Goal: Information Seeking & Learning: Learn about a topic

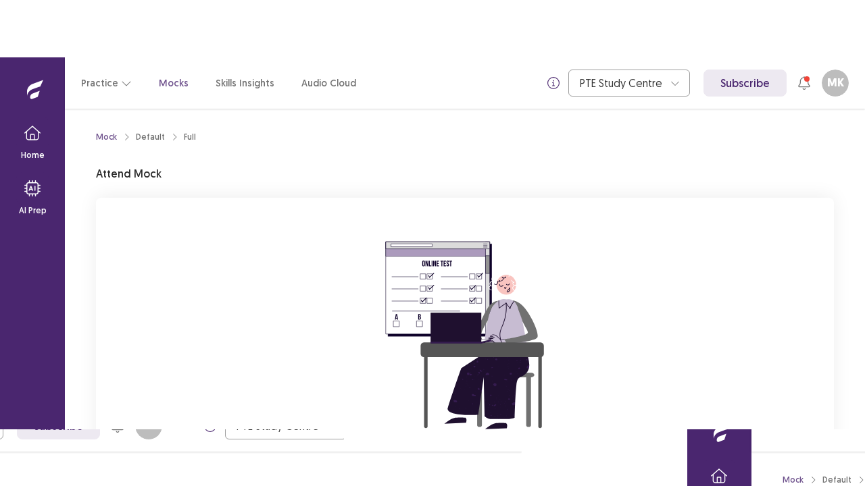
scroll to position [161, 0]
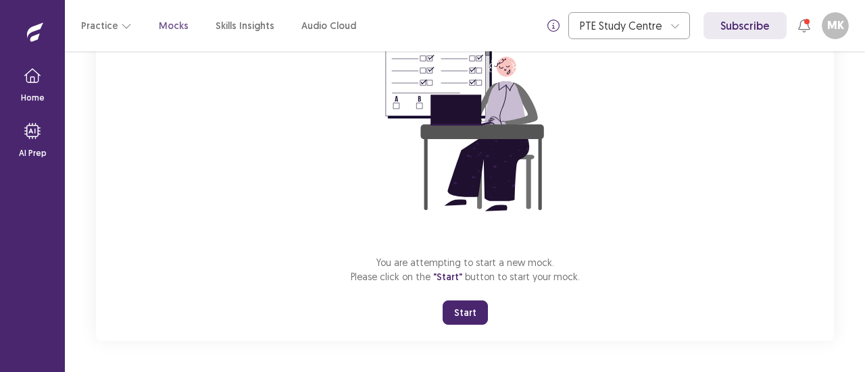
click at [461, 317] on button "Start" at bounding box center [465, 313] width 45 height 24
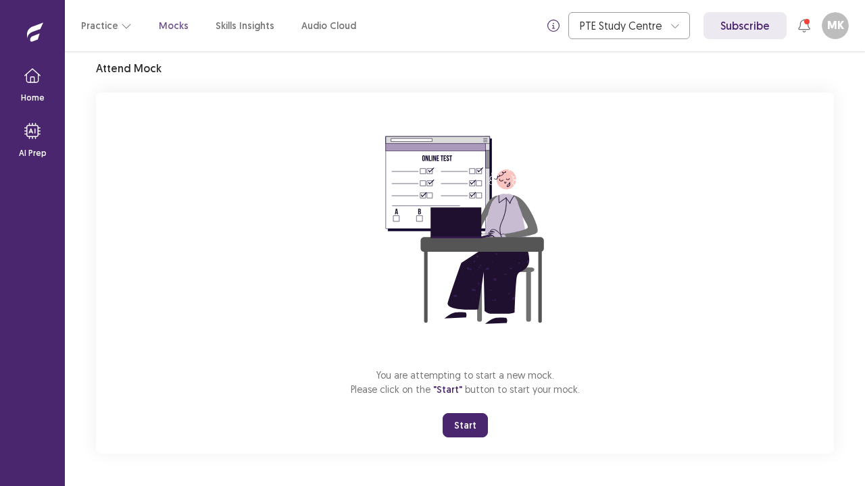
scroll to position [47, 0]
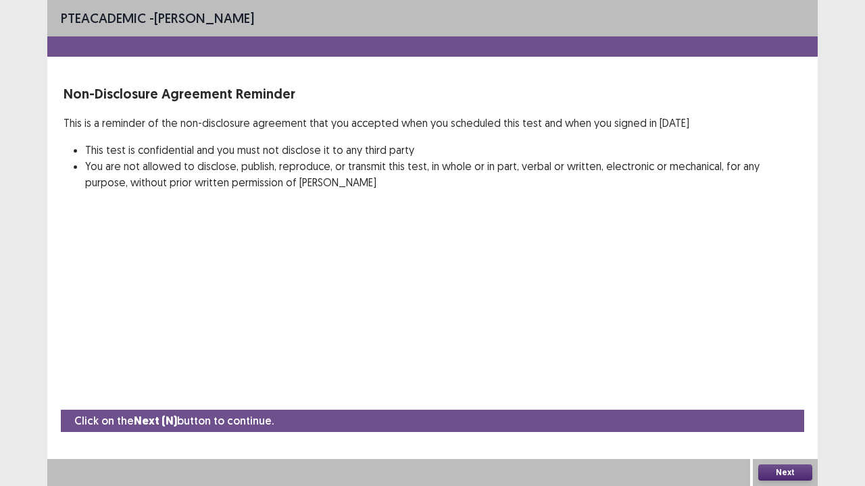
click at [786, 372] on button "Next" at bounding box center [785, 473] width 54 height 16
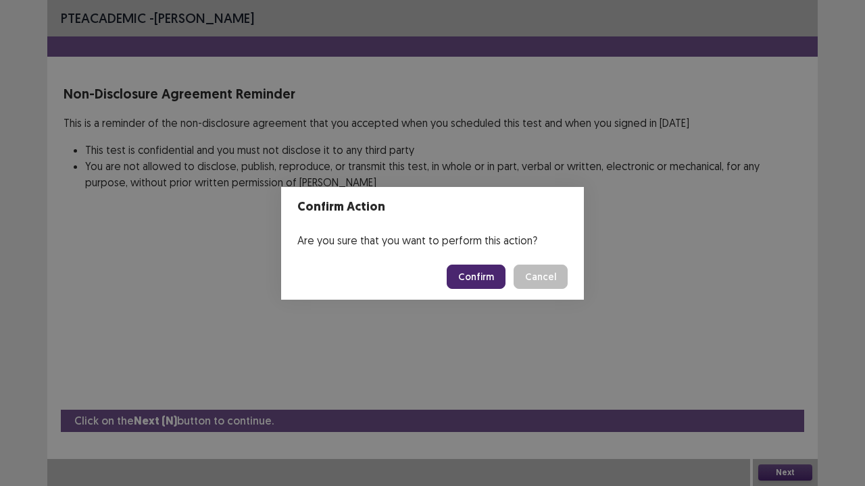
click at [480, 280] on button "Confirm" at bounding box center [476, 277] width 59 height 24
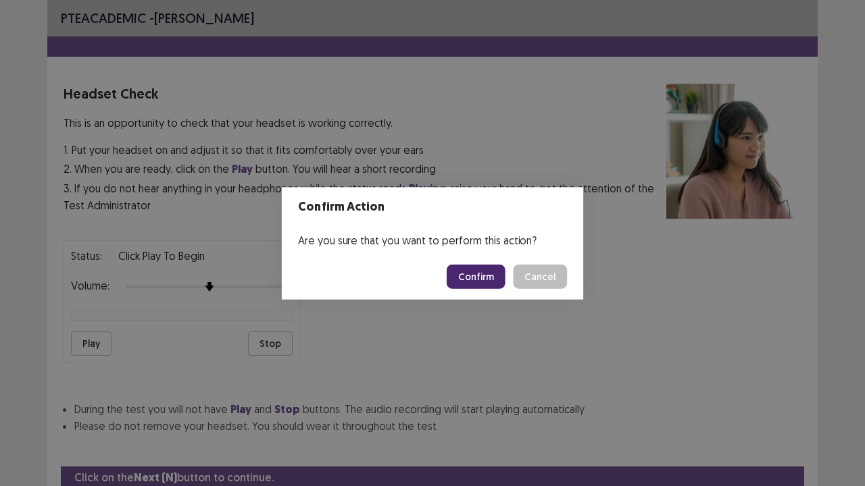
scroll to position [50, 0]
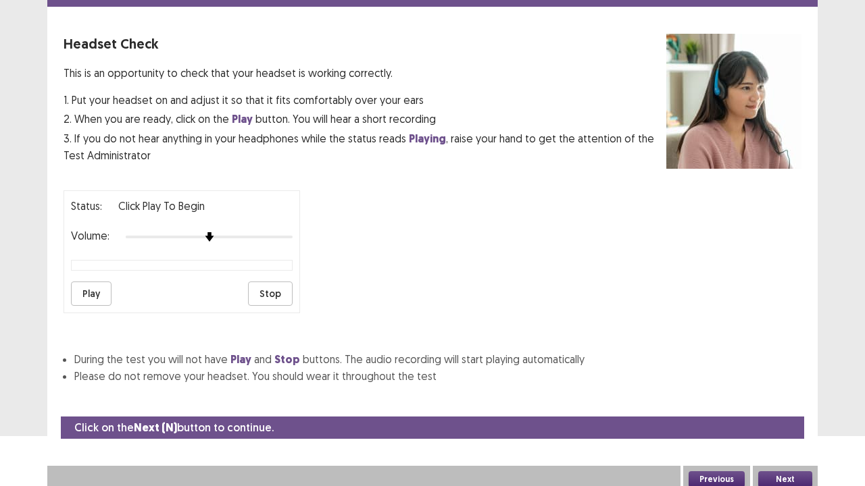
click at [791, 372] on button "Next" at bounding box center [785, 480] width 54 height 16
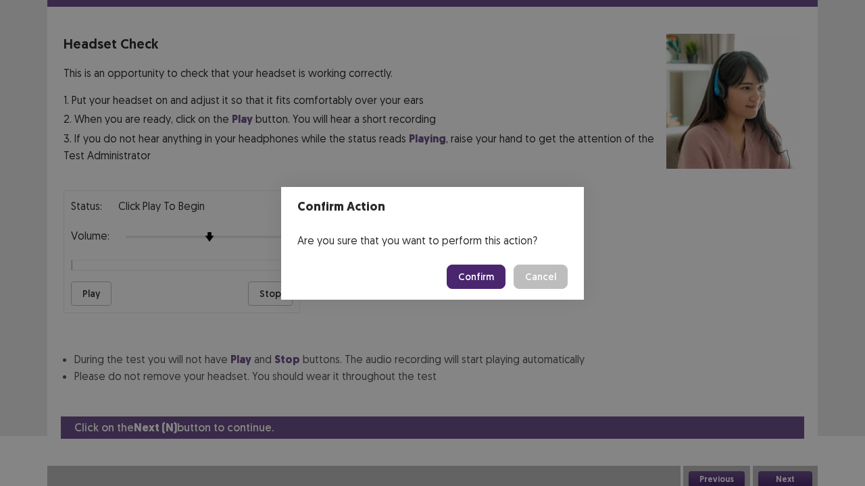
click at [479, 276] on button "Confirm" at bounding box center [476, 277] width 59 height 24
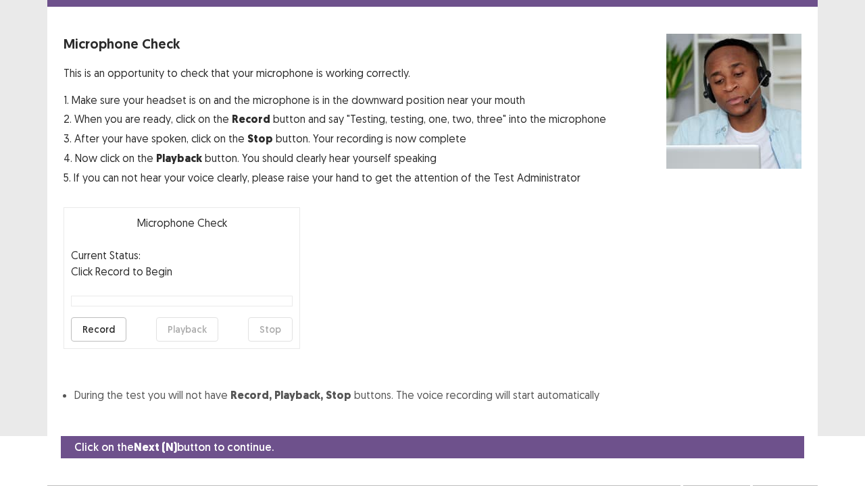
scroll to position [74, 0]
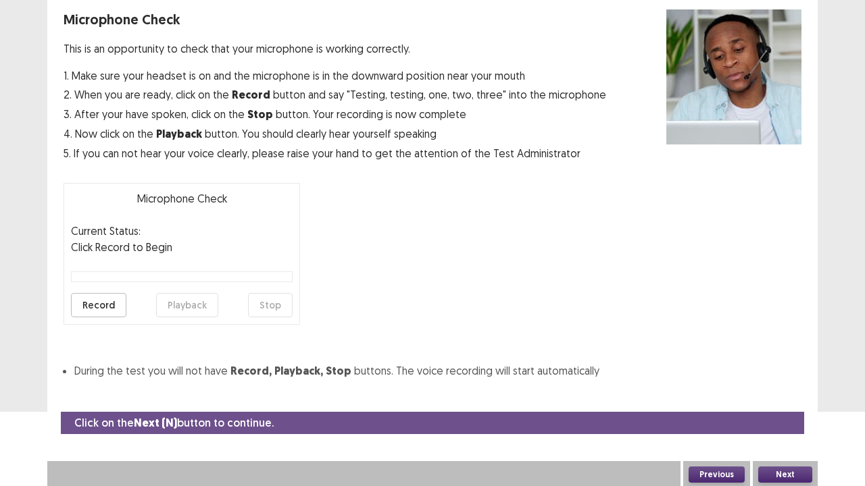
click at [783, 372] on button "Next" at bounding box center [785, 475] width 54 height 16
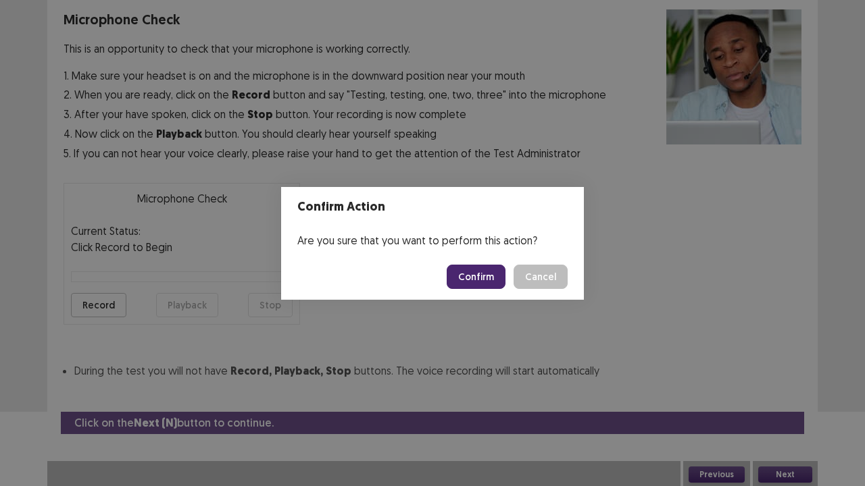
click at [482, 276] on button "Confirm" at bounding box center [476, 277] width 59 height 24
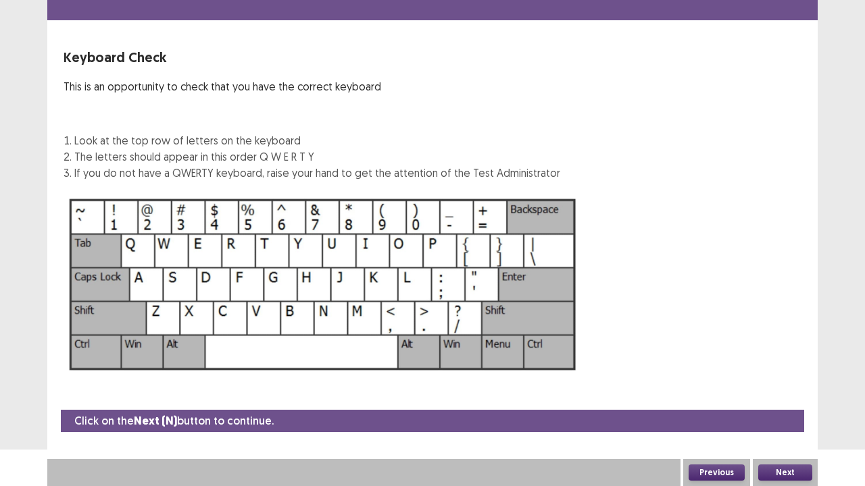
click at [782, 372] on button "Next" at bounding box center [785, 473] width 54 height 16
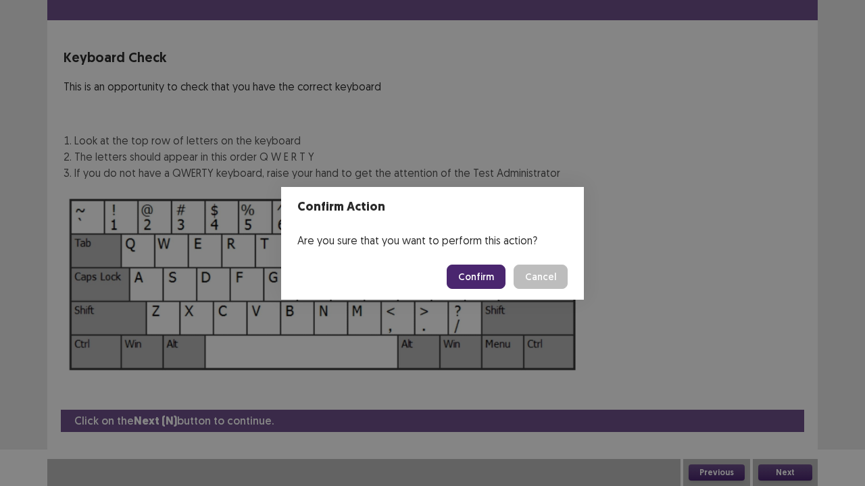
click at [483, 273] on button "Confirm" at bounding box center [476, 277] width 59 height 24
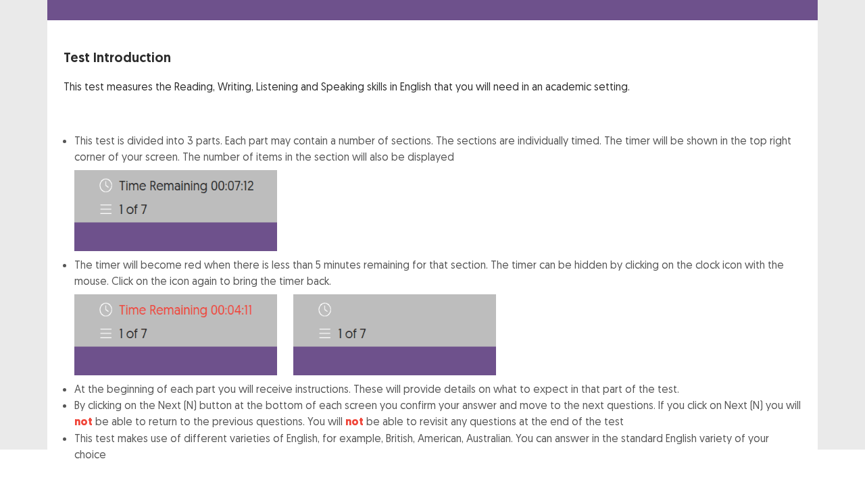
scroll to position [105, 0]
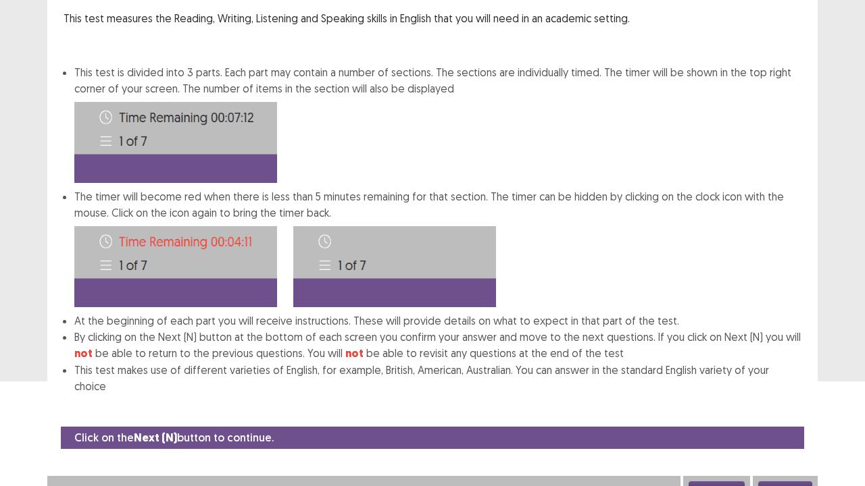
click at [778, 372] on button "Next" at bounding box center [785, 490] width 54 height 16
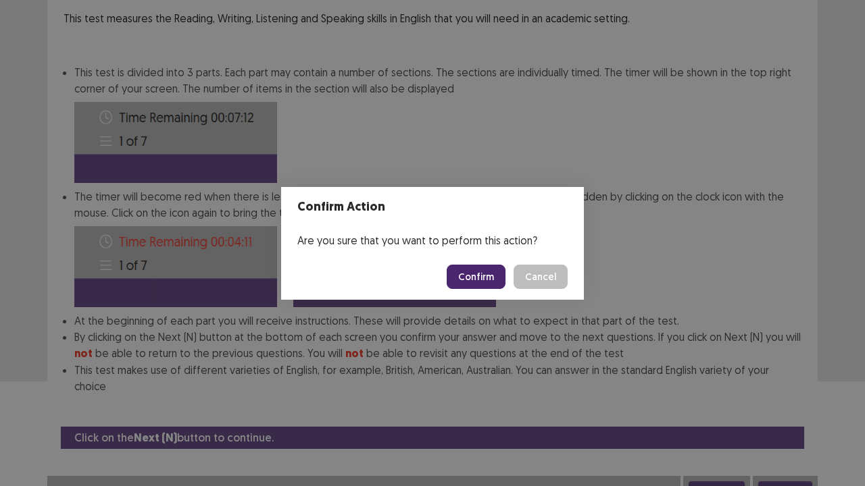
click at [480, 278] on button "Confirm" at bounding box center [476, 277] width 59 height 24
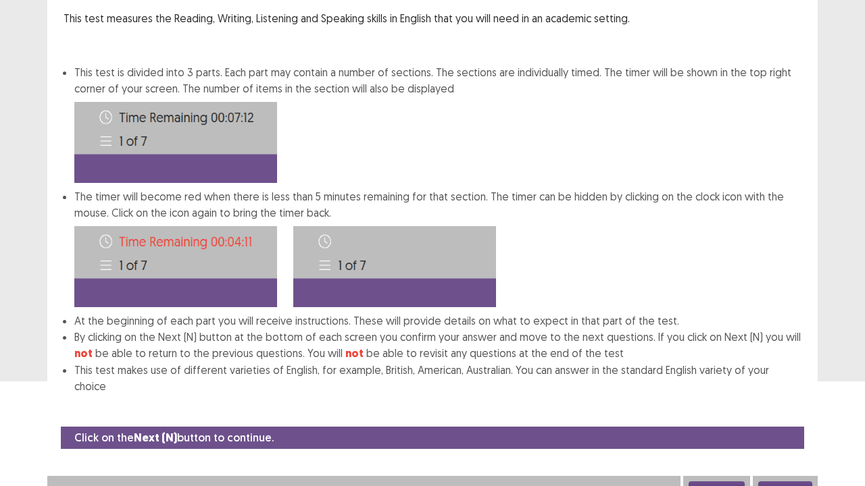
scroll to position [0, 0]
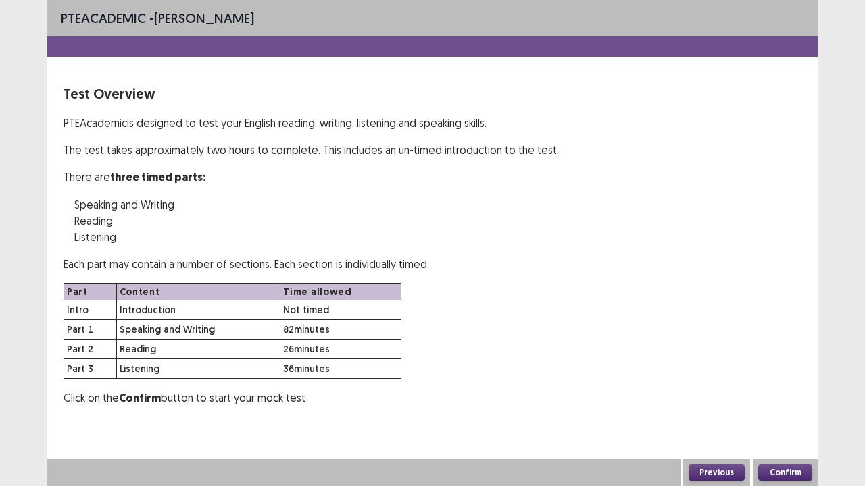
click at [785, 372] on button "Confirm" at bounding box center [785, 473] width 54 height 16
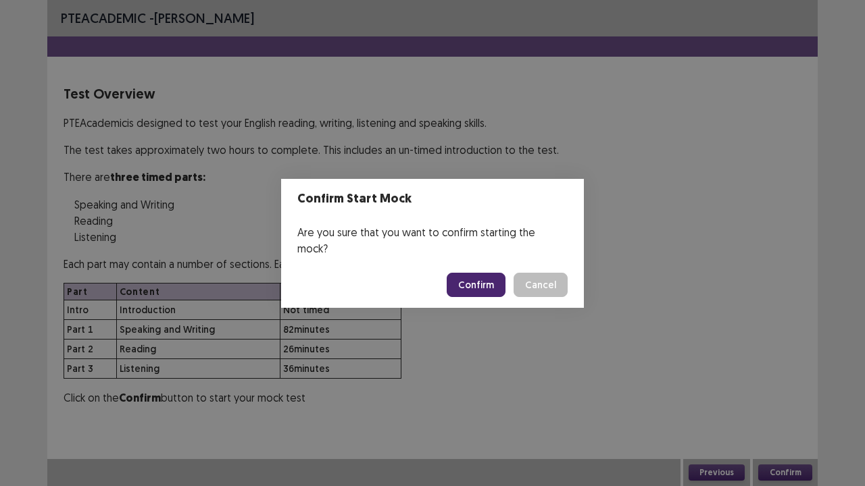
click at [474, 273] on button "Confirm" at bounding box center [476, 285] width 59 height 24
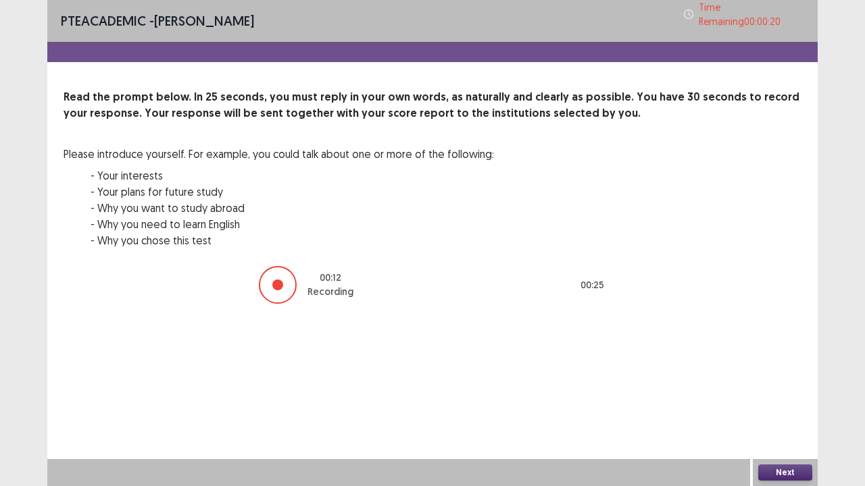
click at [788, 372] on button "Next" at bounding box center [785, 473] width 54 height 16
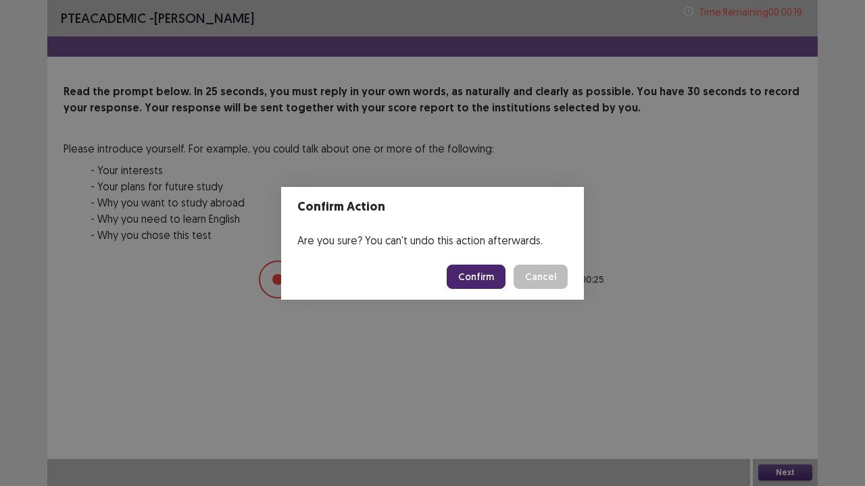
click at [467, 273] on button "Confirm" at bounding box center [476, 277] width 59 height 24
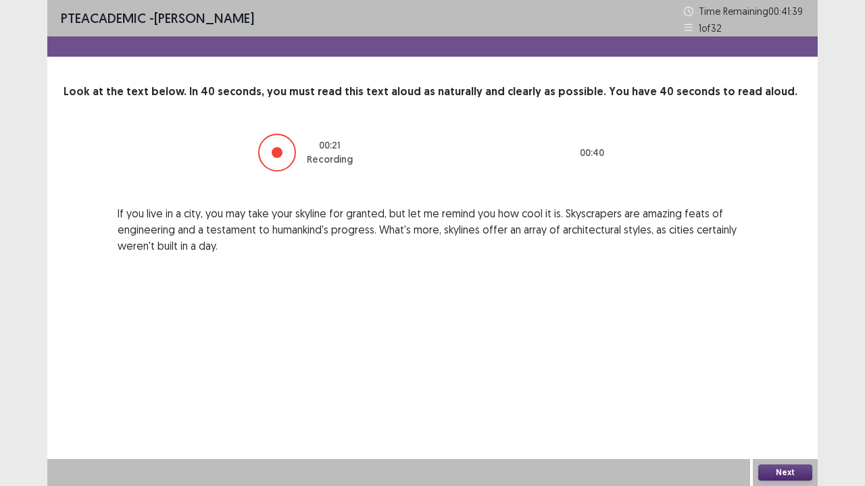
click at [763, 372] on button "Next" at bounding box center [785, 473] width 54 height 16
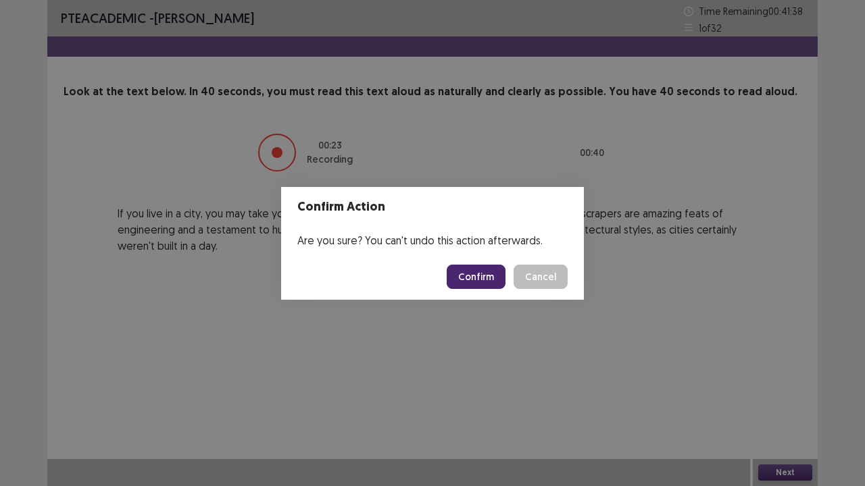
click at [496, 278] on button "Confirm" at bounding box center [476, 277] width 59 height 24
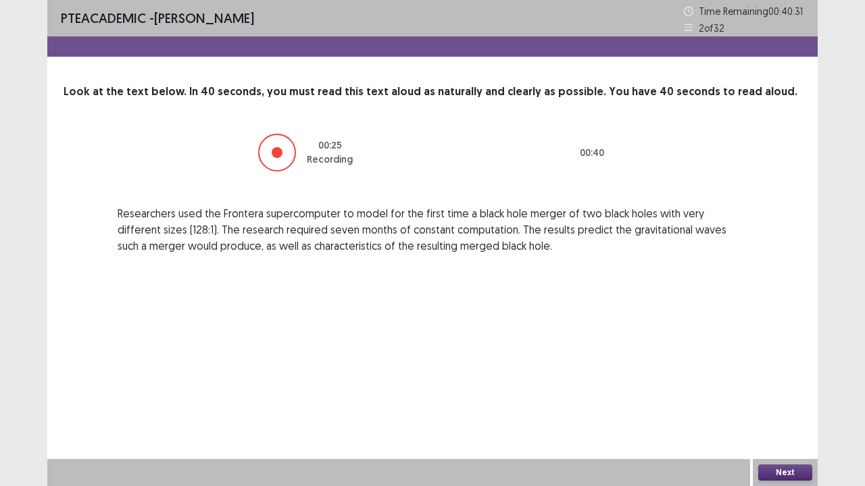
drag, startPoint x: 496, startPoint y: 278, endPoint x: 705, endPoint y: 370, distance: 228.4
click at [705, 370] on div "PTE academic - [PERSON_NAME] Time Remaining 00 : 40 : 31 2 of 32 Look at the te…" at bounding box center [432, 243] width 770 height 486
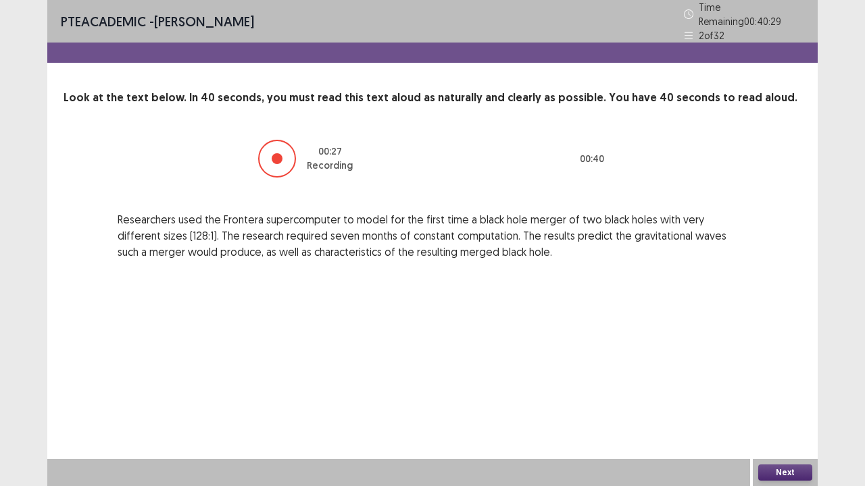
click at [784, 372] on div "Next" at bounding box center [785, 472] width 65 height 27
click at [784, 372] on button "Next" at bounding box center [785, 473] width 54 height 16
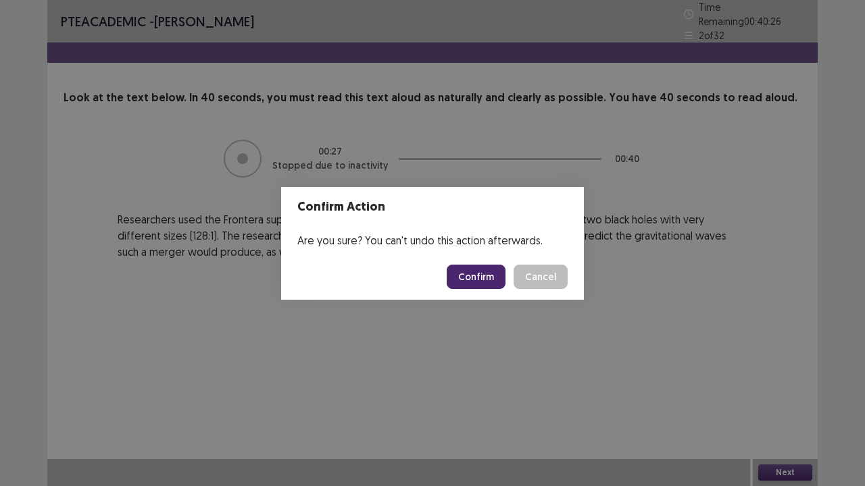
click at [485, 274] on button "Confirm" at bounding box center [476, 277] width 59 height 24
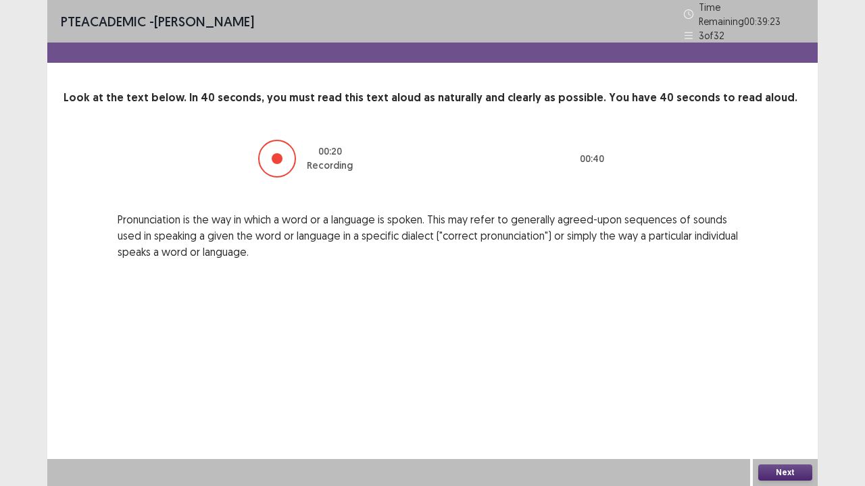
click at [777, 372] on button "Next" at bounding box center [785, 473] width 54 height 16
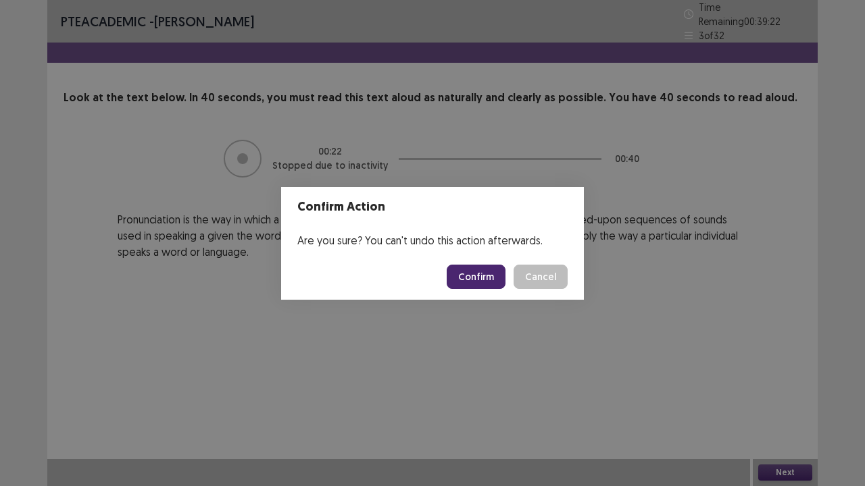
click at [486, 285] on button "Confirm" at bounding box center [476, 277] width 59 height 24
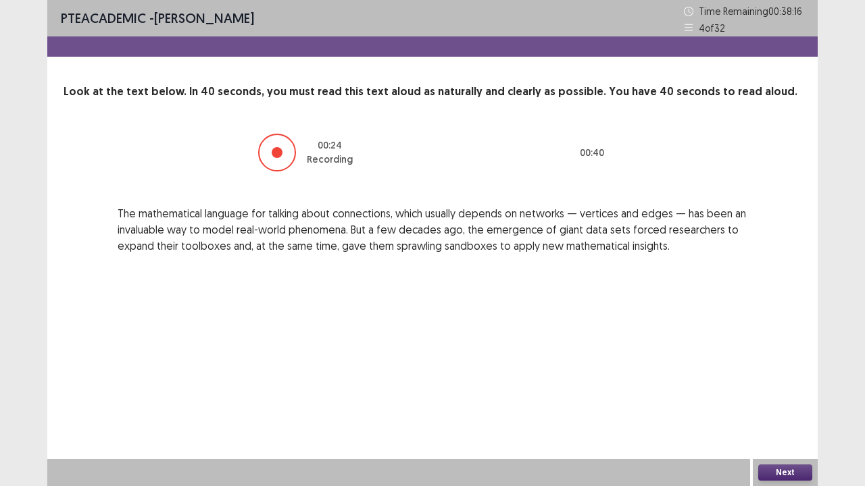
click at [786, 372] on button "Next" at bounding box center [785, 473] width 54 height 16
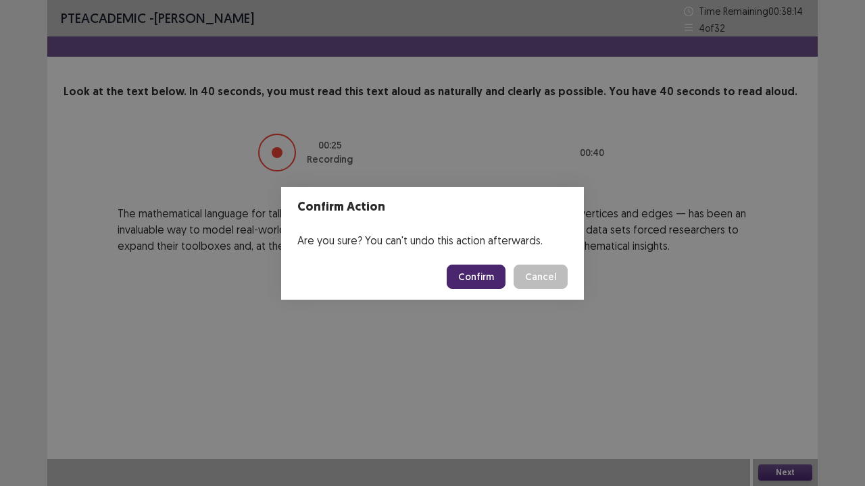
click at [471, 278] on button "Confirm" at bounding box center [476, 277] width 59 height 24
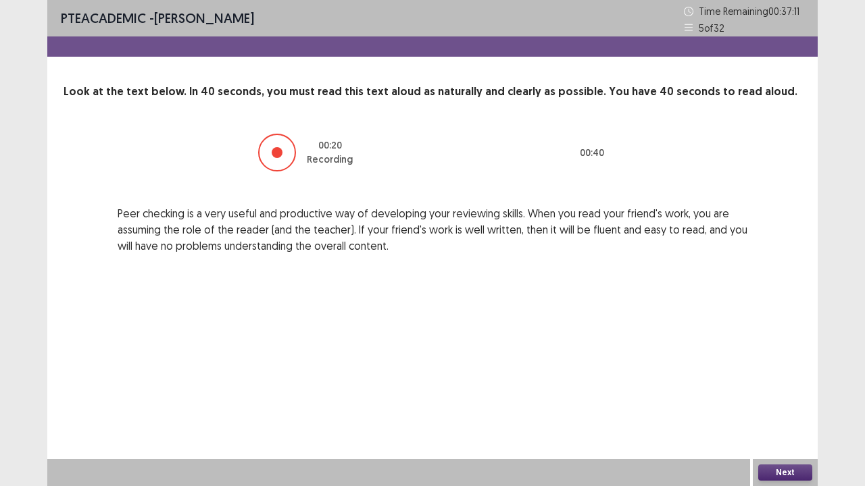
click at [773, 372] on button "Next" at bounding box center [785, 473] width 54 height 16
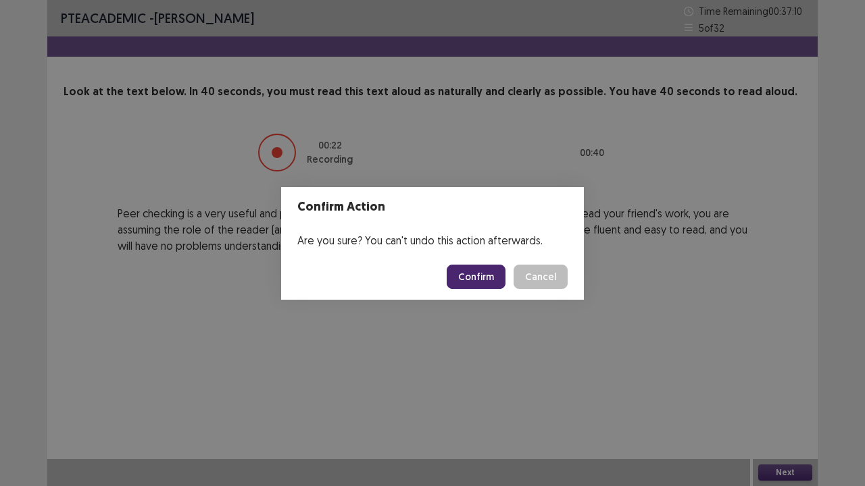
click at [476, 278] on button "Confirm" at bounding box center [476, 277] width 59 height 24
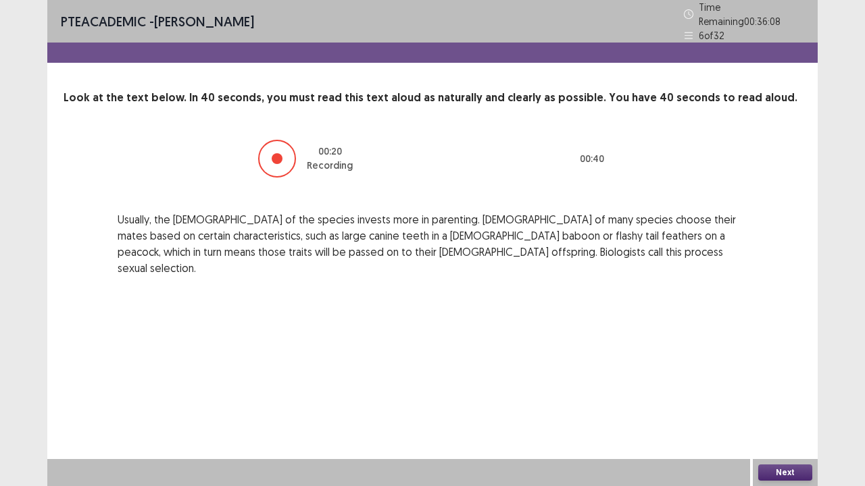
click at [784, 372] on button "Next" at bounding box center [785, 473] width 54 height 16
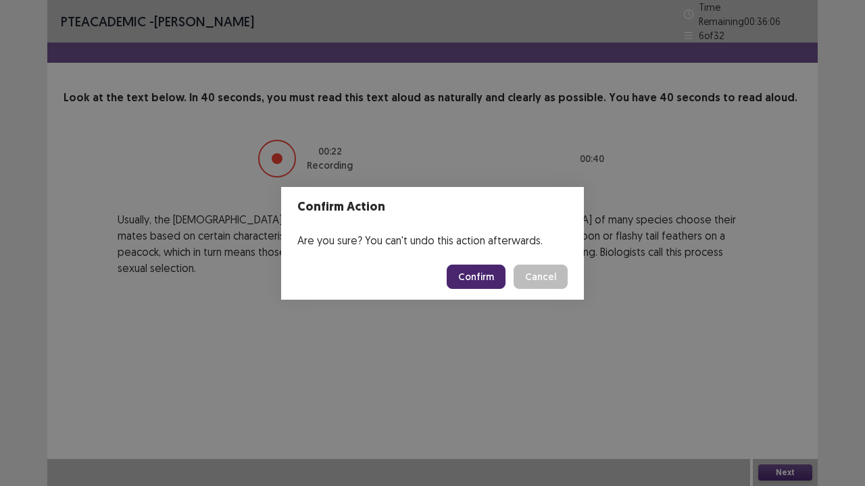
click at [481, 276] on button "Confirm" at bounding box center [476, 277] width 59 height 24
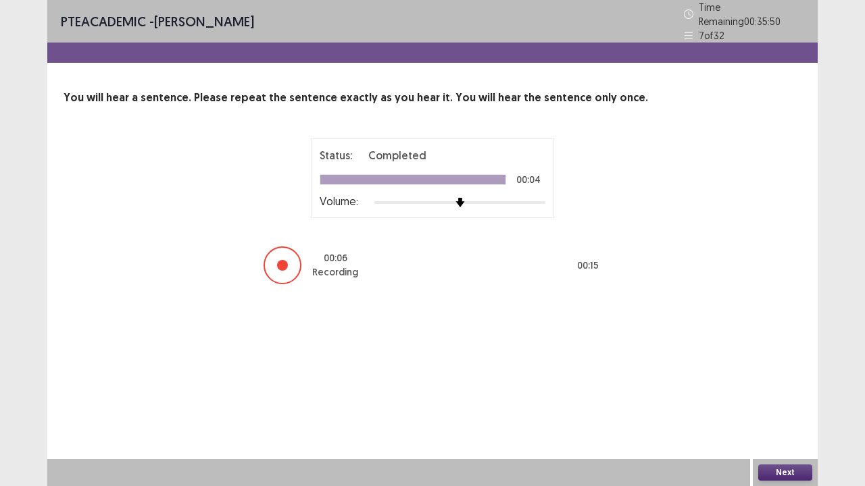
click at [778, 372] on button "Next" at bounding box center [785, 473] width 54 height 16
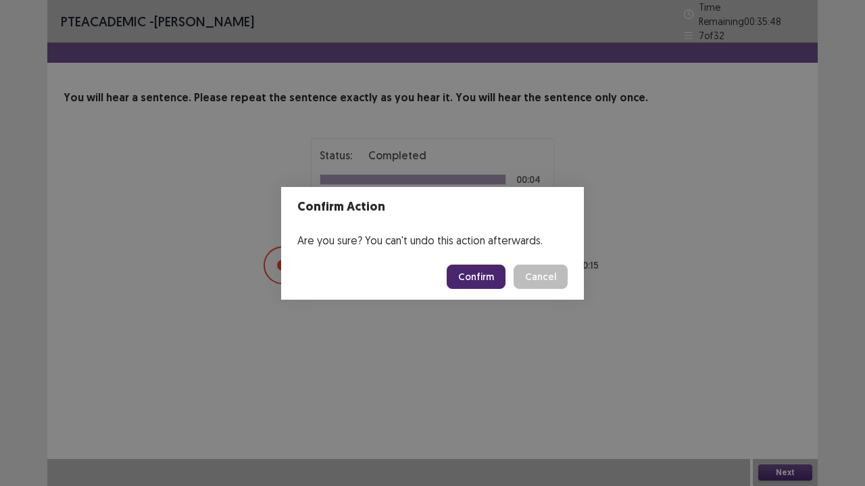
click at [477, 286] on button "Confirm" at bounding box center [476, 277] width 59 height 24
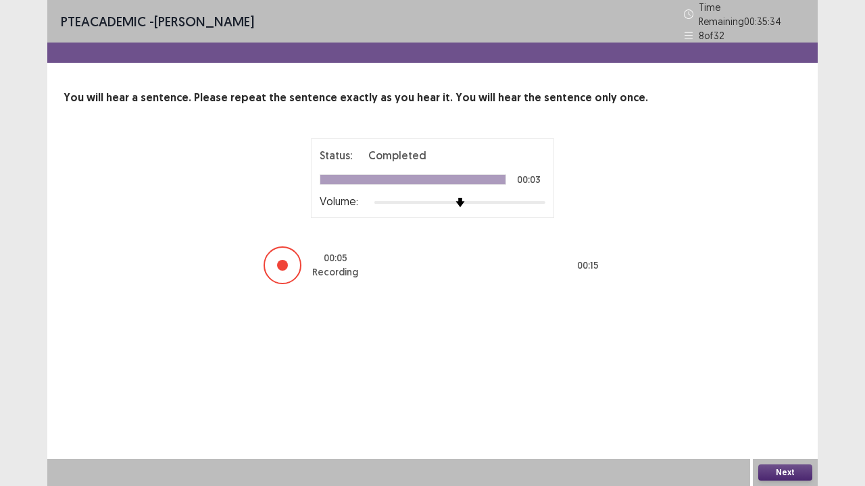
click at [784, 372] on button "Next" at bounding box center [785, 473] width 54 height 16
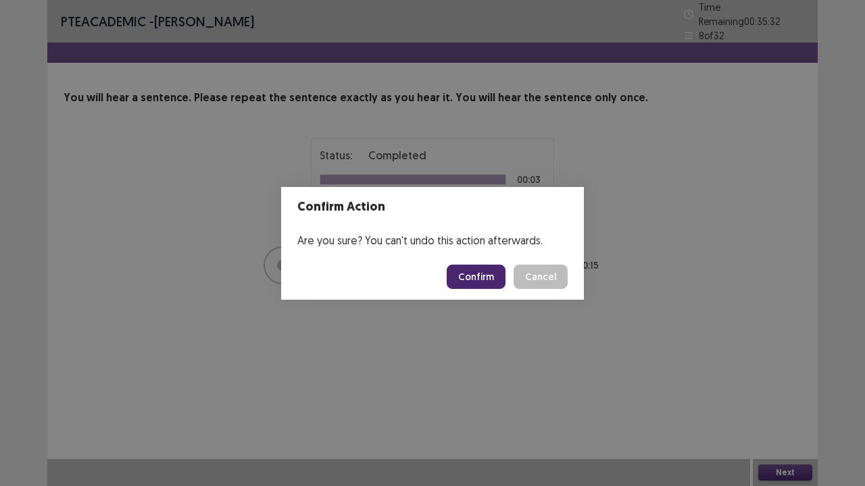
click at [488, 278] on button "Confirm" at bounding box center [476, 277] width 59 height 24
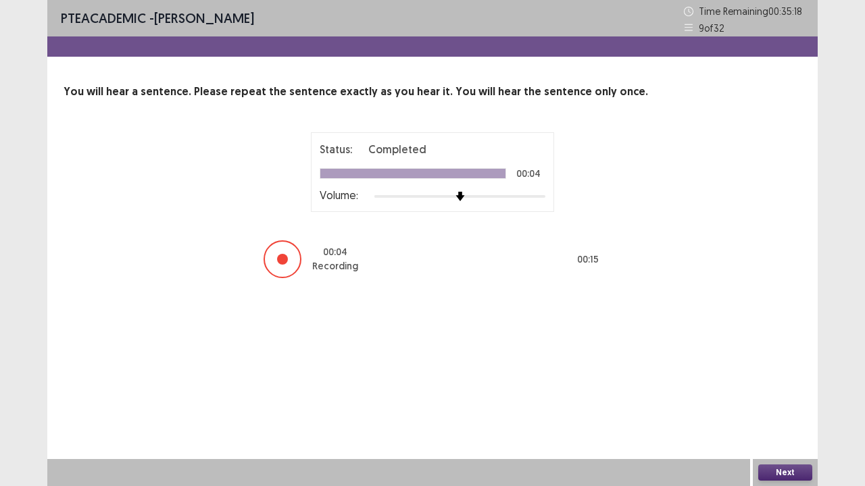
click at [786, 372] on button "Next" at bounding box center [785, 473] width 54 height 16
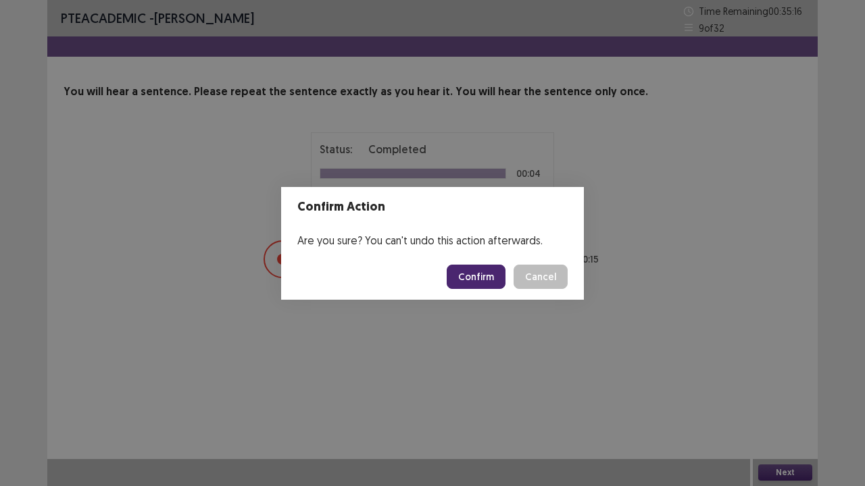
click at [474, 284] on button "Confirm" at bounding box center [476, 277] width 59 height 24
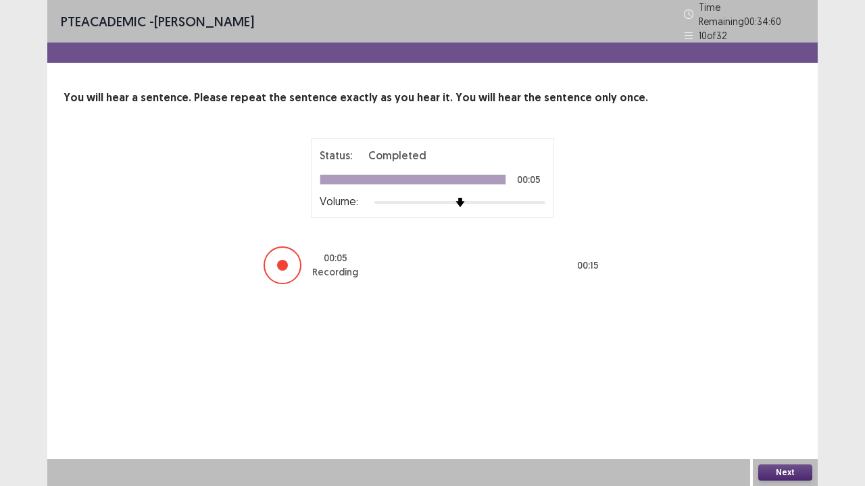
click at [795, 372] on button "Next" at bounding box center [785, 473] width 54 height 16
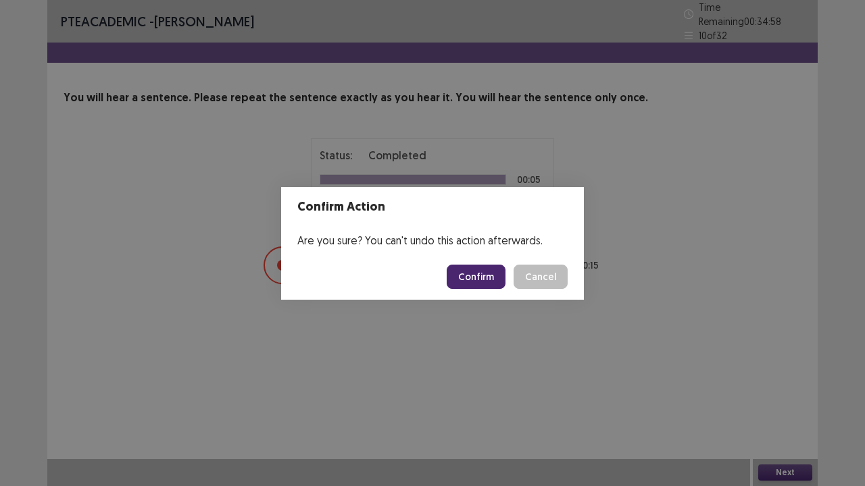
click at [466, 272] on button "Confirm" at bounding box center [476, 277] width 59 height 24
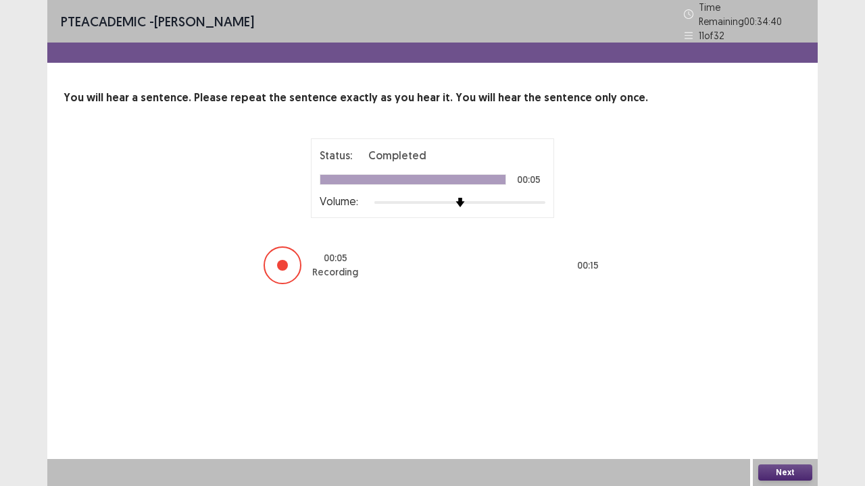
click at [786, 372] on button "Next" at bounding box center [785, 473] width 54 height 16
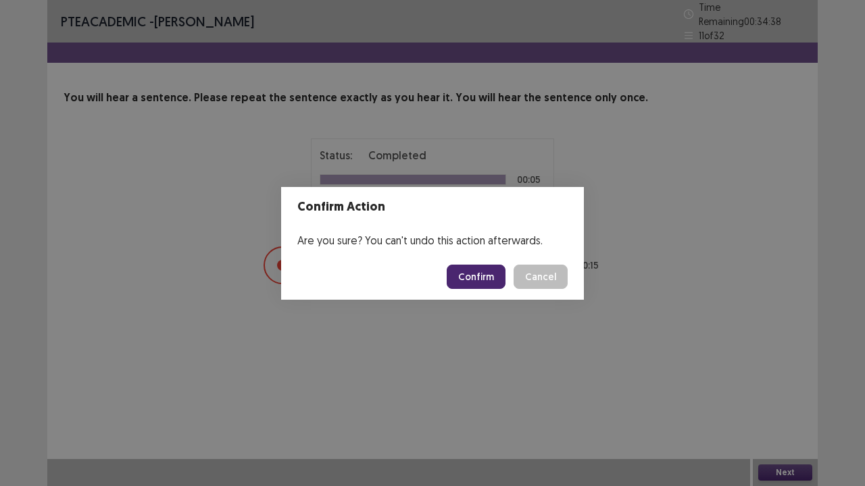
click at [486, 272] on button "Confirm" at bounding box center [476, 277] width 59 height 24
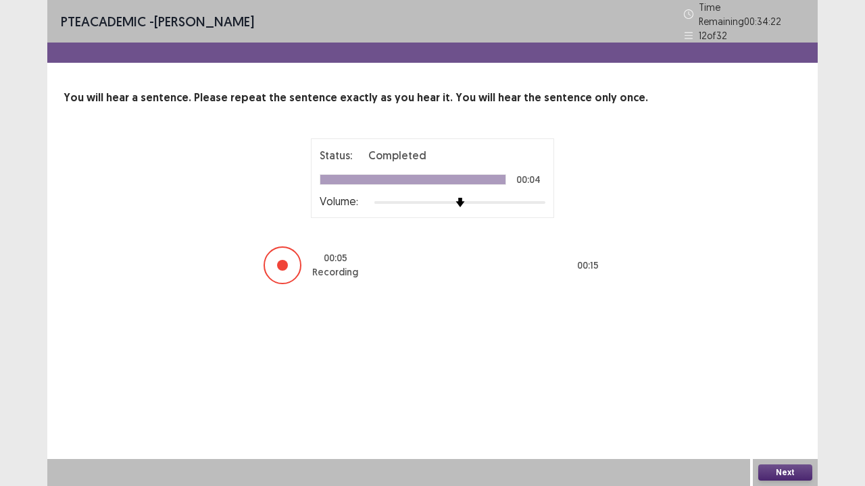
click at [764, 372] on button "Next" at bounding box center [785, 473] width 54 height 16
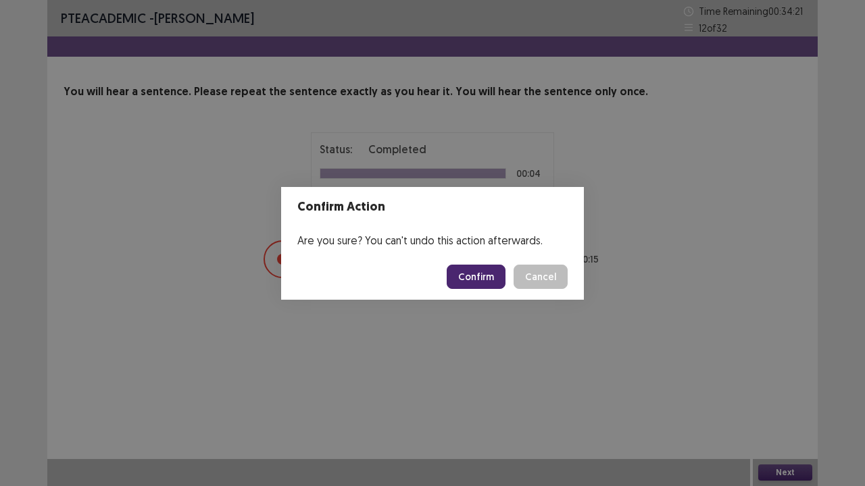
click at [494, 278] on button "Confirm" at bounding box center [476, 277] width 59 height 24
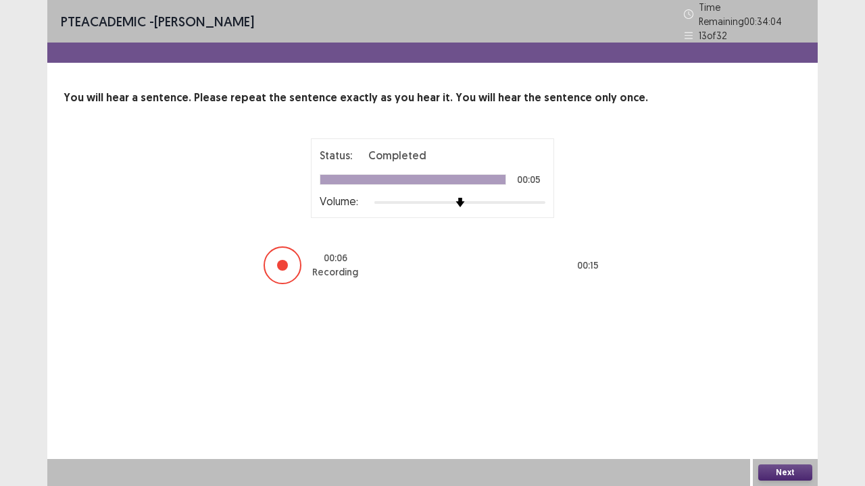
click at [772, 372] on button "Next" at bounding box center [785, 473] width 54 height 16
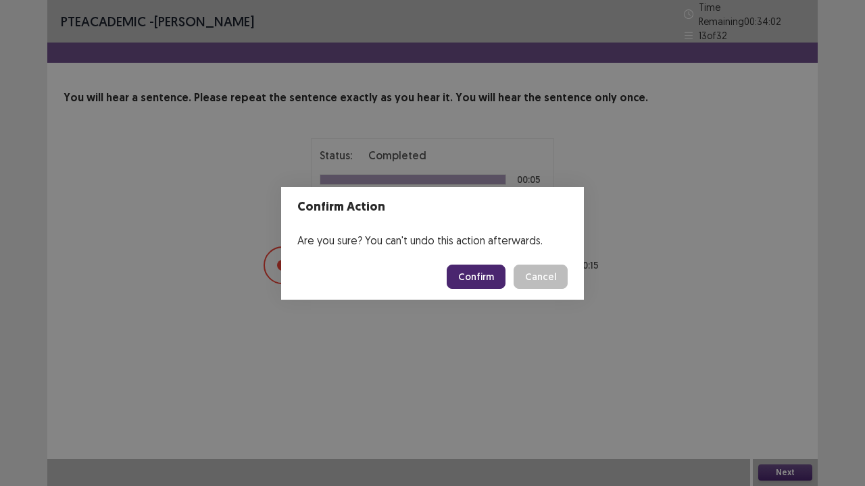
click at [482, 274] on button "Confirm" at bounding box center [476, 277] width 59 height 24
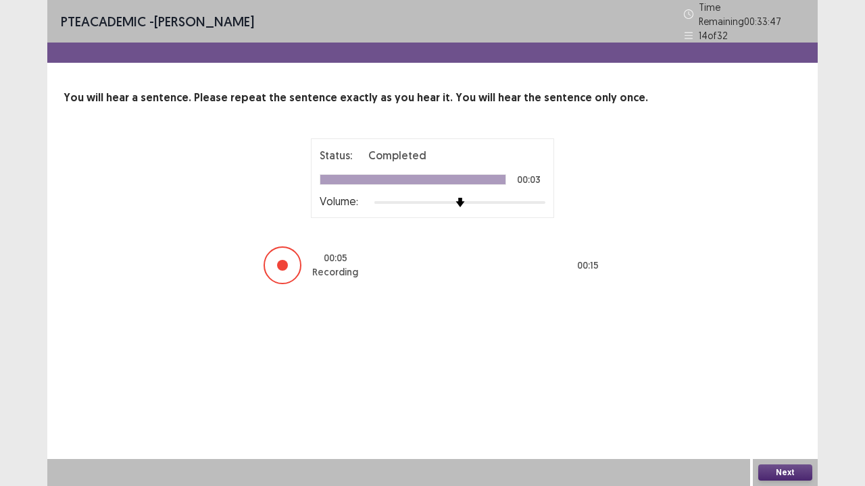
click at [788, 372] on button "Next" at bounding box center [785, 473] width 54 height 16
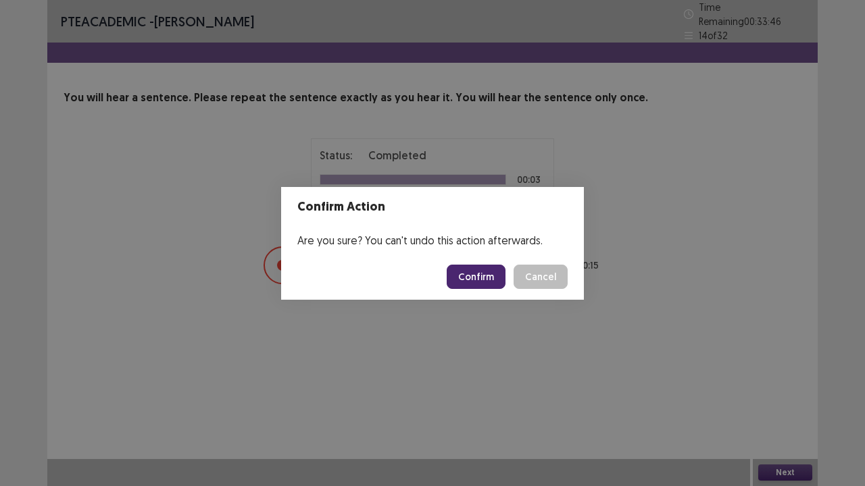
click at [488, 276] on button "Confirm" at bounding box center [476, 277] width 59 height 24
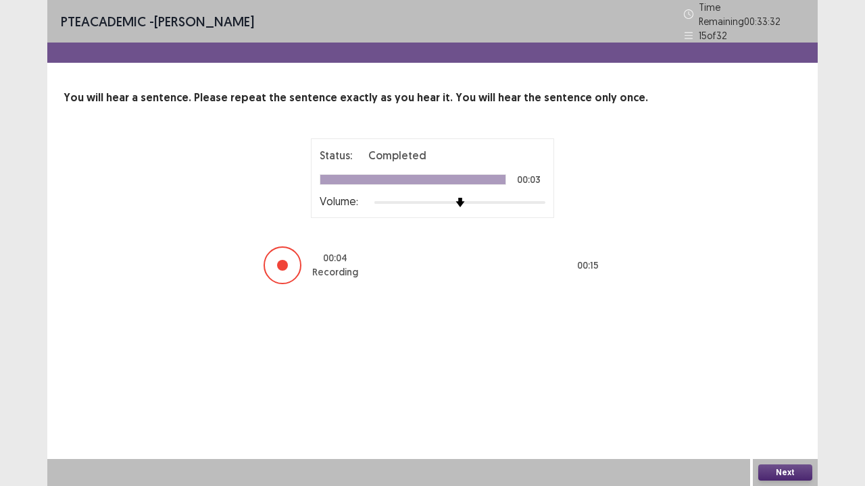
click at [793, 372] on button "Next" at bounding box center [785, 473] width 54 height 16
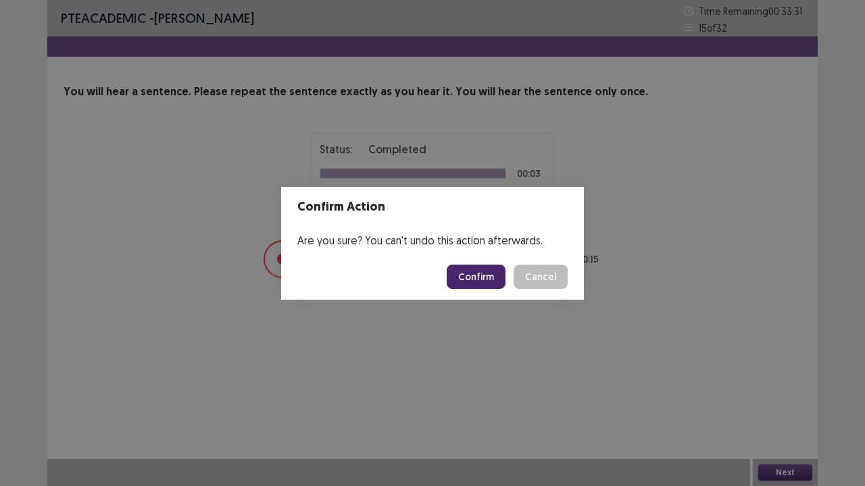
click at [484, 277] on button "Confirm" at bounding box center [476, 277] width 59 height 24
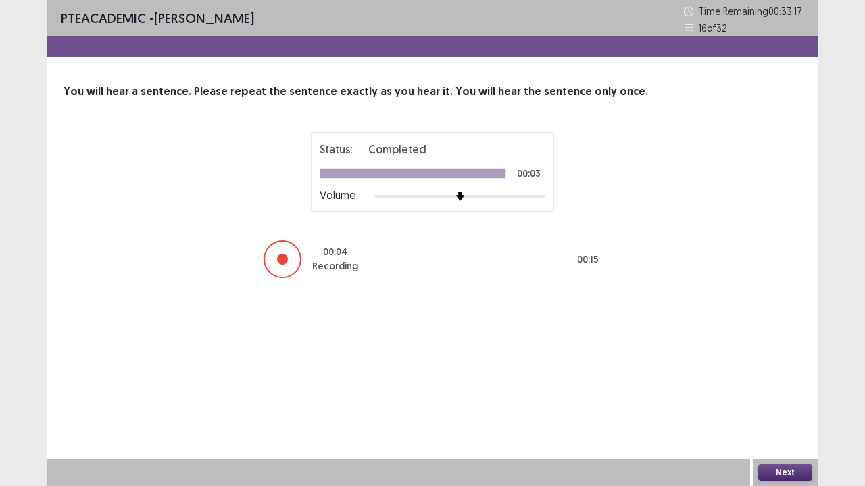
click at [778, 372] on button "Next" at bounding box center [785, 473] width 54 height 16
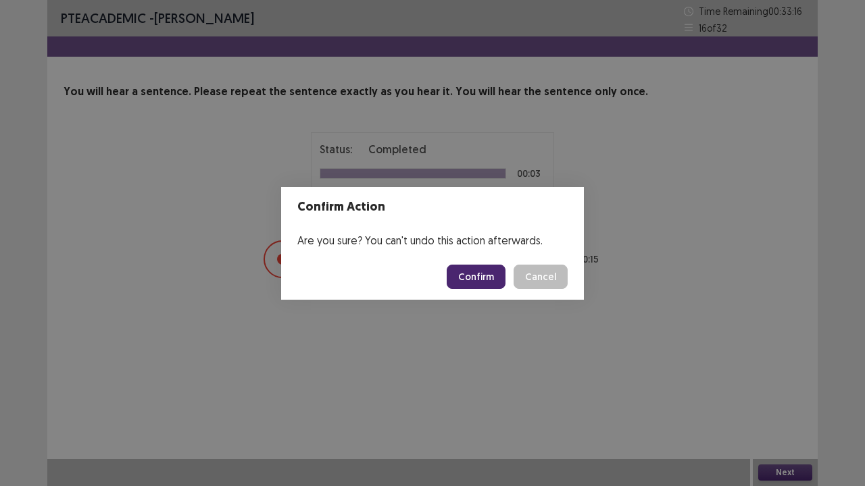
click at [474, 281] on button "Confirm" at bounding box center [476, 277] width 59 height 24
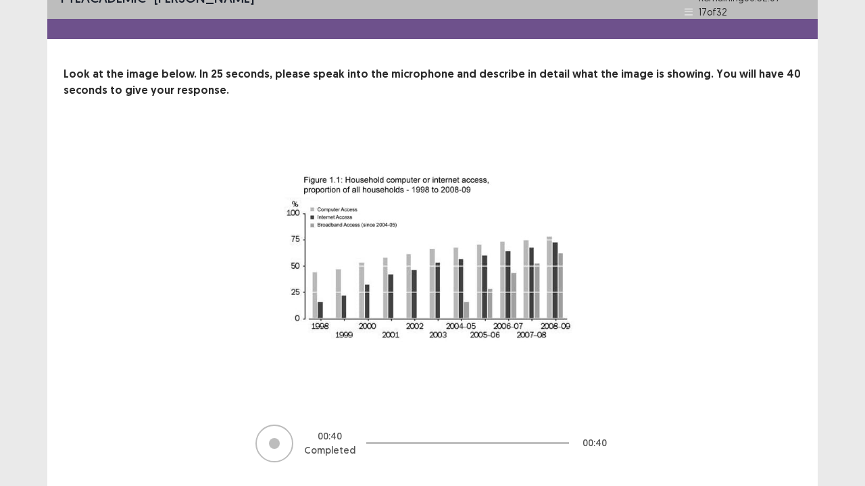
scroll to position [55, 0]
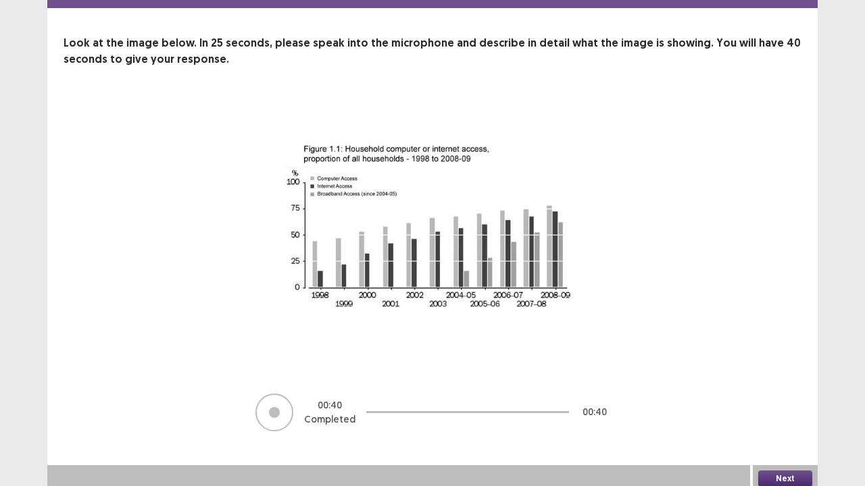
click at [776, 372] on button "Next" at bounding box center [785, 479] width 54 height 16
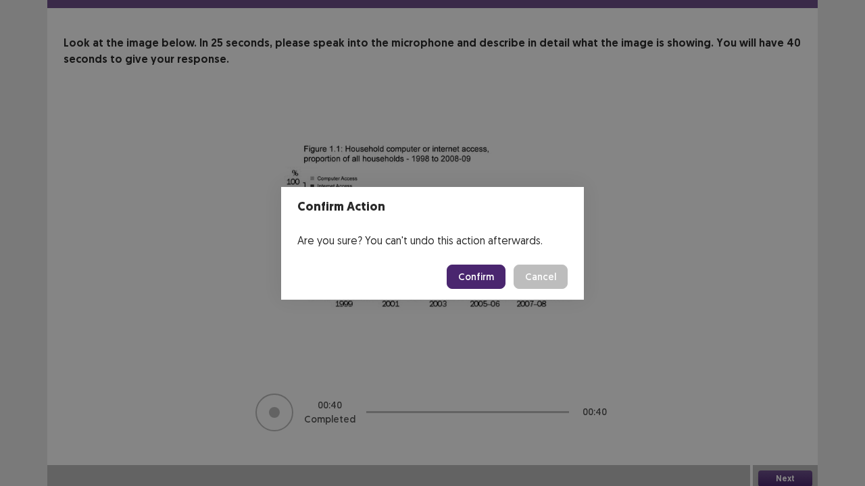
click at [485, 270] on button "Confirm" at bounding box center [476, 277] width 59 height 24
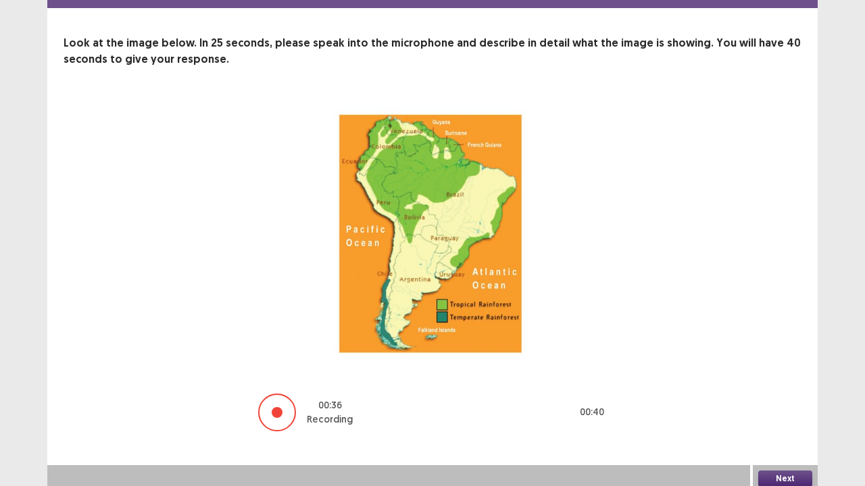
click at [785, 372] on button "Next" at bounding box center [785, 479] width 54 height 16
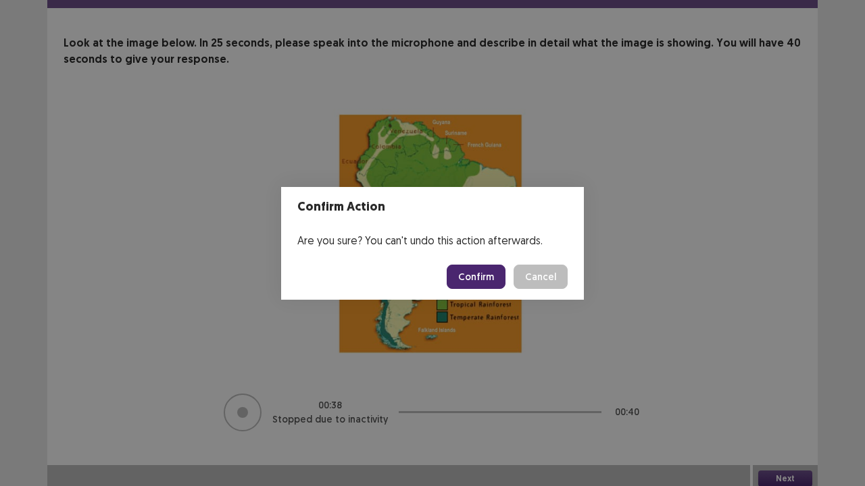
click at [478, 276] on button "Confirm" at bounding box center [476, 277] width 59 height 24
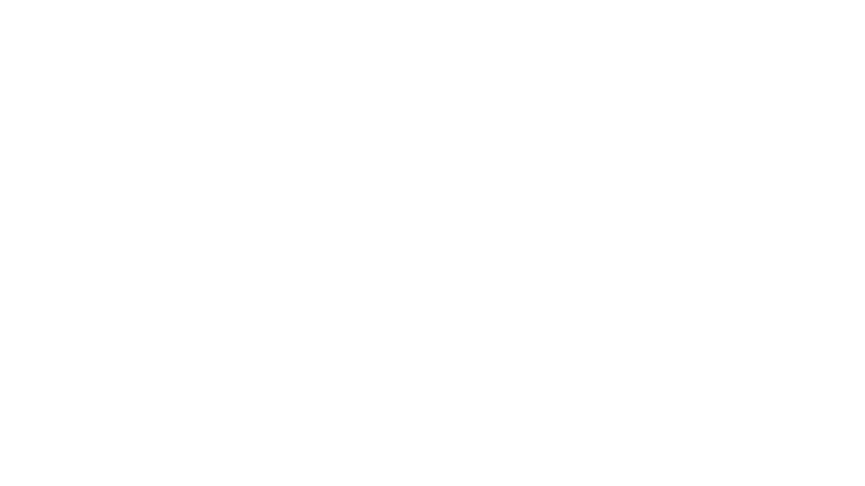
scroll to position [0, 0]
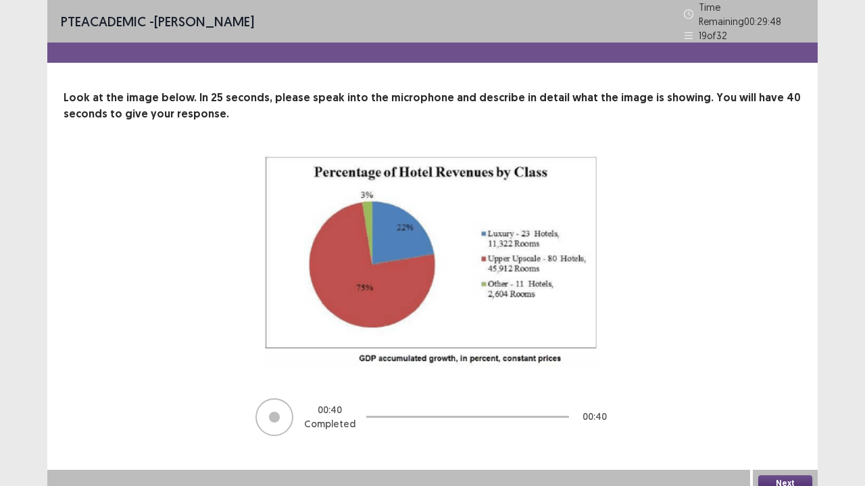
click at [784, 372] on button "Next" at bounding box center [785, 484] width 54 height 16
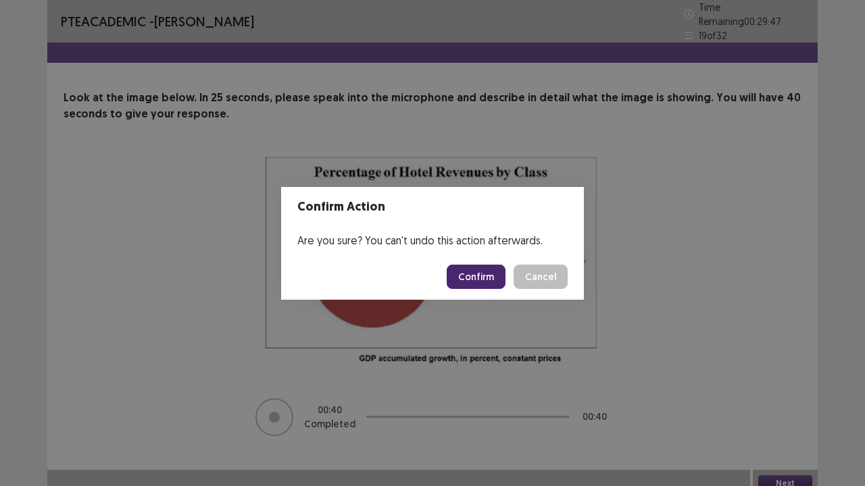
click at [497, 274] on button "Confirm" at bounding box center [476, 277] width 59 height 24
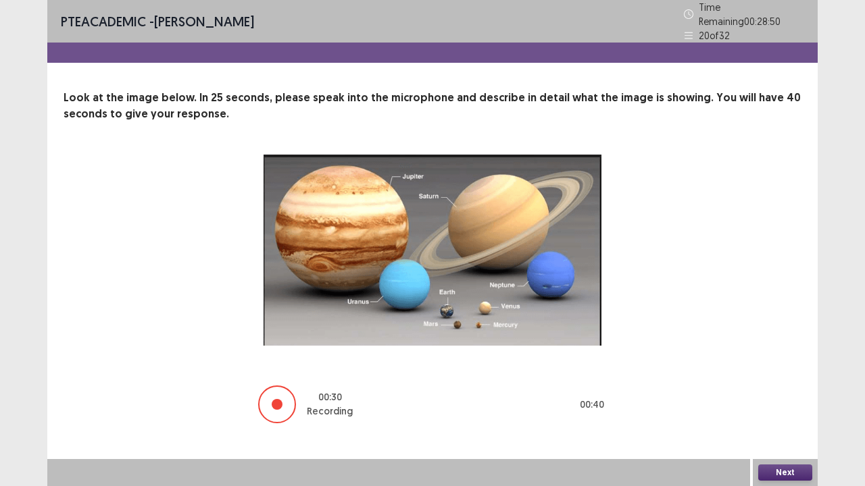
click at [773, 372] on button "Next" at bounding box center [785, 473] width 54 height 16
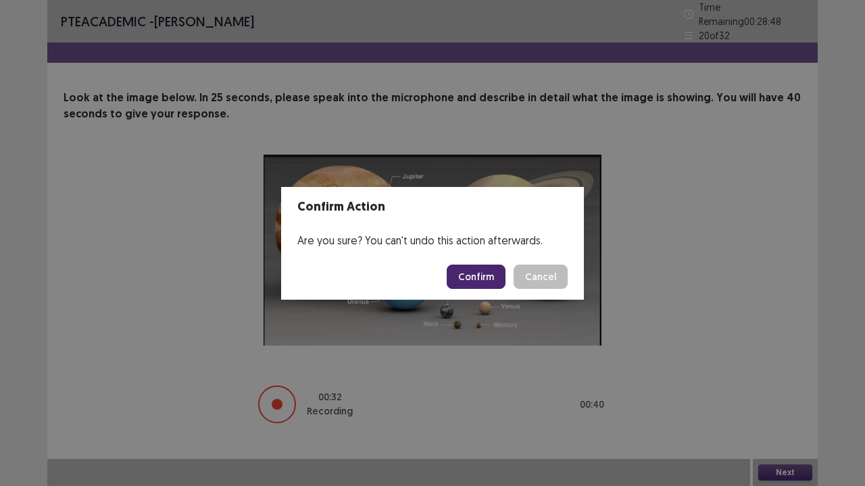
click at [486, 281] on button "Confirm" at bounding box center [476, 277] width 59 height 24
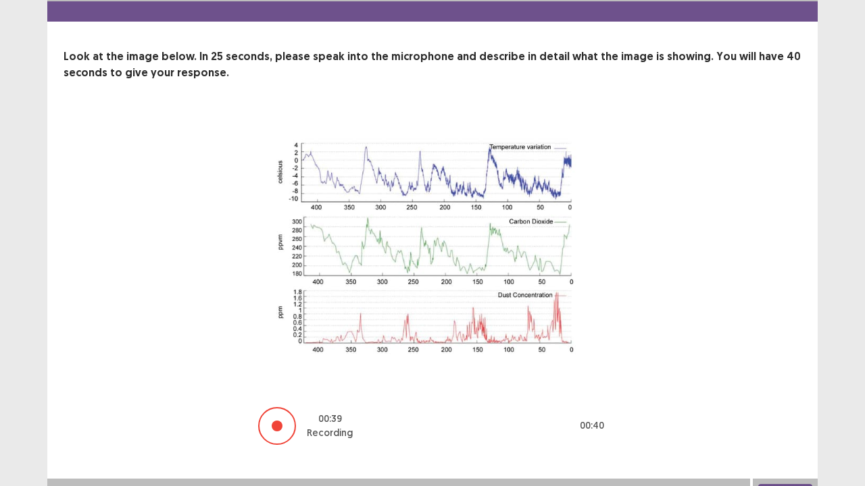
scroll to position [55, 0]
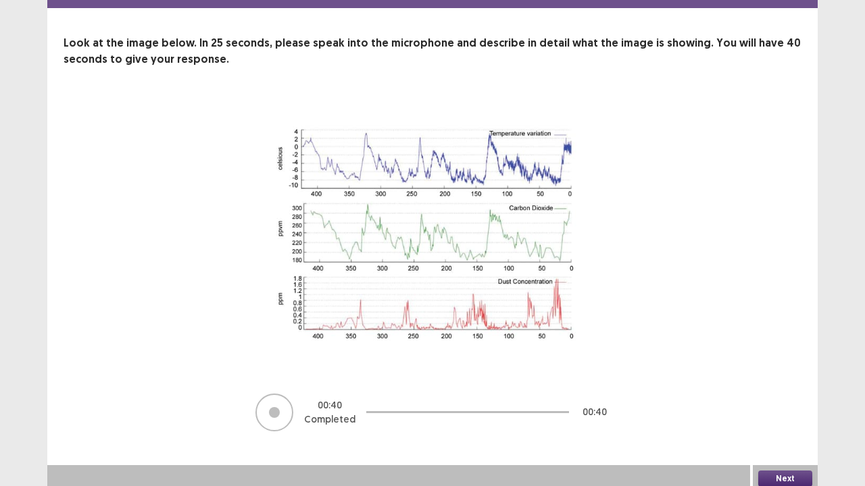
click at [785, 372] on button "Next" at bounding box center [785, 479] width 54 height 16
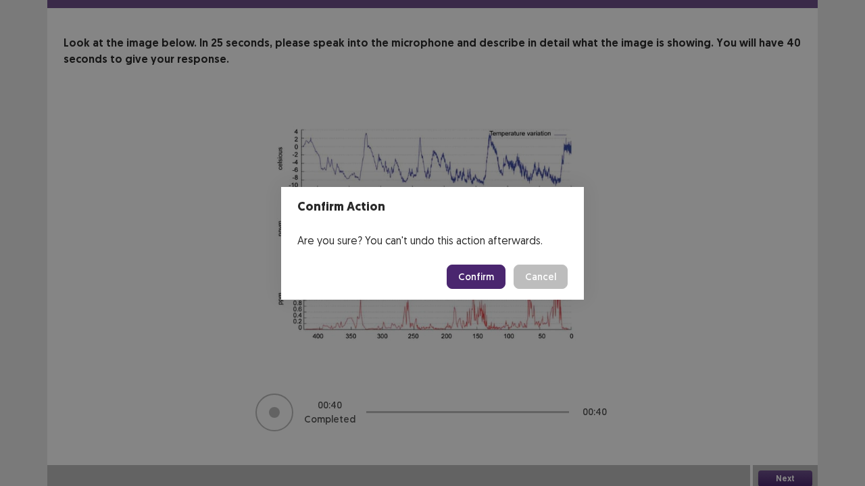
click at [490, 281] on button "Confirm" at bounding box center [476, 277] width 59 height 24
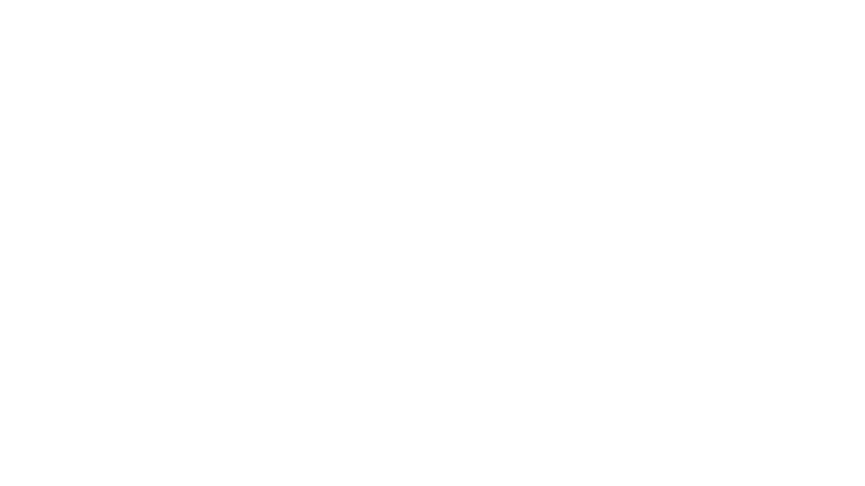
scroll to position [0, 0]
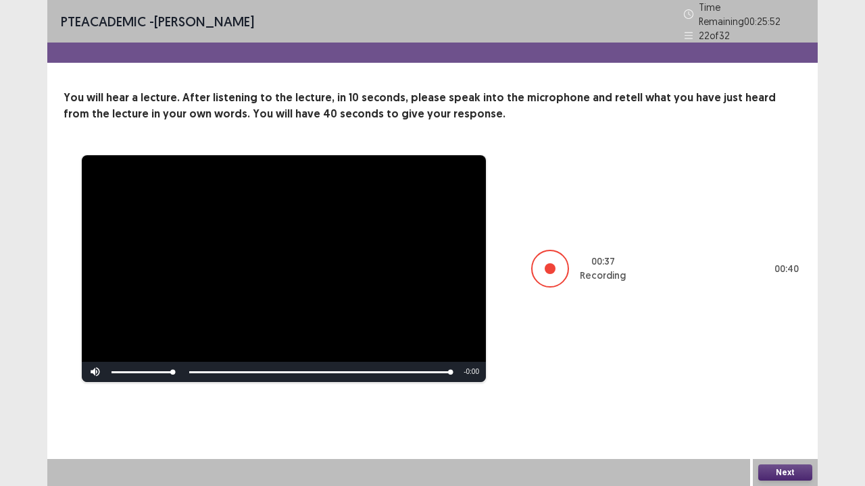
click at [786, 372] on button "Next" at bounding box center [785, 473] width 54 height 16
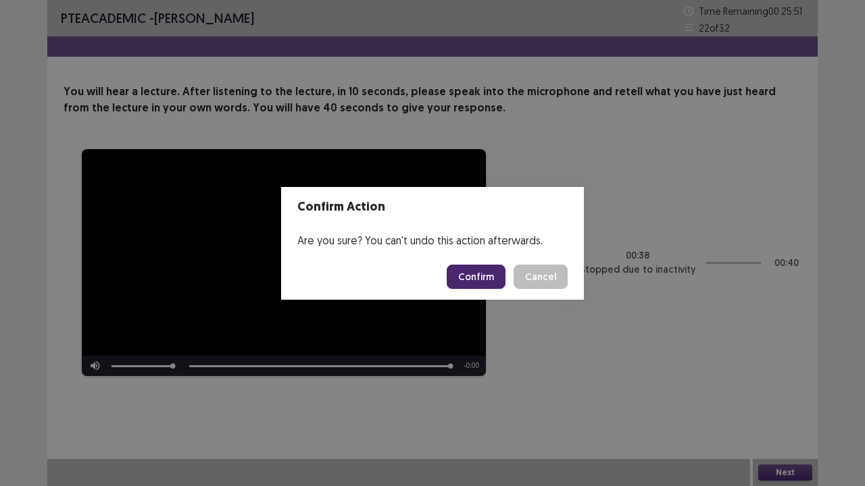
click at [486, 267] on button "Confirm" at bounding box center [476, 277] width 59 height 24
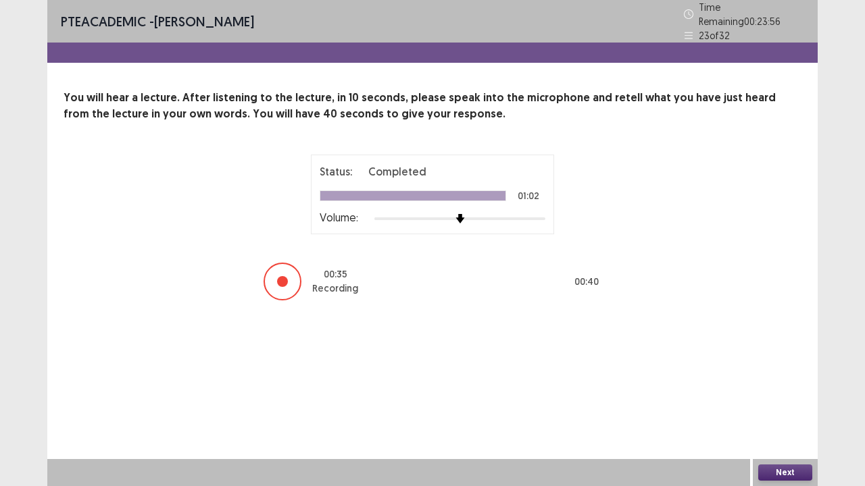
click at [798, 372] on button "Next" at bounding box center [785, 473] width 54 height 16
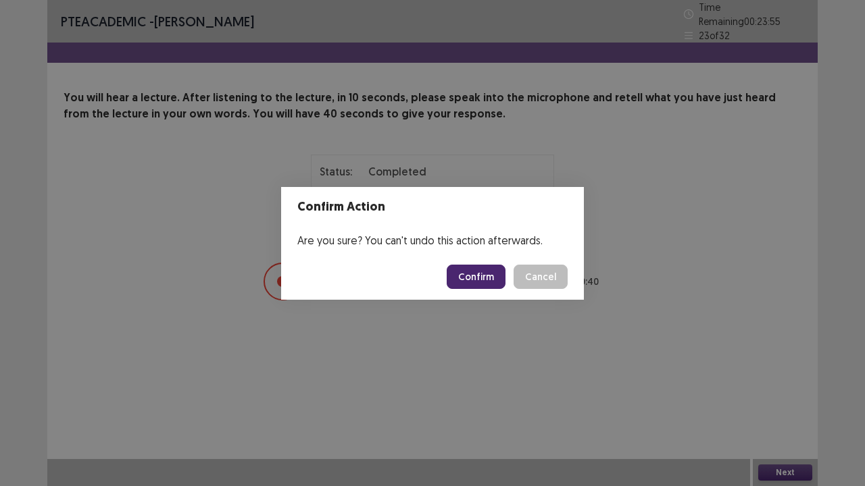
click at [496, 268] on button "Confirm" at bounding box center [476, 277] width 59 height 24
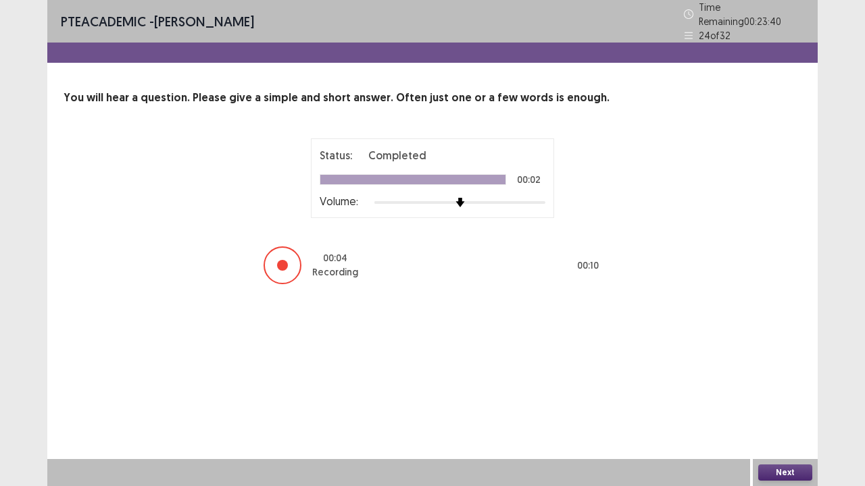
click at [774, 372] on button "Next" at bounding box center [785, 473] width 54 height 16
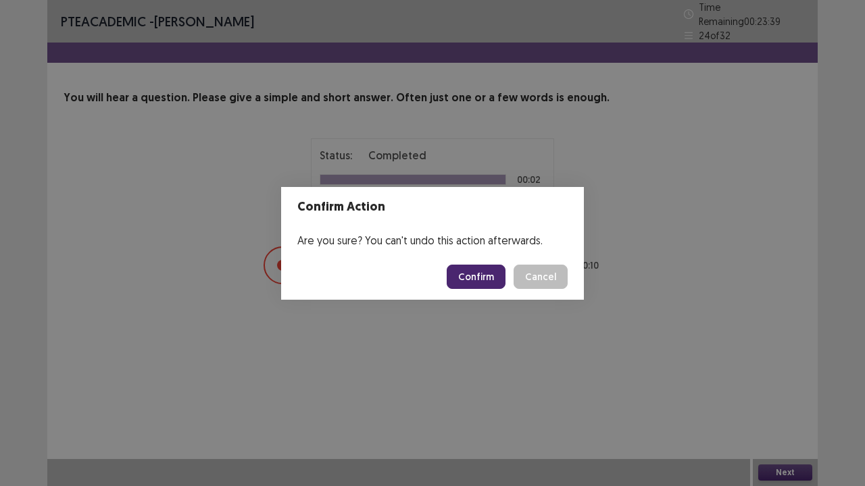
click at [476, 274] on button "Confirm" at bounding box center [476, 277] width 59 height 24
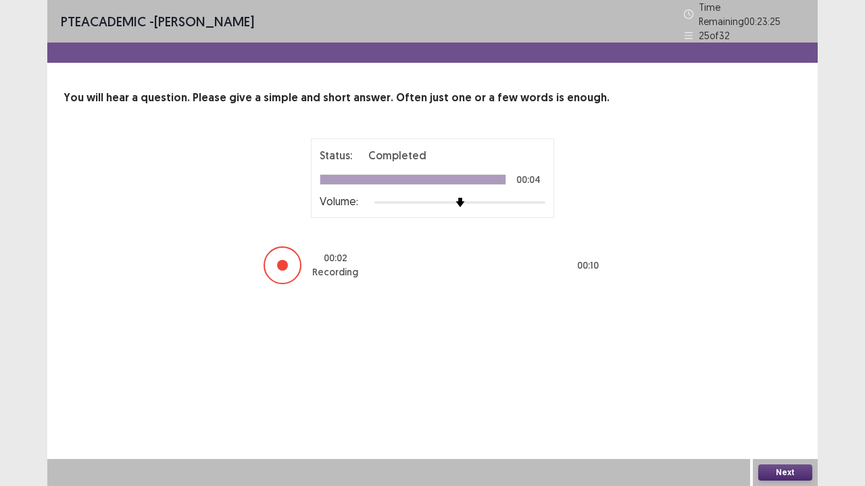
click at [782, 372] on button "Next" at bounding box center [785, 473] width 54 height 16
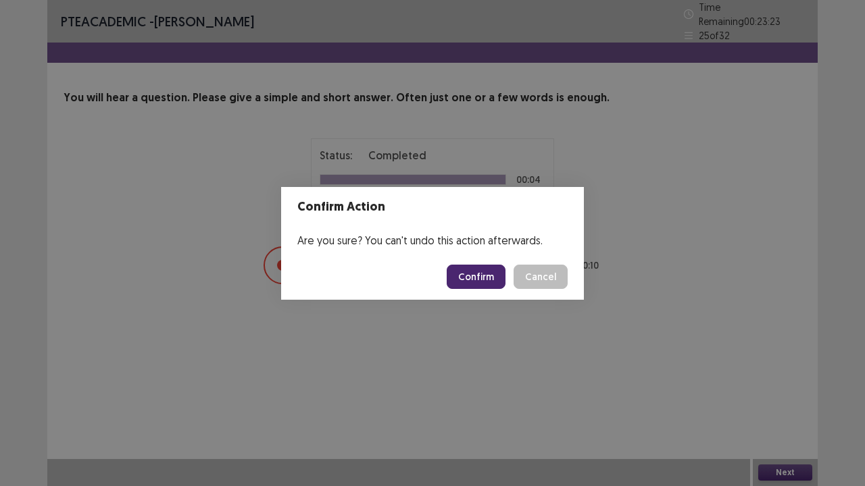
click at [497, 280] on button "Confirm" at bounding box center [476, 277] width 59 height 24
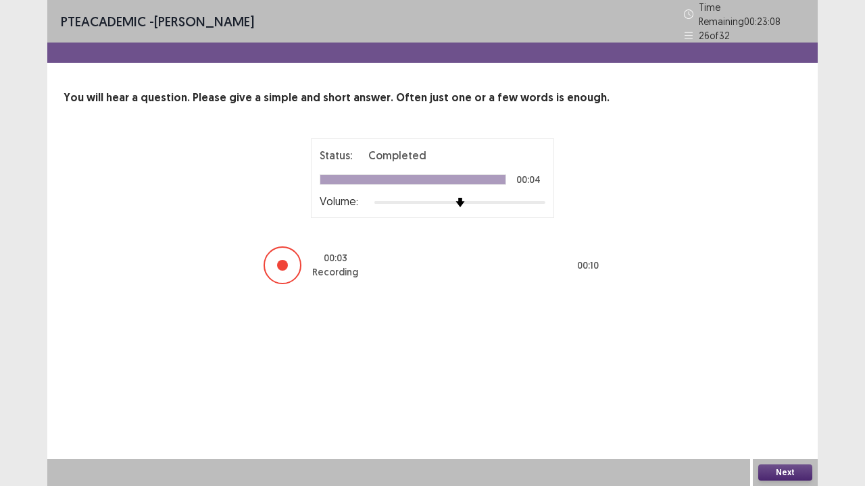
click at [767, 372] on button "Next" at bounding box center [785, 473] width 54 height 16
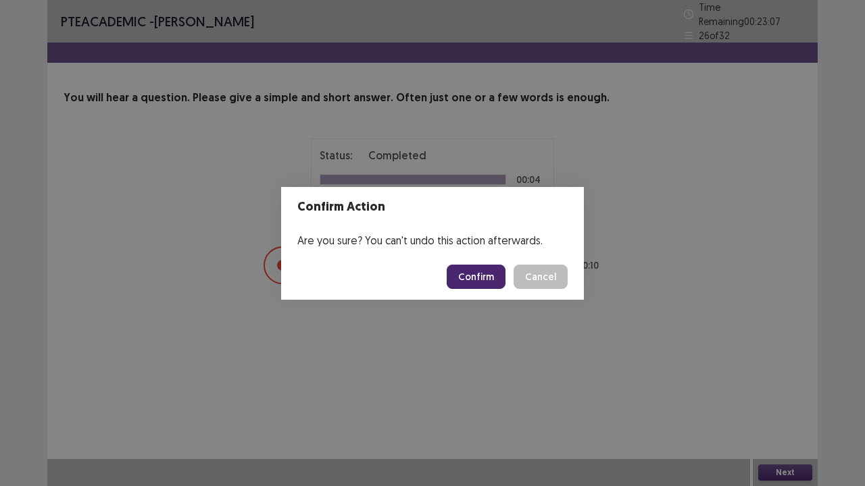
click at [490, 281] on button "Confirm" at bounding box center [476, 277] width 59 height 24
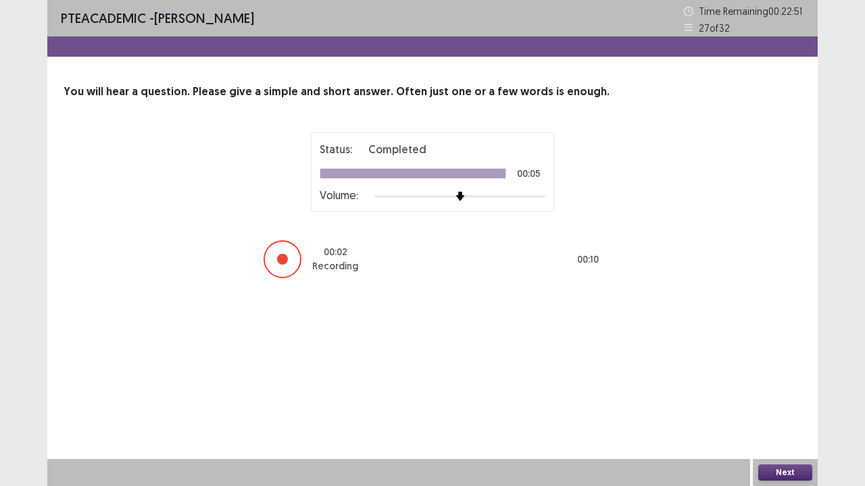
click at [792, 372] on button "Next" at bounding box center [785, 473] width 54 height 16
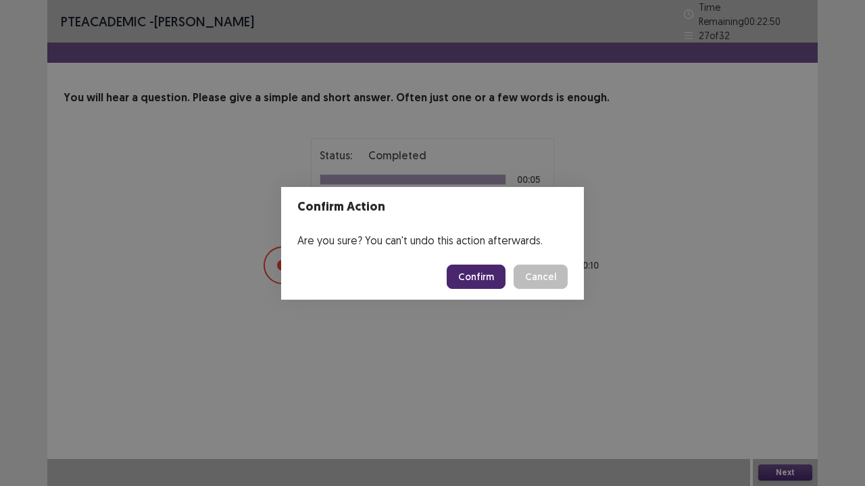
click at [497, 270] on button "Confirm" at bounding box center [476, 277] width 59 height 24
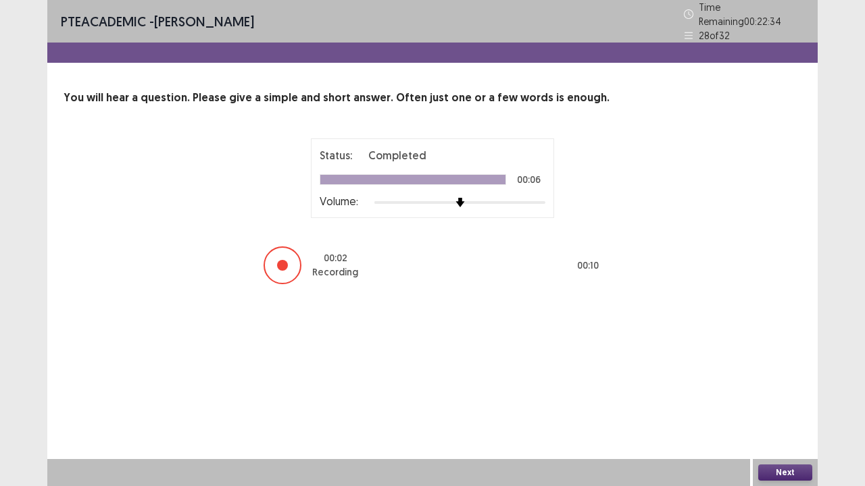
click at [781, 372] on button "Next" at bounding box center [785, 473] width 54 height 16
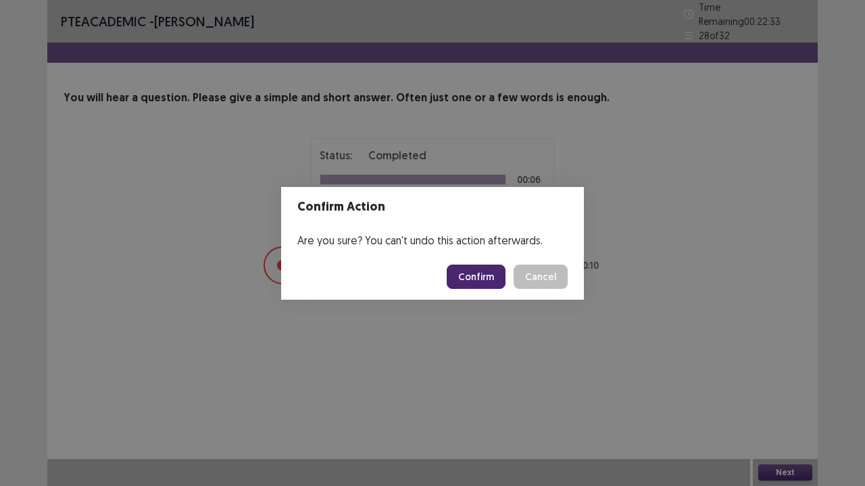
click at [477, 262] on footer "Confirm Cancel" at bounding box center [432, 277] width 303 height 46
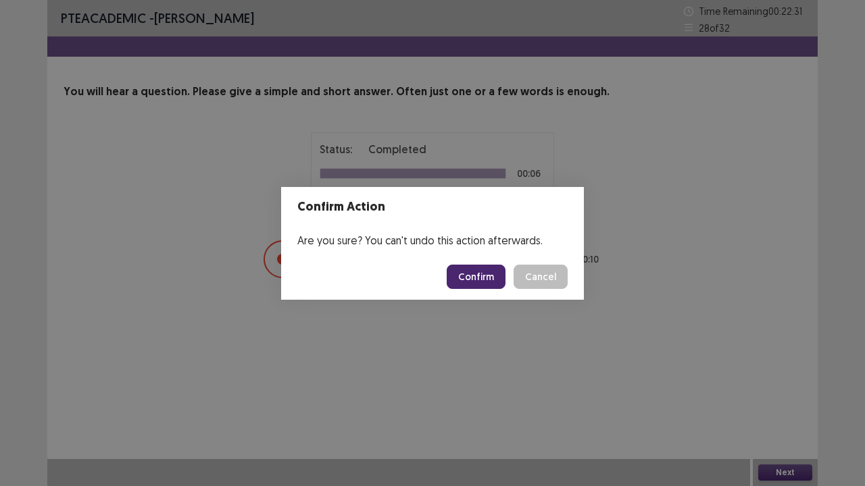
click at [474, 272] on button "Confirm" at bounding box center [476, 277] width 59 height 24
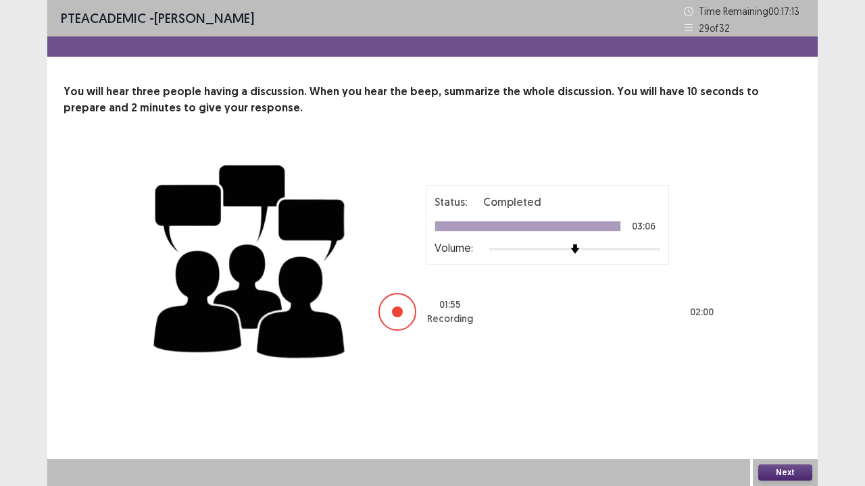
click at [771, 372] on button "Next" at bounding box center [785, 473] width 54 height 16
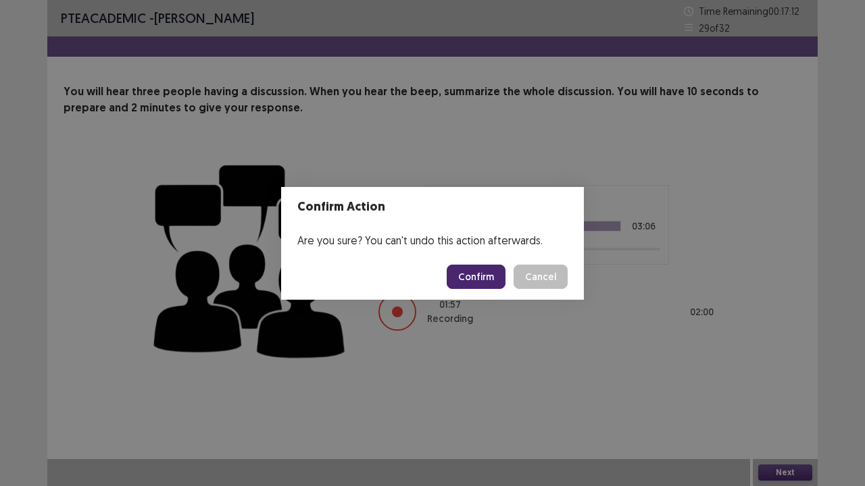
click at [490, 281] on button "Confirm" at bounding box center [476, 277] width 59 height 24
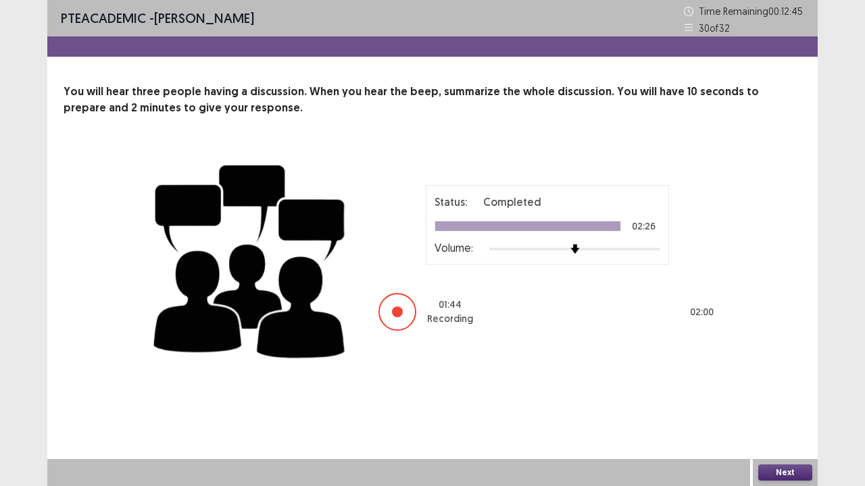
click at [769, 372] on button "Next" at bounding box center [785, 473] width 54 height 16
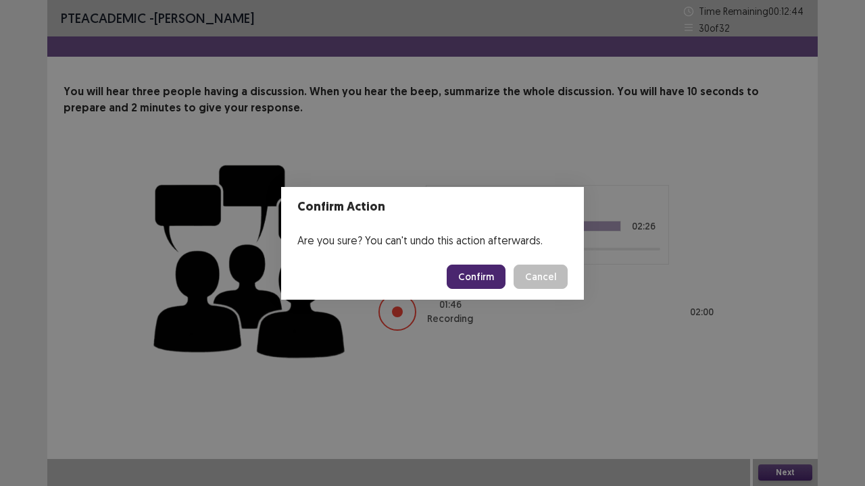
click at [484, 275] on button "Confirm" at bounding box center [476, 277] width 59 height 24
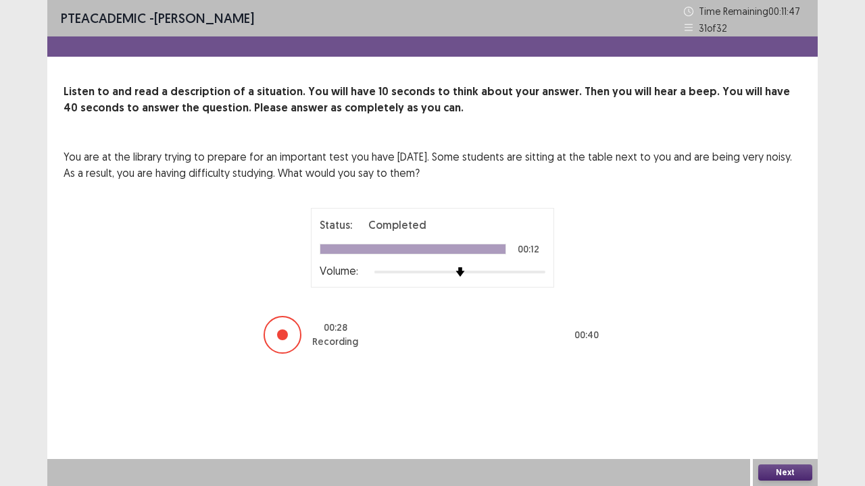
click at [780, 372] on button "Next" at bounding box center [785, 473] width 54 height 16
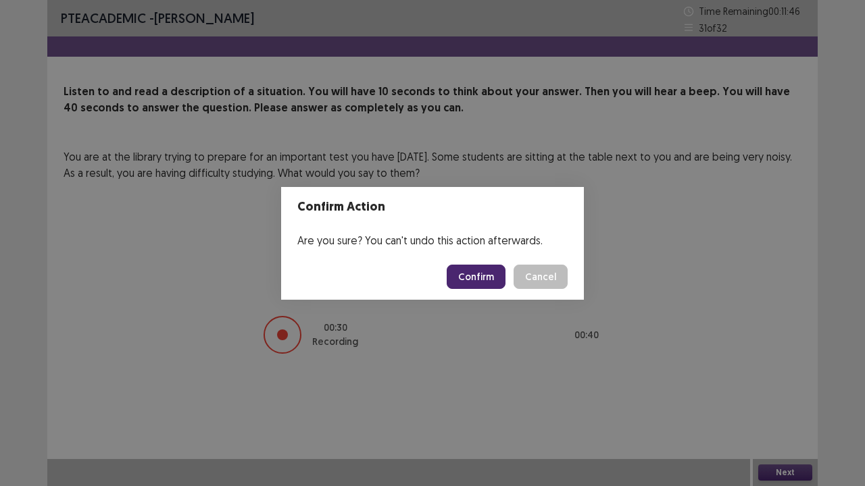
click at [468, 276] on button "Confirm" at bounding box center [476, 277] width 59 height 24
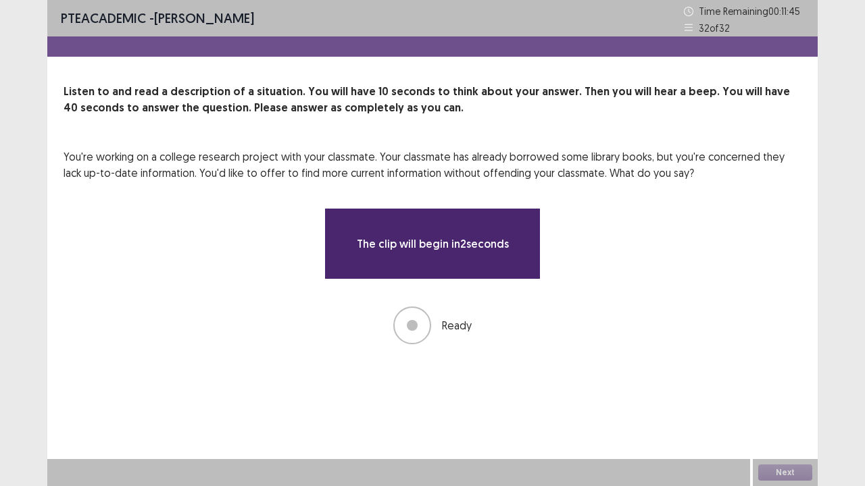
click at [468, 276] on div "The clip will begin in 2 seconds" at bounding box center [432, 244] width 216 height 72
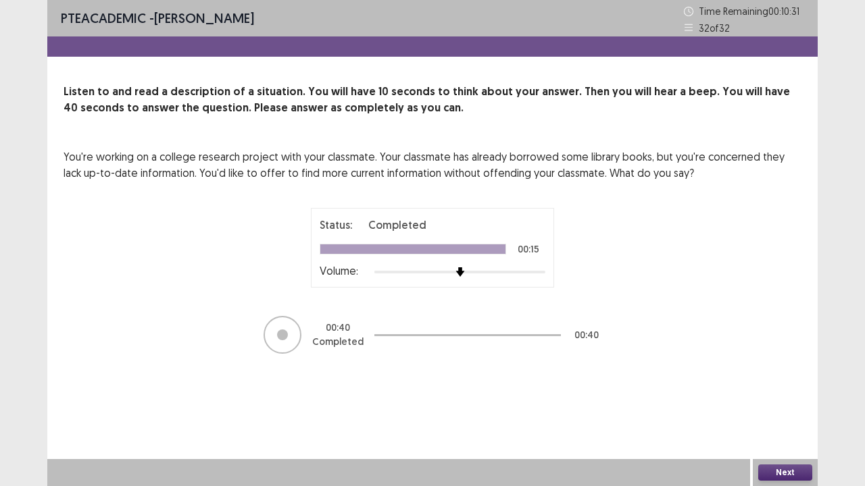
click at [781, 372] on button "Next" at bounding box center [785, 473] width 54 height 16
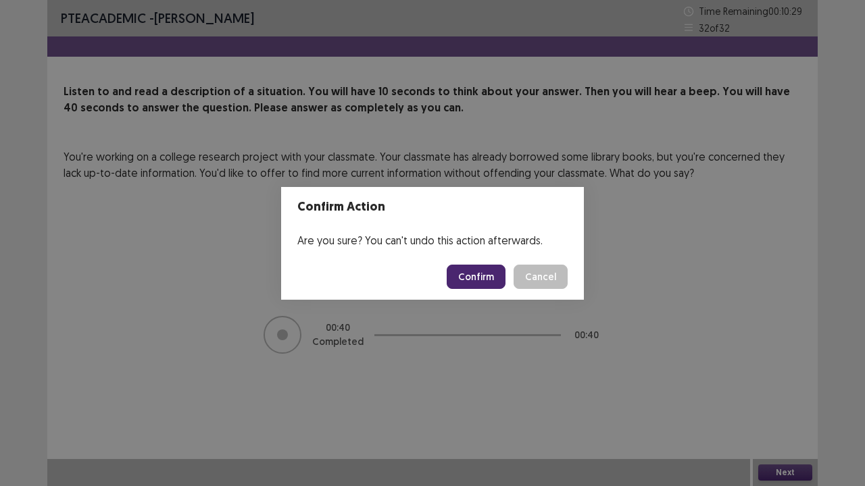
click at [495, 282] on button "Confirm" at bounding box center [476, 277] width 59 height 24
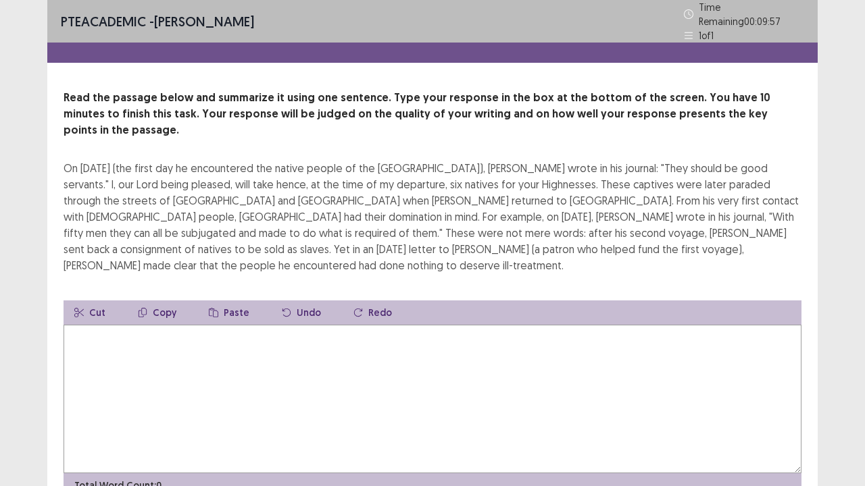
click at [207, 349] on textarea at bounding box center [433, 399] width 738 height 149
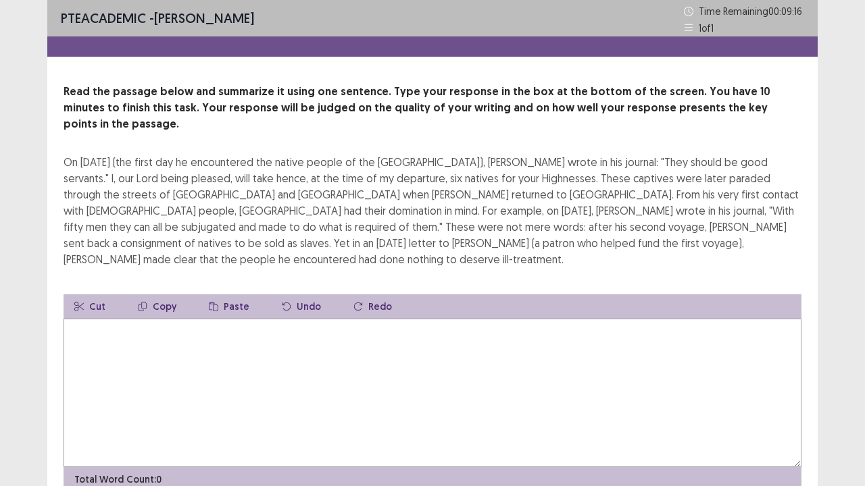
click at [107, 319] on textarea at bounding box center [433, 393] width 738 height 149
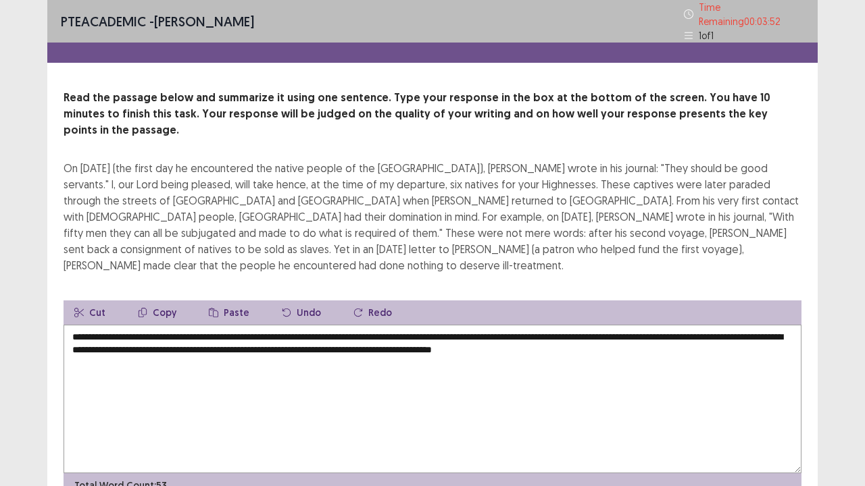
click at [399, 325] on textarea "**********" at bounding box center [433, 399] width 738 height 149
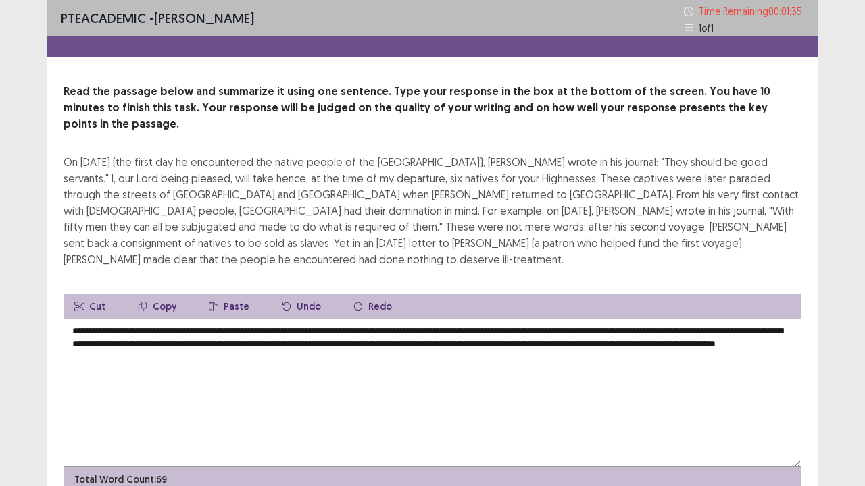
scroll to position [32, 0]
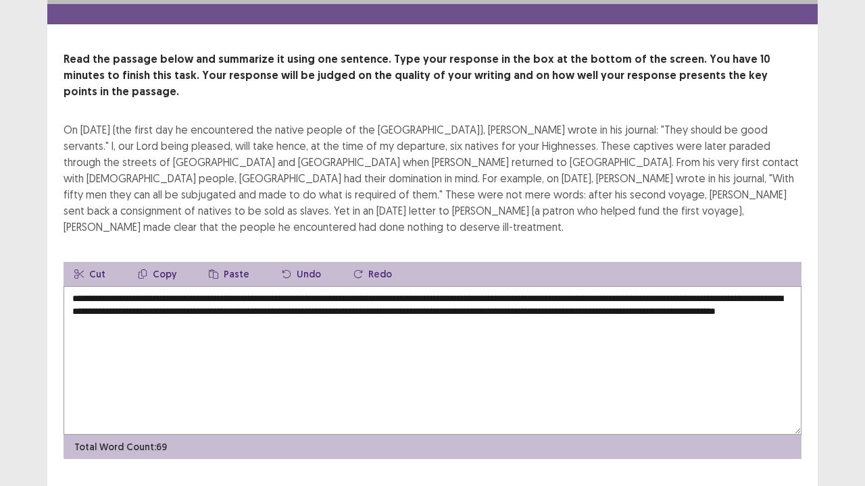
type textarea "**********"
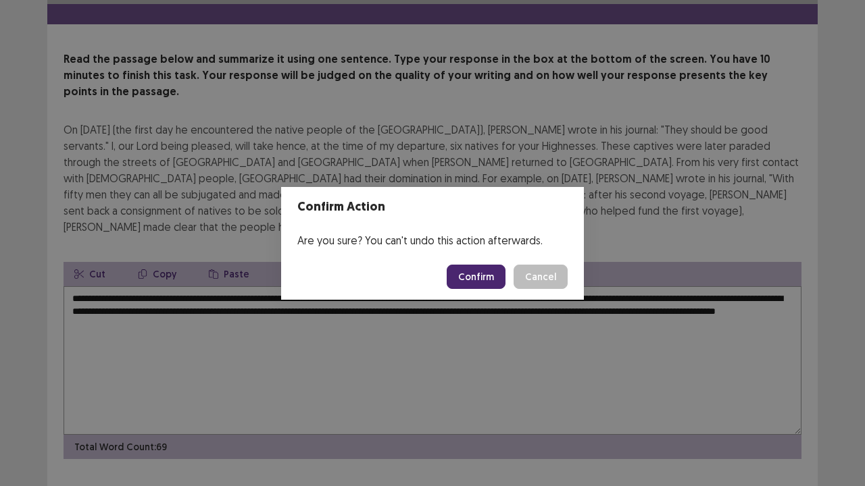
click at [477, 281] on button "Confirm" at bounding box center [476, 277] width 59 height 24
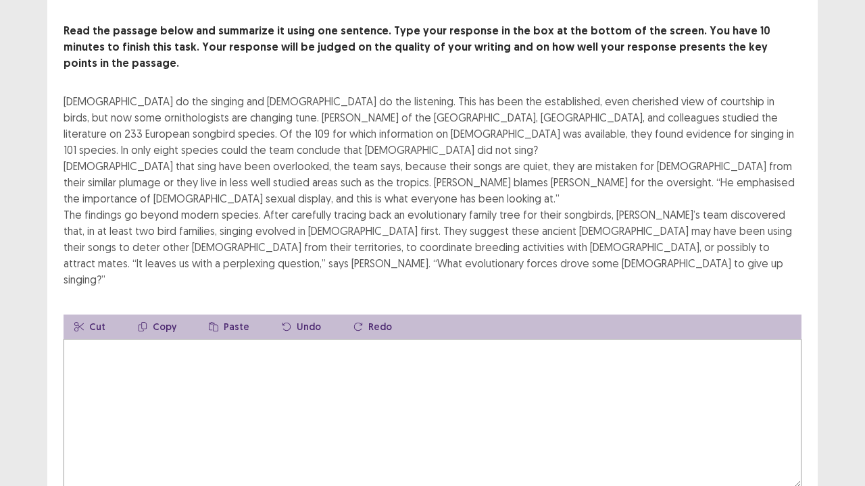
scroll to position [61, 0]
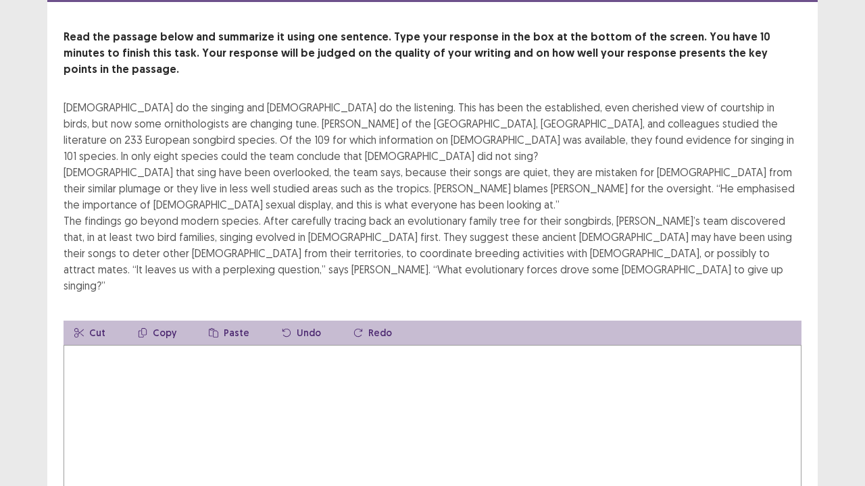
click at [177, 372] on textarea at bounding box center [433, 419] width 738 height 149
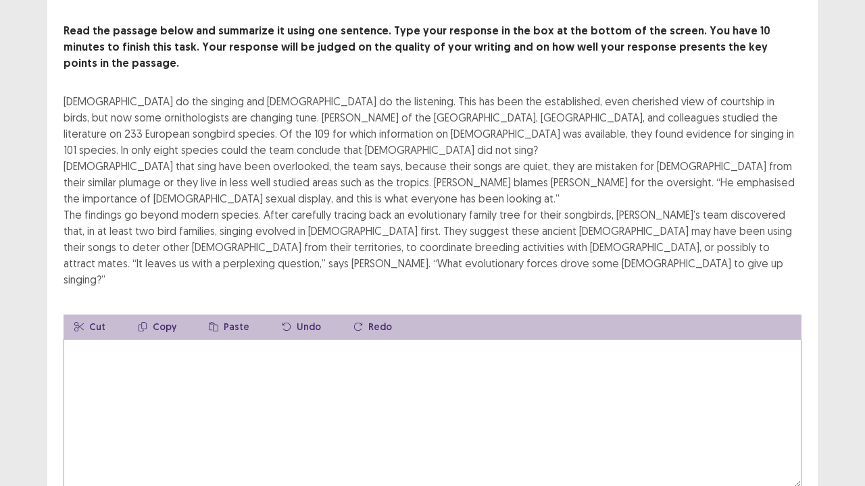
click at [113, 349] on textarea at bounding box center [433, 413] width 738 height 149
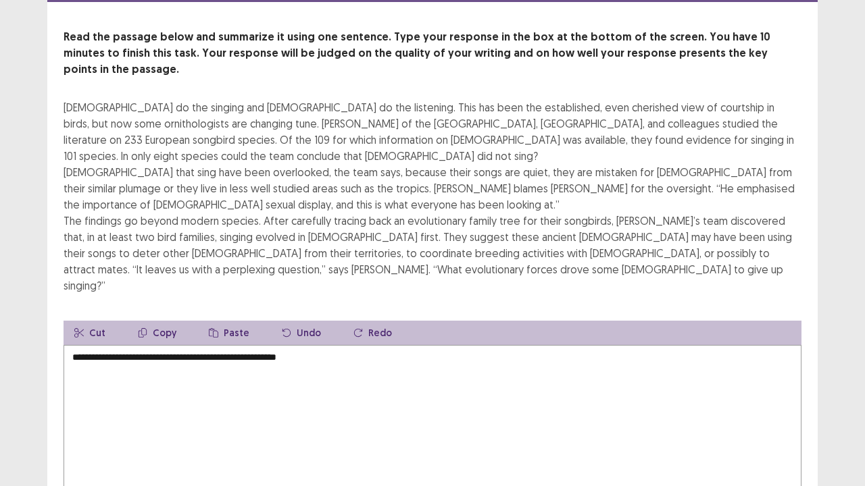
click at [318, 345] on textarea "**********" at bounding box center [433, 419] width 738 height 149
click at [314, 345] on textarea "**********" at bounding box center [433, 419] width 738 height 149
click at [436, 345] on textarea "**********" at bounding box center [433, 419] width 738 height 149
click at [416, 345] on textarea "**********" at bounding box center [433, 419] width 738 height 149
click at [413, 345] on textarea "**********" at bounding box center [433, 419] width 738 height 149
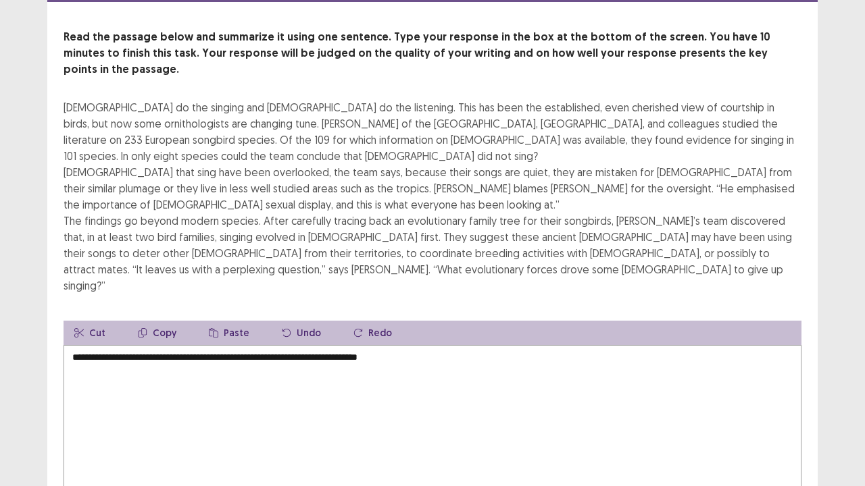
click at [426, 345] on textarea "**********" at bounding box center [433, 419] width 738 height 149
click at [540, 345] on textarea "**********" at bounding box center [433, 419] width 738 height 149
click at [618, 345] on textarea "**********" at bounding box center [433, 419] width 738 height 149
click at [316, 345] on textarea "**********" at bounding box center [433, 419] width 738 height 149
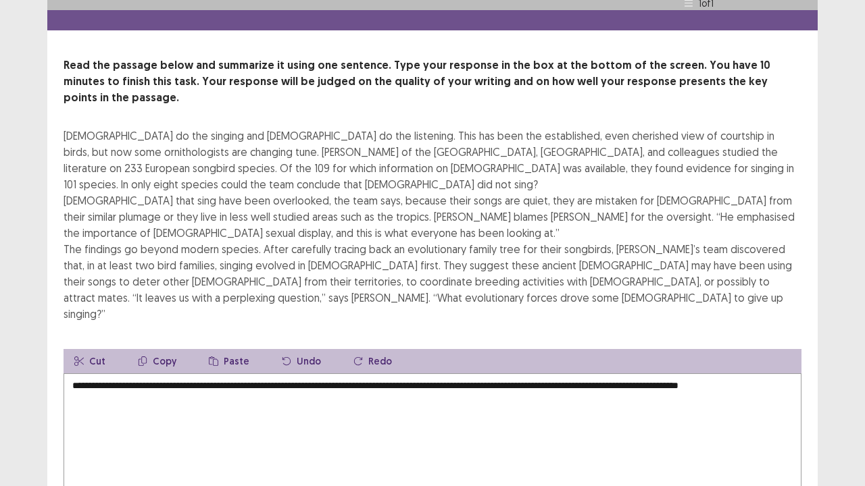
scroll to position [34, 0]
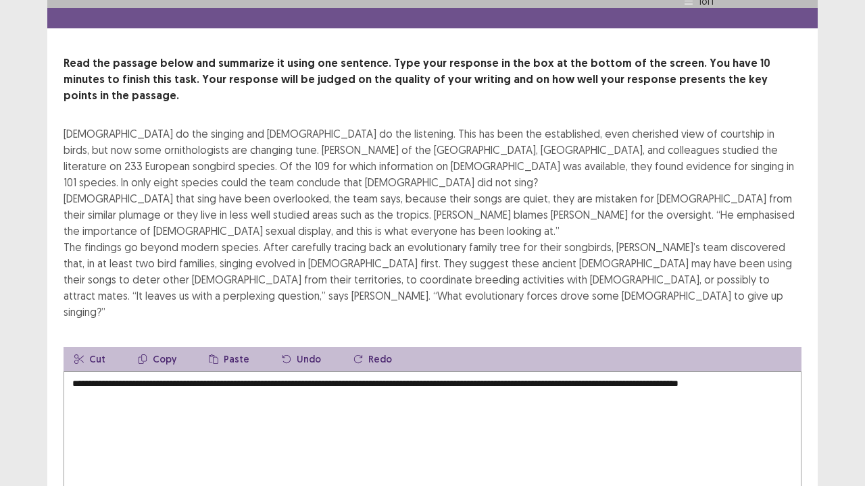
click at [108, 372] on textarea "**********" at bounding box center [433, 446] width 738 height 149
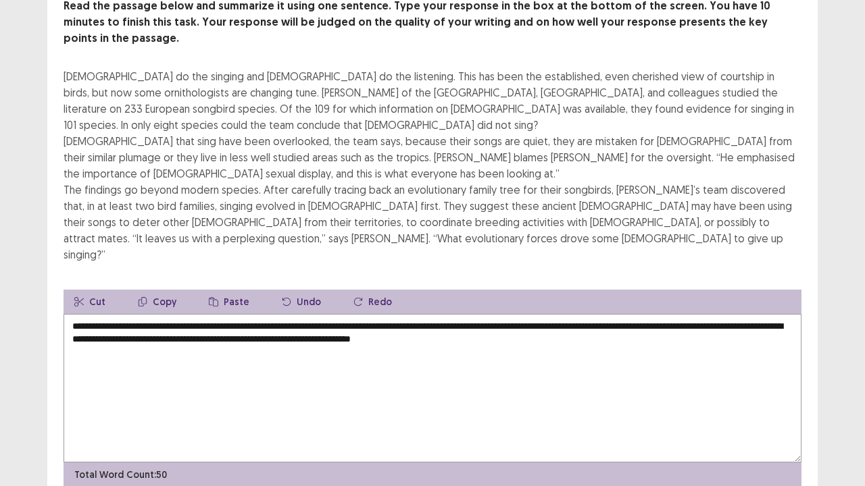
scroll to position [85, 0]
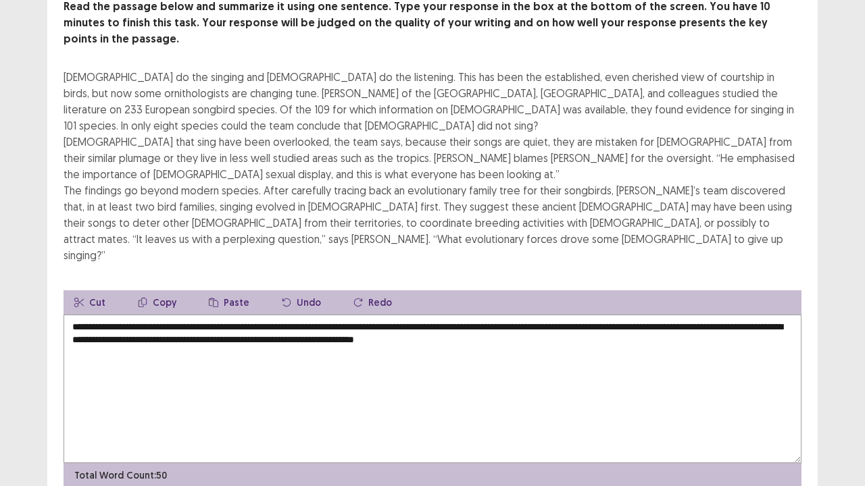
click at [684, 315] on textarea "**********" at bounding box center [433, 389] width 738 height 149
click at [680, 315] on textarea "**********" at bounding box center [433, 389] width 738 height 149
click at [96, 315] on textarea "**********" at bounding box center [433, 389] width 738 height 149
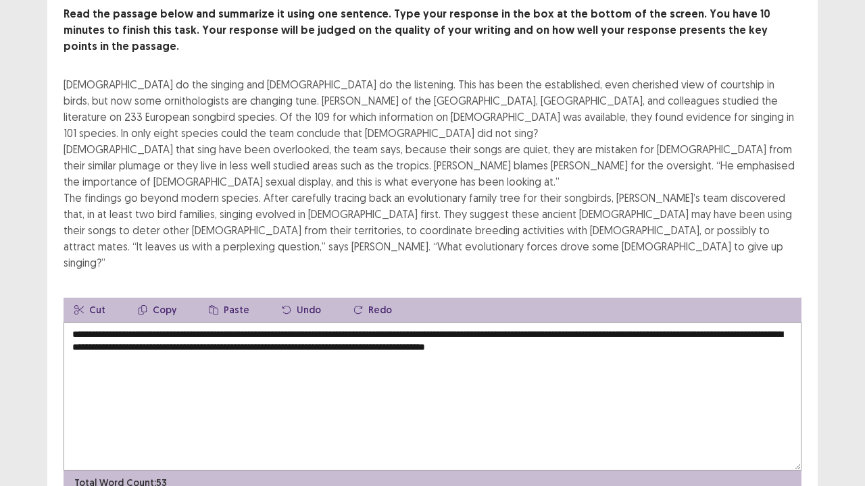
scroll to position [78, 0]
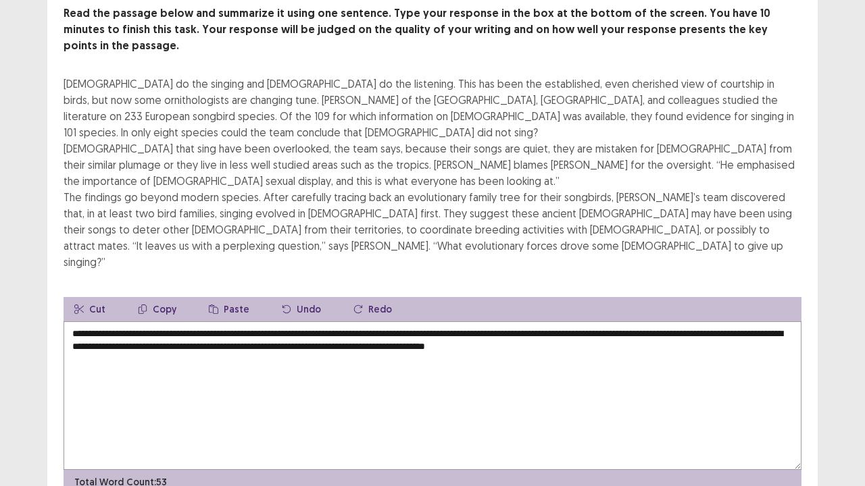
click at [158, 322] on textarea "**********" at bounding box center [433, 396] width 738 height 149
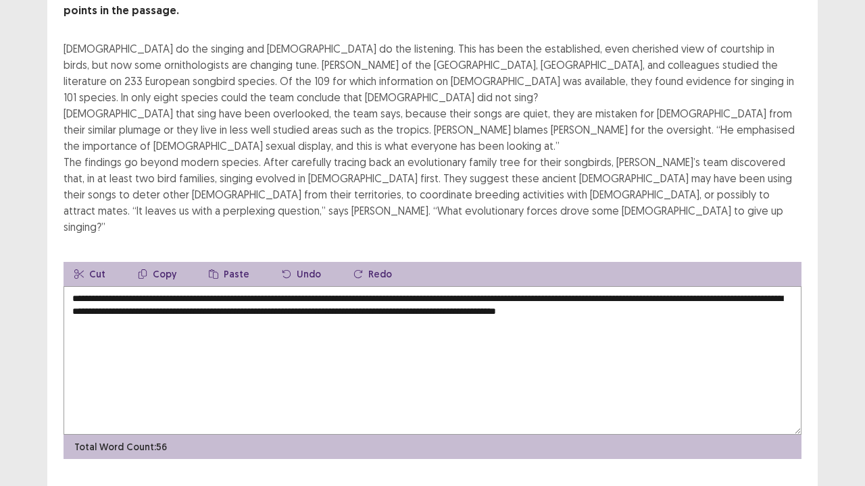
scroll to position [114, 0]
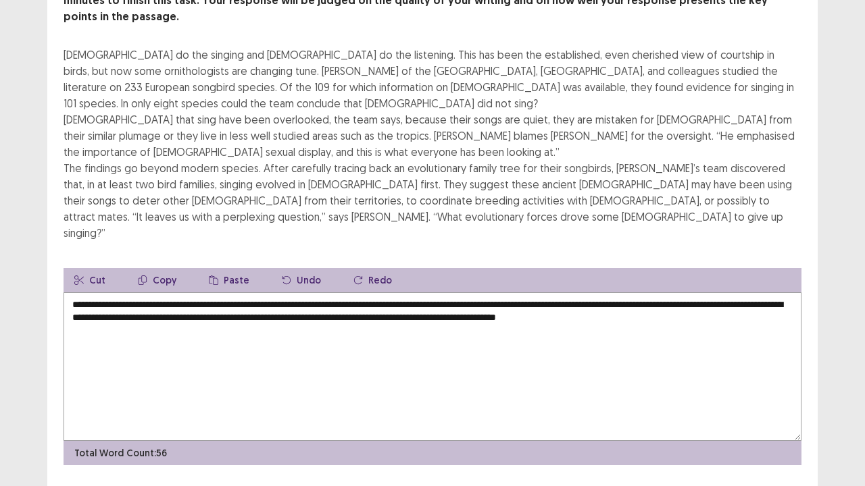
click at [82, 336] on textarea "**********" at bounding box center [433, 367] width 738 height 149
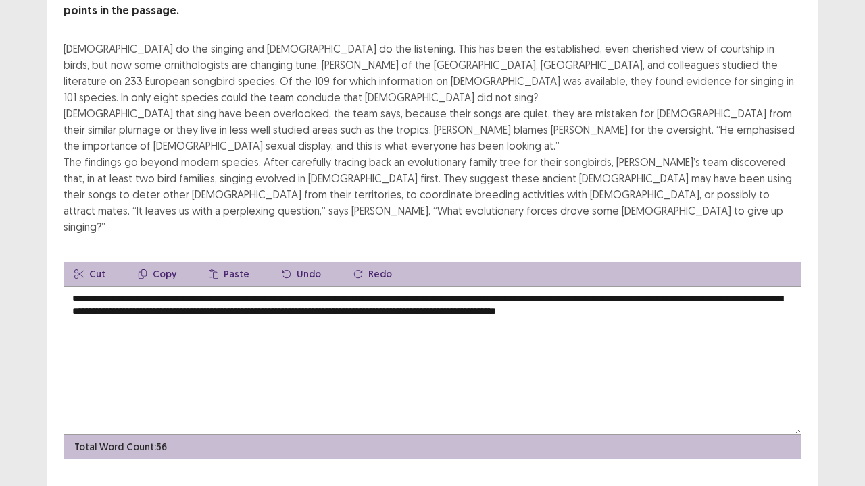
type textarea "**********"
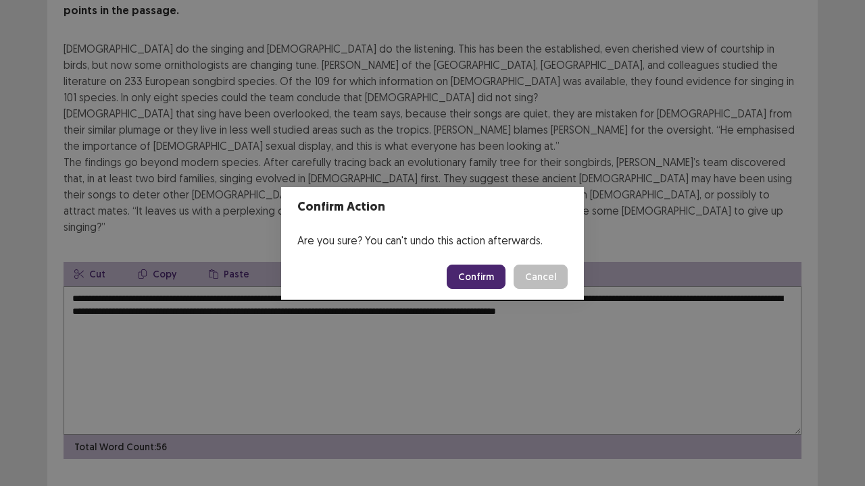
click at [498, 270] on button "Confirm" at bounding box center [476, 277] width 59 height 24
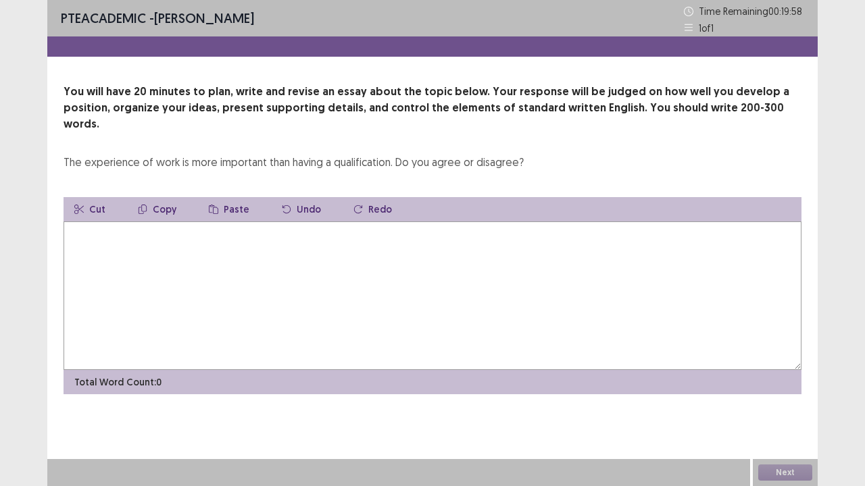
click at [216, 227] on textarea at bounding box center [433, 296] width 738 height 149
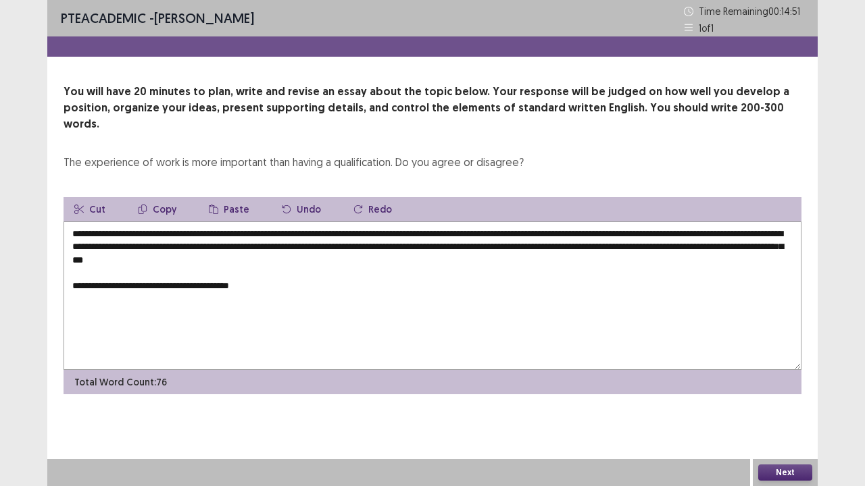
drag, startPoint x: 628, startPoint y: 232, endPoint x: 787, endPoint y: 232, distance: 159.4
click at [787, 232] on textarea "**********" at bounding box center [433, 296] width 738 height 149
click at [157, 197] on button "Copy" at bounding box center [157, 209] width 60 height 24
click at [272, 274] on textarea "**********" at bounding box center [433, 296] width 738 height 149
click at [218, 197] on button "Paste" at bounding box center [229, 209] width 62 height 24
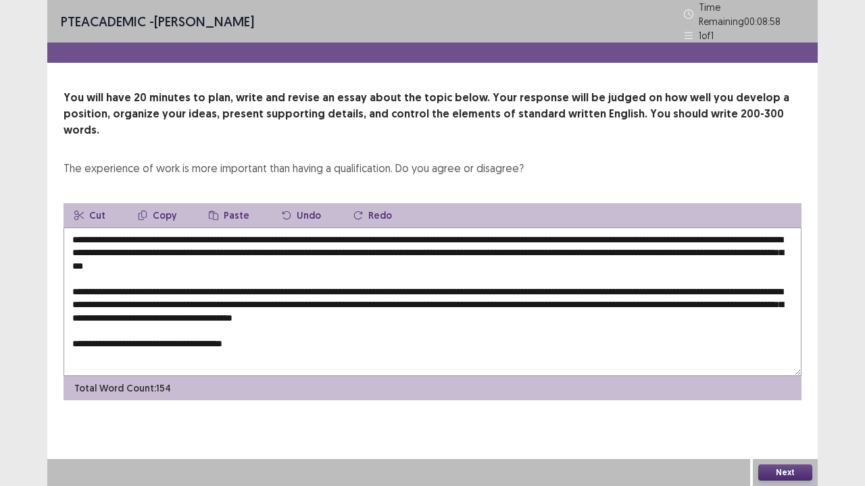
drag, startPoint x: 110, startPoint y: 247, endPoint x: 306, endPoint y: 243, distance: 196.0
click at [306, 243] on textarea "**********" at bounding box center [433, 302] width 738 height 149
click at [166, 203] on button "Copy" at bounding box center [157, 215] width 60 height 24
click at [255, 320] on textarea "**********" at bounding box center [433, 302] width 738 height 149
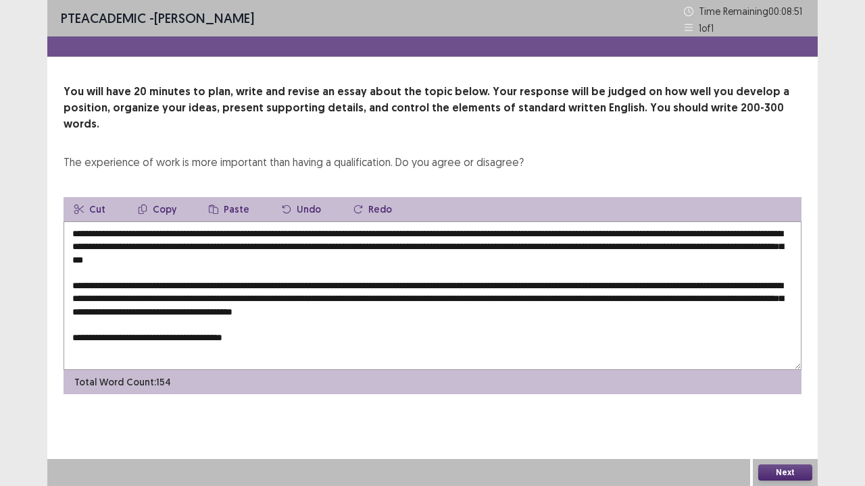
click at [234, 197] on button "Paste" at bounding box center [229, 209] width 62 height 24
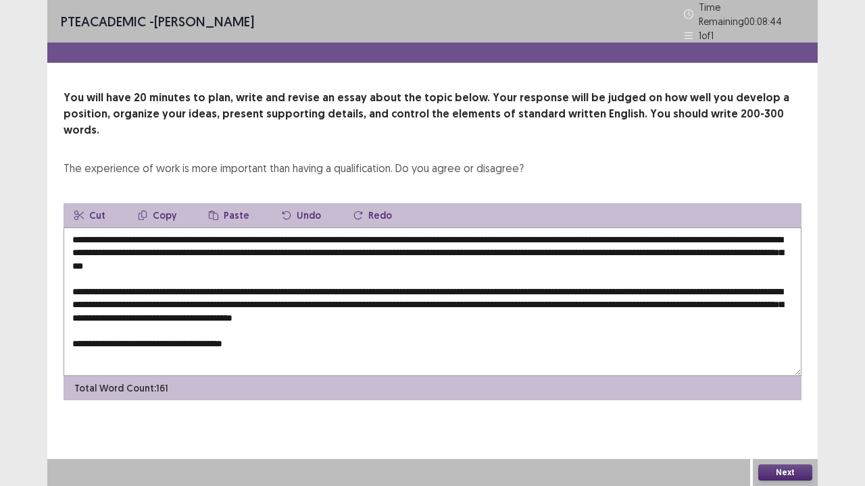
click at [305, 324] on textarea "**********" at bounding box center [433, 302] width 738 height 149
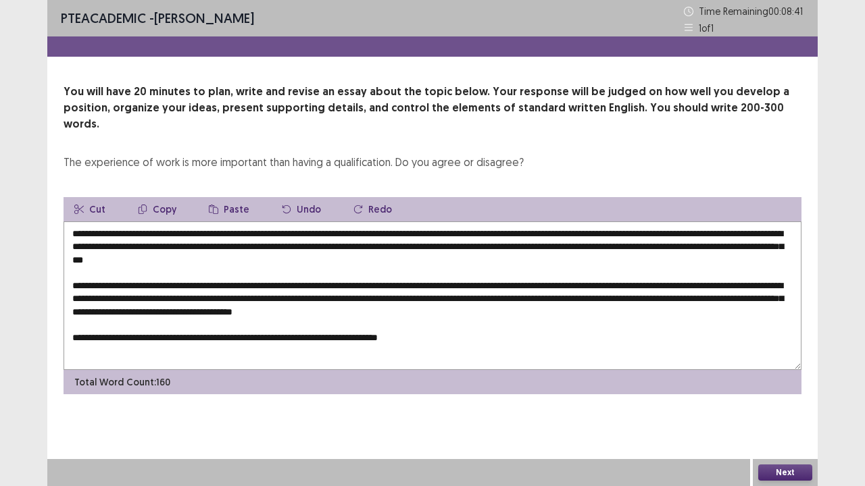
click at [343, 324] on textarea "**********" at bounding box center [433, 296] width 738 height 149
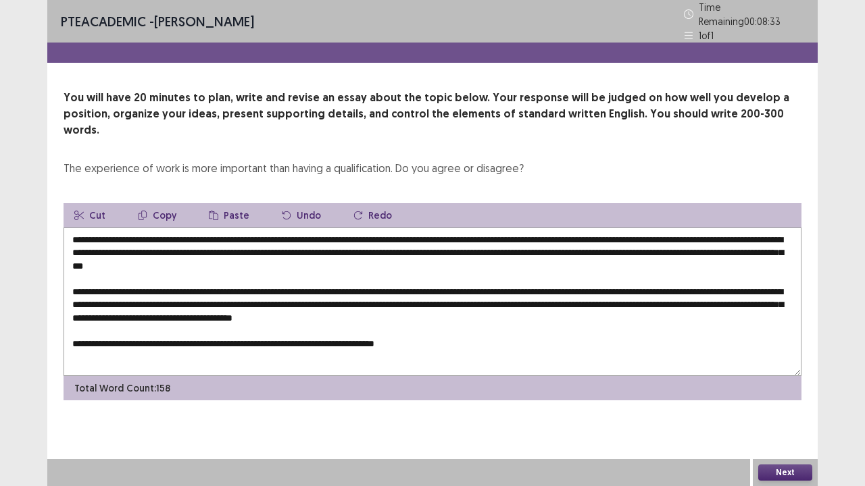
click at [316, 324] on textarea "**********" at bounding box center [433, 302] width 738 height 149
click at [159, 246] on textarea "**********" at bounding box center [433, 302] width 738 height 149
click at [170, 246] on textarea "**********" at bounding box center [433, 302] width 738 height 149
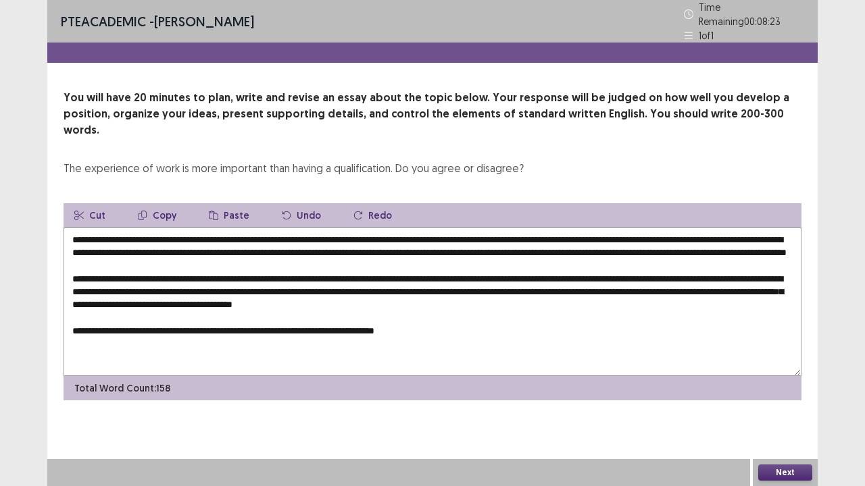
click at [186, 243] on textarea "**********" at bounding box center [433, 302] width 738 height 149
click at [189, 243] on textarea "**********" at bounding box center [433, 302] width 738 height 149
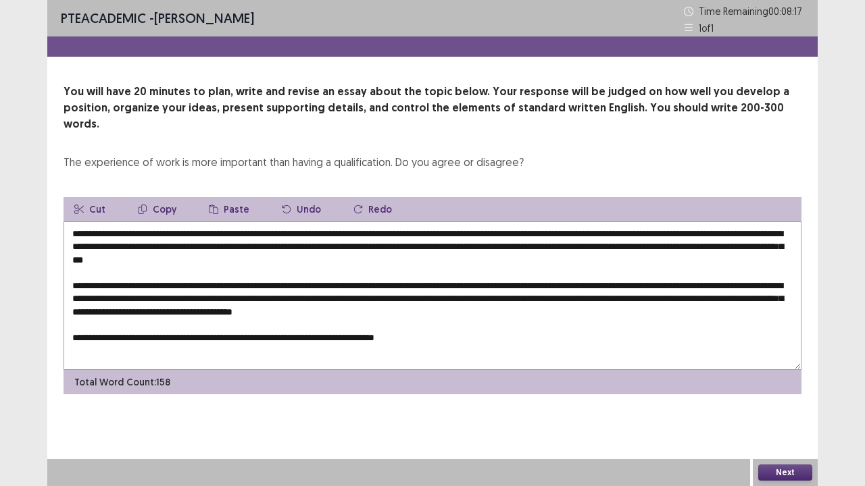
click at [342, 322] on textarea "**********" at bounding box center [433, 296] width 738 height 149
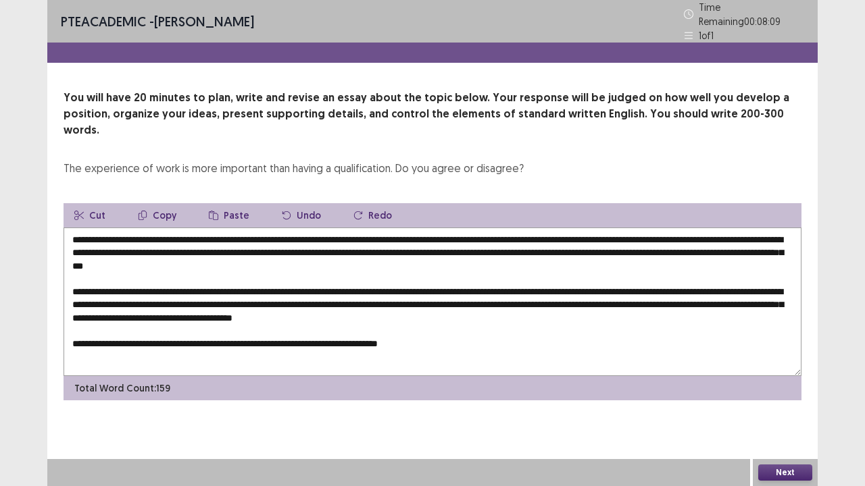
click at [455, 322] on textarea "**********" at bounding box center [433, 302] width 738 height 149
click at [581, 272] on textarea "**********" at bounding box center [433, 302] width 738 height 149
click at [536, 330] on textarea "**********" at bounding box center [433, 302] width 738 height 149
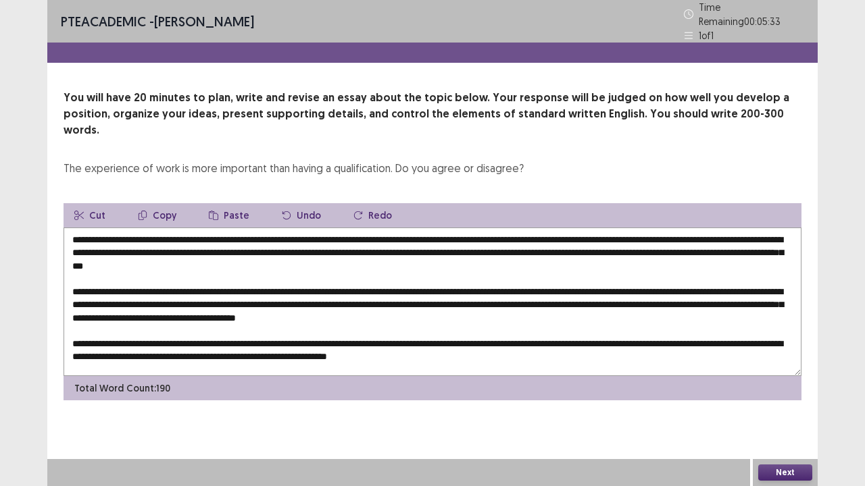
click at [458, 339] on textarea at bounding box center [433, 302] width 738 height 149
click at [540, 336] on textarea at bounding box center [433, 302] width 738 height 149
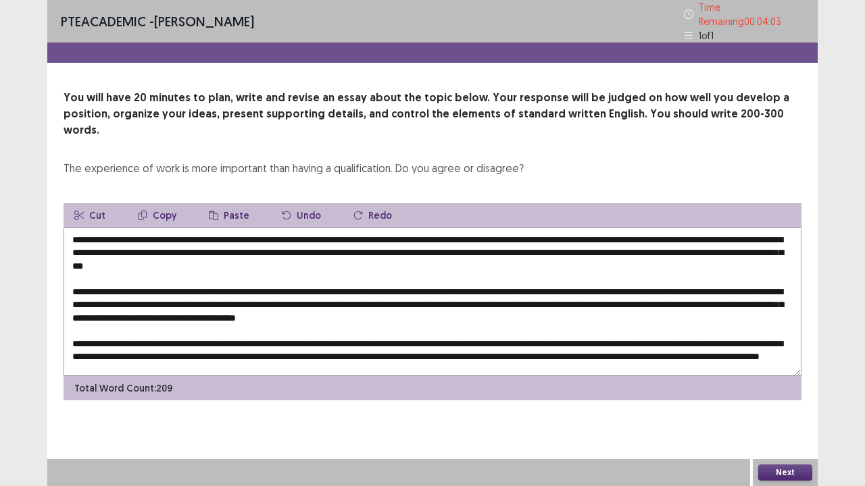
click at [240, 372] on div "Total Word Count: 209" at bounding box center [433, 388] width 738 height 24
click at [240, 345] on textarea at bounding box center [433, 302] width 738 height 149
click at [405, 347] on textarea at bounding box center [433, 302] width 738 height 149
click at [470, 347] on textarea at bounding box center [433, 302] width 738 height 149
click at [531, 347] on textarea at bounding box center [433, 302] width 738 height 149
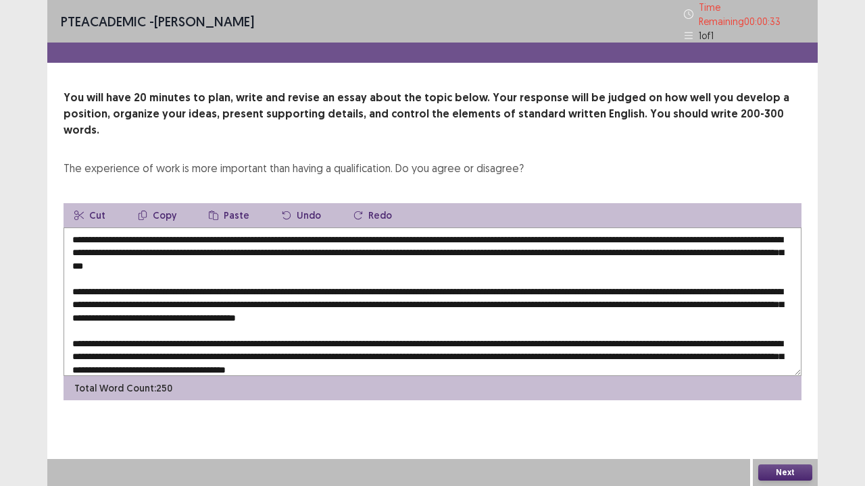
click at [409, 247] on textarea at bounding box center [433, 302] width 738 height 149
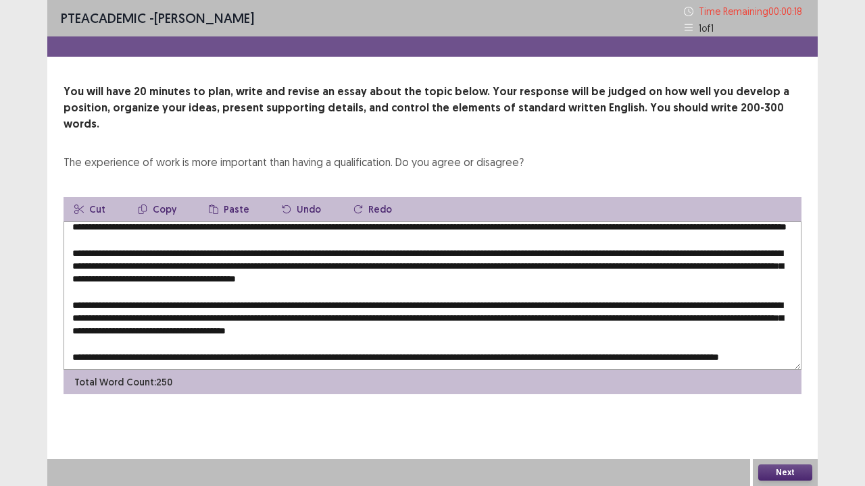
scroll to position [45, 0]
type textarea "**********"
click at [778, 372] on button "Next" at bounding box center [785, 473] width 54 height 16
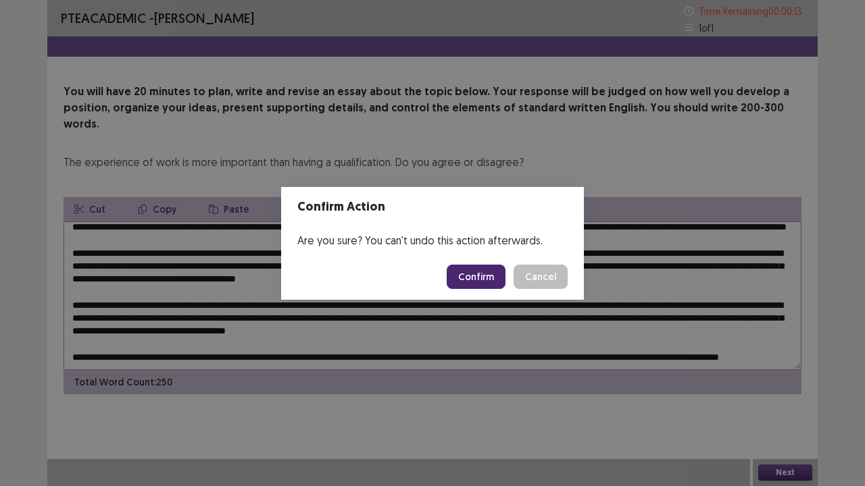
click at [481, 276] on button "Confirm" at bounding box center [476, 277] width 59 height 24
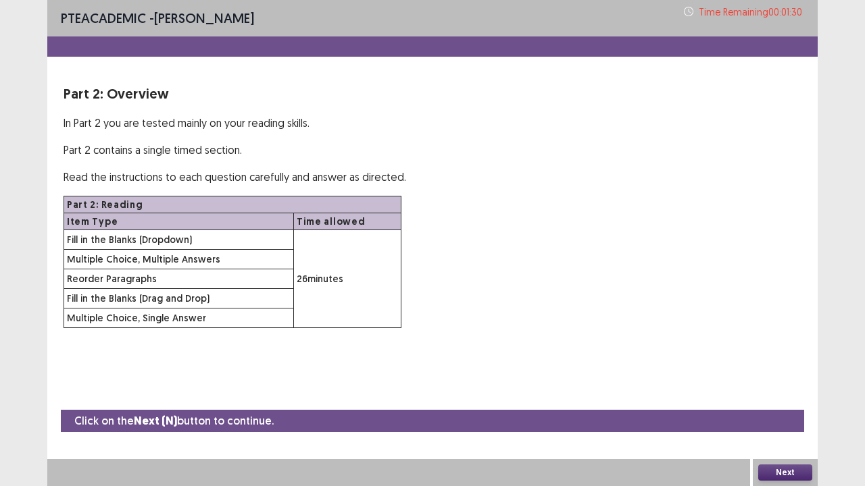
click at [864, 372] on div "PTE academic - [PERSON_NAME] Time Remaining 00 : 01 : 30 Part 2: Overview In Pa…" at bounding box center [432, 243] width 865 height 486
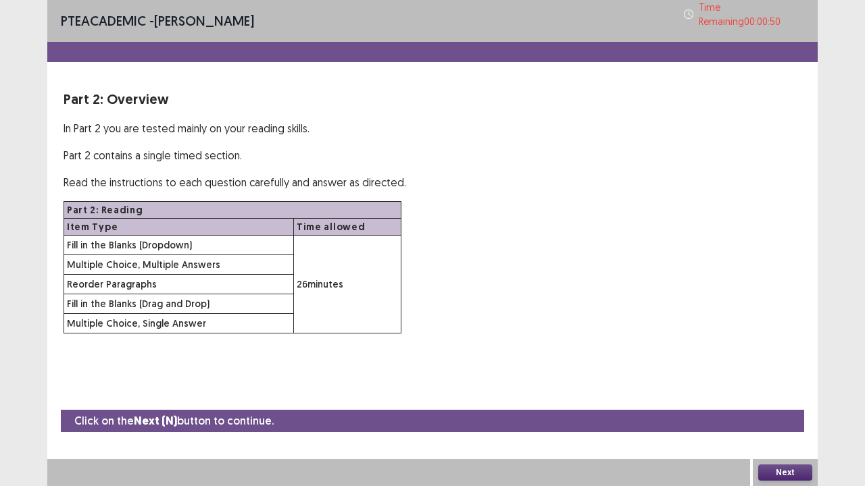
click at [776, 372] on button "Next" at bounding box center [785, 473] width 54 height 16
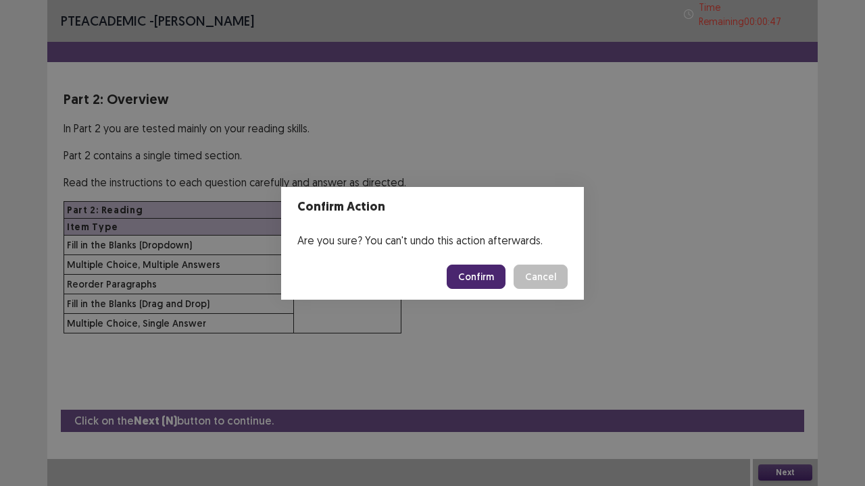
click at [482, 276] on button "Confirm" at bounding box center [476, 277] width 59 height 24
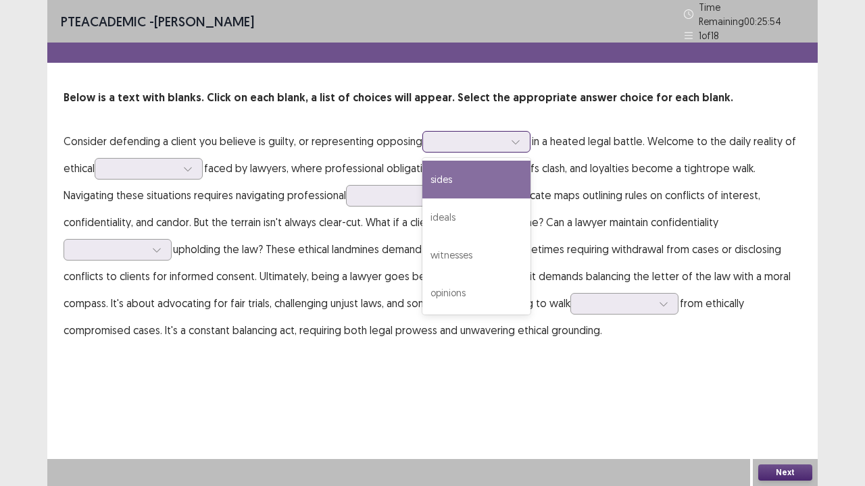
click at [497, 135] on div at bounding box center [469, 141] width 70 height 13
click at [485, 184] on div "sides" at bounding box center [476, 180] width 108 height 38
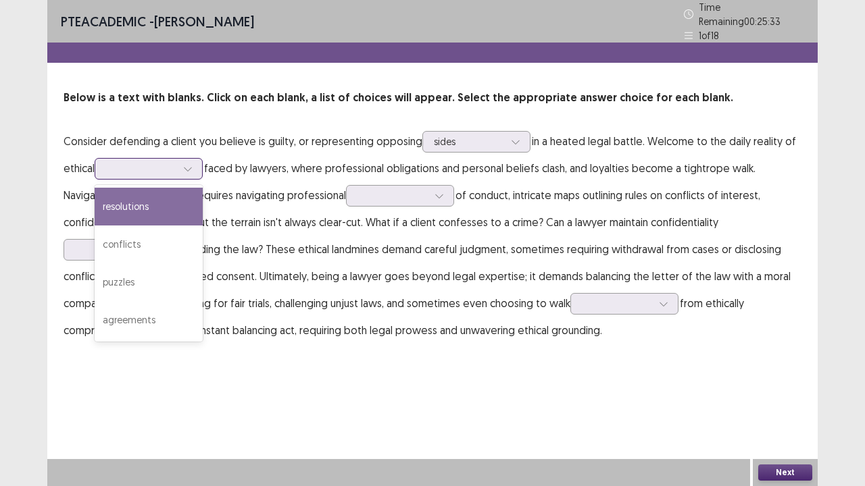
click at [190, 164] on icon at bounding box center [187, 168] width 9 height 9
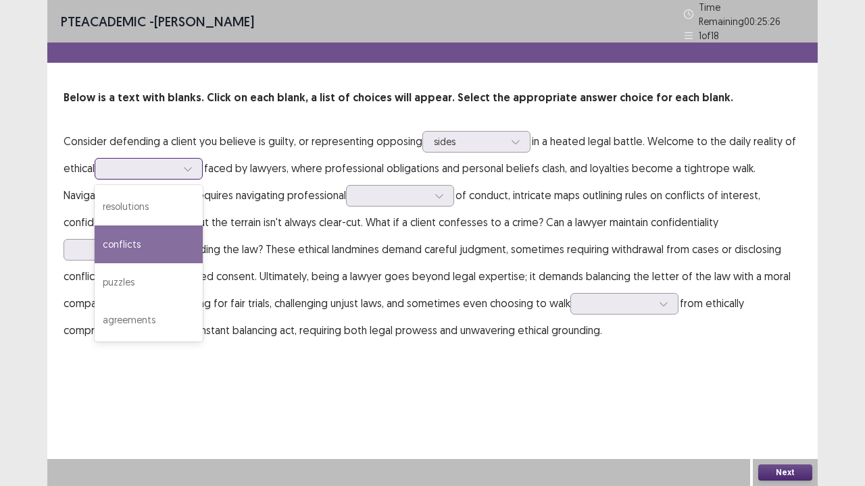
click at [168, 228] on div "conflicts" at bounding box center [149, 245] width 108 height 38
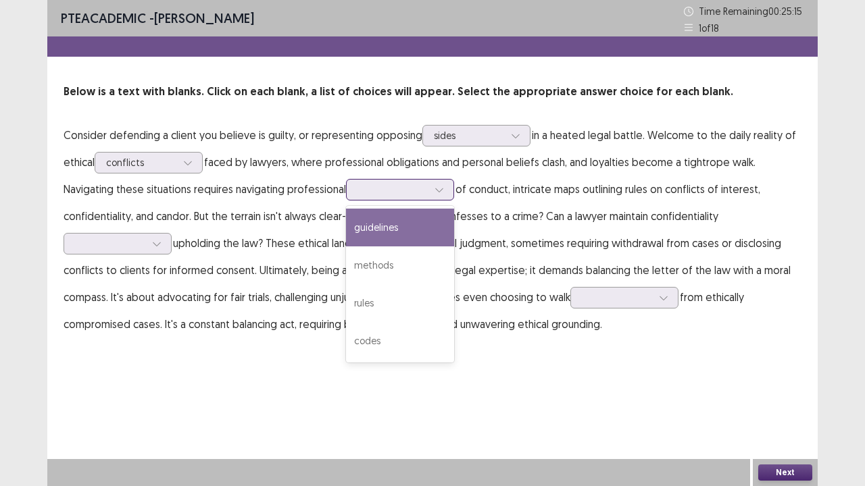
click at [451, 186] on div at bounding box center [400, 190] width 108 height 22
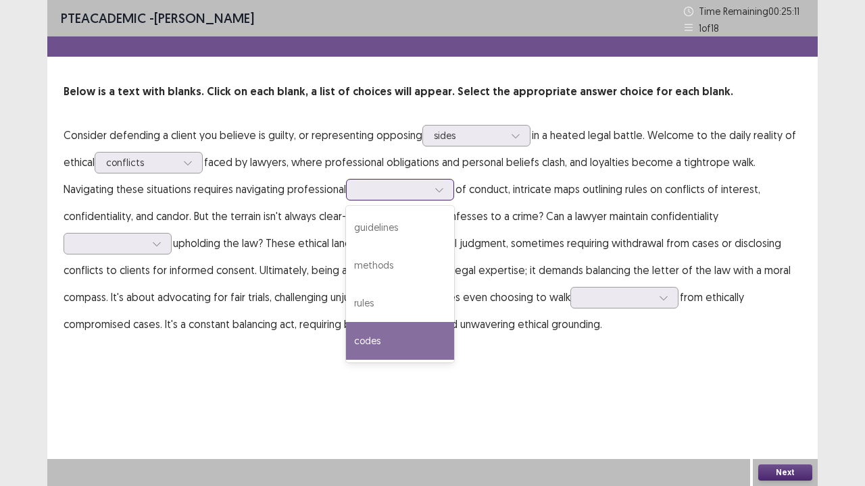
click at [375, 334] on div "codes" at bounding box center [400, 341] width 108 height 38
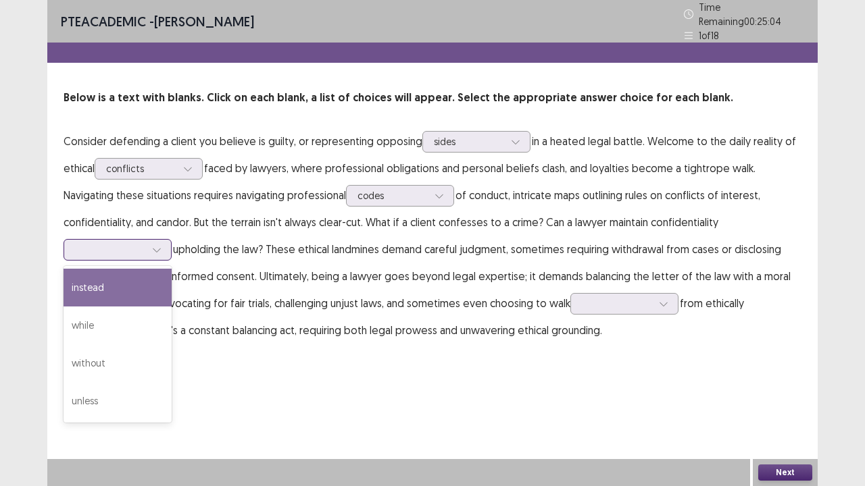
click at [163, 251] on div at bounding box center [157, 250] width 20 height 20
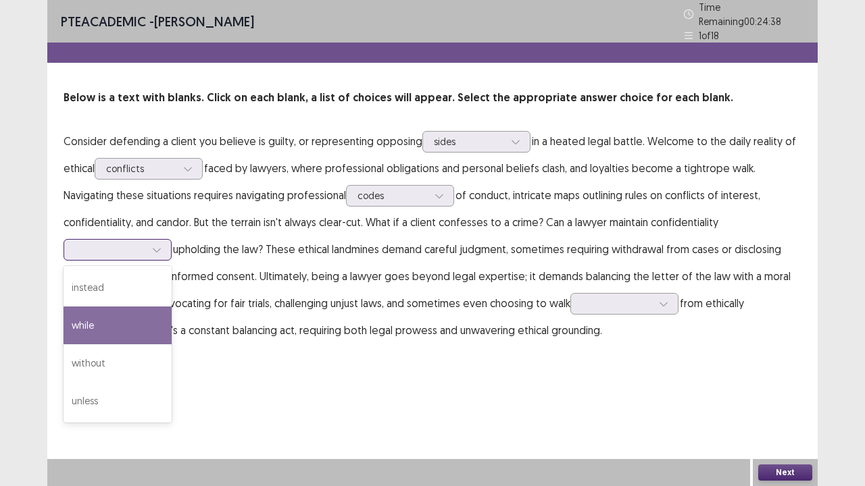
click at [145, 320] on div "while" at bounding box center [118, 326] width 108 height 38
click at [165, 241] on div at bounding box center [157, 250] width 20 height 20
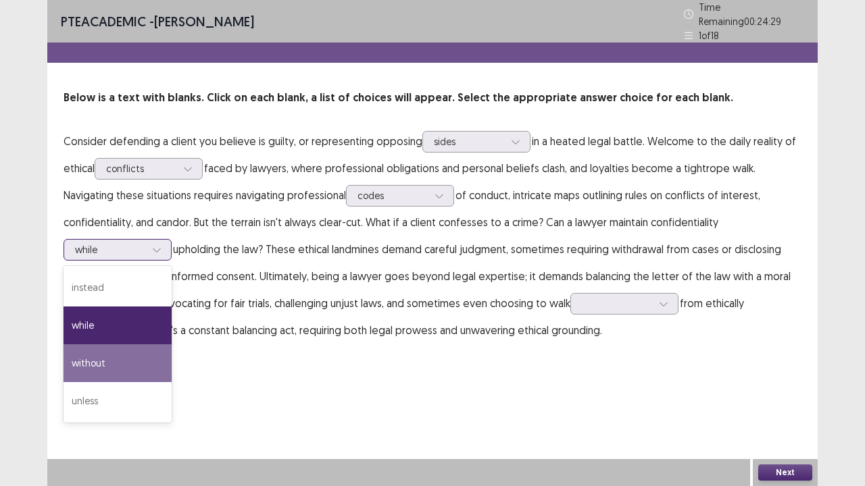
click at [136, 345] on div "without" at bounding box center [118, 364] width 108 height 38
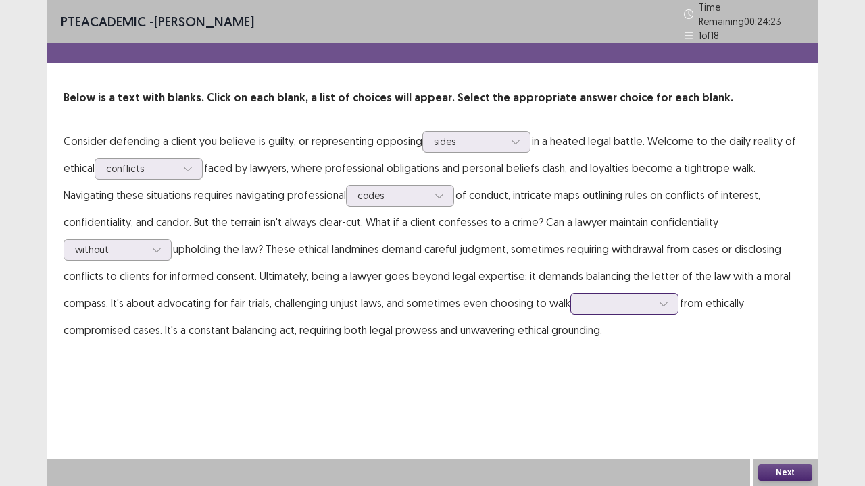
click at [662, 303] on div at bounding box center [663, 304] width 20 height 20
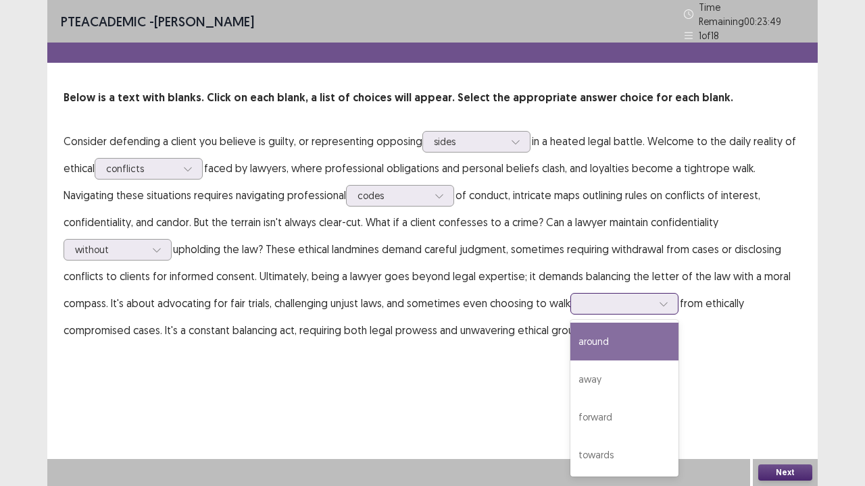
click at [645, 351] on div "around" at bounding box center [624, 342] width 108 height 38
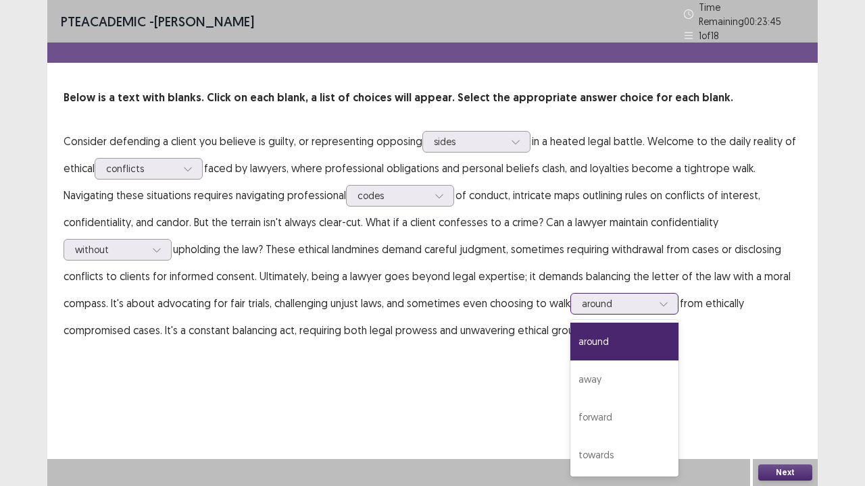
click at [665, 294] on div at bounding box center [663, 304] width 20 height 20
click at [628, 372] on div "away" at bounding box center [624, 380] width 108 height 38
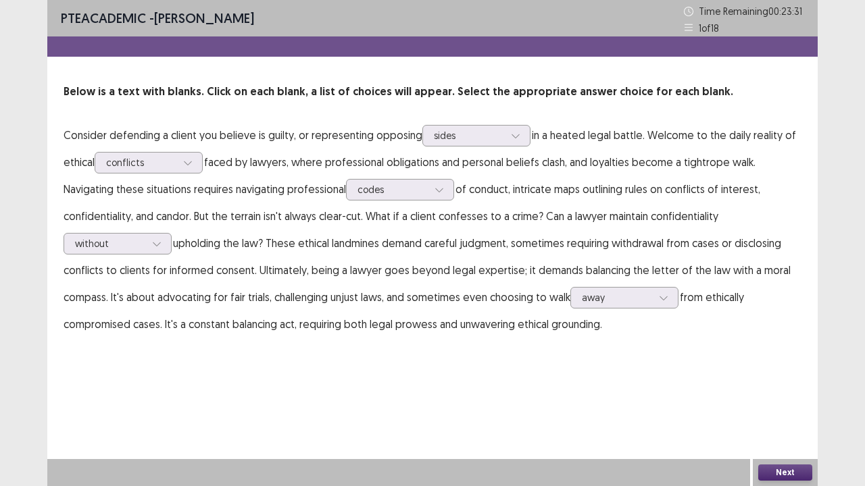
click at [777, 372] on button "Next" at bounding box center [785, 473] width 54 height 16
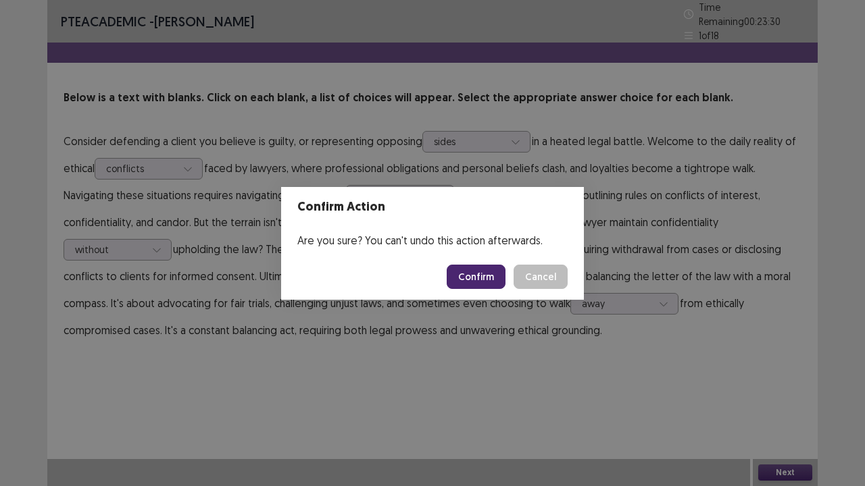
click at [472, 285] on button "Confirm" at bounding box center [476, 277] width 59 height 24
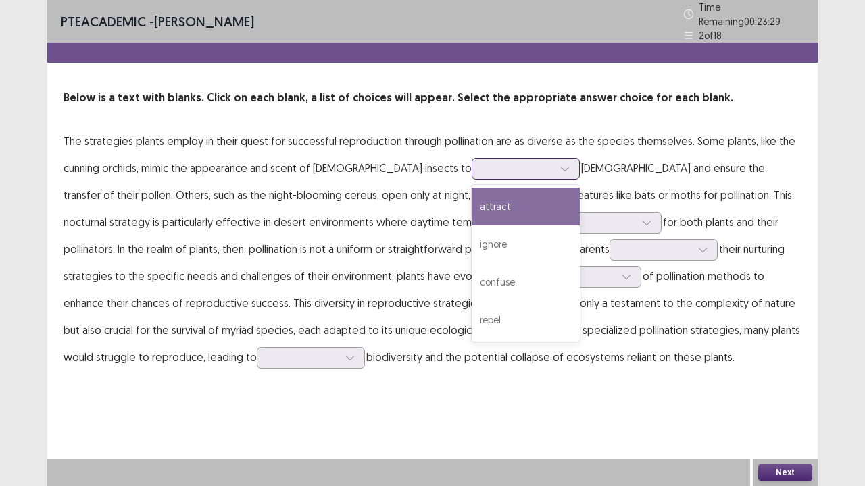
click at [560, 164] on icon at bounding box center [564, 168] width 9 height 9
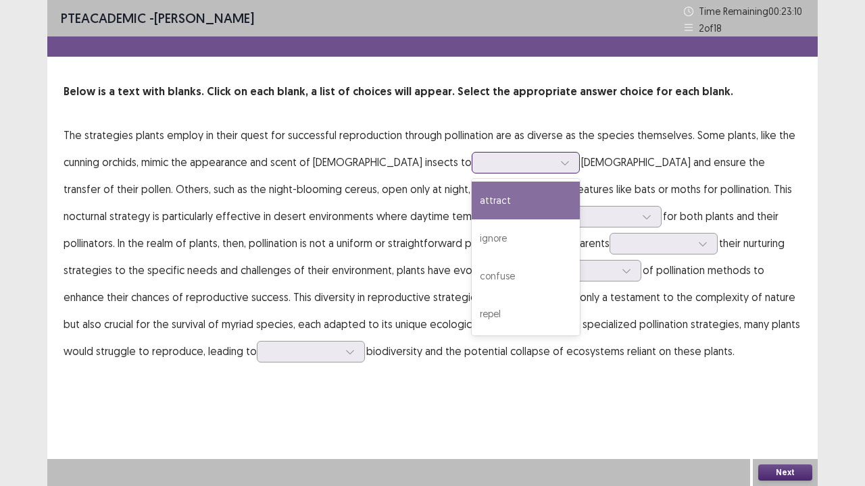
click at [472, 203] on div "attract" at bounding box center [526, 201] width 108 height 38
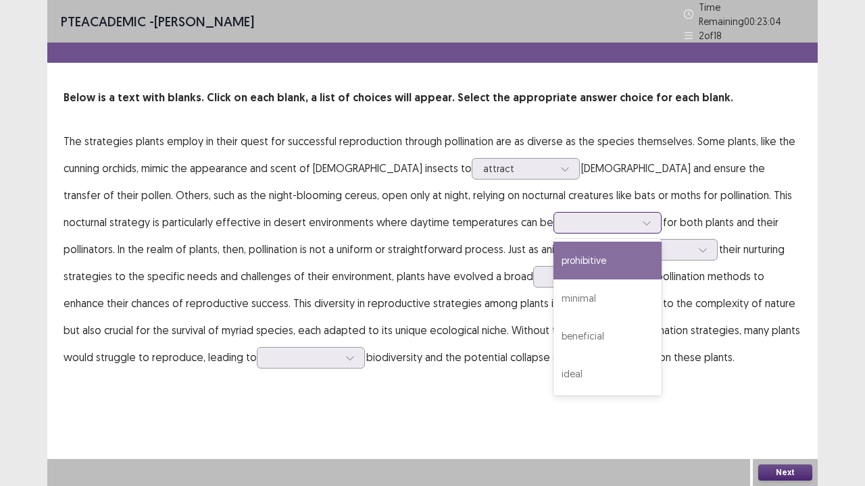
click at [636, 222] on div at bounding box center [646, 223] width 20 height 20
click at [553, 254] on div "prohibitive" at bounding box center [607, 261] width 108 height 38
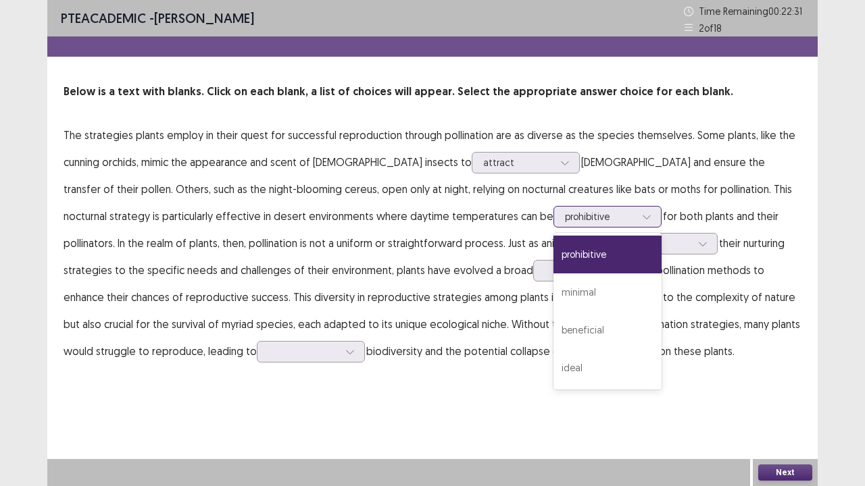
click at [636, 220] on div at bounding box center [646, 217] width 20 height 20
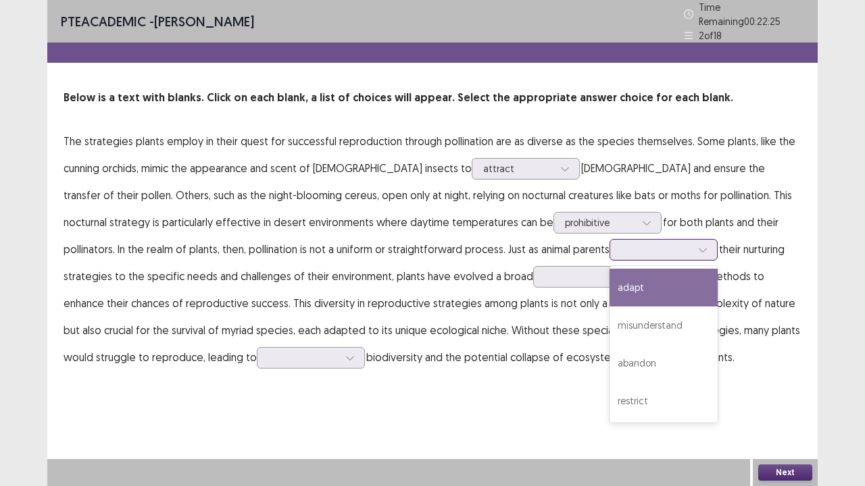
click at [698, 245] on icon at bounding box center [702, 249] width 9 height 9
click at [609, 286] on div "adapt" at bounding box center [663, 288] width 108 height 38
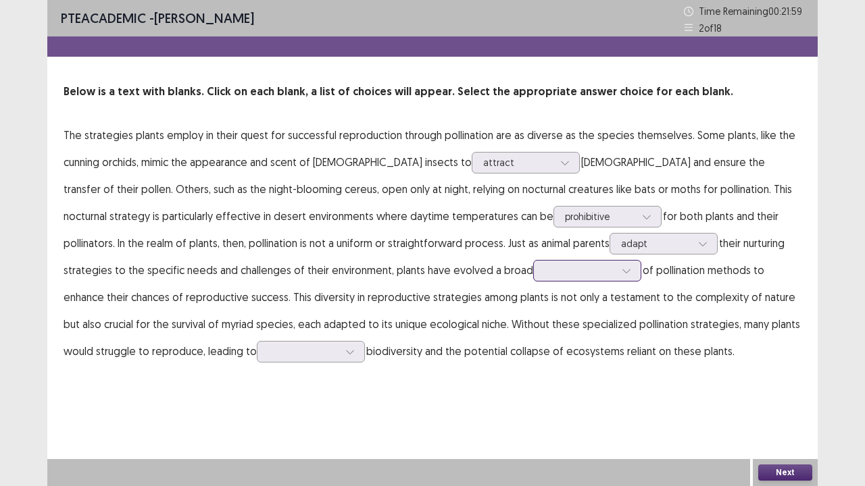
click at [616, 274] on div at bounding box center [626, 271] width 20 height 20
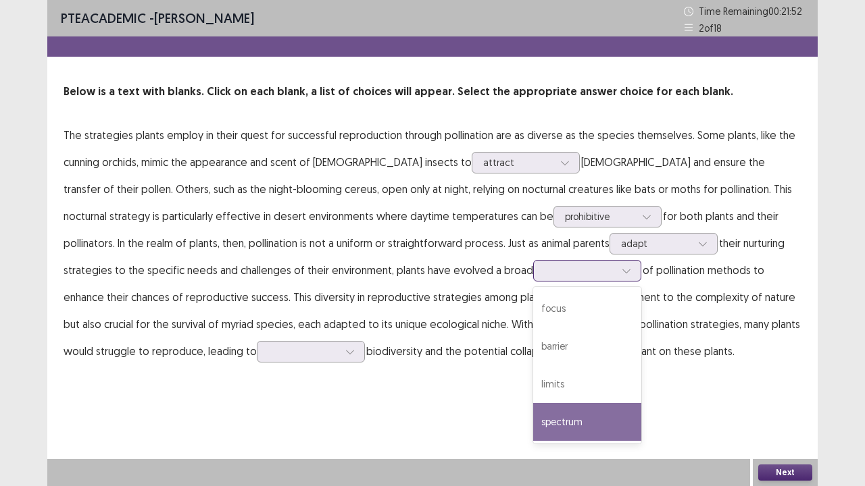
click at [533, 372] on div "spectrum" at bounding box center [587, 422] width 108 height 38
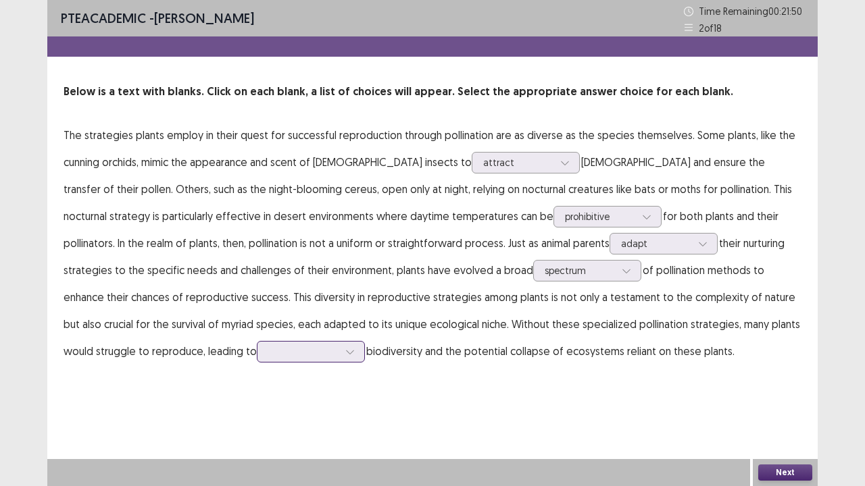
click at [340, 349] on div at bounding box center [350, 352] width 20 height 20
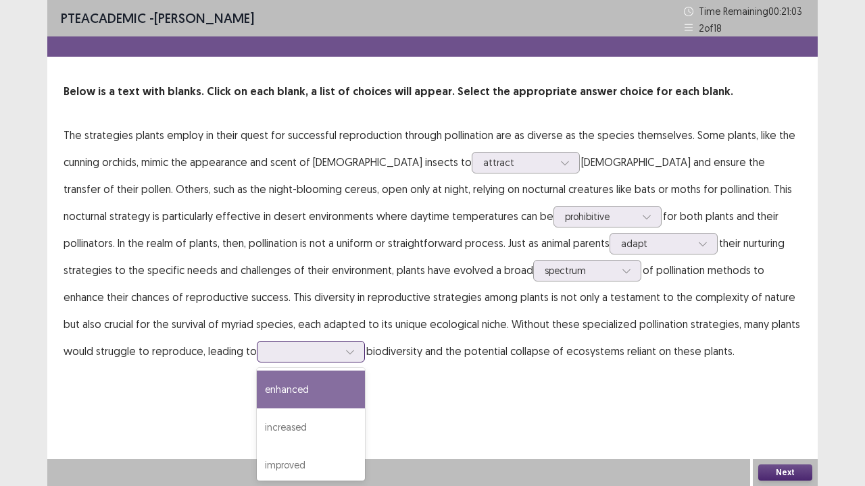
click at [257, 372] on div "enhanced" at bounding box center [311, 390] width 108 height 38
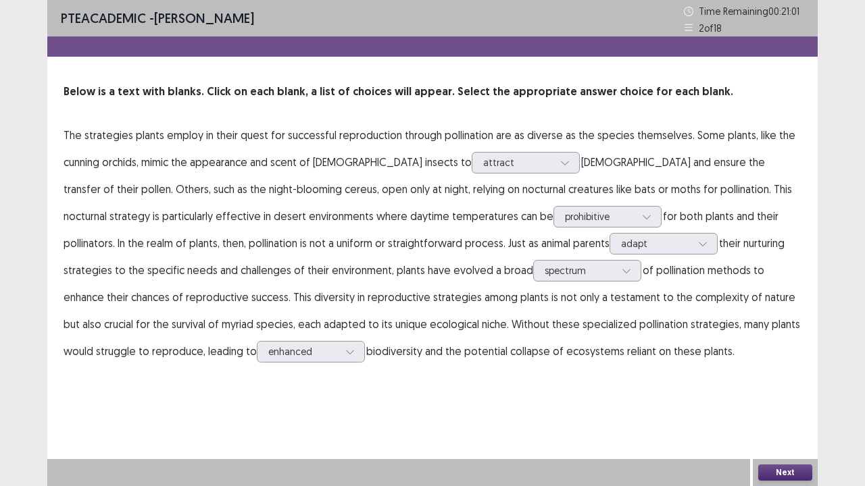
click at [779, 372] on button "Next" at bounding box center [785, 473] width 54 height 16
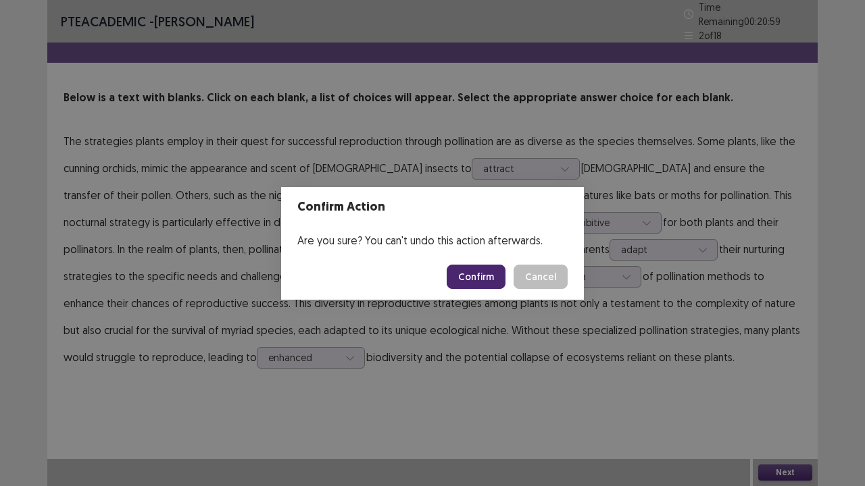
click at [482, 274] on button "Confirm" at bounding box center [476, 277] width 59 height 24
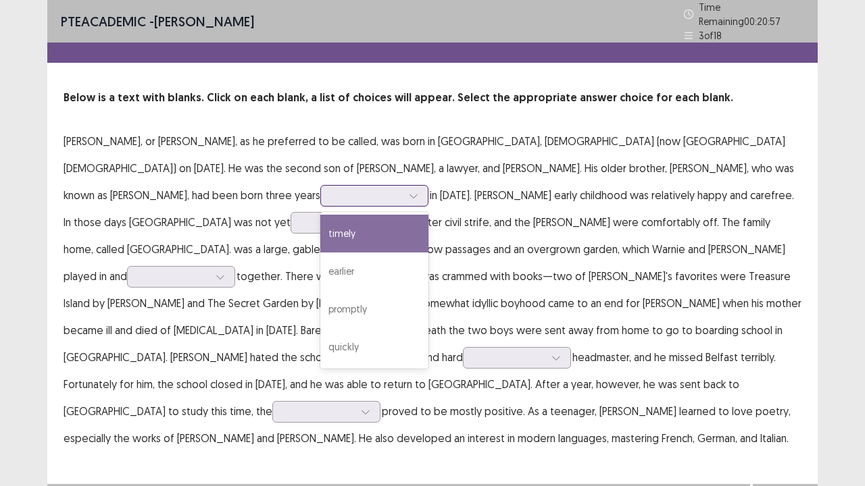
click at [403, 193] on div at bounding box center [413, 196] width 20 height 20
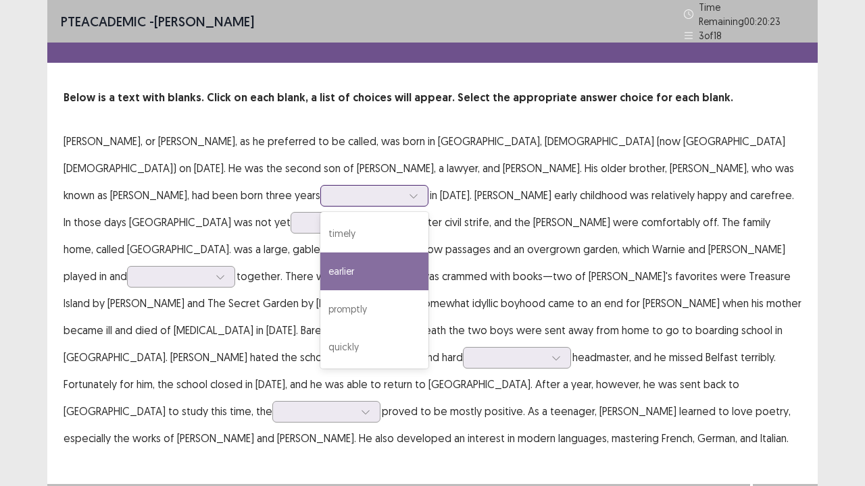
click at [320, 270] on div "earlier" at bounding box center [374, 272] width 108 height 38
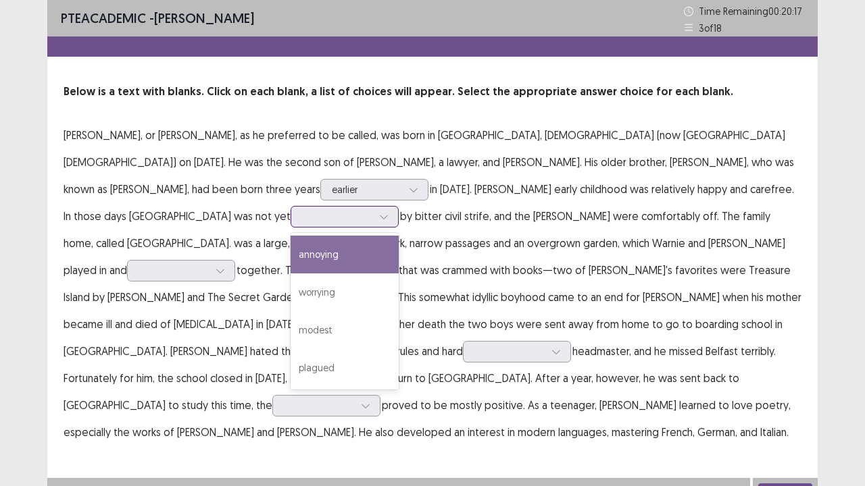
click at [379, 216] on icon at bounding box center [383, 216] width 9 height 9
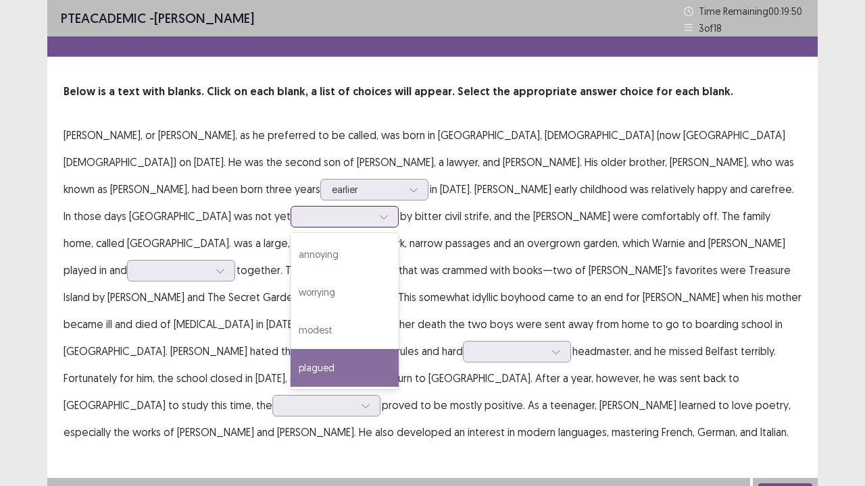
click at [291, 369] on div "plagued" at bounding box center [345, 368] width 108 height 38
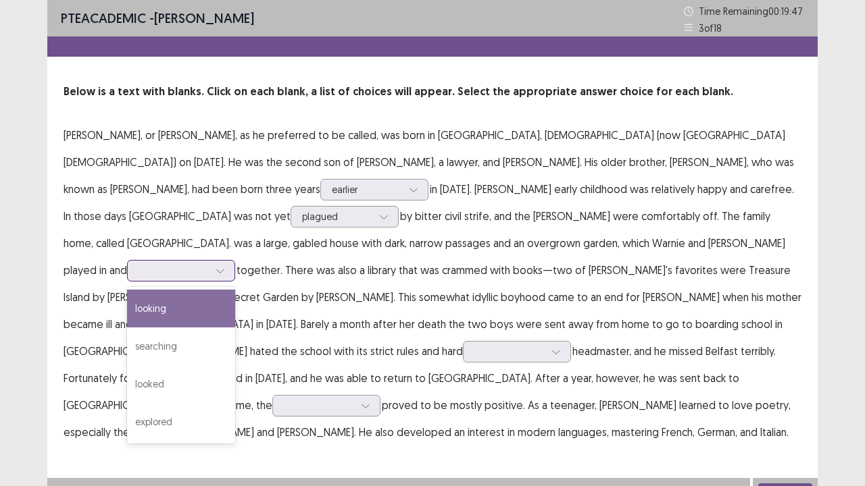
click at [230, 261] on div at bounding box center [220, 271] width 20 height 20
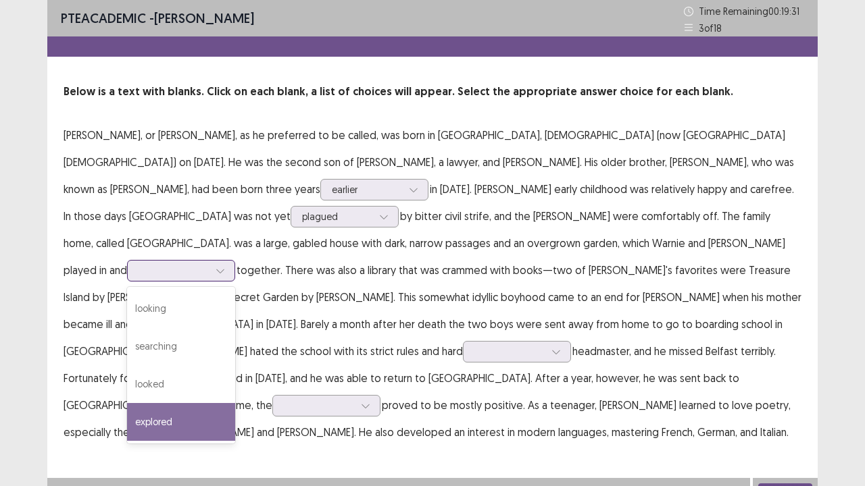
click at [235, 372] on div "explored" at bounding box center [181, 422] width 108 height 38
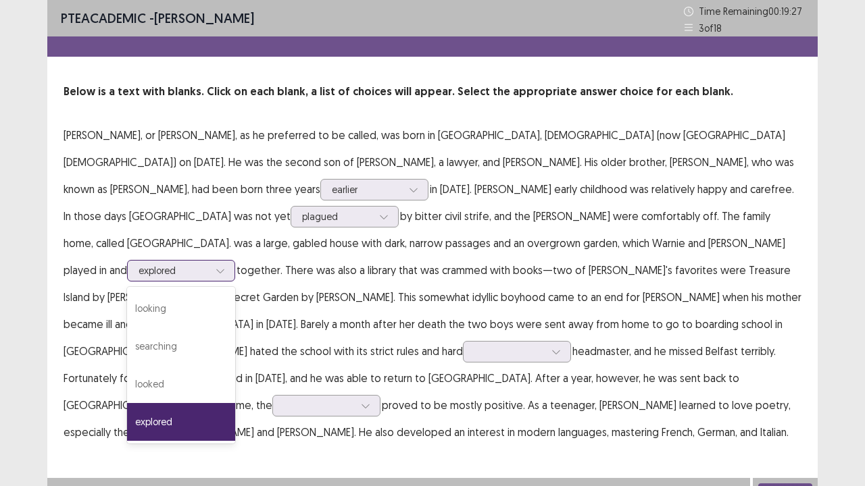
click at [230, 261] on div at bounding box center [220, 271] width 20 height 20
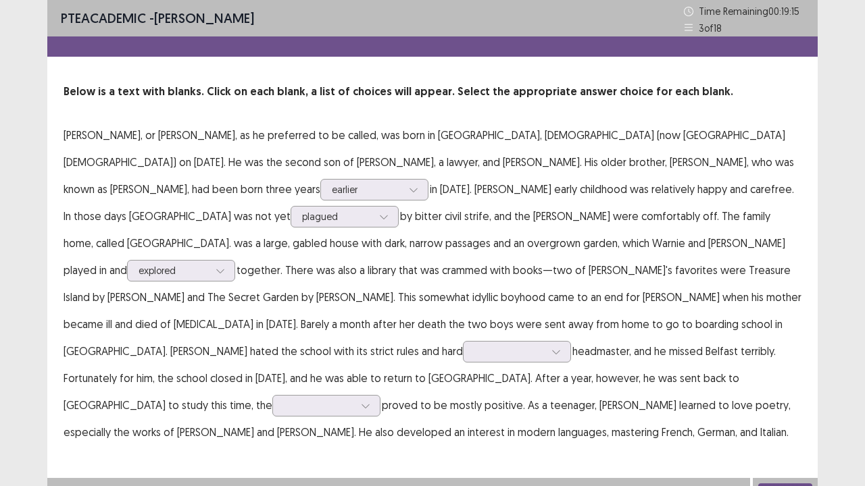
click at [624, 270] on p "[PERSON_NAME], or [PERSON_NAME], as he preferred to be called, was born in [GEO…" at bounding box center [433, 284] width 738 height 324
click at [561, 347] on icon at bounding box center [555, 351] width 9 height 9
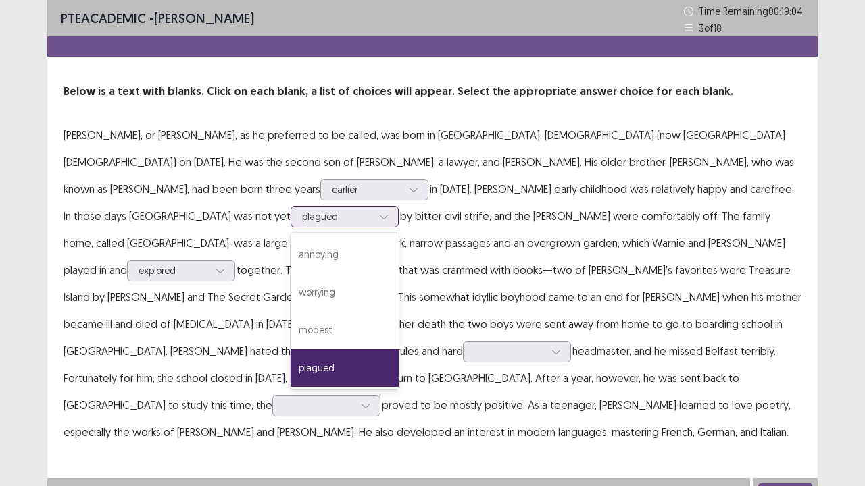
click at [374, 218] on div at bounding box center [384, 217] width 20 height 20
click at [291, 255] on div "annoying" at bounding box center [345, 255] width 108 height 38
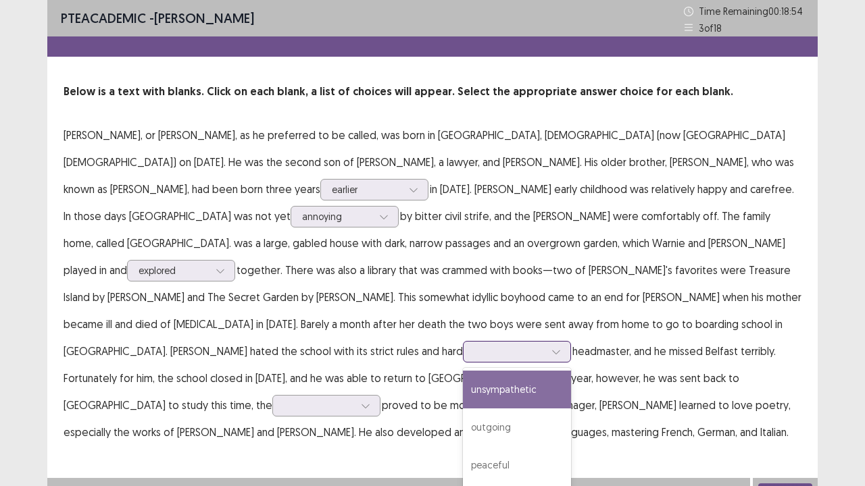
click at [545, 345] on div at bounding box center [509, 351] width 70 height 13
click at [530, 297] on p "[PERSON_NAME], or [PERSON_NAME], as he preferred to be called, was born in [GEO…" at bounding box center [433, 284] width 738 height 324
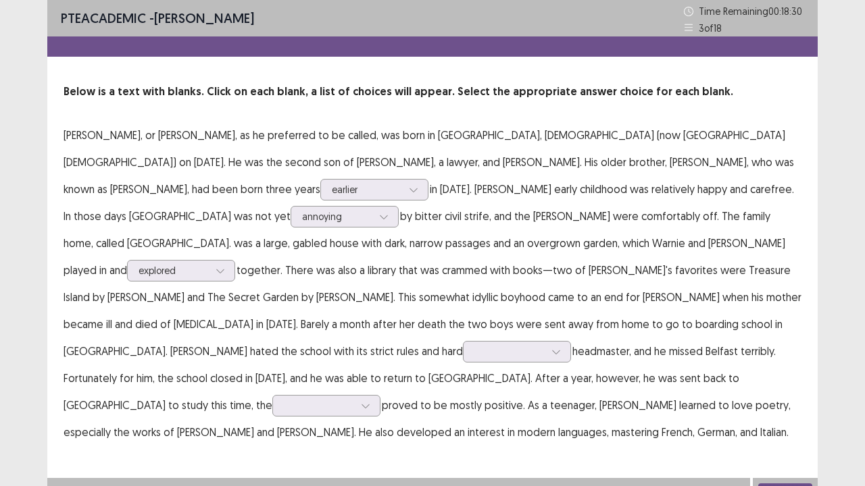
drag, startPoint x: 530, startPoint y: 297, endPoint x: 647, endPoint y: 355, distance: 130.5
click at [647, 355] on p "[PERSON_NAME], or [PERSON_NAME], as he preferred to be called, was born in [GEO…" at bounding box center [433, 284] width 738 height 324
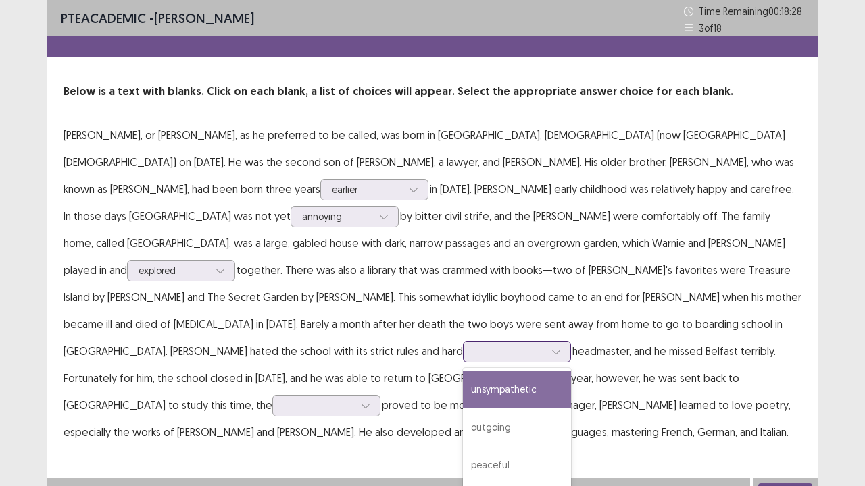
click at [566, 342] on div at bounding box center [556, 352] width 20 height 20
click at [571, 371] on div "unsympathetic" at bounding box center [517, 390] width 108 height 38
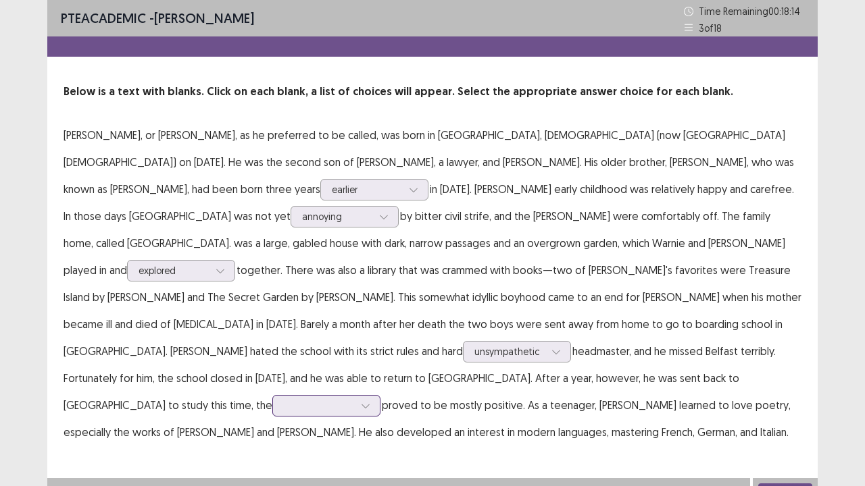
scroll to position [66, 0]
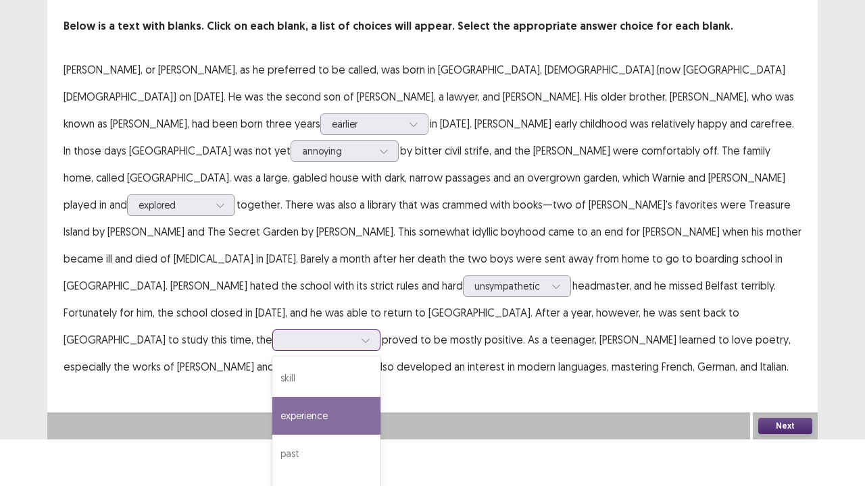
click at [300, 351] on div "4 results available. Use Up and Down to choose options, press Enter to select t…" at bounding box center [326, 341] width 108 height 22
click at [296, 372] on div "experience" at bounding box center [326, 416] width 108 height 38
click at [297, 351] on div "option experience, selected. 4 results available. Use Up and Down to choose opt…" at bounding box center [326, 341] width 108 height 22
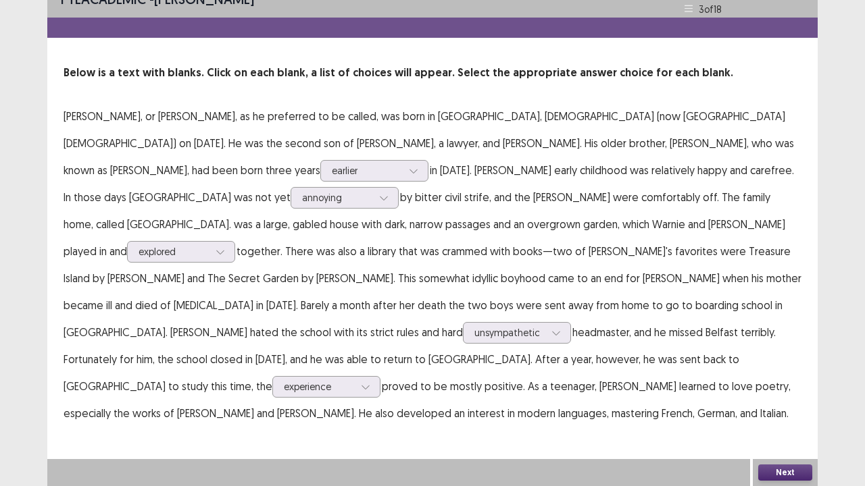
scroll to position [0, 0]
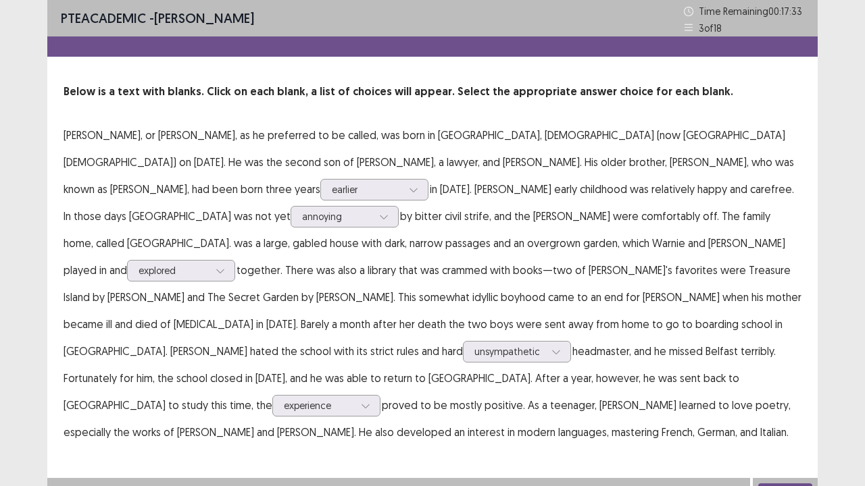
click at [786, 372] on div "PTE academic - [PERSON_NAME] Time Remaining 00 : 17 : 33 3 of 18 Below is a tex…" at bounding box center [432, 252] width 770 height 505
click at [784, 372] on button "Next" at bounding box center [785, 492] width 54 height 16
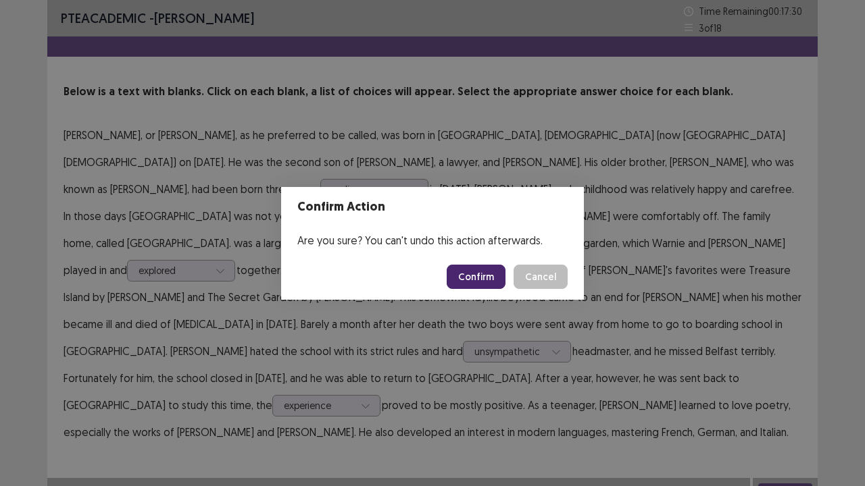
click at [476, 276] on button "Confirm" at bounding box center [476, 277] width 59 height 24
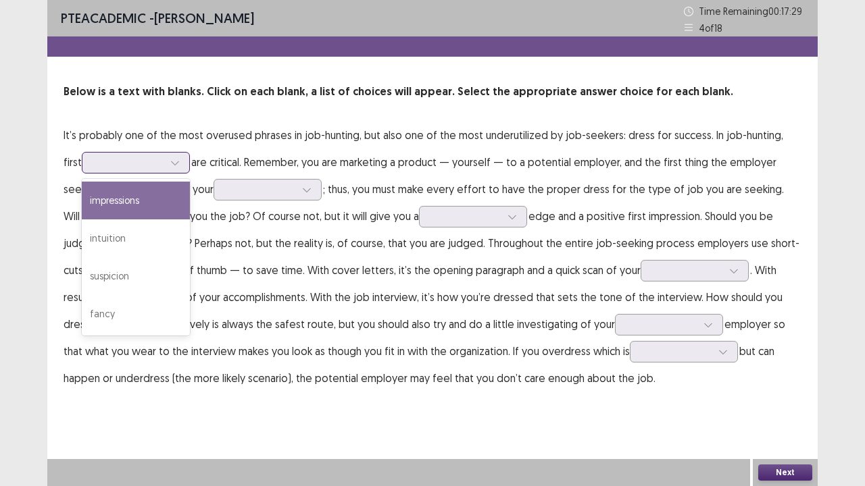
click at [170, 161] on icon at bounding box center [174, 162] width 9 height 9
click at [130, 195] on div "impressions" at bounding box center [136, 201] width 108 height 38
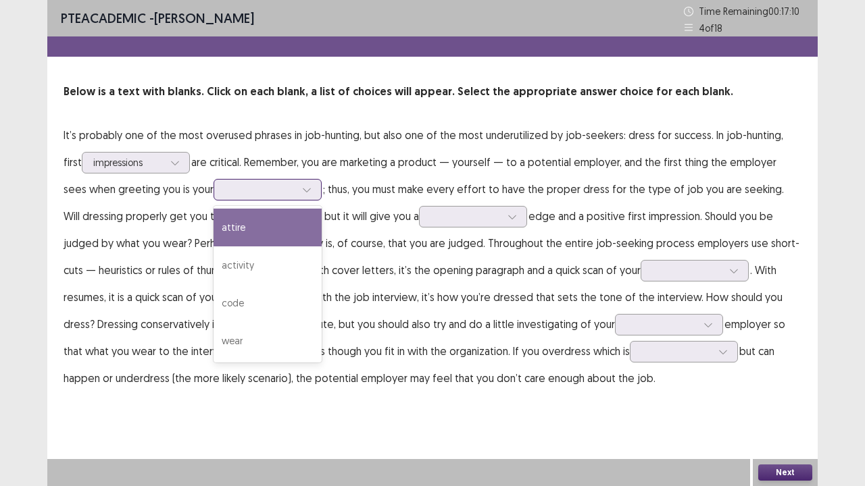
click at [302, 185] on icon at bounding box center [306, 189] width 9 height 9
click at [283, 223] on div "attire" at bounding box center [267, 228] width 108 height 38
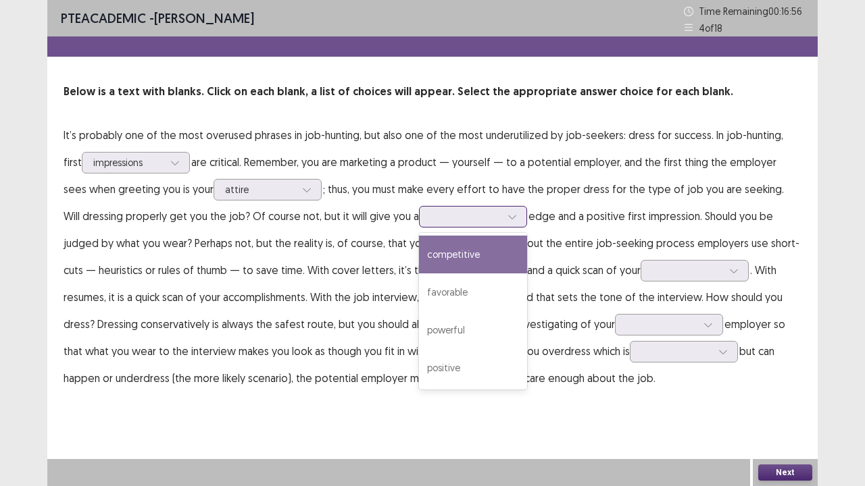
click at [507, 213] on icon at bounding box center [511, 216] width 9 height 9
click at [419, 243] on div "competitive" at bounding box center [473, 255] width 108 height 38
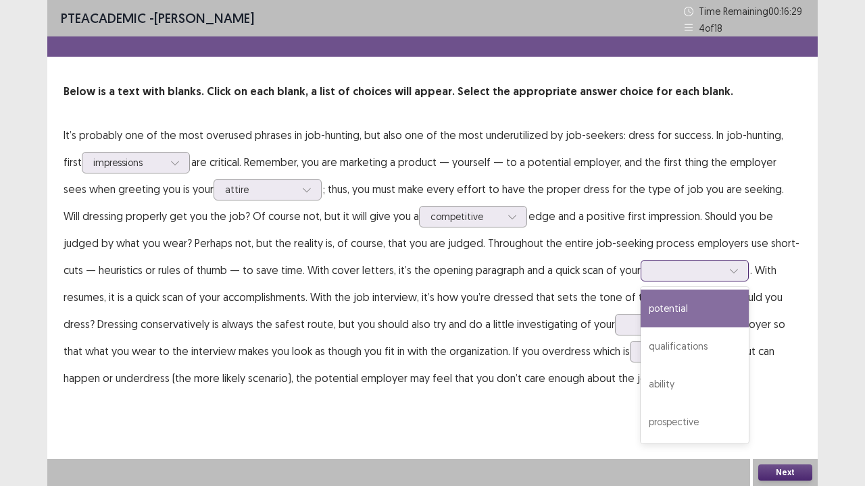
click at [724, 276] on div at bounding box center [734, 271] width 20 height 20
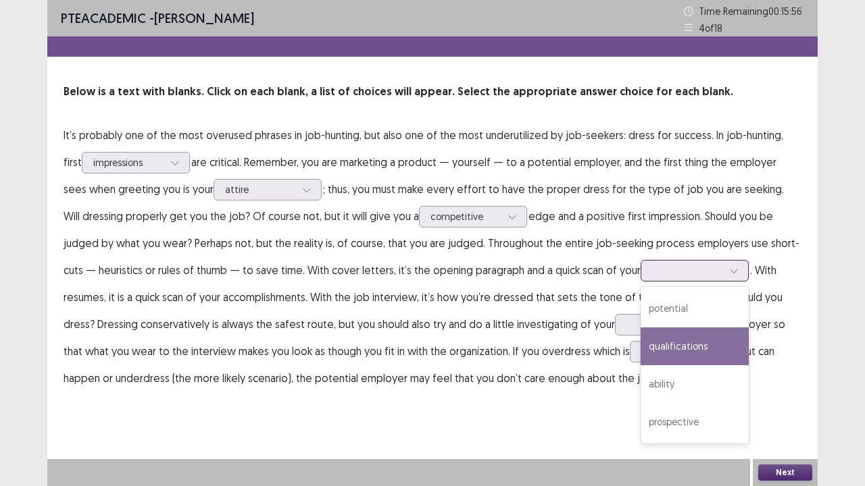
click at [667, 348] on div "qualifications" at bounding box center [694, 347] width 108 height 38
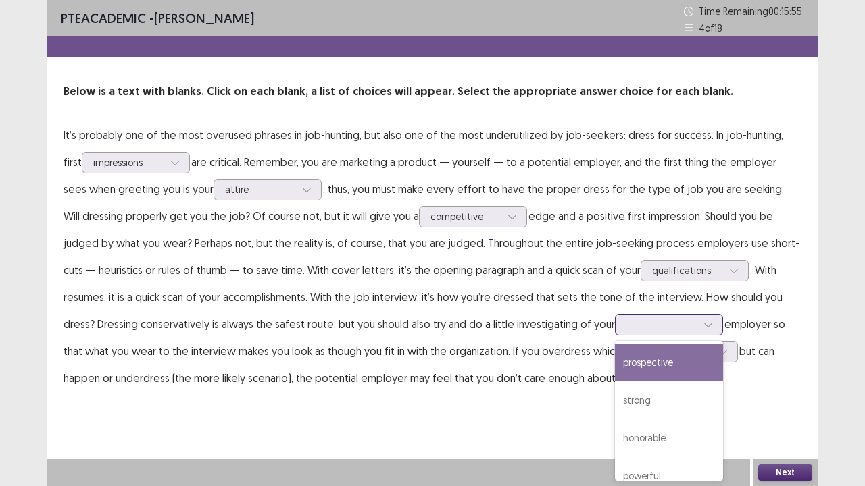
click at [703, 323] on icon at bounding box center [707, 324] width 9 height 9
click at [615, 366] on div "prospective" at bounding box center [669, 363] width 108 height 38
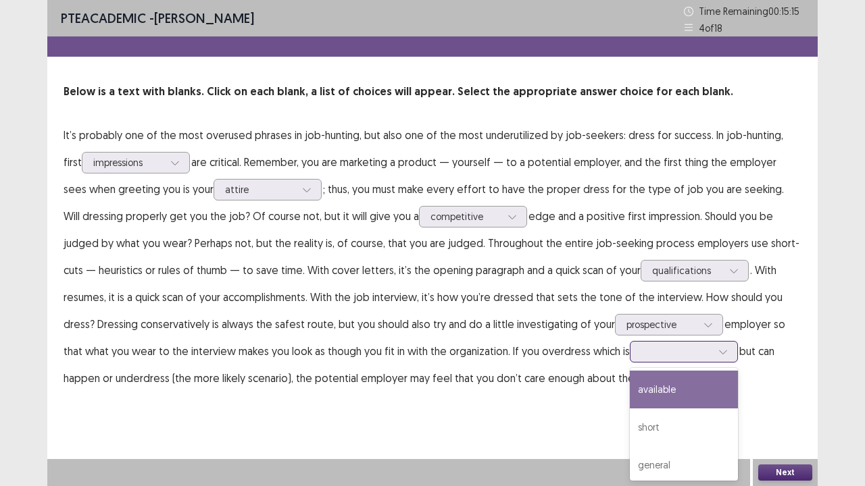
click at [718, 352] on icon at bounding box center [722, 351] width 9 height 9
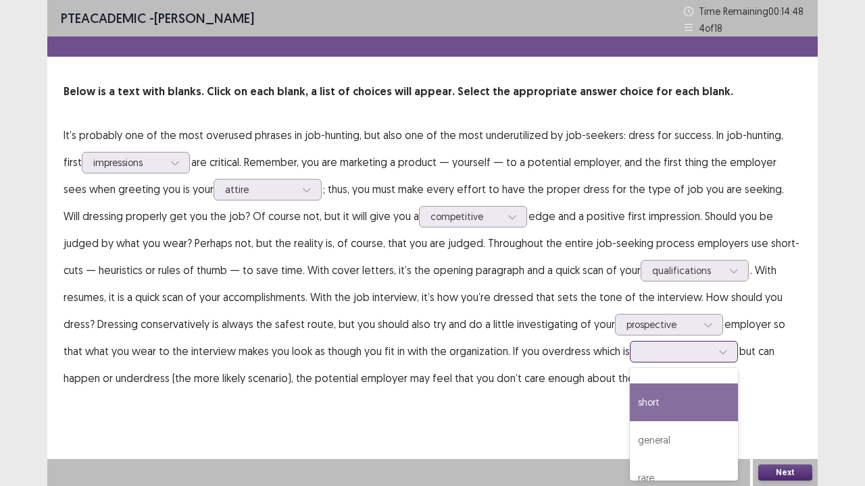
scroll to position [43, 0]
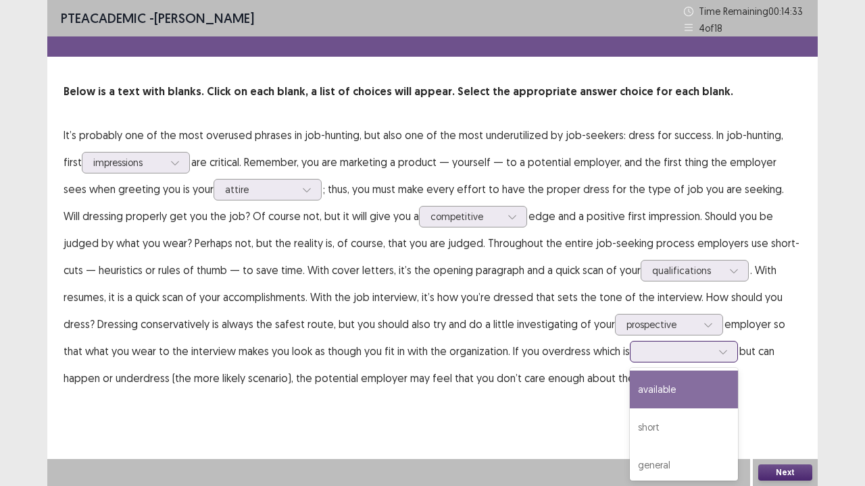
drag, startPoint x: 605, startPoint y: 419, endPoint x: 591, endPoint y: 346, distance: 74.3
click at [641, 346] on div at bounding box center [676, 351] width 70 height 13
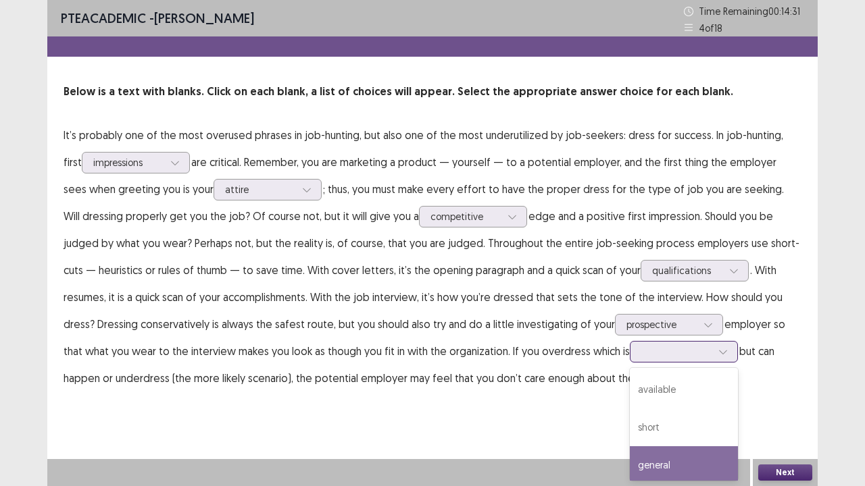
click at [630, 372] on div "general" at bounding box center [684, 466] width 108 height 38
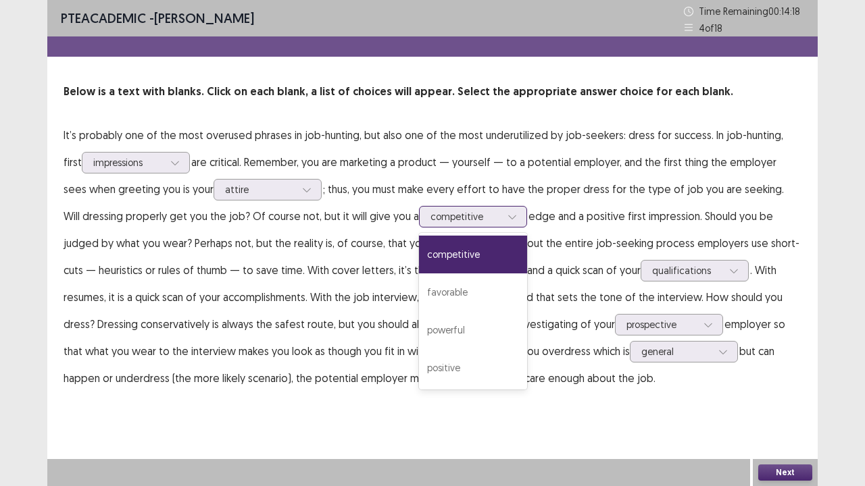
click at [502, 218] on div at bounding box center [512, 217] width 20 height 20
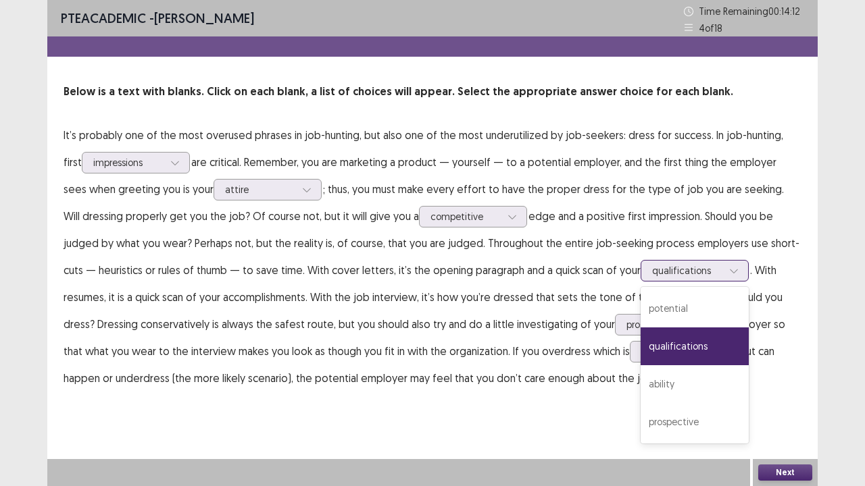
click at [729, 270] on icon at bounding box center [733, 270] width 9 height 9
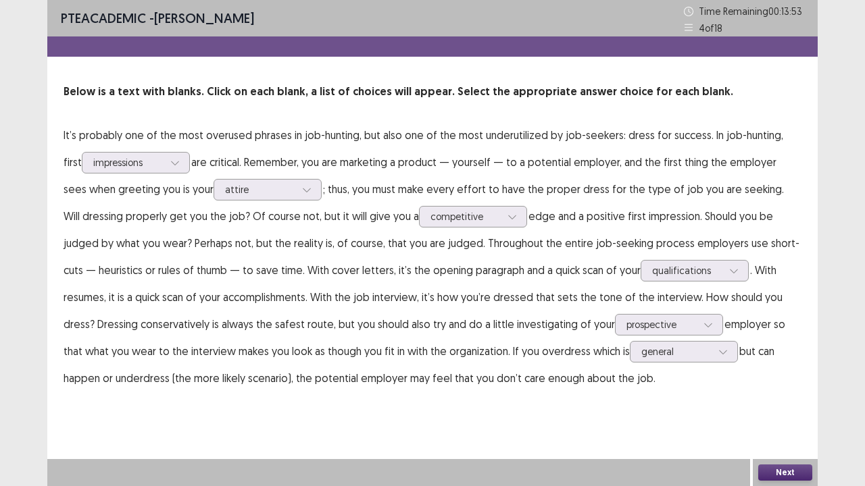
click at [791, 372] on button "Next" at bounding box center [785, 473] width 54 height 16
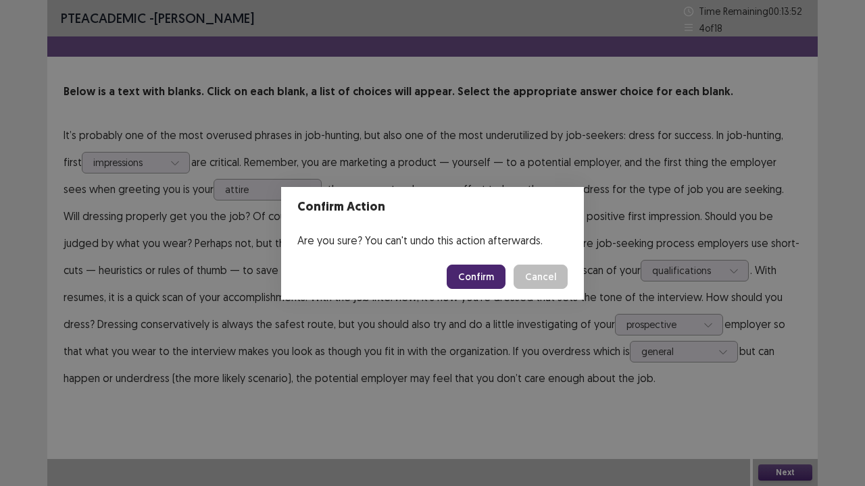
click at [495, 280] on button "Confirm" at bounding box center [476, 277] width 59 height 24
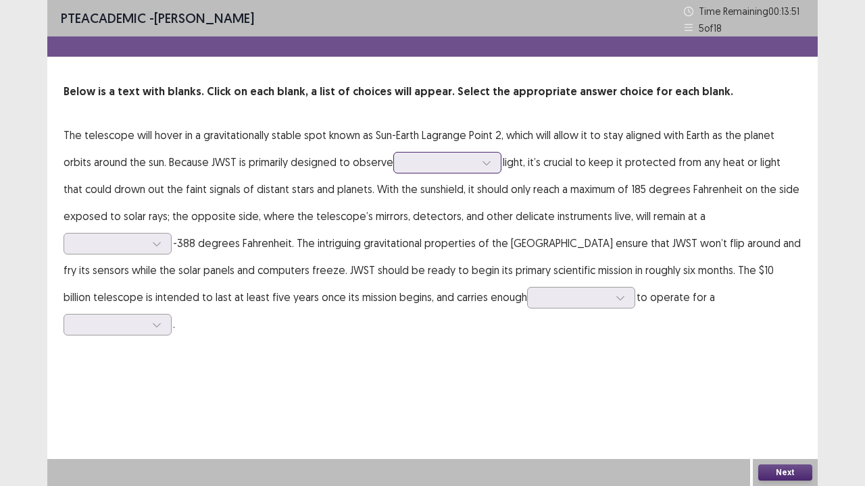
click at [482, 161] on icon at bounding box center [486, 162] width 9 height 9
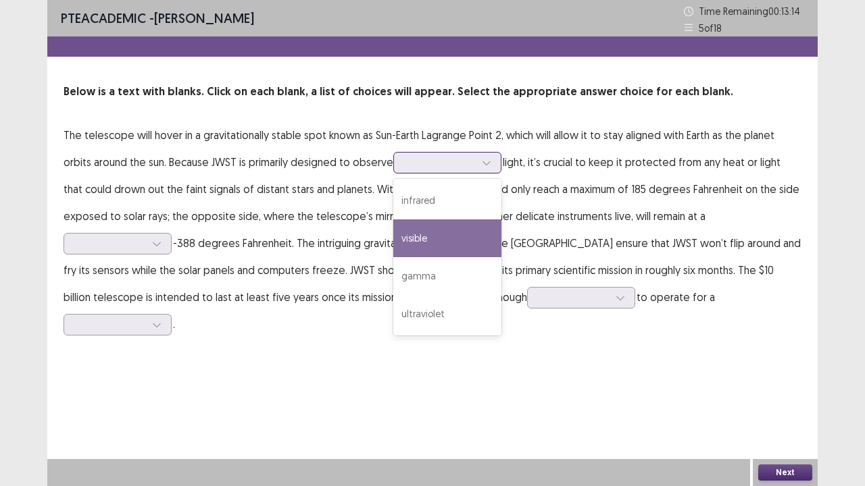
click at [423, 228] on div "visible" at bounding box center [447, 239] width 108 height 38
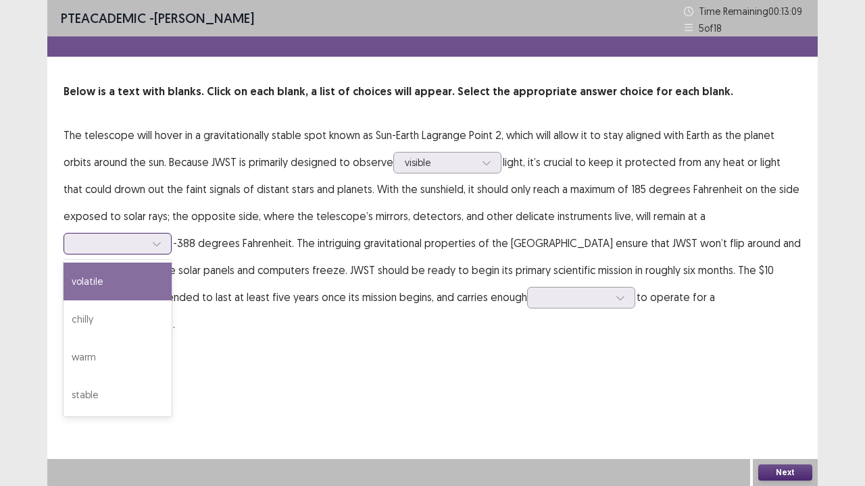
click at [161, 239] on icon at bounding box center [156, 243] width 9 height 9
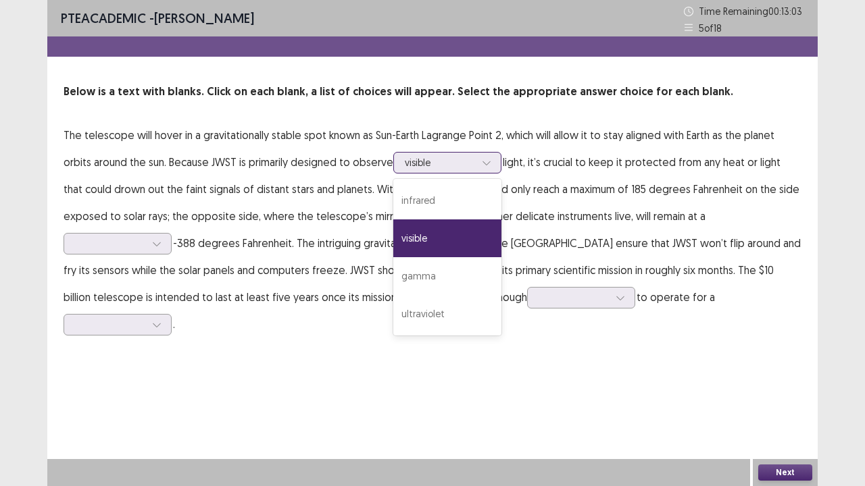
click at [482, 163] on icon at bounding box center [485, 163] width 7 height 4
click at [413, 311] on div "ultraviolet" at bounding box center [447, 314] width 108 height 38
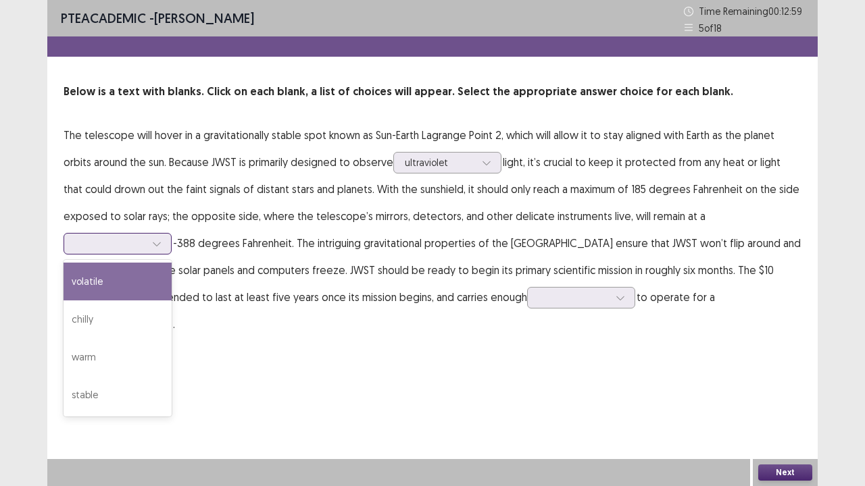
click at [167, 234] on div at bounding box center [157, 244] width 20 height 20
click at [172, 263] on div "volatile" at bounding box center [118, 282] width 108 height 38
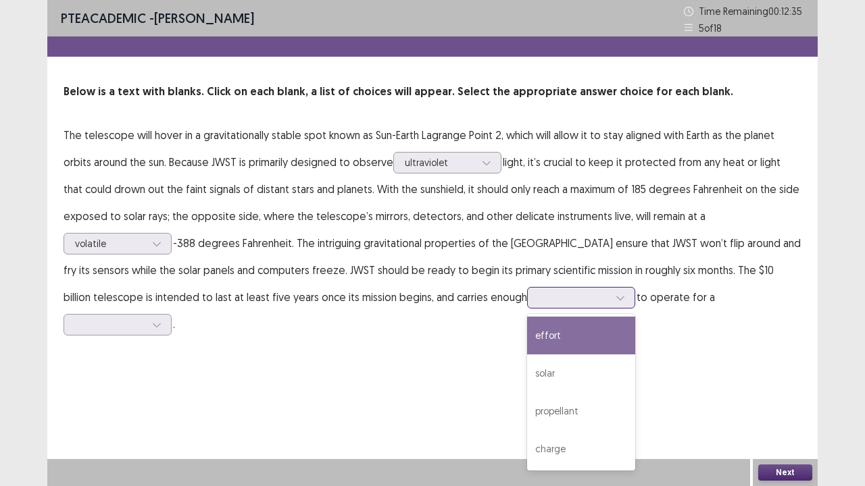
click at [610, 297] on div at bounding box center [620, 298] width 20 height 20
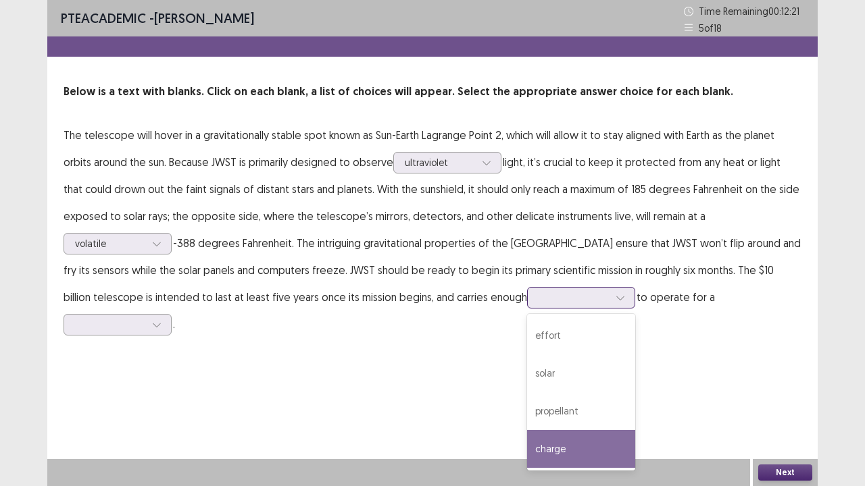
click at [527, 372] on div "charge" at bounding box center [581, 449] width 108 height 38
click at [610, 295] on div at bounding box center [620, 298] width 20 height 20
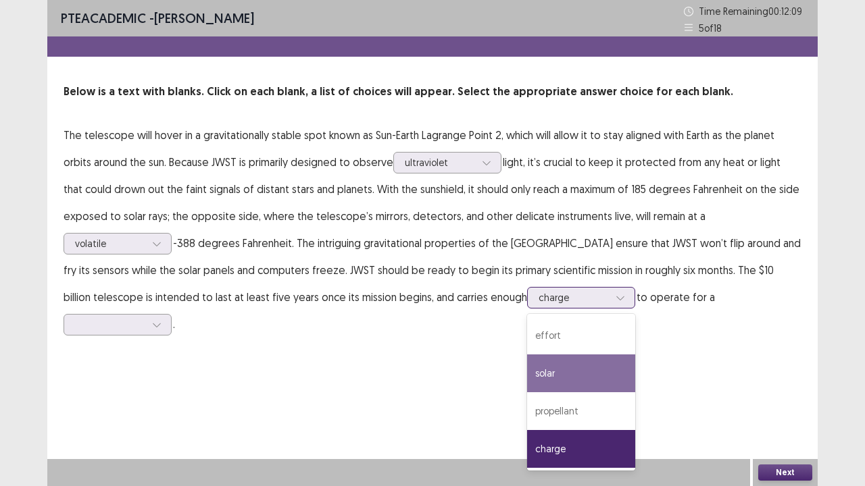
click at [527, 372] on div "solar" at bounding box center [581, 374] width 108 height 38
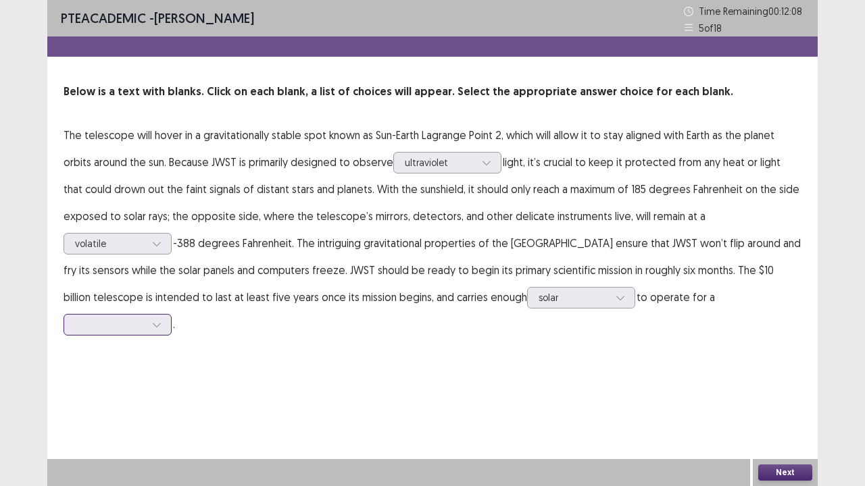
click at [167, 315] on div at bounding box center [157, 325] width 20 height 20
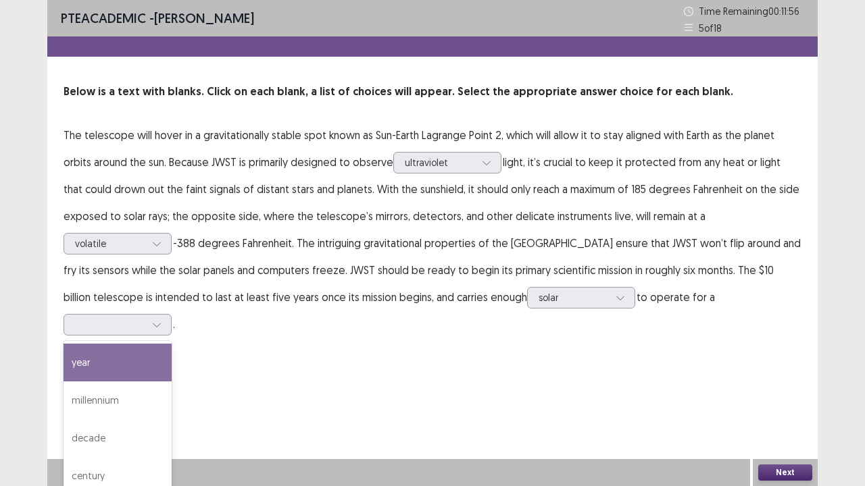
click at [462, 269] on p "The telescope will hover in a gravitationally stable spot known as Sun-Earth La…" at bounding box center [433, 230] width 738 height 216
click at [161, 320] on icon at bounding box center [156, 324] width 9 height 9
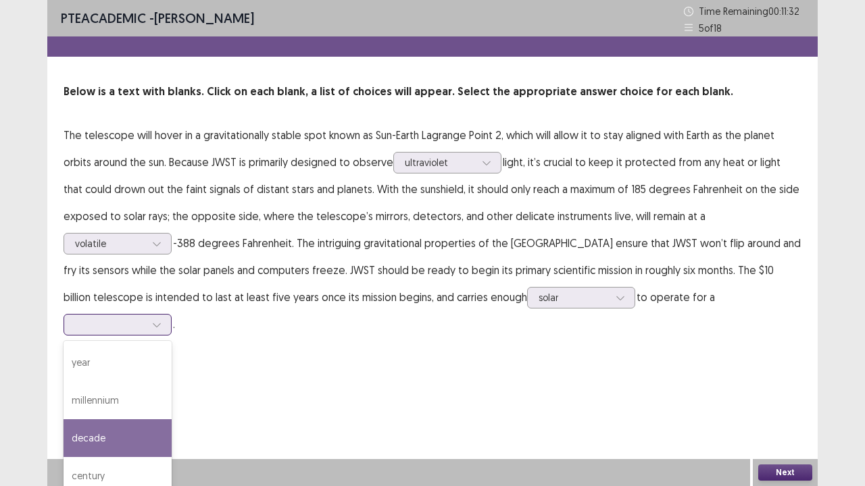
click at [172, 372] on div "decade" at bounding box center [118, 439] width 108 height 38
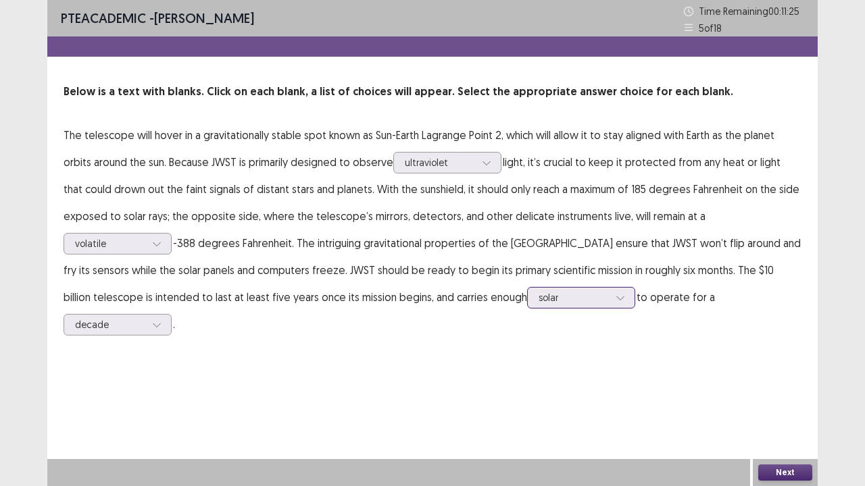
click at [527, 302] on div "solar" at bounding box center [581, 298] width 108 height 22
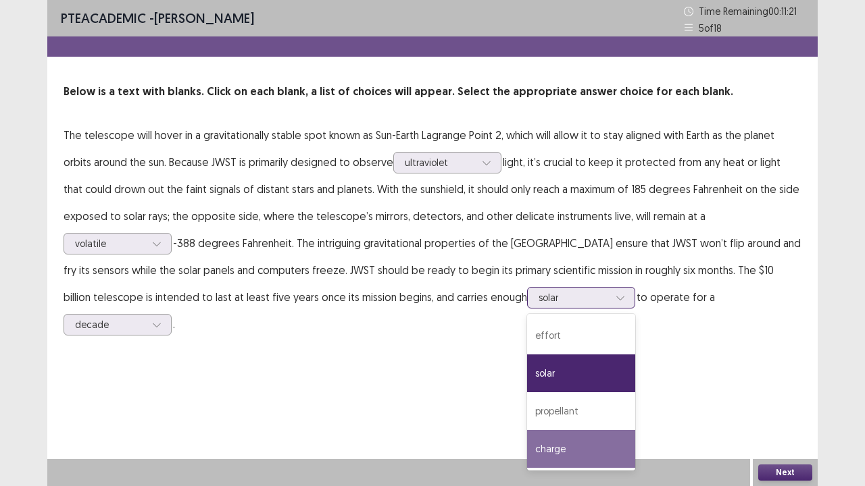
click at [527, 372] on div "charge" at bounding box center [581, 449] width 108 height 38
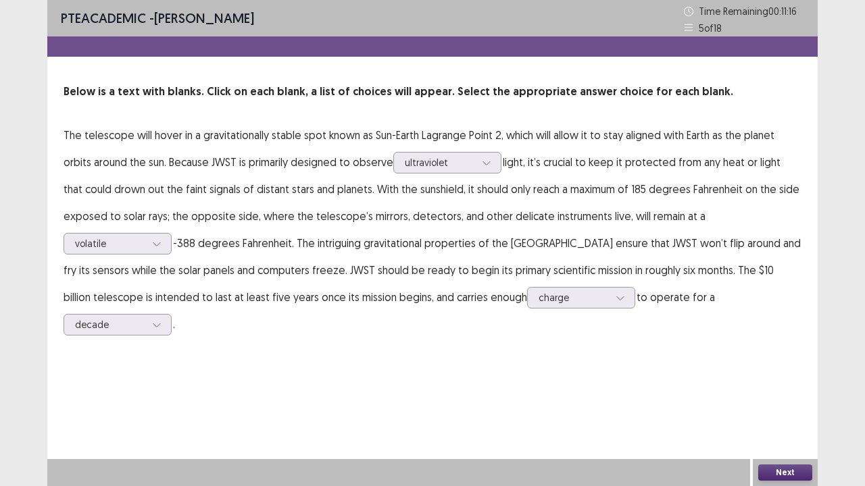
click at [782, 372] on button "Next" at bounding box center [785, 473] width 54 height 16
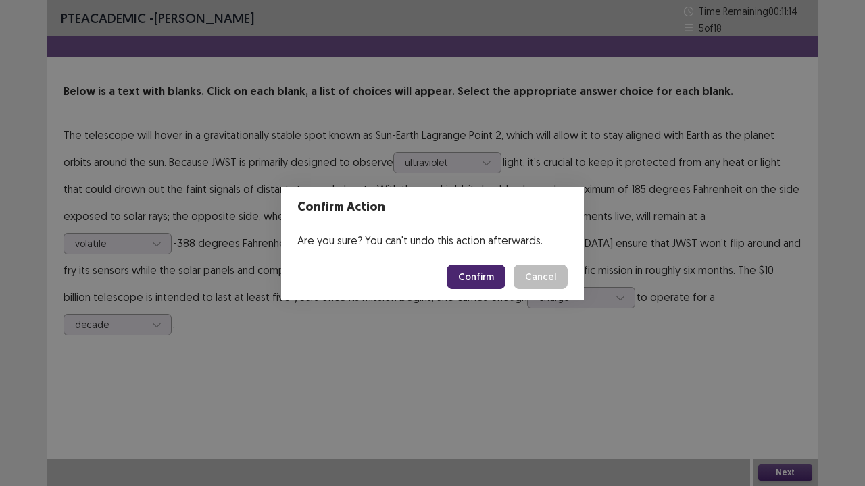
click at [487, 272] on button "Confirm" at bounding box center [476, 277] width 59 height 24
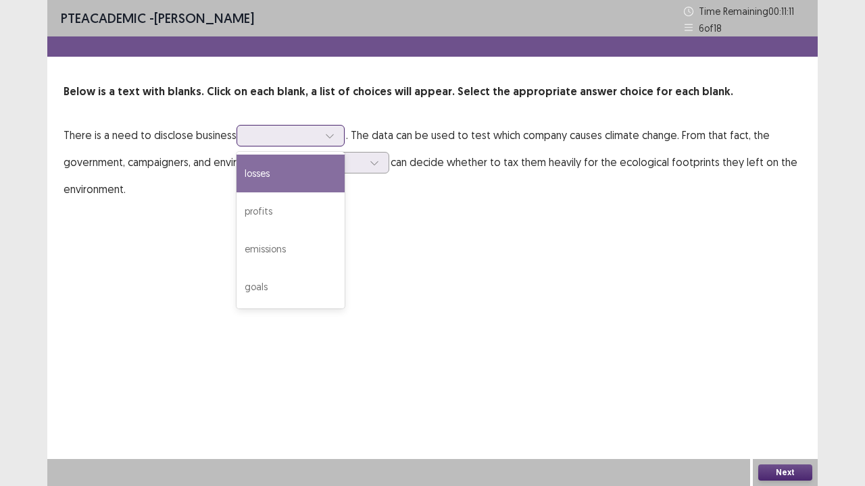
click at [328, 133] on icon at bounding box center [329, 135] width 9 height 9
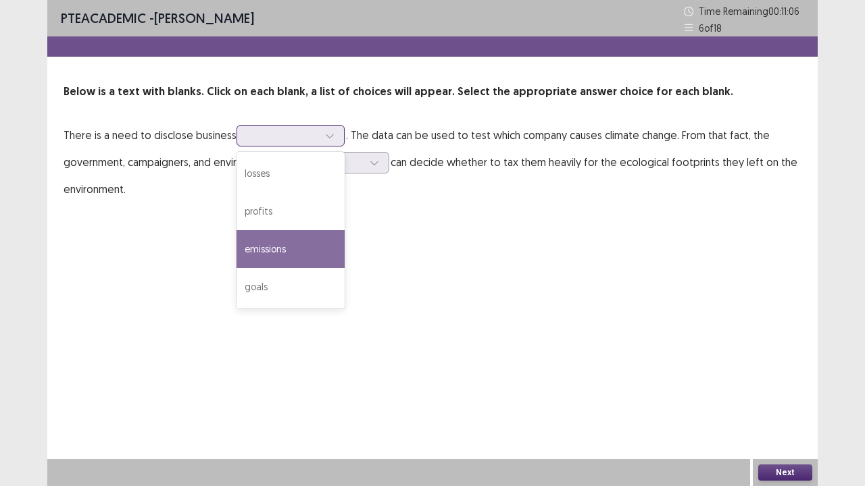
click at [311, 246] on div "emissions" at bounding box center [290, 249] width 108 height 38
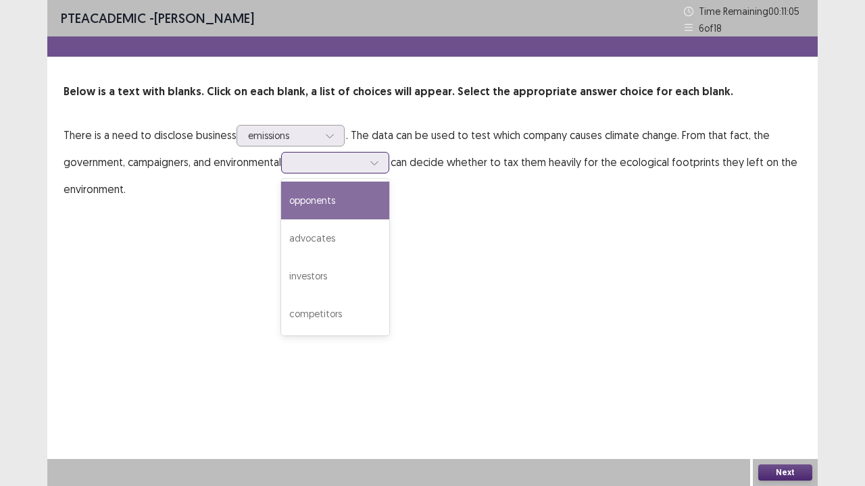
click at [379, 159] on icon at bounding box center [374, 162] width 9 height 9
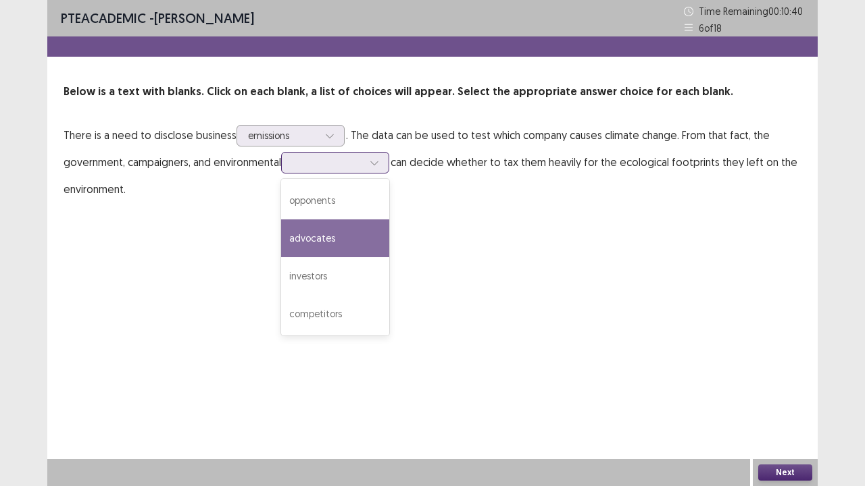
click at [357, 245] on div "advocates" at bounding box center [335, 239] width 108 height 38
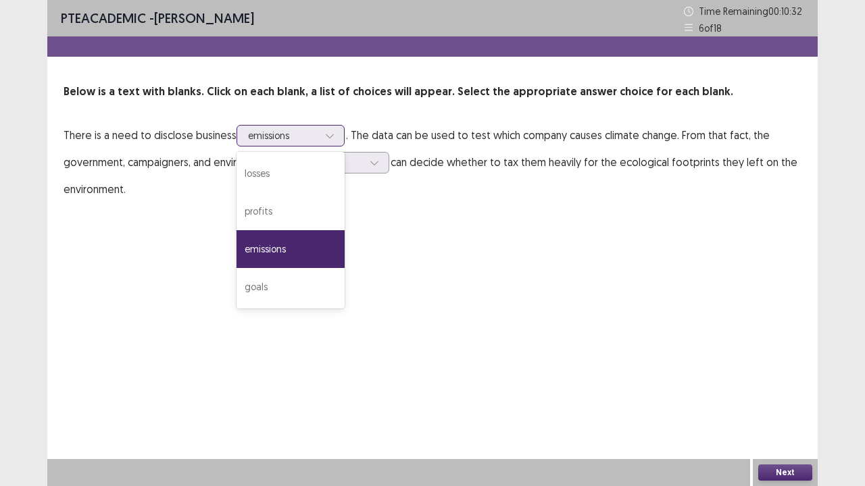
click at [332, 134] on icon at bounding box center [329, 135] width 9 height 9
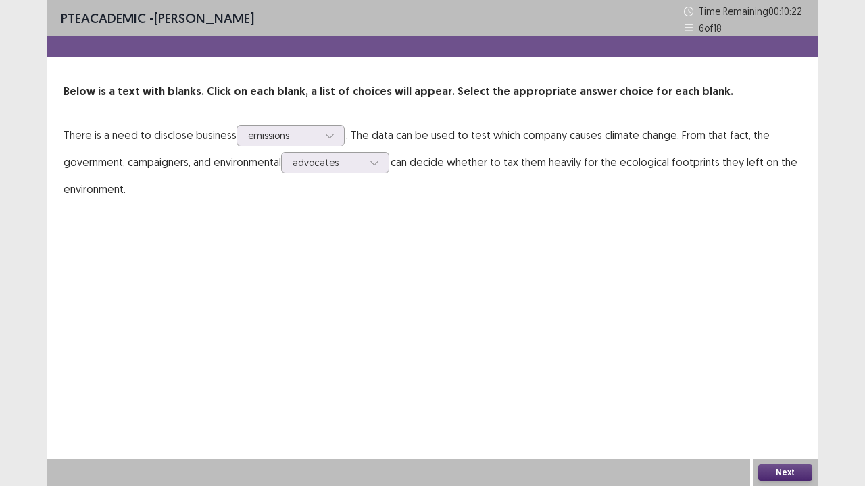
click at [513, 251] on div "PTE academic - [PERSON_NAME] Time Remaining 00 : 10 : 22 6 of 18 Below is a tex…" at bounding box center [432, 243] width 770 height 486
click at [780, 372] on button "Next" at bounding box center [785, 473] width 54 height 16
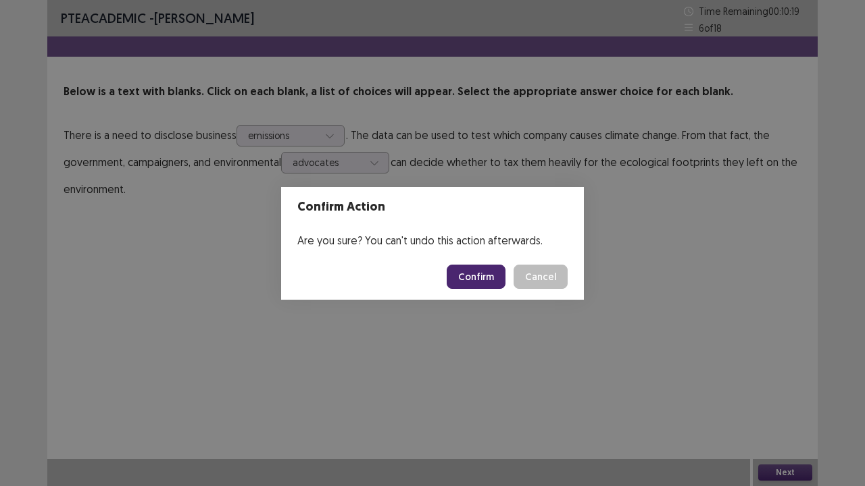
click at [489, 277] on button "Confirm" at bounding box center [476, 277] width 59 height 24
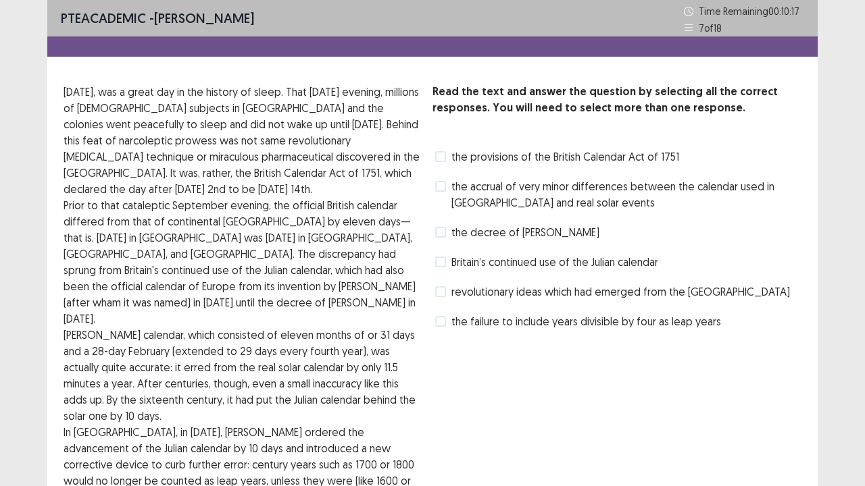
click at [451, 290] on span "revolutionary ideas which had emerged from the [GEOGRAPHIC_DATA]" at bounding box center [620, 292] width 338 height 16
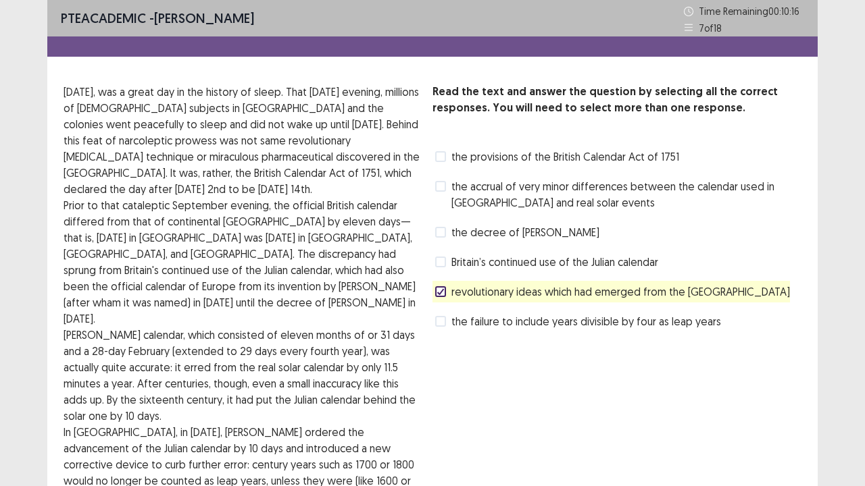
scroll to position [111, 0]
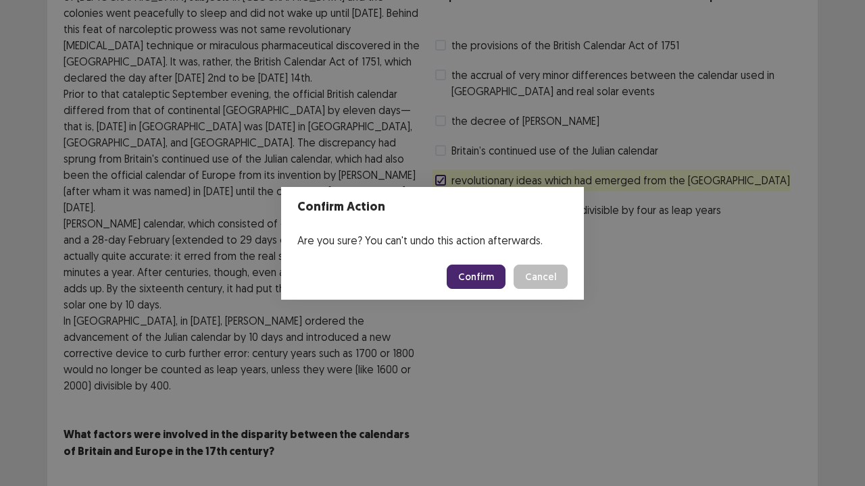
click at [469, 287] on button "Confirm" at bounding box center [476, 277] width 59 height 24
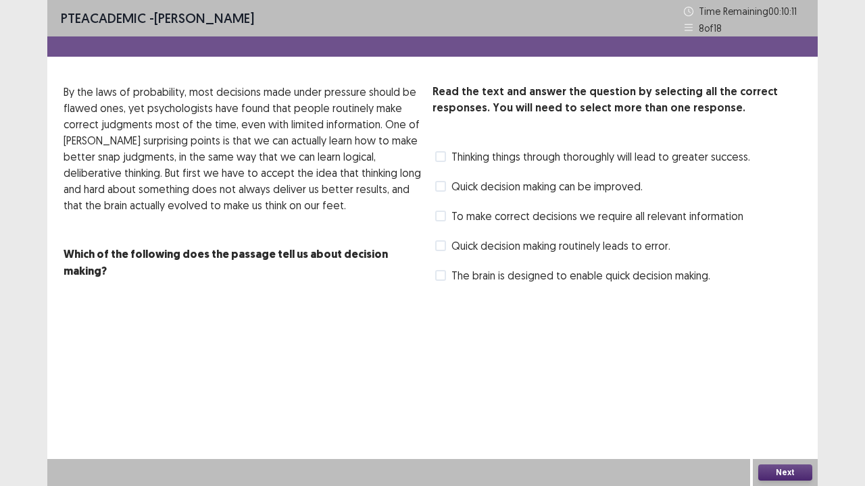
click at [442, 190] on span at bounding box center [440, 186] width 11 height 11
click at [766, 372] on button "Next" at bounding box center [785, 473] width 54 height 16
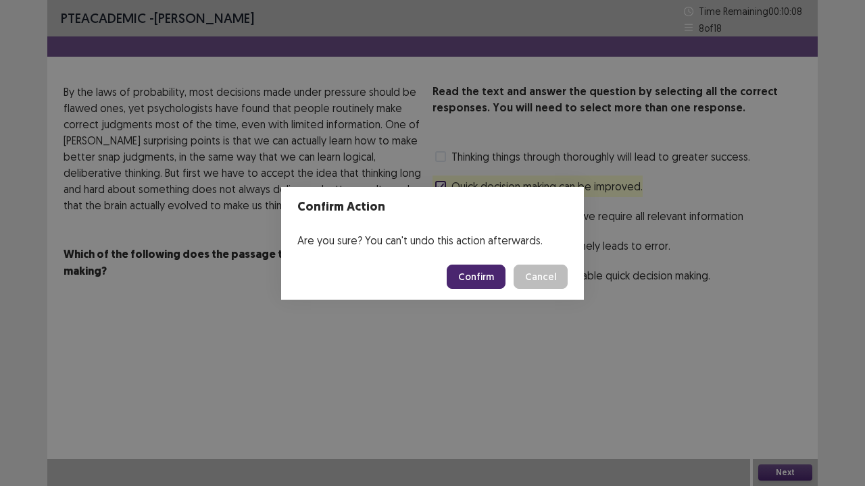
click at [486, 281] on button "Confirm" at bounding box center [476, 277] width 59 height 24
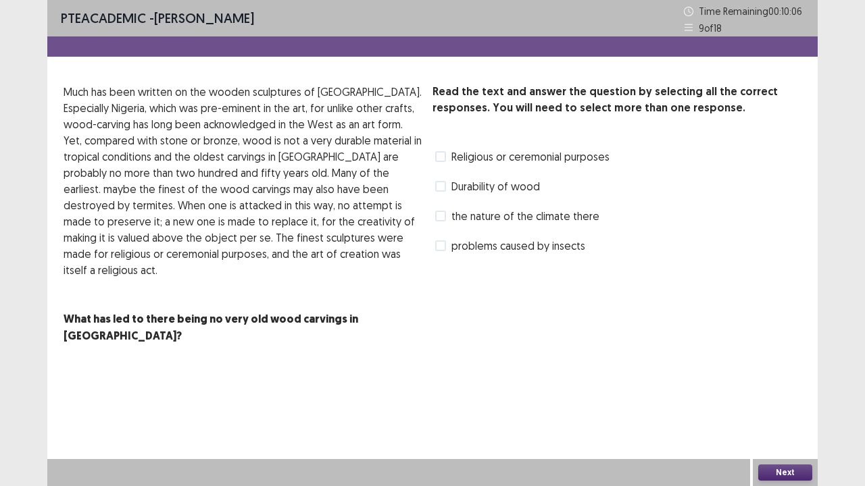
click at [438, 216] on span at bounding box center [440, 216] width 11 height 11
click at [779, 372] on div "Next" at bounding box center [785, 472] width 65 height 27
click at [774, 372] on button "Next" at bounding box center [785, 473] width 54 height 16
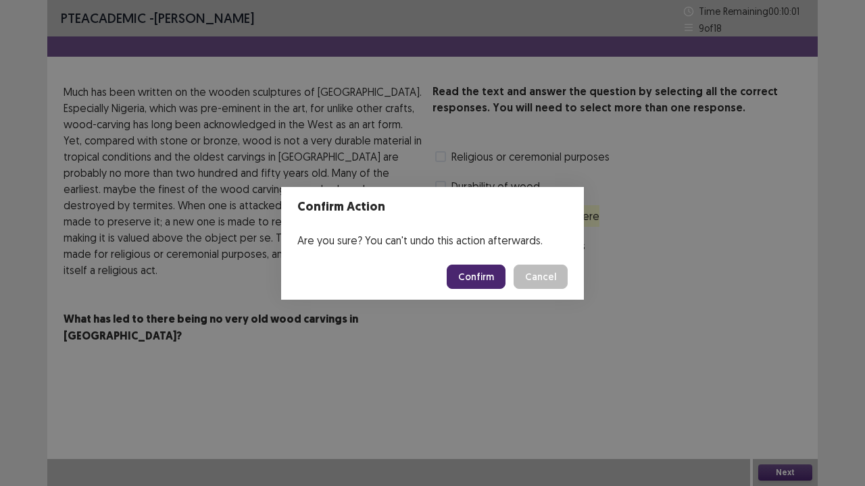
click at [487, 277] on button "Confirm" at bounding box center [476, 277] width 59 height 24
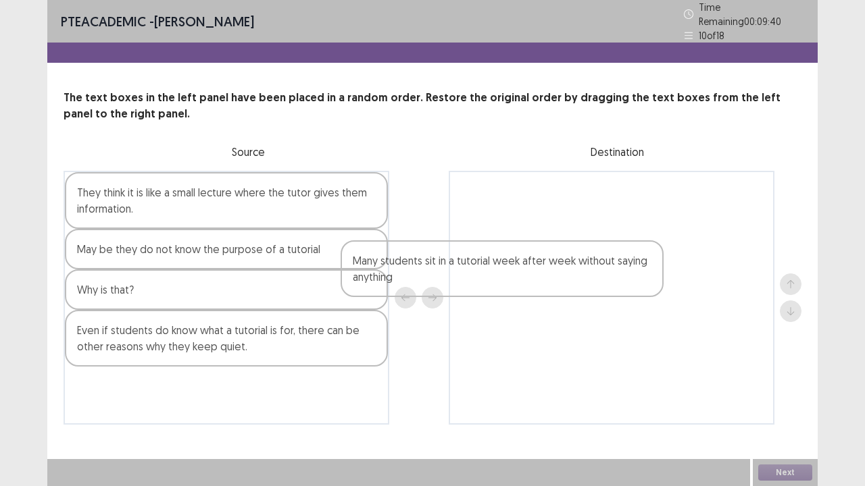
drag, startPoint x: 169, startPoint y: 347, endPoint x: 527, endPoint y: 230, distance: 376.7
click at [527, 230] on div "They think it is like a small lecture where the tutor gives them information. M…" at bounding box center [433, 298] width 738 height 254
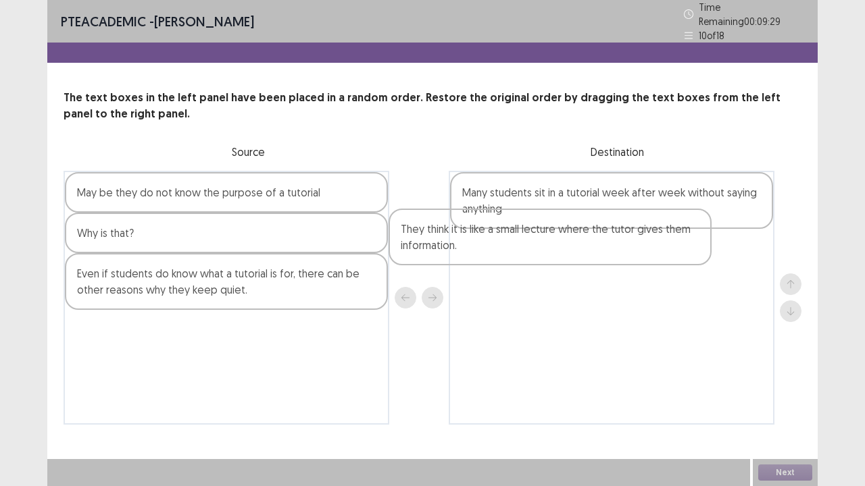
drag, startPoint x: 278, startPoint y: 212, endPoint x: 673, endPoint y: 283, distance: 401.5
click at [673, 283] on div "They think it is like a small lecture where the tutor gives them information. M…" at bounding box center [433, 298] width 738 height 254
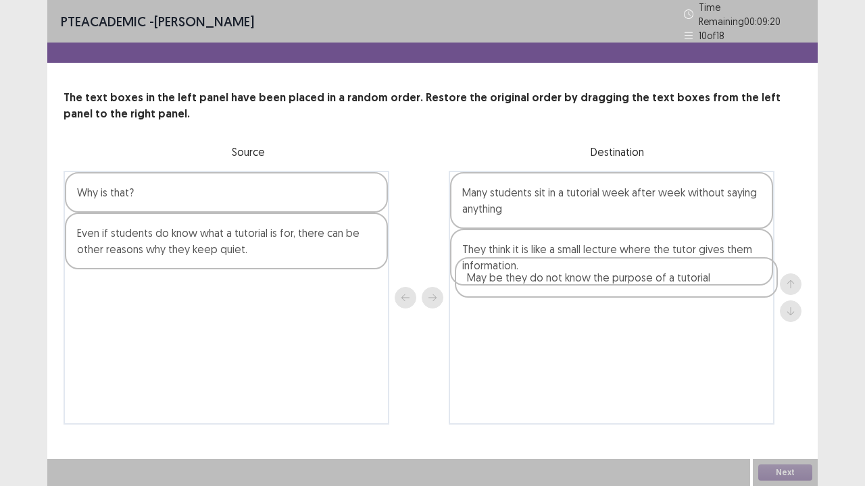
drag, startPoint x: 319, startPoint y: 189, endPoint x: 717, endPoint y: 280, distance: 408.2
click at [717, 280] on div "May be they do not know the purpose of a tutorial Why is that? Even if students…" at bounding box center [433, 298] width 738 height 254
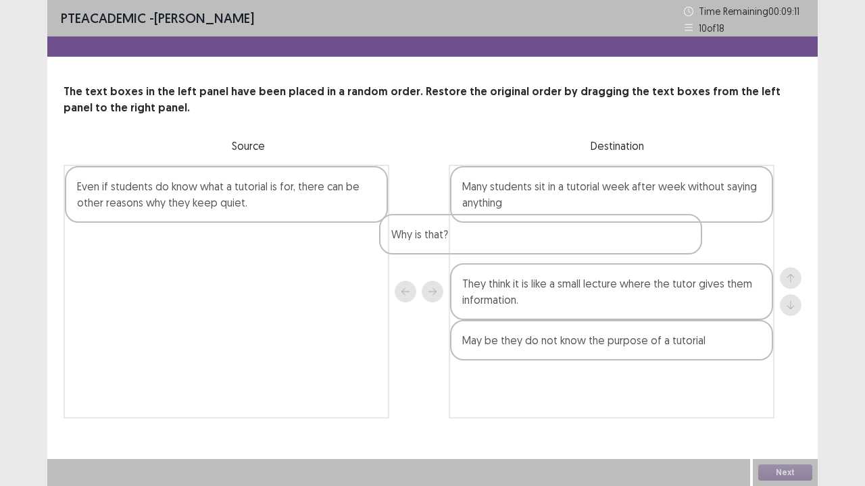
drag, startPoint x: 289, startPoint y: 187, endPoint x: 619, endPoint y: 240, distance: 333.9
click at [619, 240] on div "Why is that? Even if students do know what a tutorial is for, there can be othe…" at bounding box center [433, 292] width 738 height 254
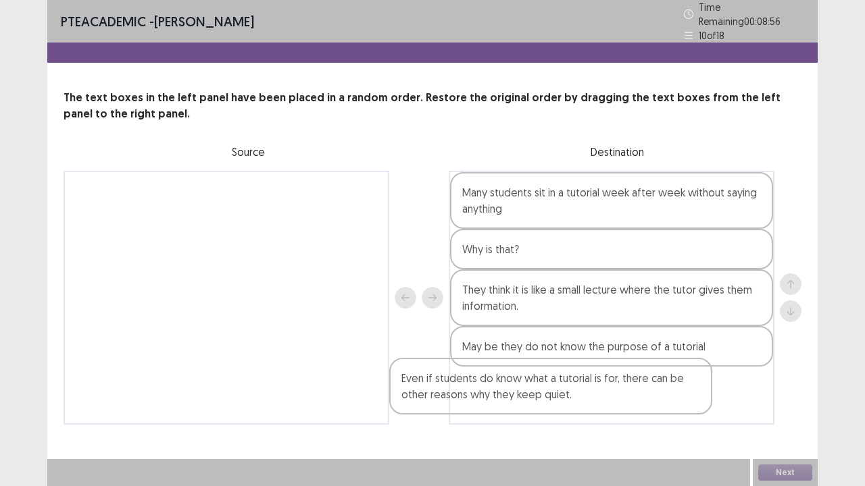
drag, startPoint x: 235, startPoint y: 202, endPoint x: 624, endPoint y: 392, distance: 433.0
click at [624, 372] on div "Even if students do know what a tutorial is for, there can be other reasons why…" at bounding box center [433, 298] width 738 height 254
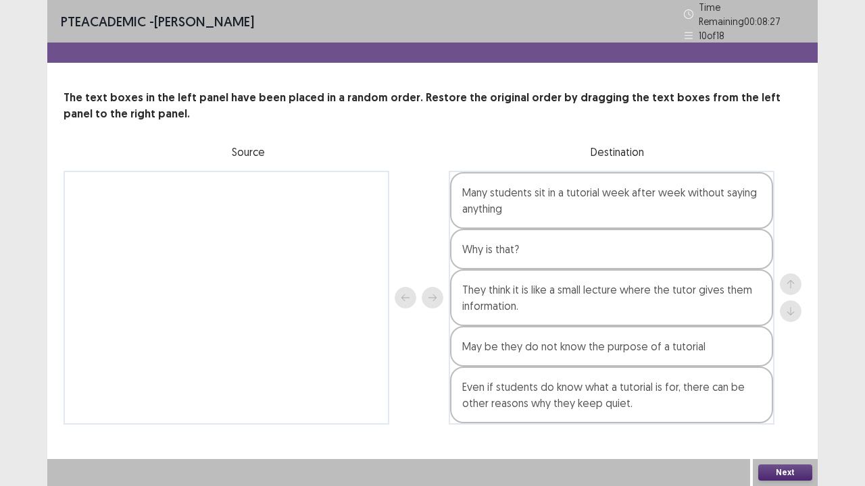
click at [780, 372] on button "Next" at bounding box center [785, 473] width 54 height 16
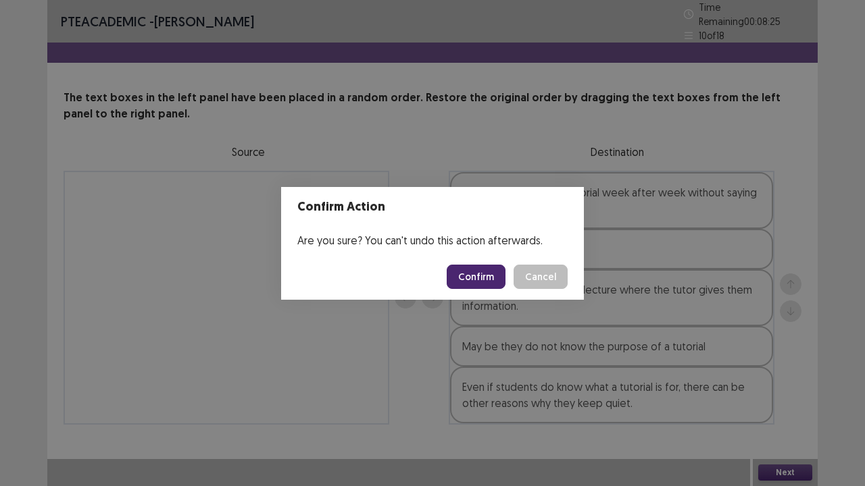
click at [493, 270] on button "Confirm" at bounding box center [476, 277] width 59 height 24
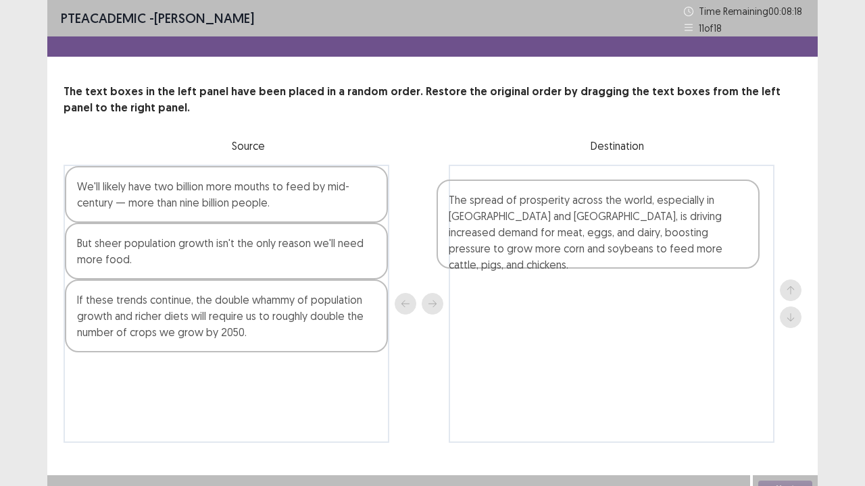
drag, startPoint x: 199, startPoint y: 282, endPoint x: 570, endPoint y: 235, distance: 373.9
click at [570, 235] on div "We'll likely have two billion more mouths to feed by mid-century — more than ni…" at bounding box center [433, 304] width 738 height 278
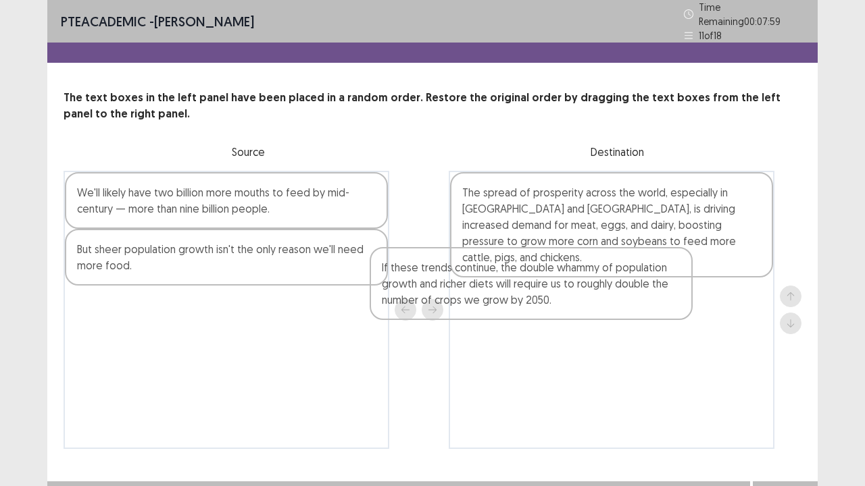
drag, startPoint x: 255, startPoint y: 334, endPoint x: 601, endPoint y: 300, distance: 346.9
click at [601, 300] on div "We'll likely have two billion more mouths to feed by mid-century — more than ni…" at bounding box center [433, 310] width 738 height 278
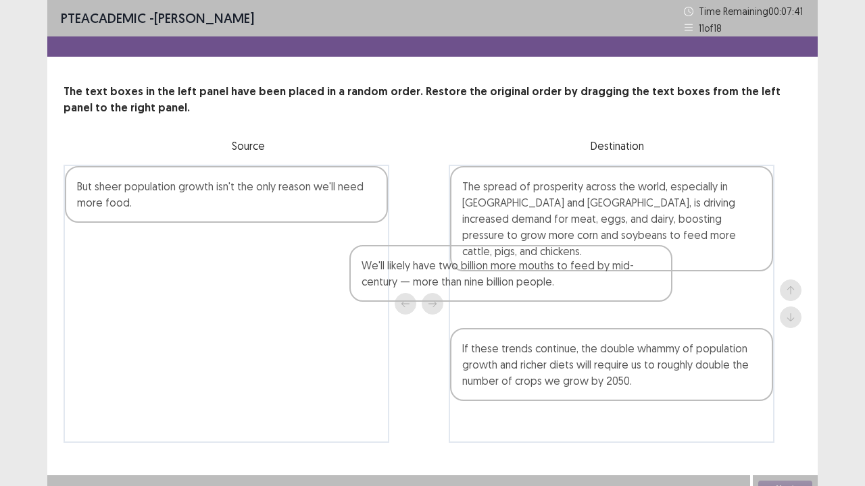
drag, startPoint x: 280, startPoint y: 203, endPoint x: 599, endPoint y: 291, distance: 330.9
click at [599, 291] on div "We'll likely have two billion more mouths to feed by mid-century — more than ni…" at bounding box center [433, 304] width 738 height 278
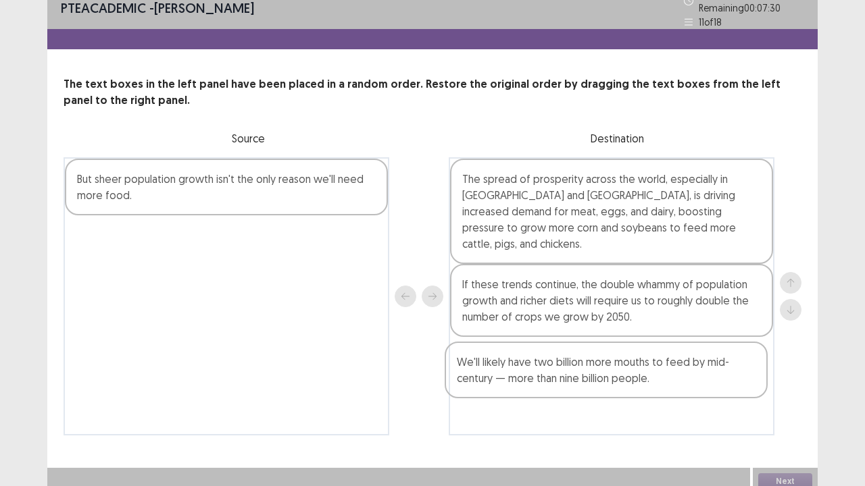
scroll to position [16, 0]
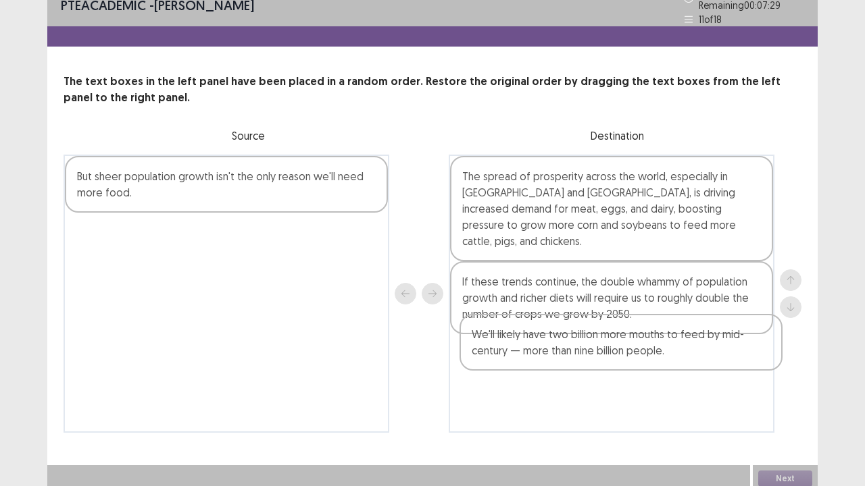
drag, startPoint x: 626, startPoint y: 285, endPoint x: 636, endPoint y: 347, distance: 63.0
click at [636, 347] on div "The spread of prosperity across the world, especially in [GEOGRAPHIC_DATA] and …" at bounding box center [612, 294] width 326 height 278
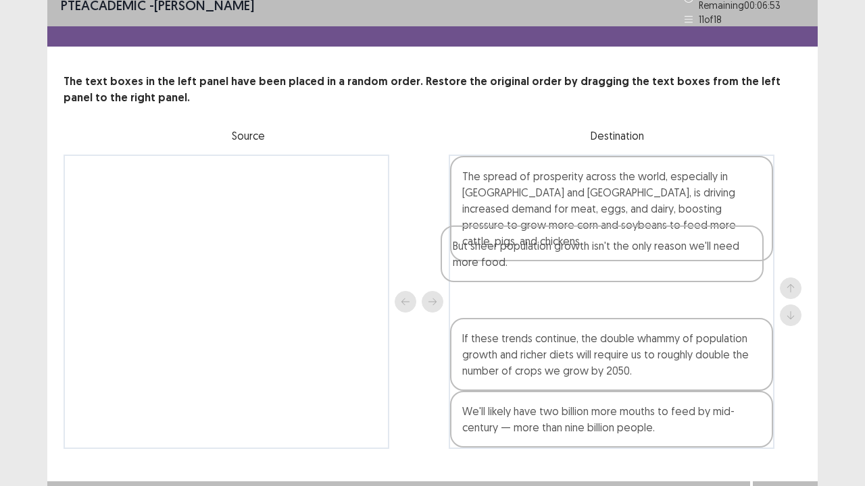
drag, startPoint x: 238, startPoint y: 183, endPoint x: 620, endPoint y: 259, distance: 389.1
click at [620, 259] on div "But sheer population growth isn't the only reason we'll need more food. The spr…" at bounding box center [433, 302] width 738 height 295
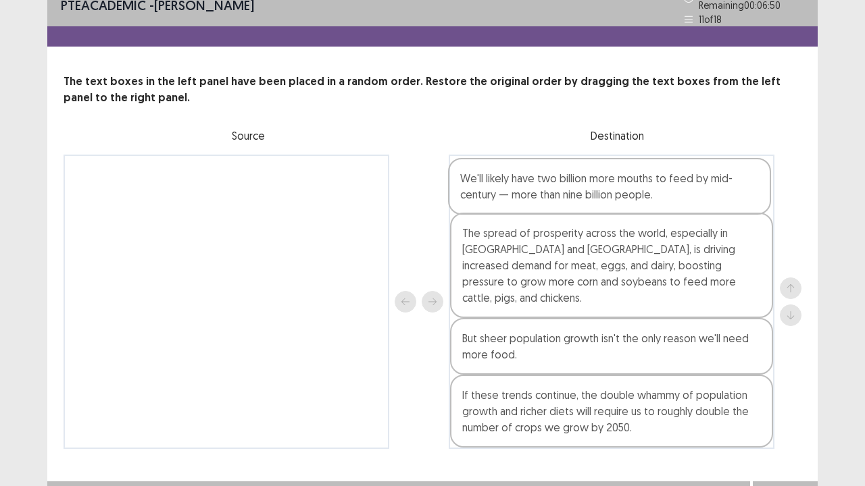
drag, startPoint x: 518, startPoint y: 406, endPoint x: 516, endPoint y: 190, distance: 216.2
click at [516, 190] on div "The spread of prosperity across the world, especially in [GEOGRAPHIC_DATA] and …" at bounding box center [612, 302] width 326 height 295
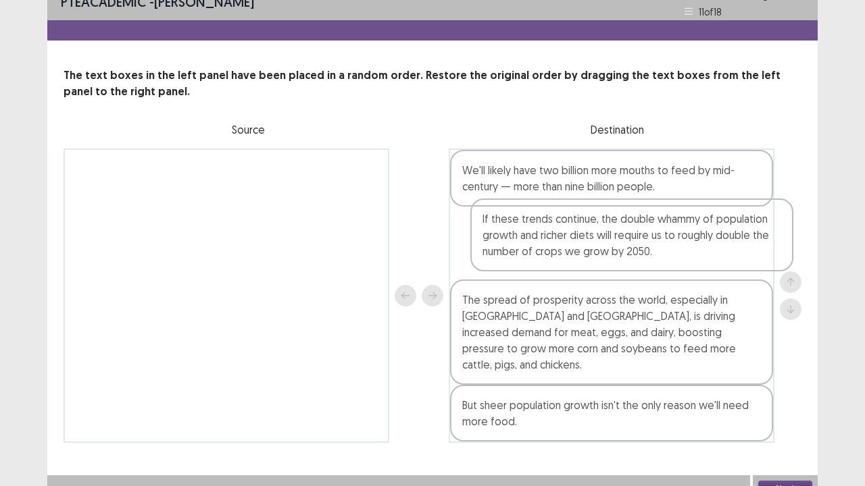
drag, startPoint x: 498, startPoint y: 399, endPoint x: 519, endPoint y: 240, distance: 160.1
click at [519, 240] on div "We'll likely have two billion more mouths to feed by mid-century — more than ni…" at bounding box center [612, 296] width 326 height 295
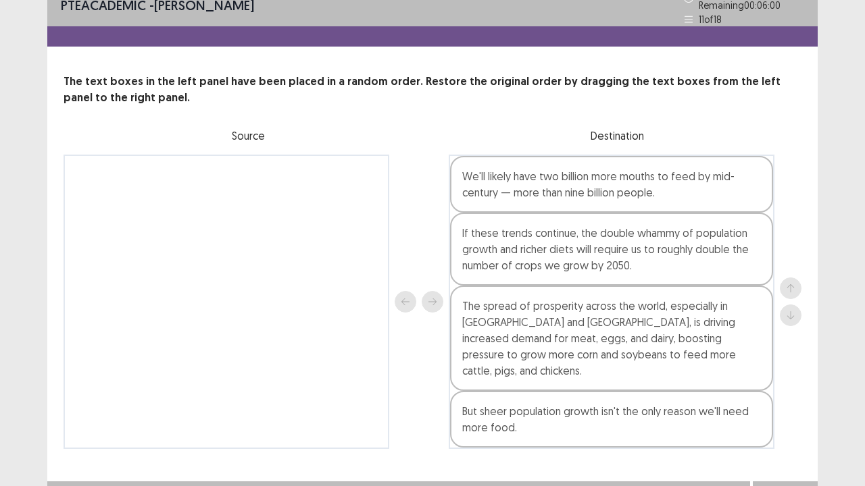
click at [772, 372] on button "Next" at bounding box center [785, 495] width 54 height 16
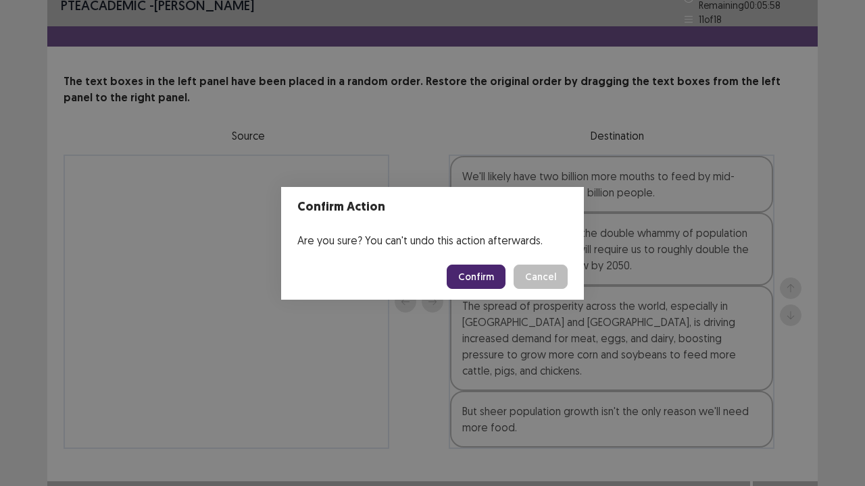
click at [486, 288] on button "Confirm" at bounding box center [476, 277] width 59 height 24
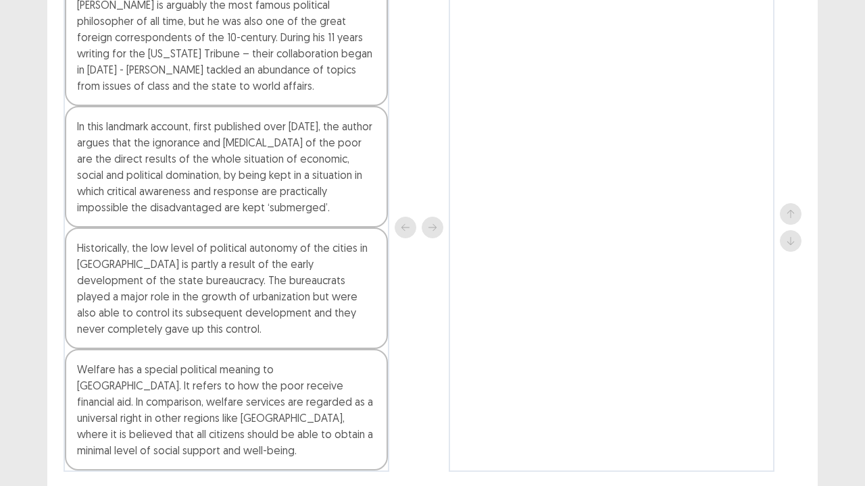
scroll to position [182, 0]
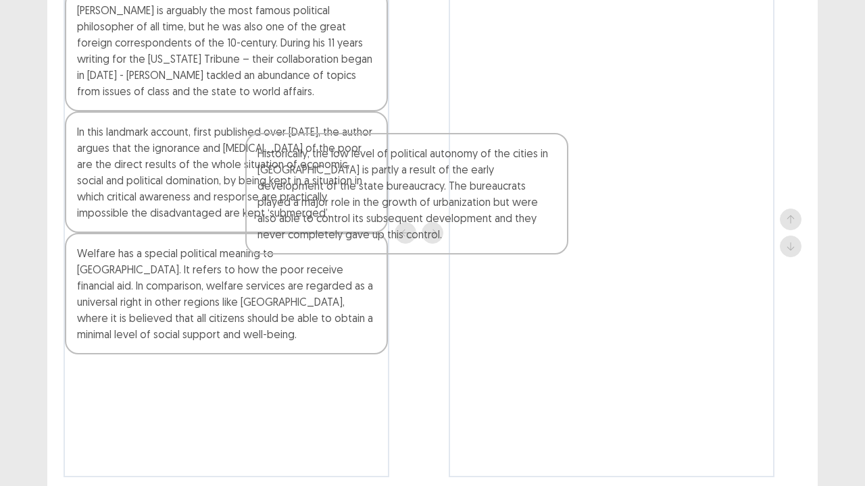
drag, startPoint x: 209, startPoint y: 275, endPoint x: 530, endPoint y: 139, distance: 347.8
click at [530, 139] on div "[PERSON_NAME] is arguably the most famous political philosopher of all time, bu…" at bounding box center [433, 233] width 738 height 489
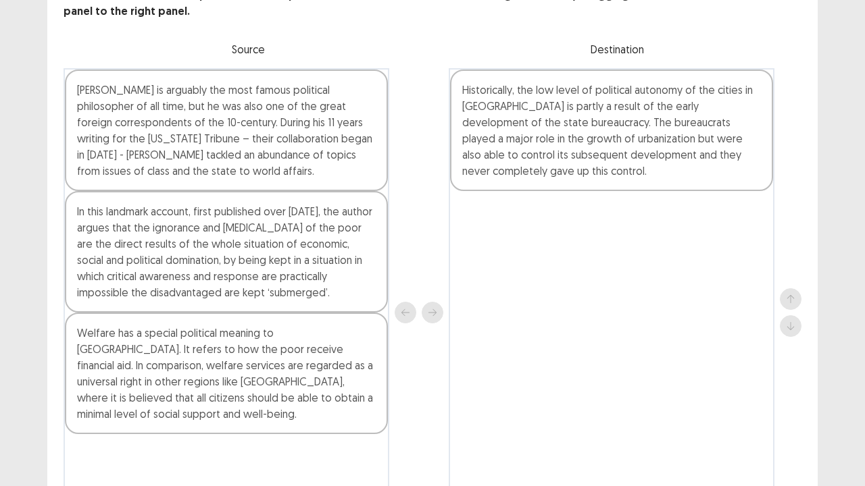
scroll to position [103, 0]
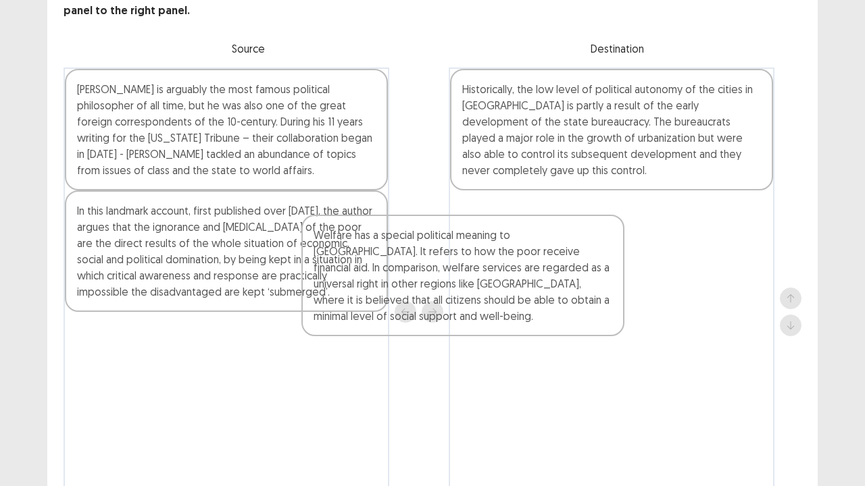
drag, startPoint x: 265, startPoint y: 405, endPoint x: 543, endPoint y: 288, distance: 301.3
click at [543, 288] on div "[PERSON_NAME] is arguably the most famous political philosopher of all time, bu…" at bounding box center [433, 312] width 738 height 489
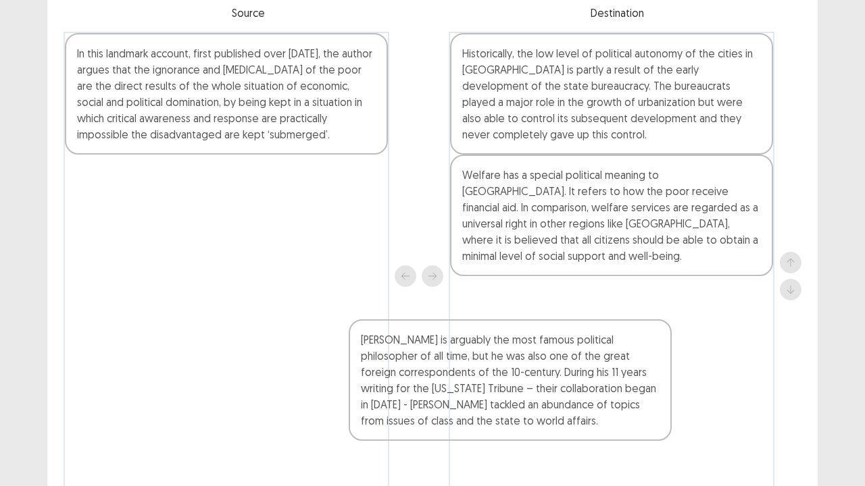
scroll to position [142, 0]
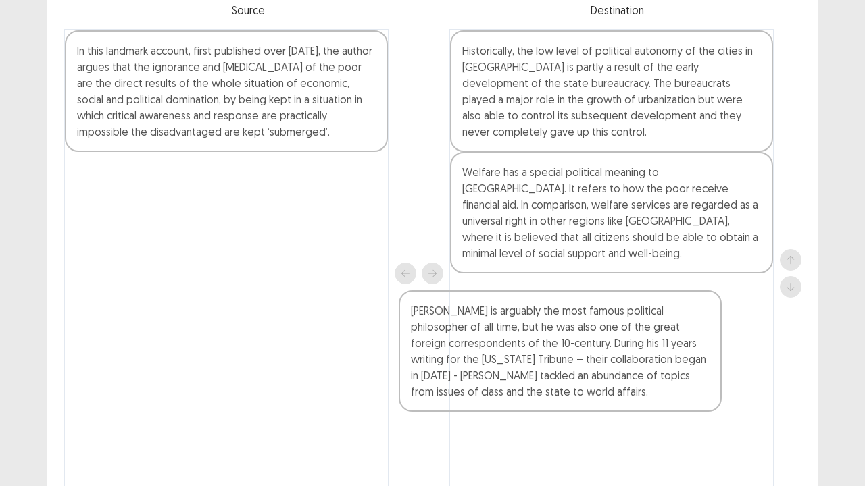
drag, startPoint x: 334, startPoint y: 138, endPoint x: 672, endPoint y: 368, distance: 407.9
click at [672, 368] on div "[PERSON_NAME] is arguably the most famous political philosopher of all time, bu…" at bounding box center [433, 273] width 738 height 489
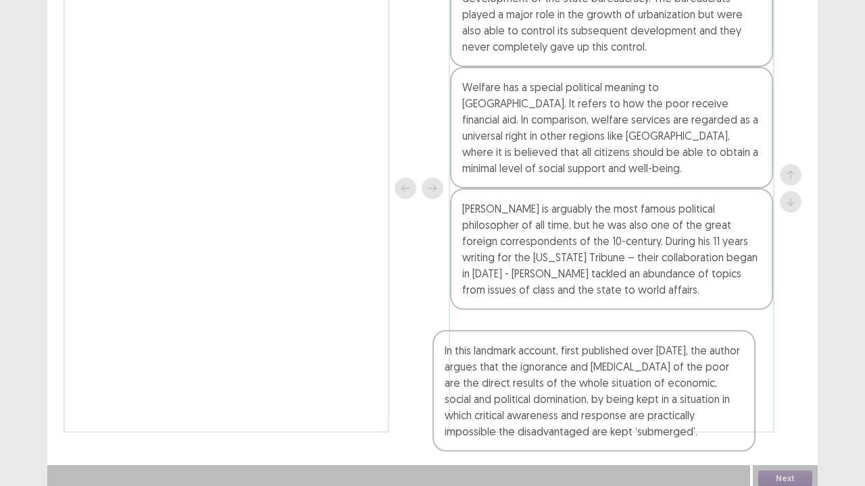
drag, startPoint x: 343, startPoint y: 114, endPoint x: 719, endPoint y: 450, distance: 504.3
click at [719, 372] on div "PTE academic - [PERSON_NAME] Time Remaining 00 : 05 : 24 12 of 18 The text boxe…" at bounding box center [432, 116] width 770 height 687
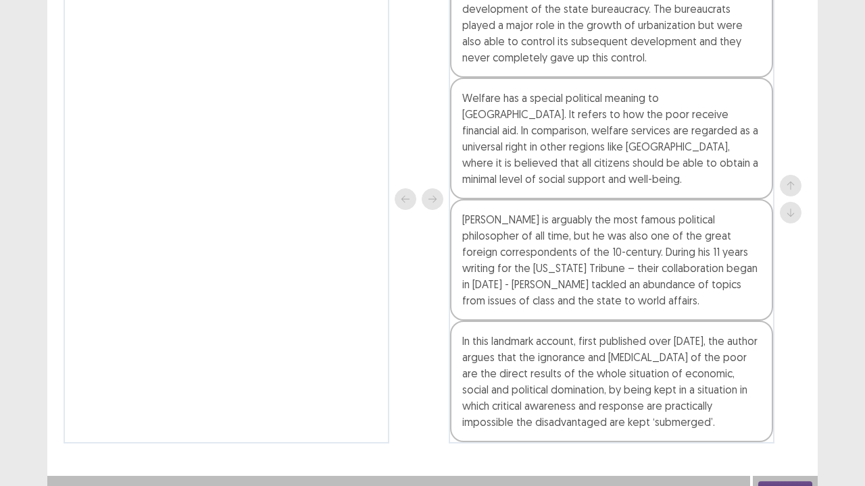
scroll to position [227, 0]
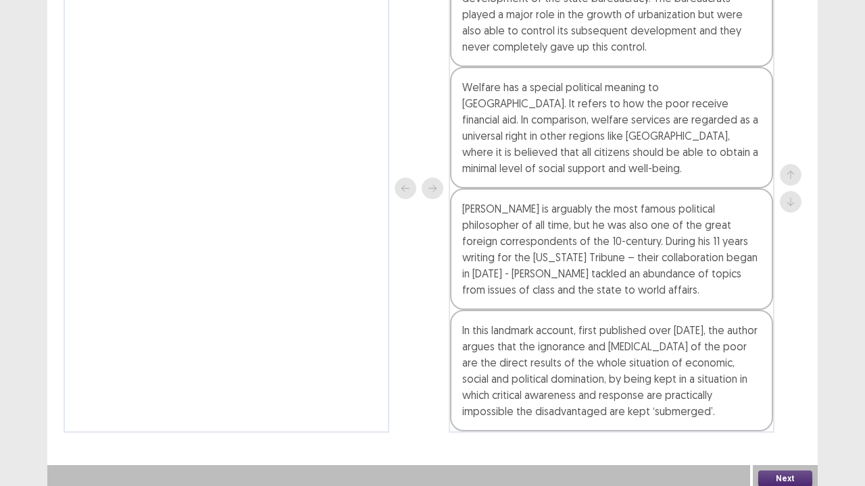
click at [780, 372] on button "Next" at bounding box center [785, 479] width 54 height 16
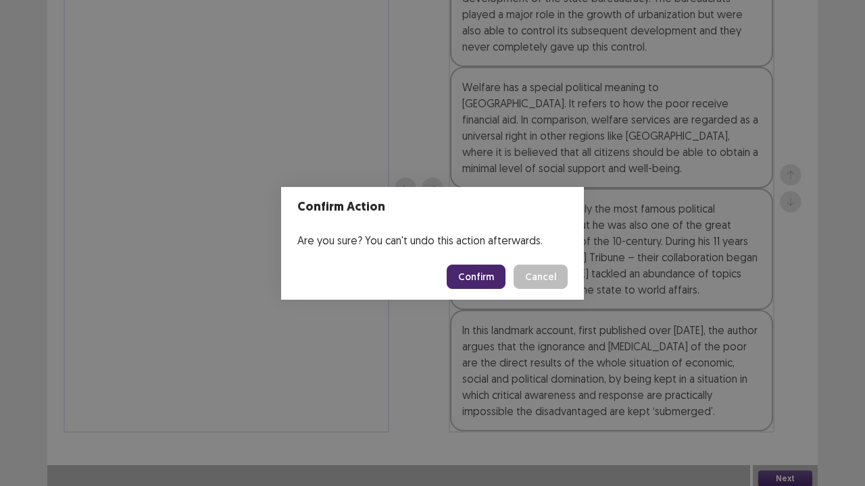
click at [455, 265] on button "Confirm" at bounding box center [476, 277] width 59 height 24
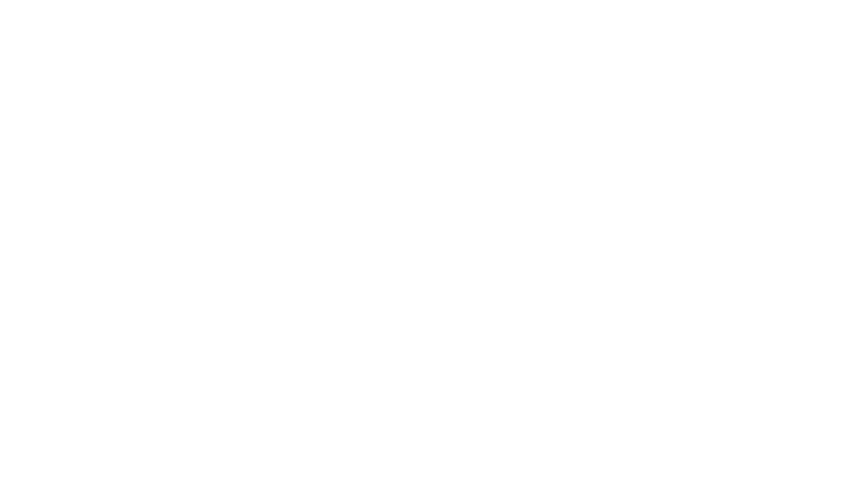
scroll to position [0, 0]
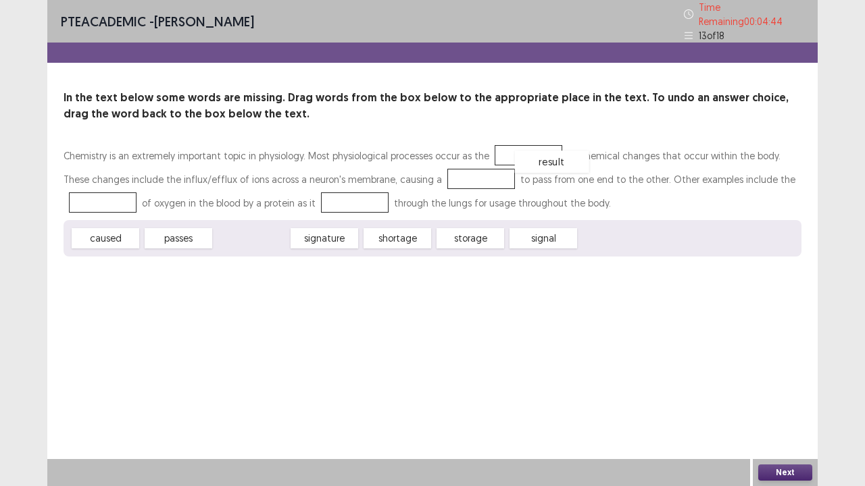
drag, startPoint x: 255, startPoint y: 236, endPoint x: 548, endPoint y: 158, distance: 302.7
drag, startPoint x: 473, startPoint y: 234, endPoint x: 436, endPoint y: 176, distance: 68.6
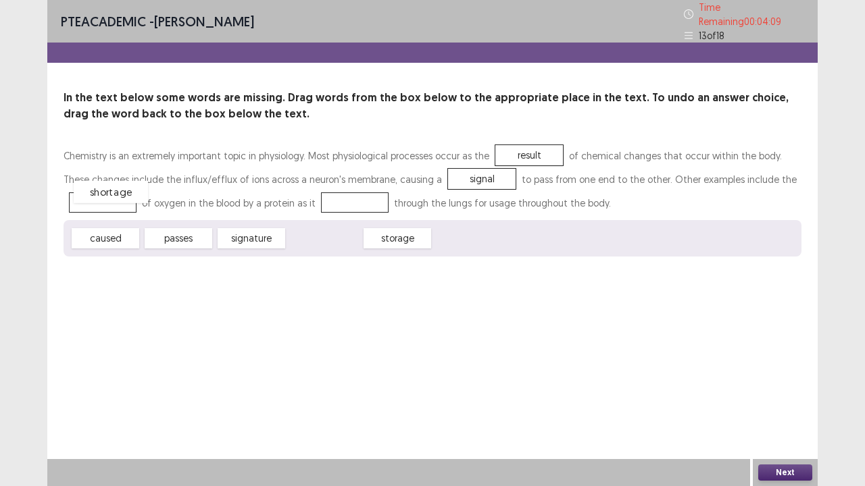
drag, startPoint x: 332, startPoint y: 234, endPoint x: 121, endPoint y: 192, distance: 215.7
drag, startPoint x: 323, startPoint y: 234, endPoint x: 124, endPoint y: 196, distance: 202.9
drag, startPoint x: 174, startPoint y: 229, endPoint x: 380, endPoint y: 207, distance: 207.3
drag, startPoint x: 349, startPoint y: 193, endPoint x: 97, endPoint y: 190, distance: 251.3
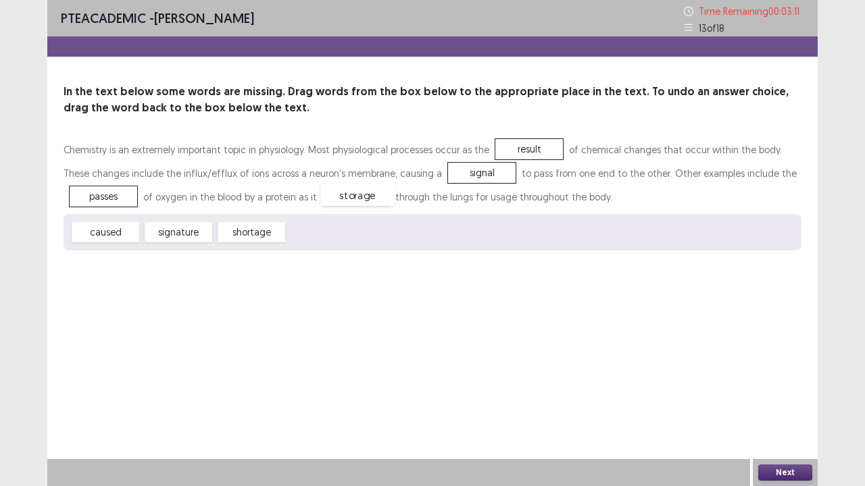
drag, startPoint x: 305, startPoint y: 232, endPoint x: 339, endPoint y: 196, distance: 49.7
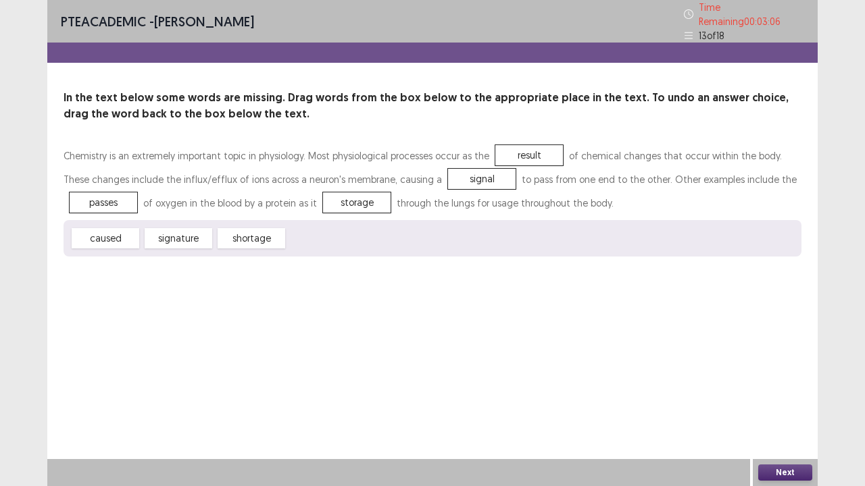
click at [786, 372] on button "Next" at bounding box center [785, 473] width 54 height 16
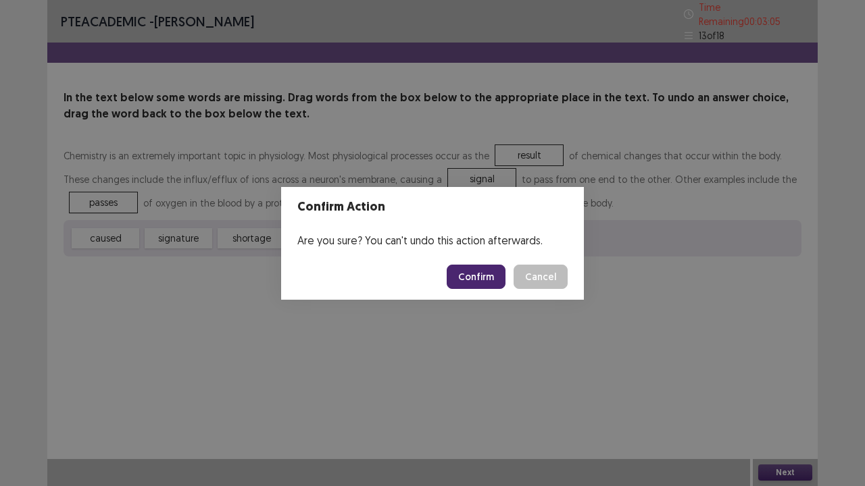
click at [465, 272] on button "Confirm" at bounding box center [476, 277] width 59 height 24
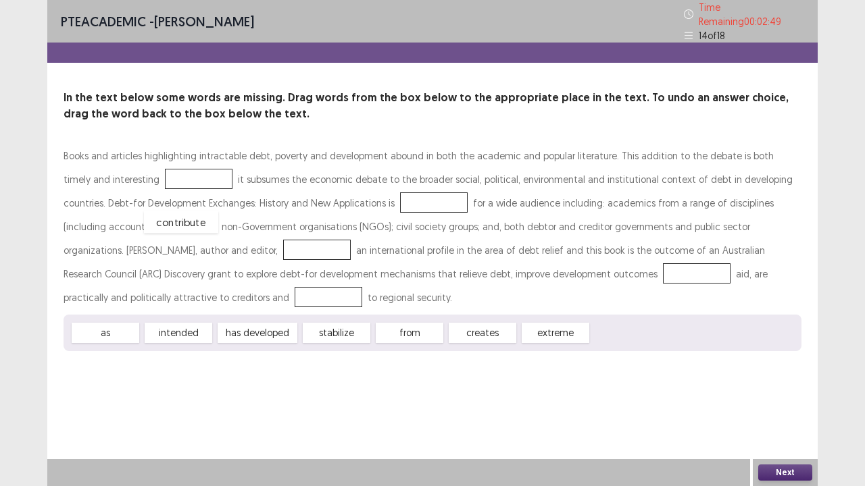
drag, startPoint x: 637, startPoint y: 327, endPoint x: 172, endPoint y: 210, distance: 479.3
click at [172, 211] on div "contribute" at bounding box center [181, 222] width 74 height 22
drag, startPoint x: 615, startPoint y: 331, endPoint x: 146, endPoint y: 174, distance: 494.6
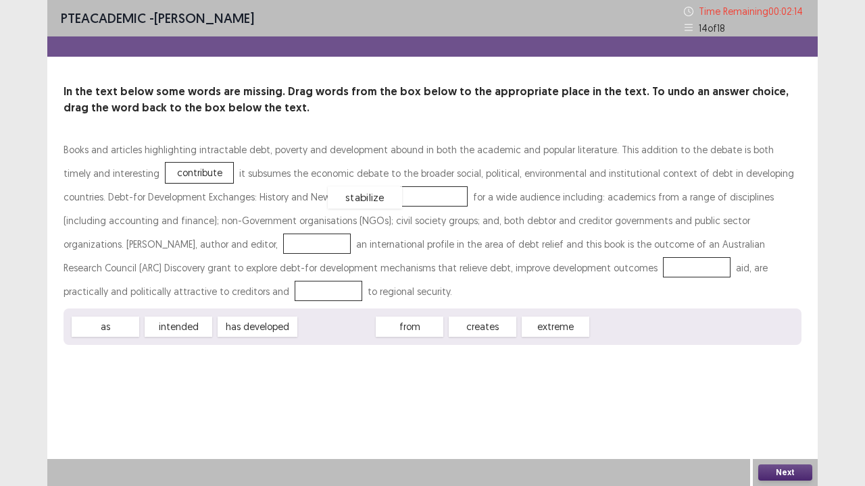
drag, startPoint x: 336, startPoint y: 329, endPoint x: 365, endPoint y: 200, distance: 132.1
drag, startPoint x: 267, startPoint y: 330, endPoint x: 193, endPoint y: 246, distance: 112.0
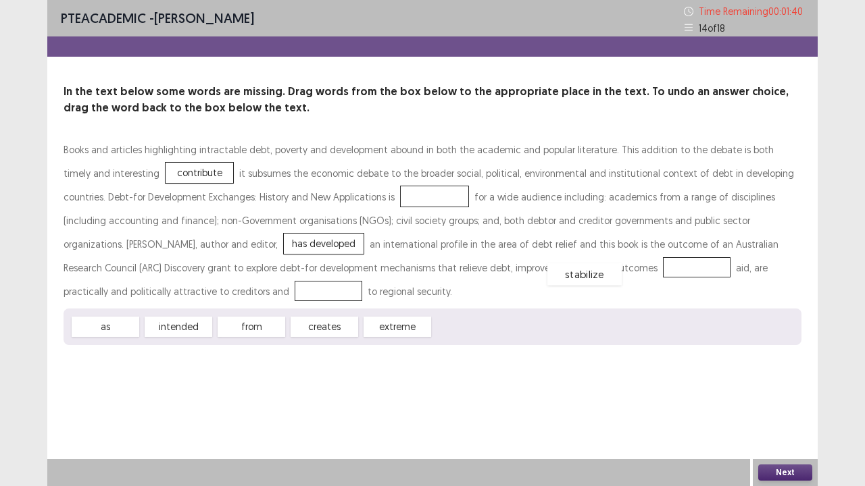
drag, startPoint x: 355, startPoint y: 197, endPoint x: 505, endPoint y: 274, distance: 168.6
drag, startPoint x: 156, startPoint y: 170, endPoint x: 107, endPoint y: 289, distance: 128.7
drag, startPoint x: 180, startPoint y: 329, endPoint x: 346, endPoint y: 197, distance: 211.6
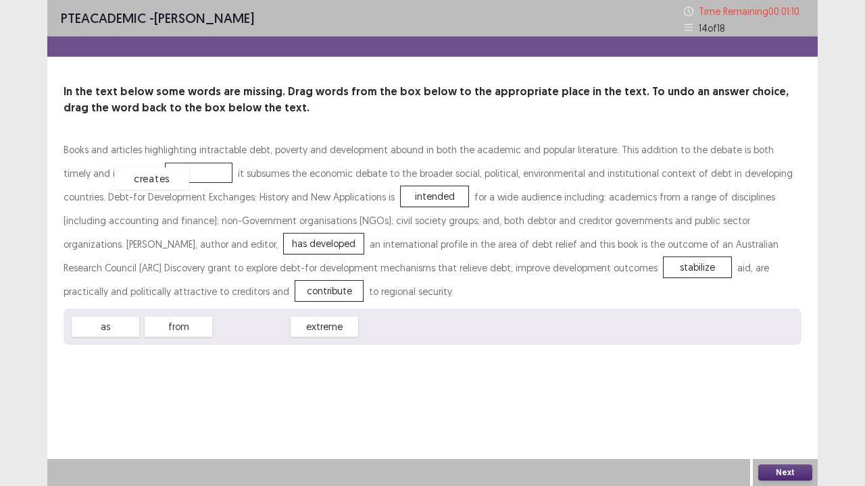
drag, startPoint x: 276, startPoint y: 328, endPoint x: 176, endPoint y: 180, distance: 178.2
click at [786, 372] on div "Next" at bounding box center [785, 472] width 65 height 27
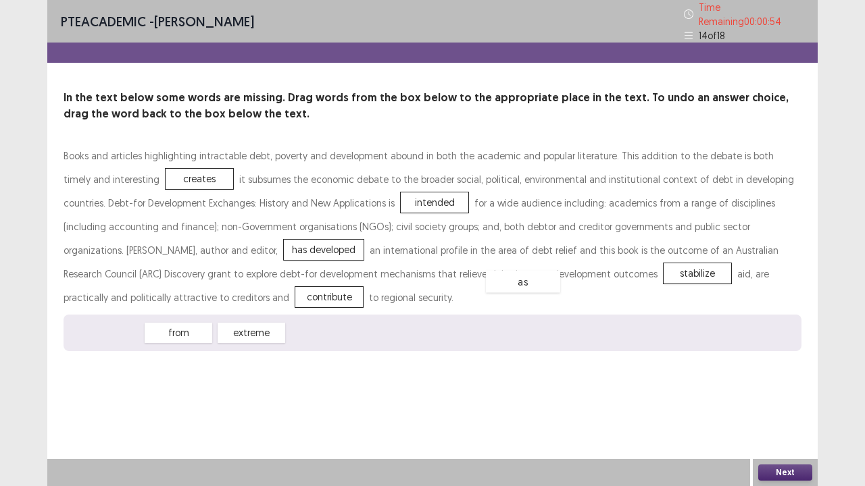
drag, startPoint x: 111, startPoint y: 329, endPoint x: 518, endPoint y: 272, distance: 411.4
click at [788, 372] on button "Next" at bounding box center [785, 473] width 54 height 16
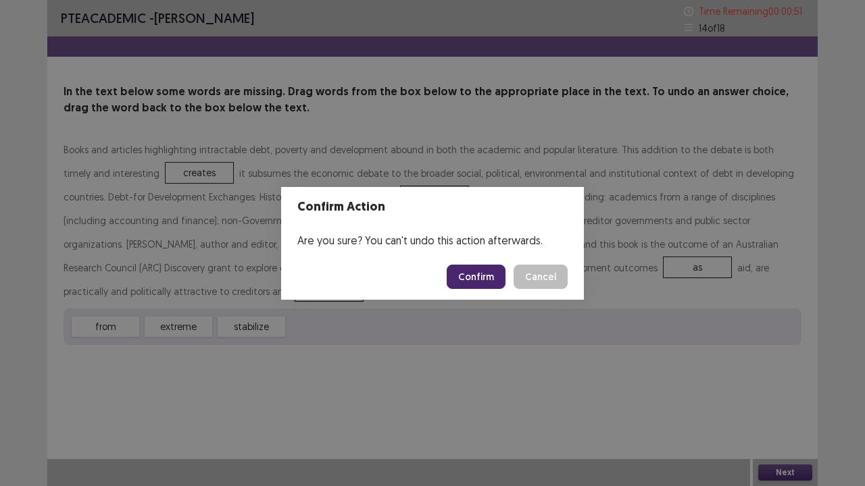
click at [493, 280] on button "Confirm" at bounding box center [476, 277] width 59 height 24
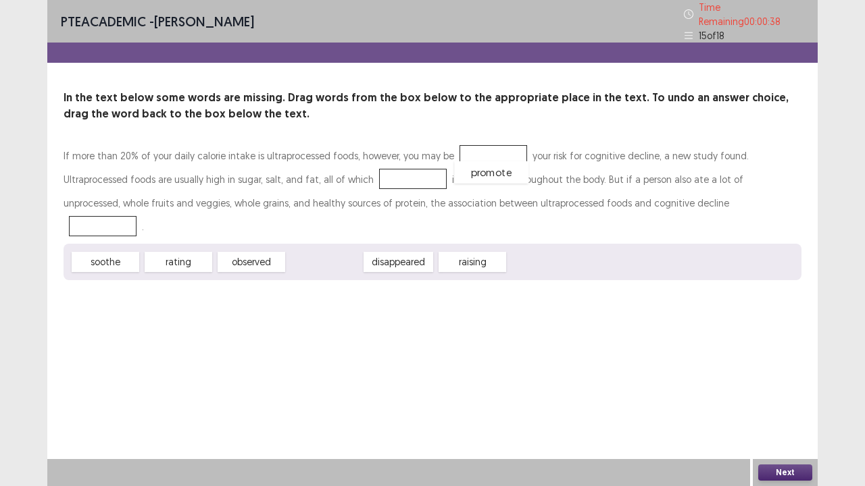
drag, startPoint x: 333, startPoint y: 235, endPoint x: 501, endPoint y: 149, distance: 189.2
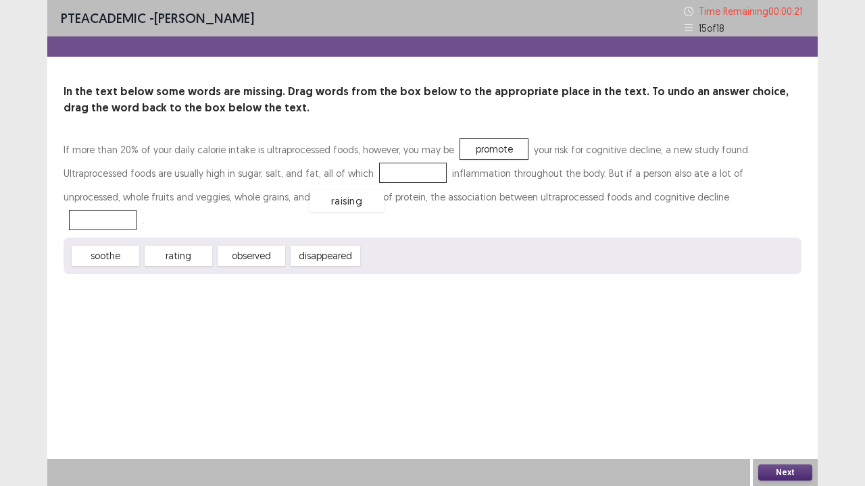
drag, startPoint x: 397, startPoint y: 239, endPoint x: 343, endPoint y: 180, distance: 80.8
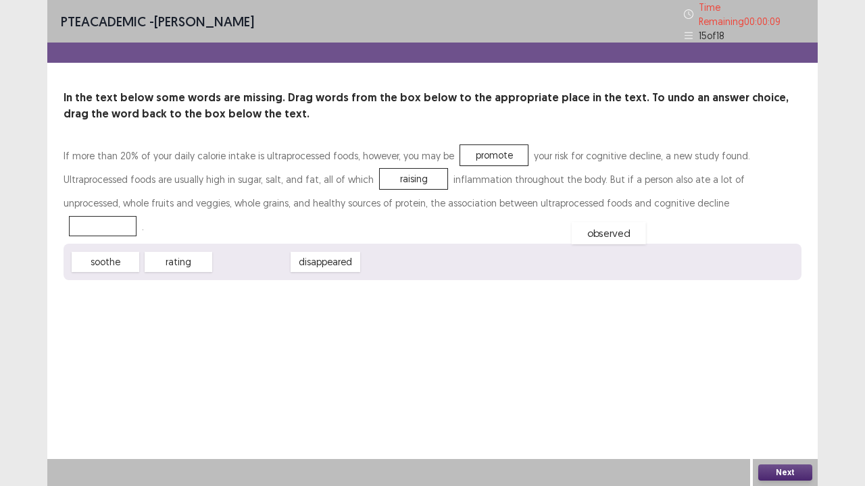
drag, startPoint x: 249, startPoint y: 230, endPoint x: 610, endPoint y: 197, distance: 362.3
click at [770, 372] on div "Next" at bounding box center [785, 472] width 65 height 27
click at [778, 372] on button "Next" at bounding box center [785, 473] width 54 height 16
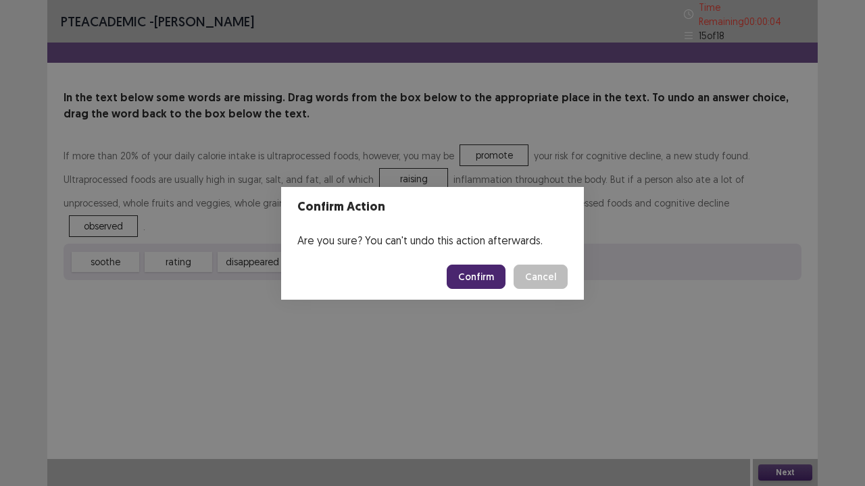
click at [478, 270] on button "Confirm" at bounding box center [476, 277] width 59 height 24
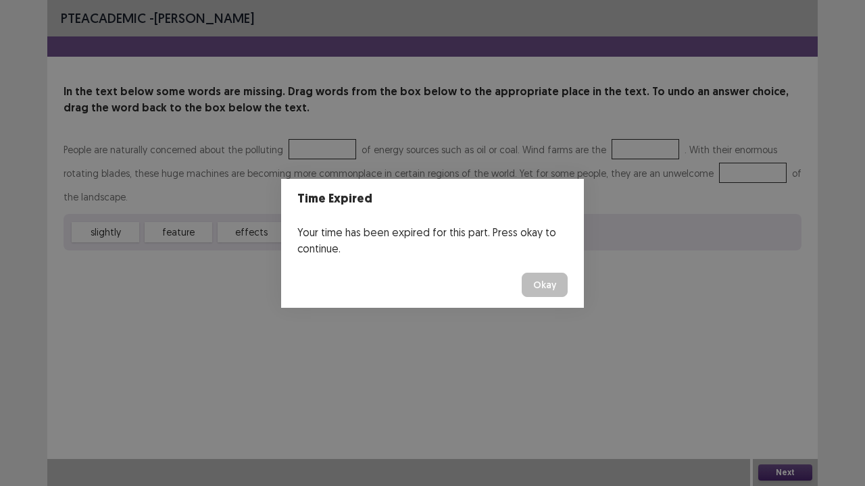
click at [551, 289] on button "Okay" at bounding box center [545, 285] width 46 height 24
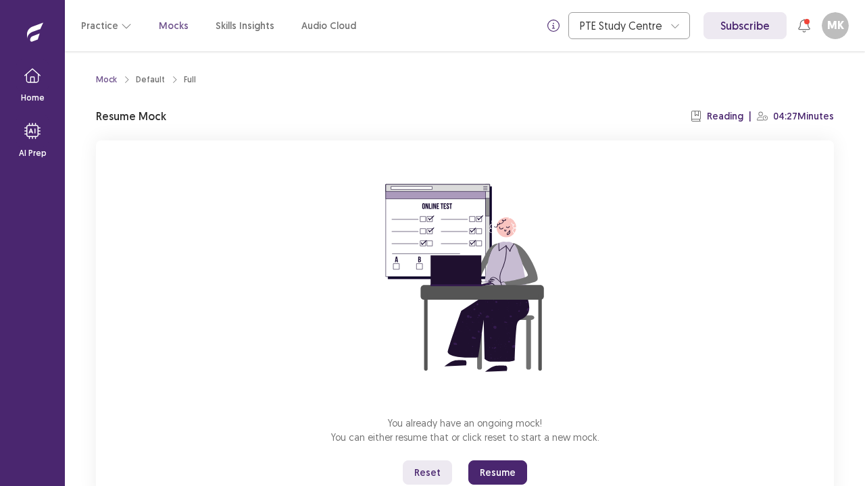
click at [495, 372] on button "Resume" at bounding box center [497, 473] width 59 height 24
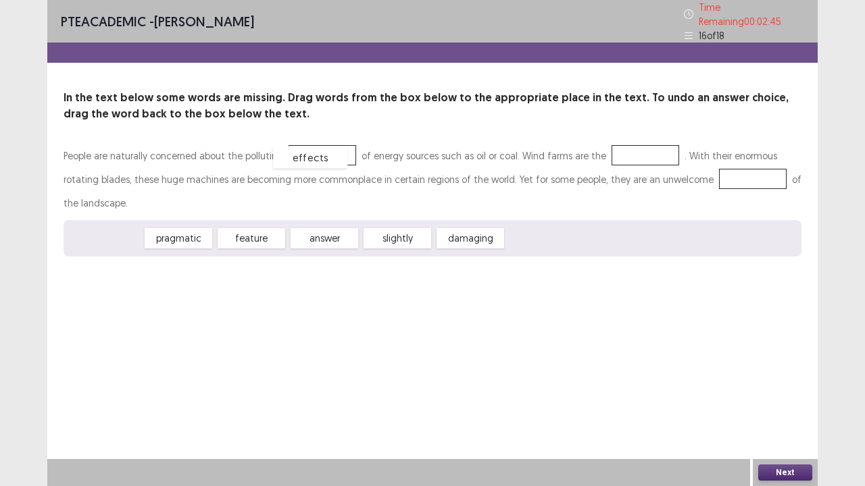
drag, startPoint x: 103, startPoint y: 232, endPoint x: 329, endPoint y: 143, distance: 243.3
drag, startPoint x: 172, startPoint y: 235, endPoint x: 636, endPoint y: 158, distance: 471.2
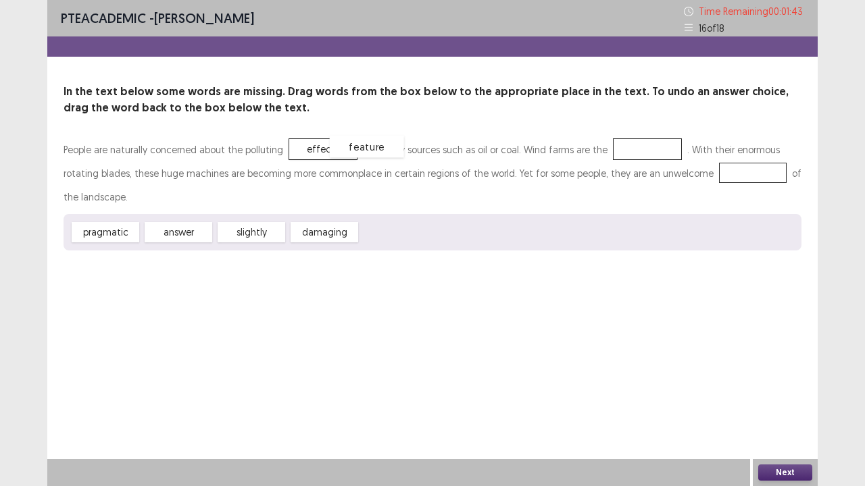
drag, startPoint x: 630, startPoint y: 156, endPoint x: 347, endPoint y: 153, distance: 283.1
drag, startPoint x: 402, startPoint y: 230, endPoint x: 640, endPoint y: 145, distance: 253.2
drag, startPoint x: 324, startPoint y: 239, endPoint x: 736, endPoint y: 181, distance: 415.5
click at [781, 372] on button "Next" at bounding box center [785, 473] width 54 height 16
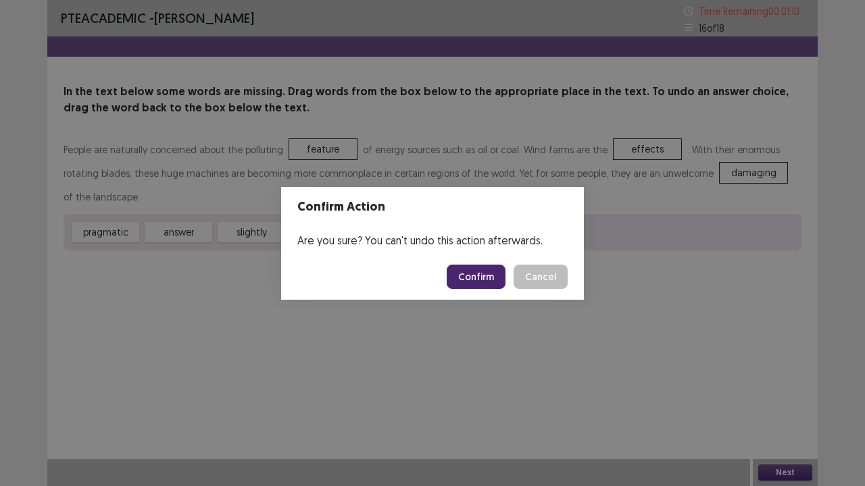
click at [539, 276] on button "Cancel" at bounding box center [540, 277] width 54 height 24
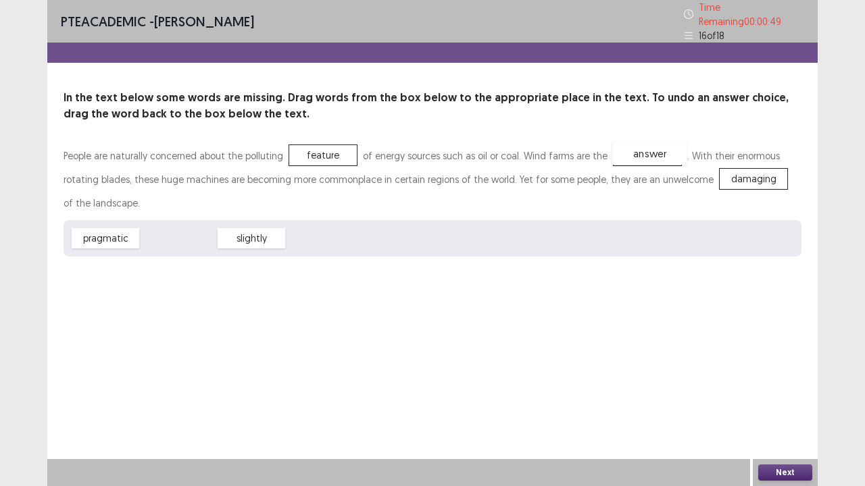
drag, startPoint x: 184, startPoint y: 238, endPoint x: 654, endPoint y: 154, distance: 477.7
drag, startPoint x: 254, startPoint y: 237, endPoint x: 320, endPoint y: 143, distance: 114.5
drag, startPoint x: 256, startPoint y: 235, endPoint x: 732, endPoint y: 184, distance: 479.1
click at [786, 372] on button "Next" at bounding box center [785, 473] width 54 height 16
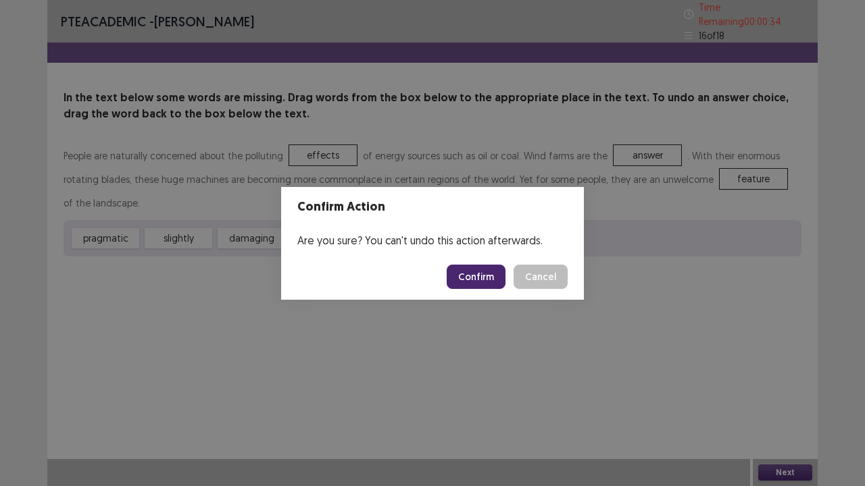
click at [481, 282] on button "Confirm" at bounding box center [476, 277] width 59 height 24
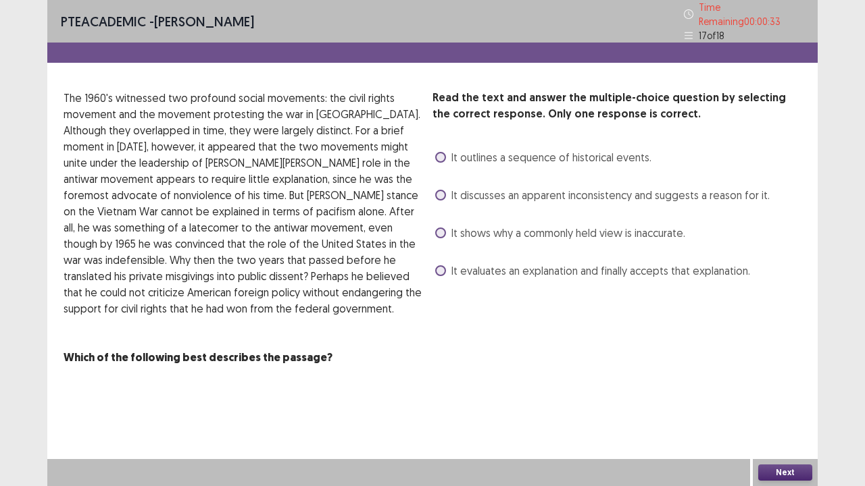
click at [443, 193] on span at bounding box center [440, 195] width 11 height 11
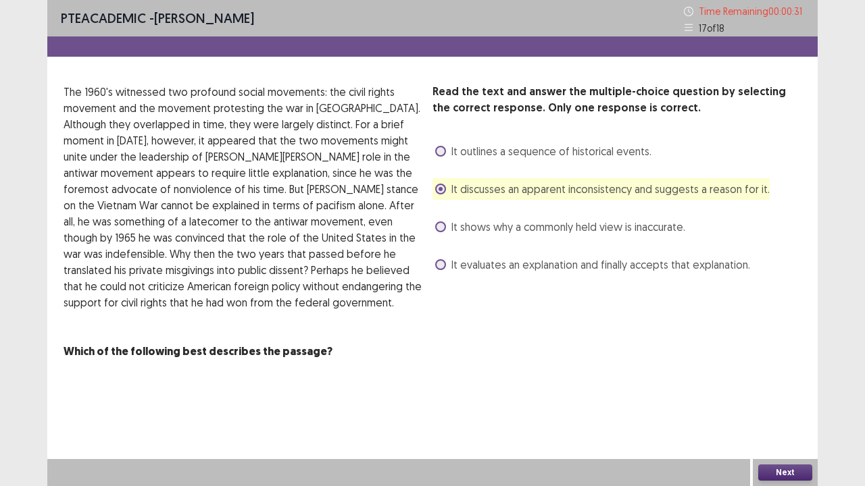
click at [791, 372] on button "Next" at bounding box center [785, 473] width 54 height 16
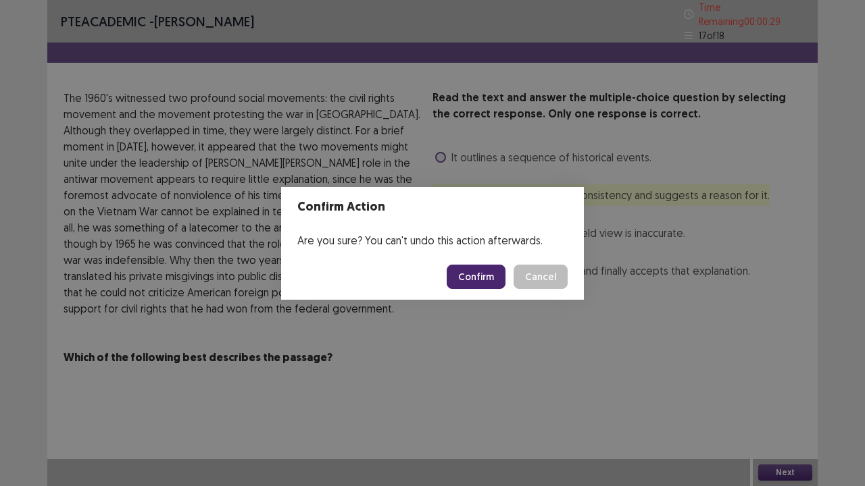
click at [475, 272] on button "Confirm" at bounding box center [476, 277] width 59 height 24
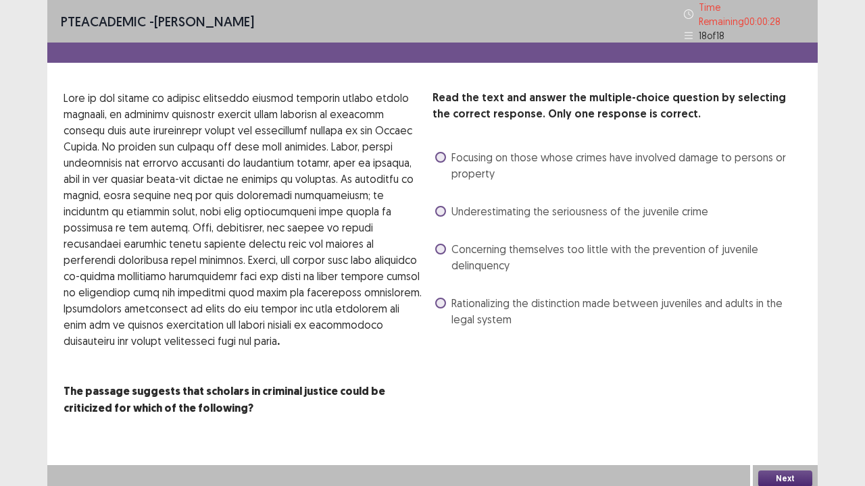
click at [446, 203] on label "Underestimating the seriousness of the juvenile crime" at bounding box center [571, 211] width 273 height 16
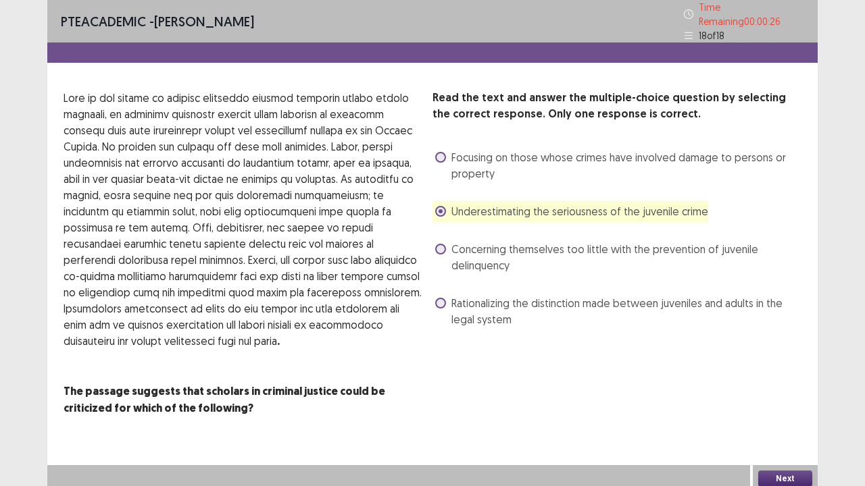
click at [789, 372] on button "Next" at bounding box center [785, 479] width 54 height 16
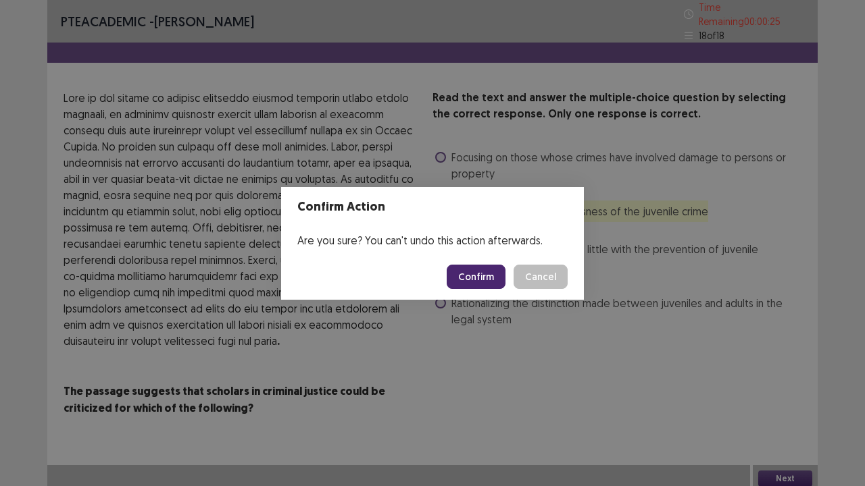
click at [489, 275] on button "Confirm" at bounding box center [476, 277] width 59 height 24
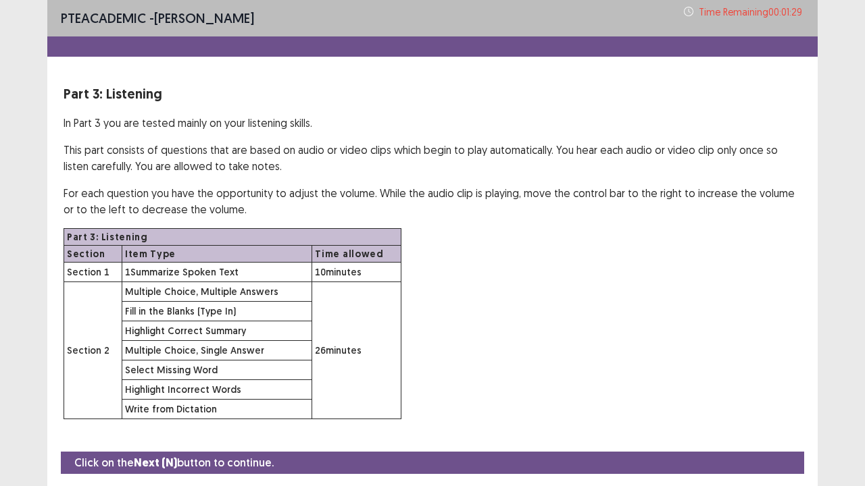
scroll to position [39, 0]
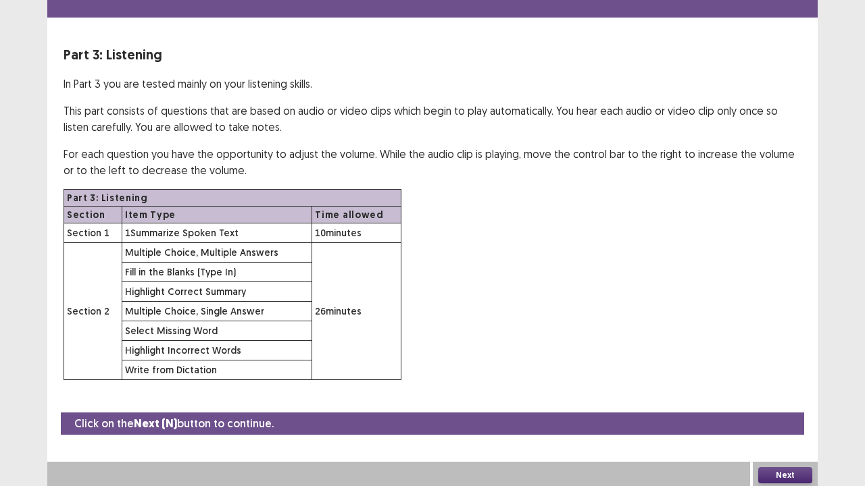
click at [788, 372] on button "Next" at bounding box center [785, 476] width 54 height 16
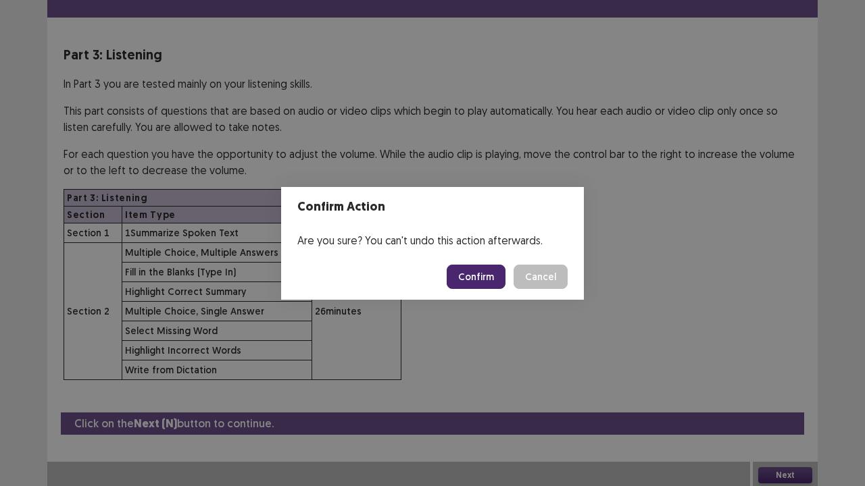
click at [492, 268] on button "Confirm" at bounding box center [476, 277] width 59 height 24
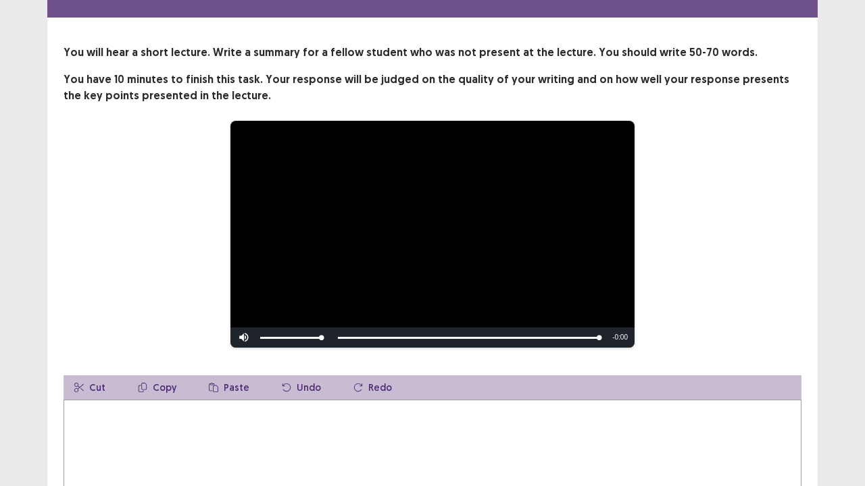
click at [224, 372] on textarea at bounding box center [433, 474] width 738 height 149
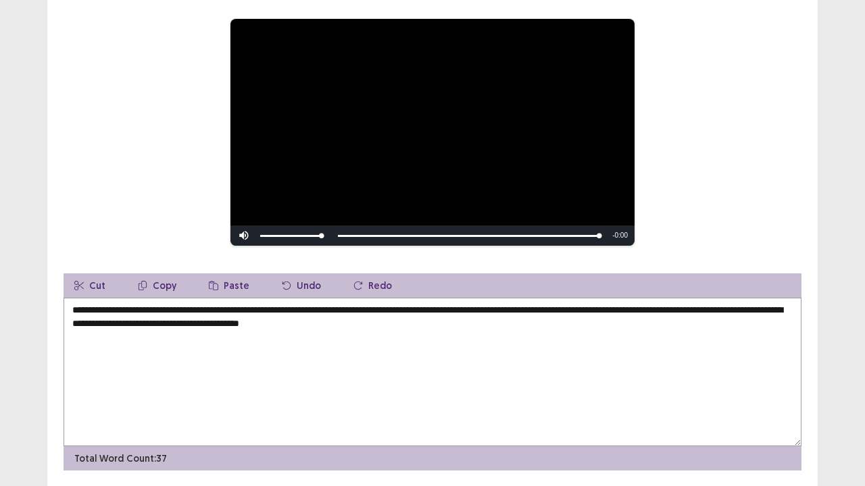
scroll to position [141, 0]
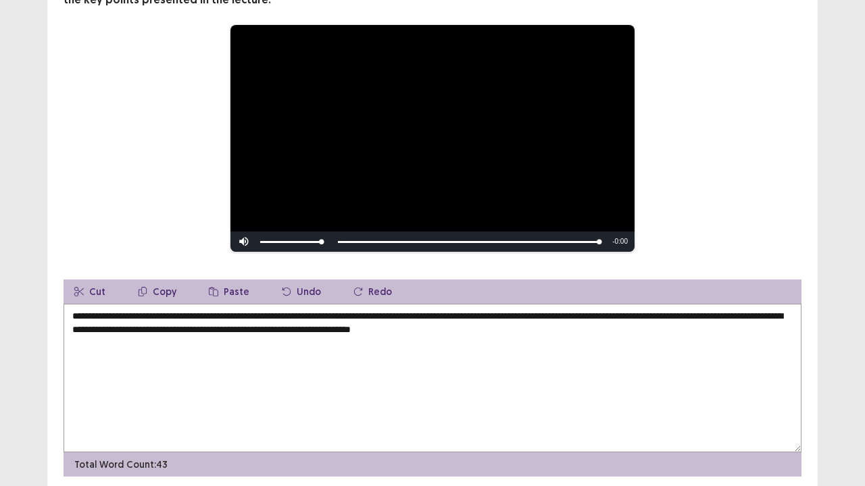
click at [420, 327] on textarea "**********" at bounding box center [433, 378] width 738 height 149
click at [555, 319] on textarea "**********" at bounding box center [433, 378] width 738 height 149
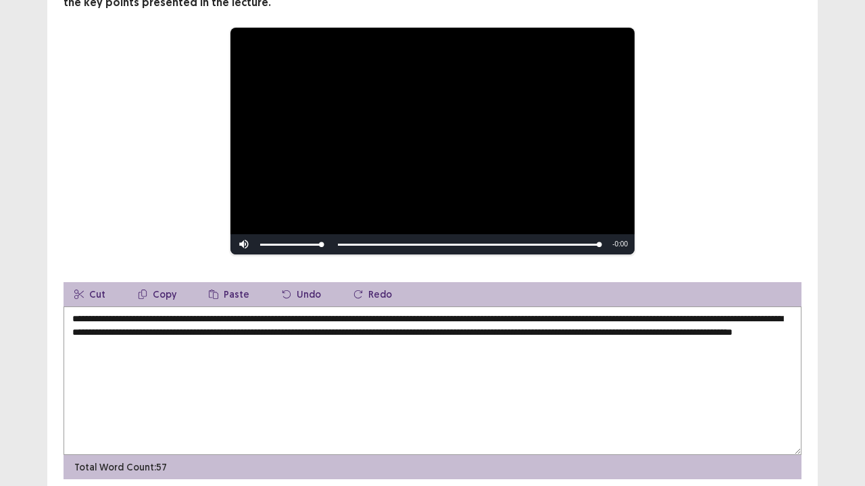
scroll to position [137, 0]
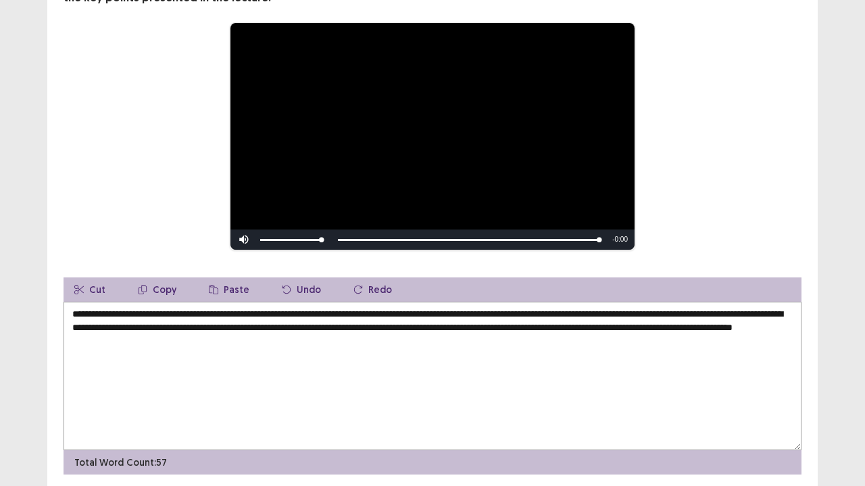
click at [786, 313] on textarea "**********" at bounding box center [433, 376] width 738 height 149
click at [468, 326] on textarea "**********" at bounding box center [433, 376] width 738 height 149
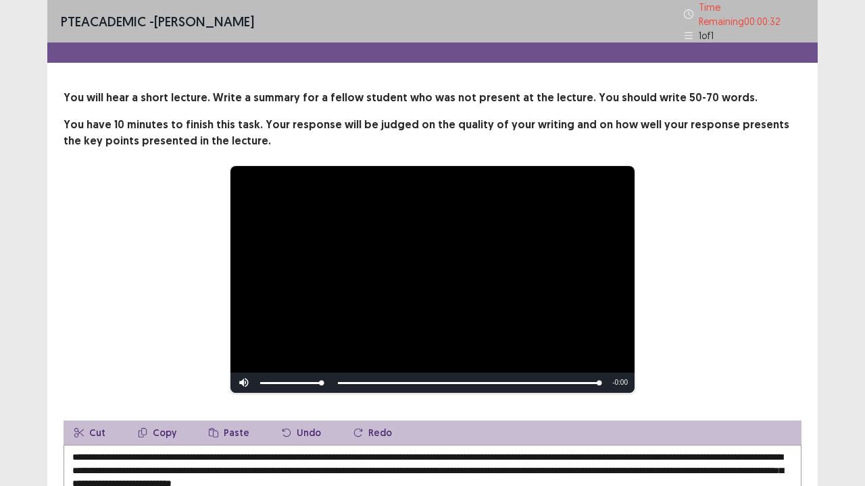
scroll to position [185, 0]
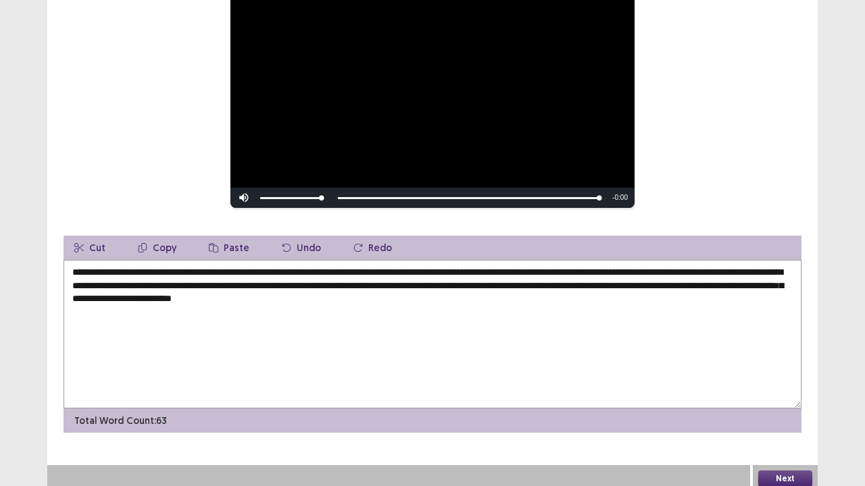
type textarea "**********"
click at [784, 372] on button "Next" at bounding box center [785, 479] width 54 height 16
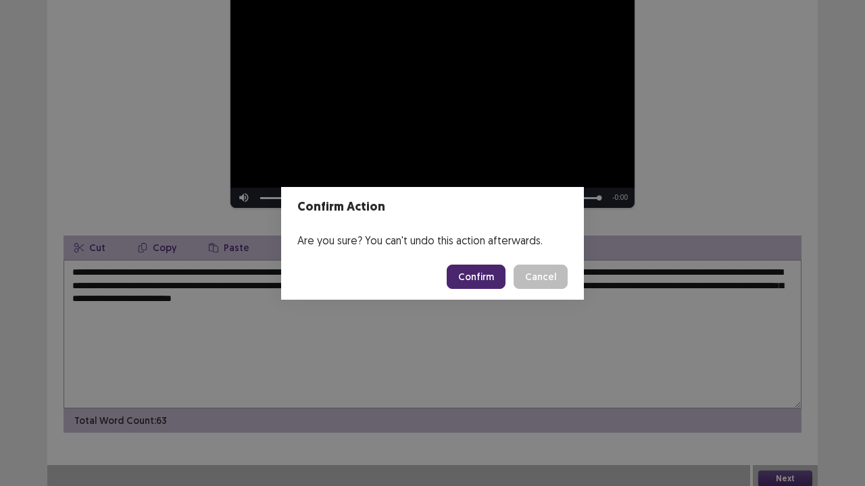
click at [495, 277] on button "Confirm" at bounding box center [476, 277] width 59 height 24
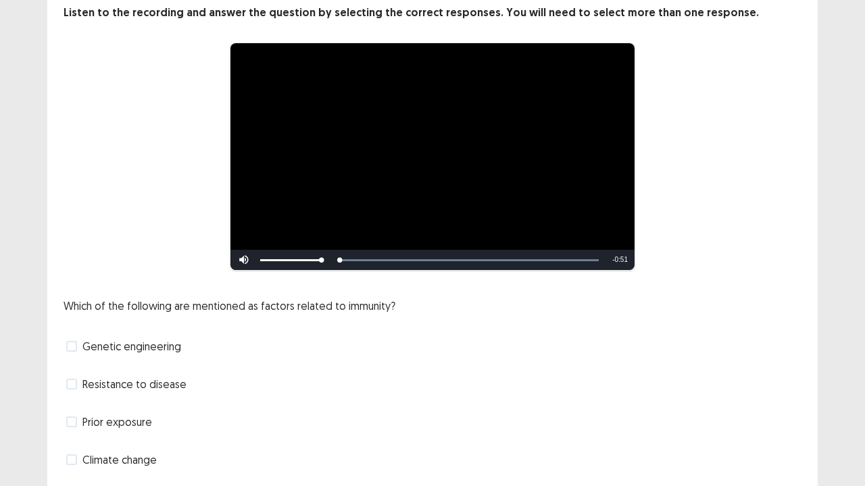
scroll to position [123, 0]
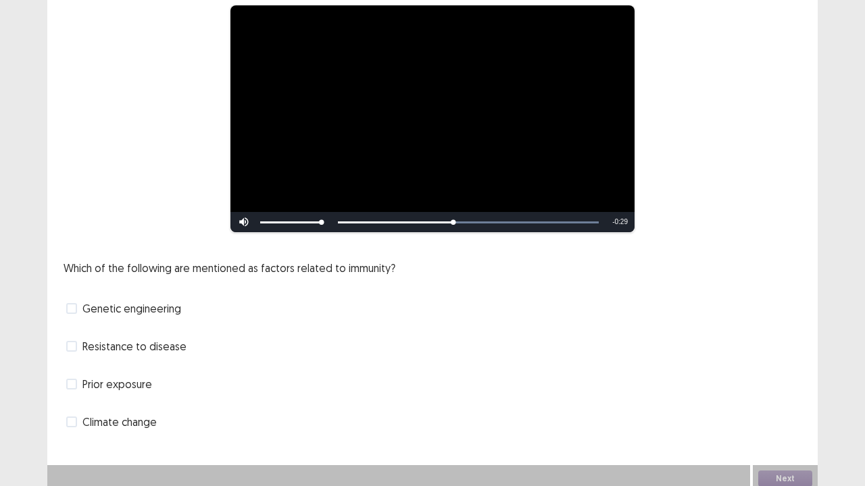
click at [76, 372] on span at bounding box center [71, 384] width 11 height 11
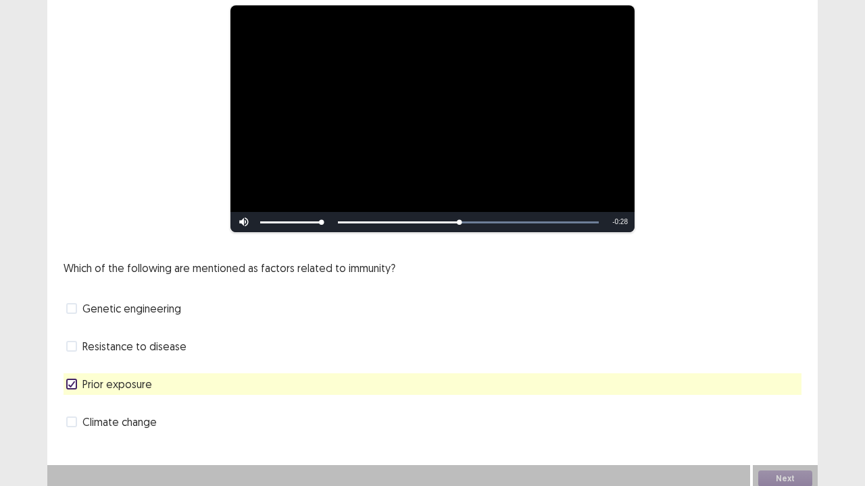
click at [70, 347] on label "Resistance to disease" at bounding box center [126, 346] width 120 height 16
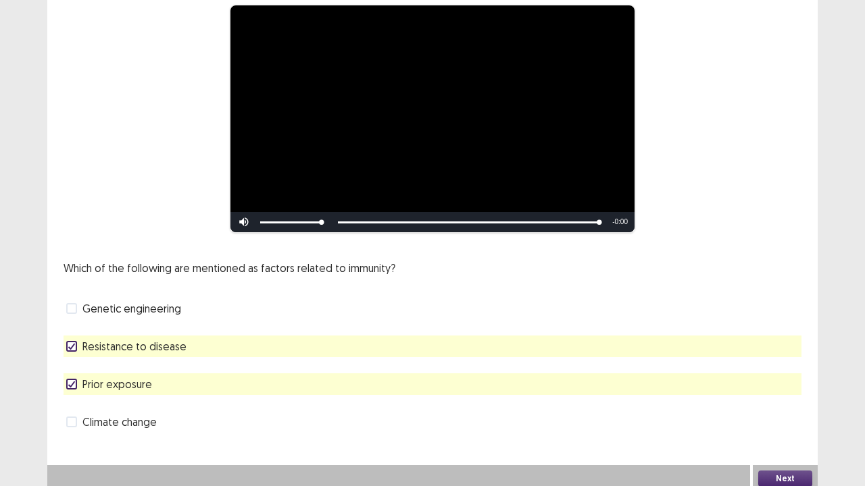
click at [792, 372] on button "Next" at bounding box center [785, 479] width 54 height 16
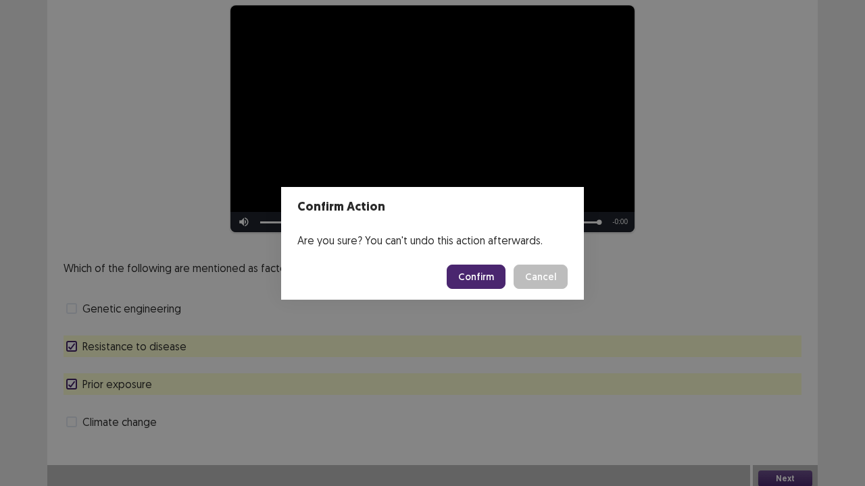
click at [493, 291] on footer "Confirm Cancel" at bounding box center [432, 277] width 303 height 46
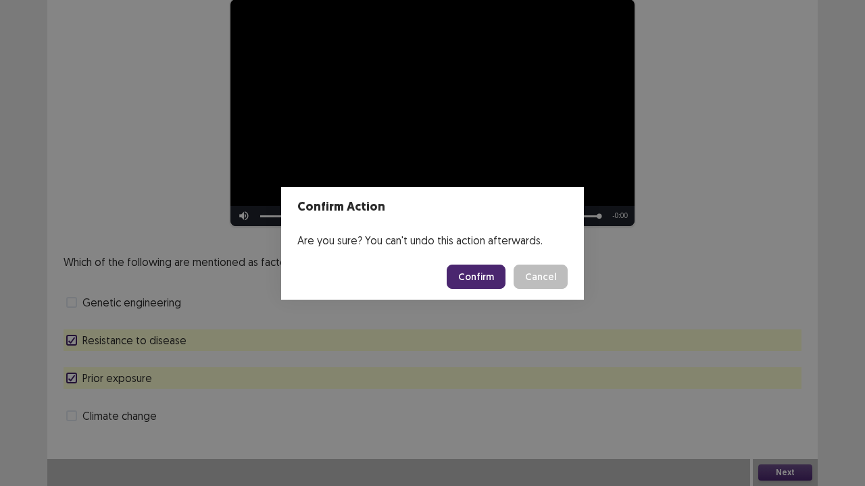
click at [489, 280] on button "Confirm" at bounding box center [476, 277] width 59 height 24
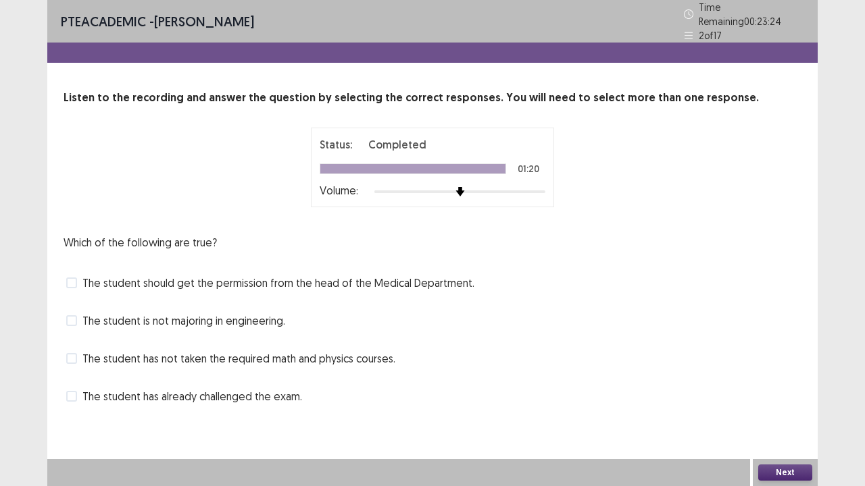
click at [140, 353] on span "The student has not taken the required math and physics courses." at bounding box center [238, 359] width 313 height 16
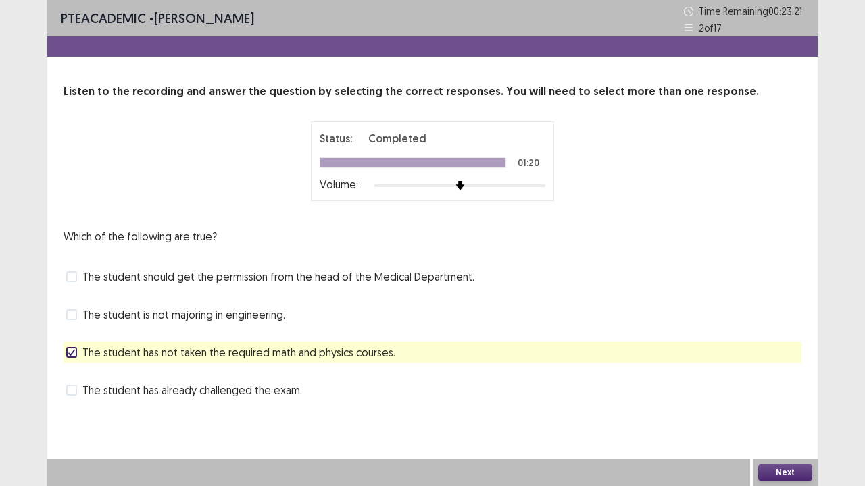
click at [766, 372] on button "Next" at bounding box center [785, 473] width 54 height 16
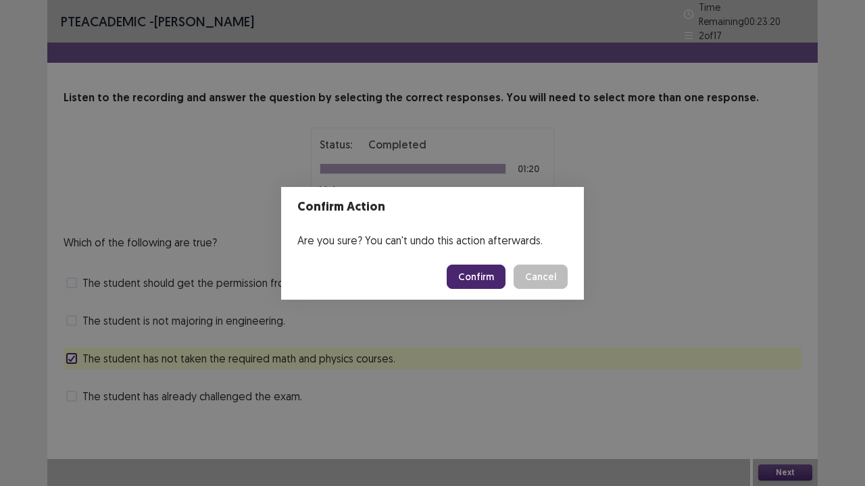
click at [483, 288] on button "Confirm" at bounding box center [476, 277] width 59 height 24
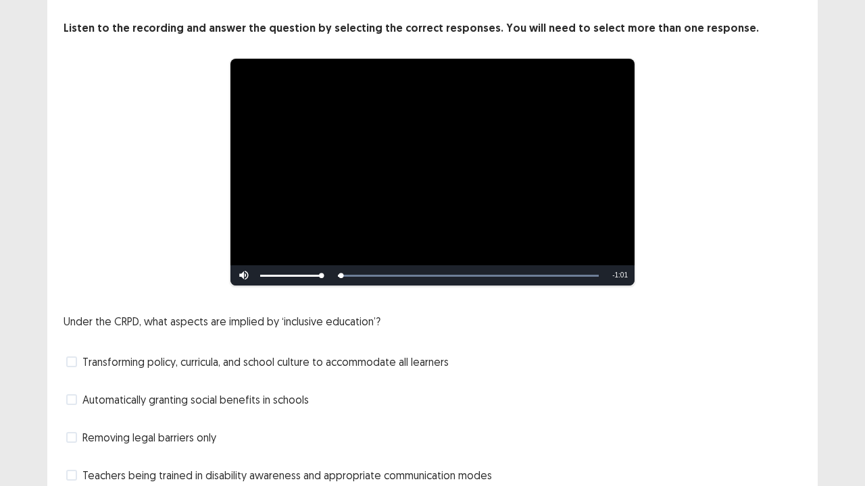
scroll to position [123, 0]
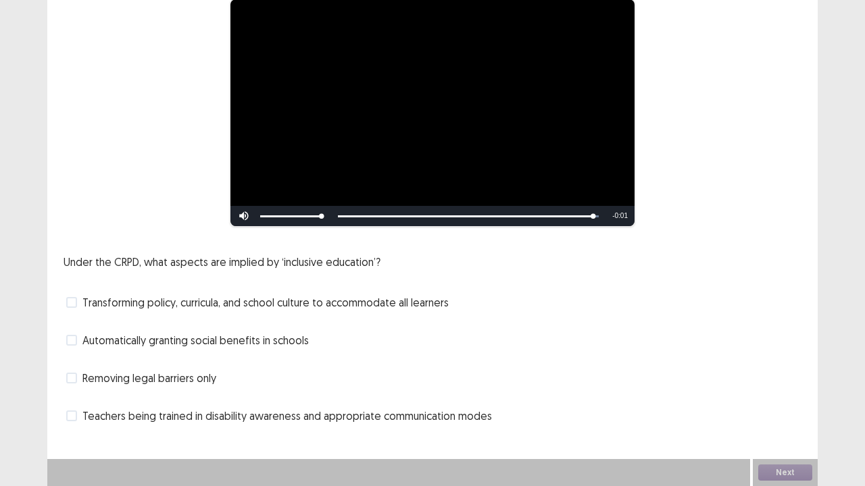
click at [68, 372] on span at bounding box center [71, 416] width 11 height 11
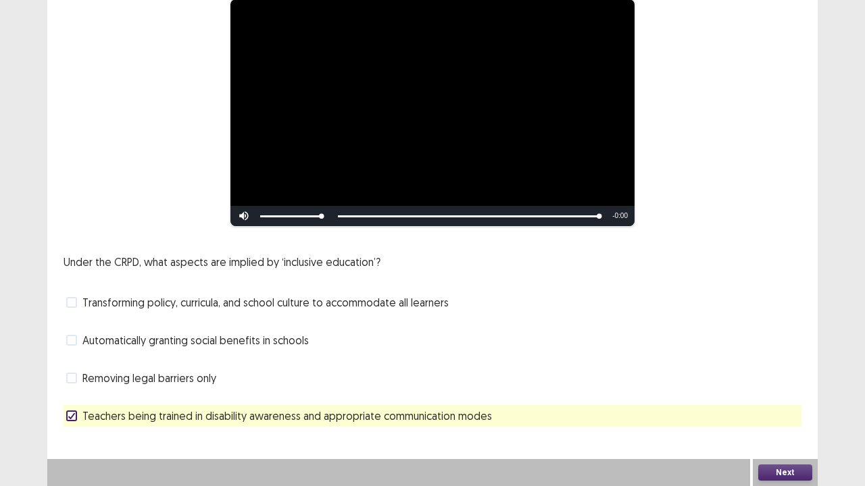
click at [784, 372] on button "Next" at bounding box center [785, 473] width 54 height 16
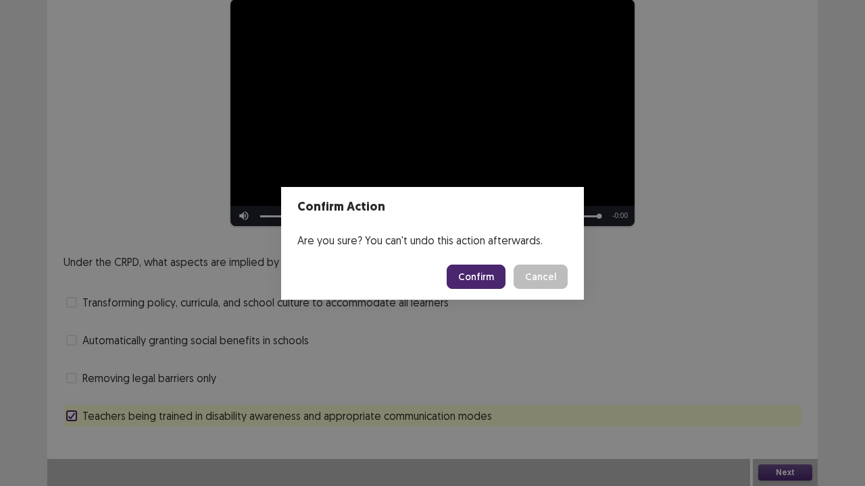
click at [496, 265] on button "Confirm" at bounding box center [476, 277] width 59 height 24
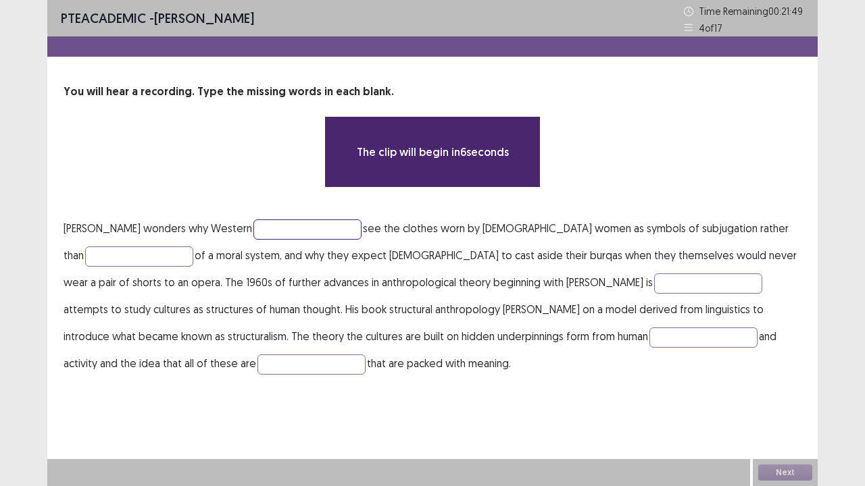
click at [255, 220] on input "text" at bounding box center [307, 230] width 108 height 20
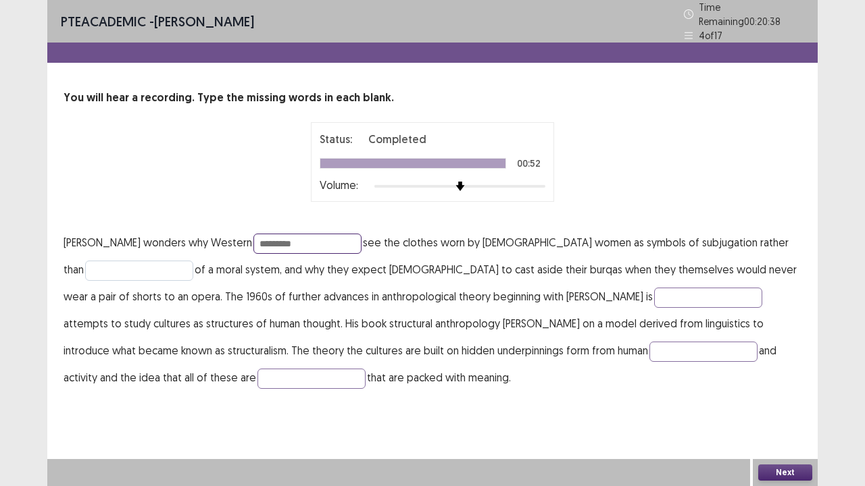
type input "*********"
click at [137, 272] on input "text" at bounding box center [139, 271] width 108 height 20
type input "**********"
click at [654, 288] on input "text" at bounding box center [708, 298] width 108 height 20
type input "*********"
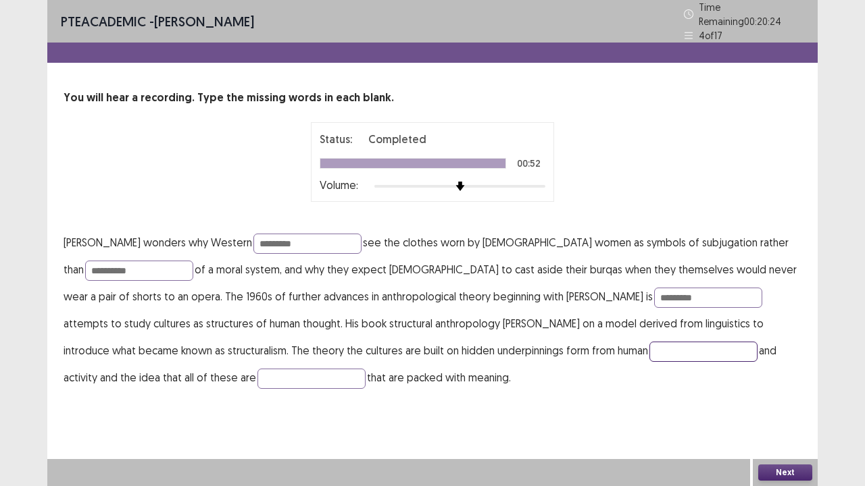
click at [649, 349] on input "text" at bounding box center [703, 352] width 108 height 20
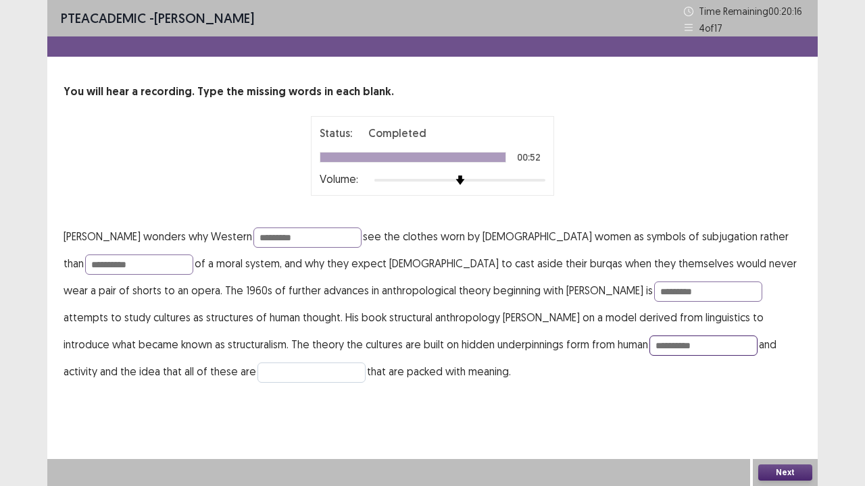
type input "**********"
click at [257, 372] on input "text" at bounding box center [311, 373] width 108 height 20
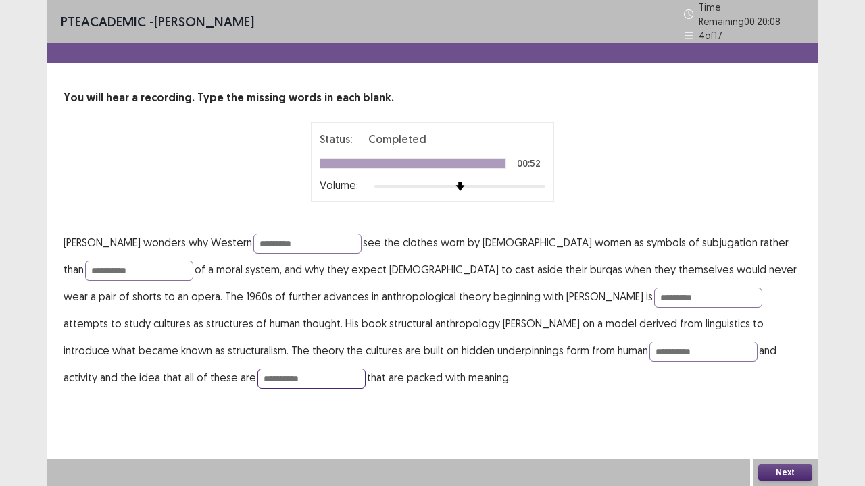
type input "**********"
click at [784, 372] on button "Next" at bounding box center [785, 473] width 54 height 16
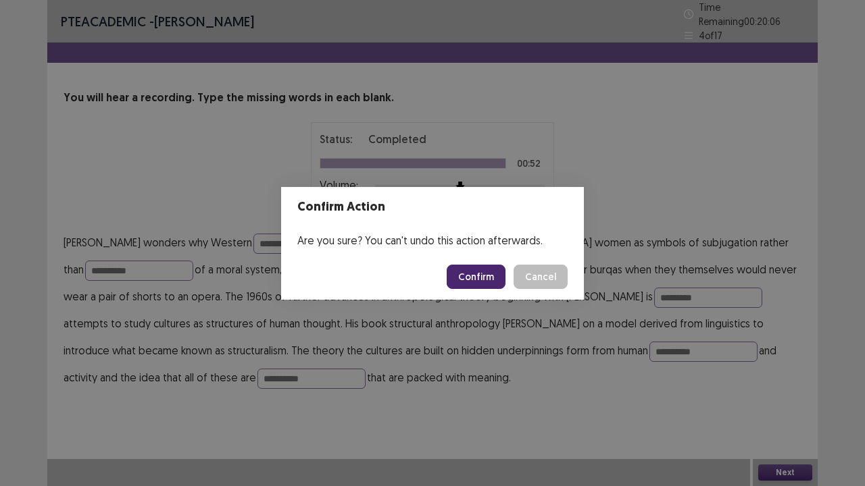
click at [474, 274] on button "Confirm" at bounding box center [476, 277] width 59 height 24
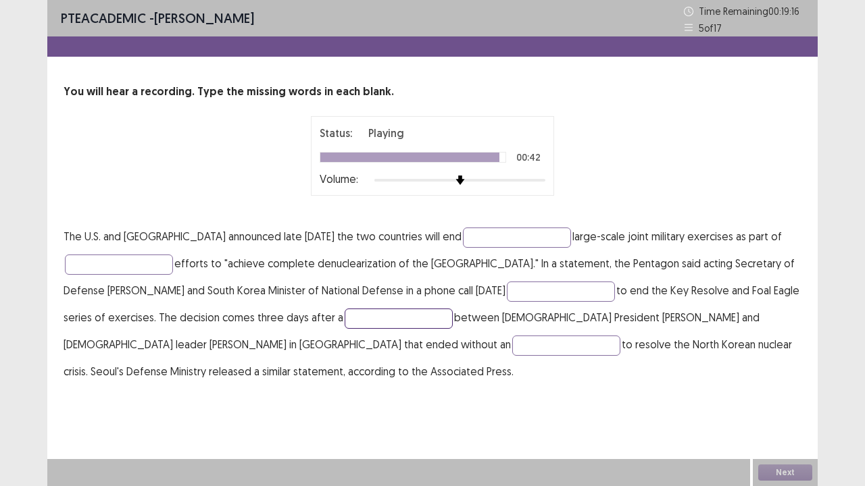
click at [404, 320] on input "text" at bounding box center [399, 319] width 108 height 20
type input "******"
click at [512, 346] on input "text" at bounding box center [566, 346] width 108 height 20
click at [512, 346] on input "*********" at bounding box center [566, 346] width 108 height 20
type input "*********"
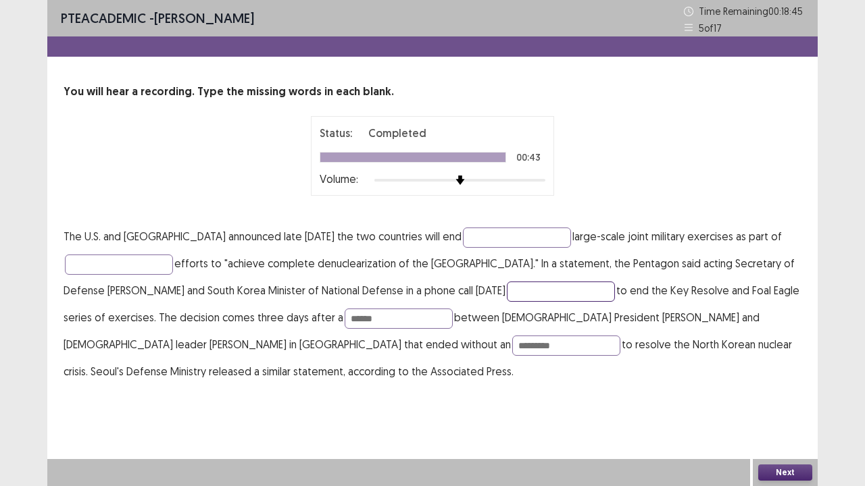
click at [557, 288] on input "text" at bounding box center [561, 292] width 108 height 20
type input "*******"
click at [127, 261] on input "text" at bounding box center [119, 265] width 108 height 20
type input "**********"
click at [469, 241] on input "text" at bounding box center [517, 238] width 108 height 20
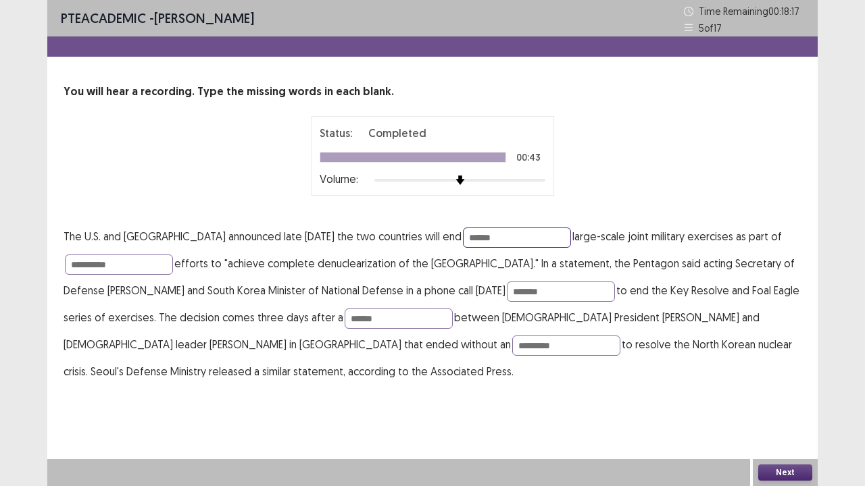
type input "******"
click at [791, 372] on button "Next" at bounding box center [785, 473] width 54 height 16
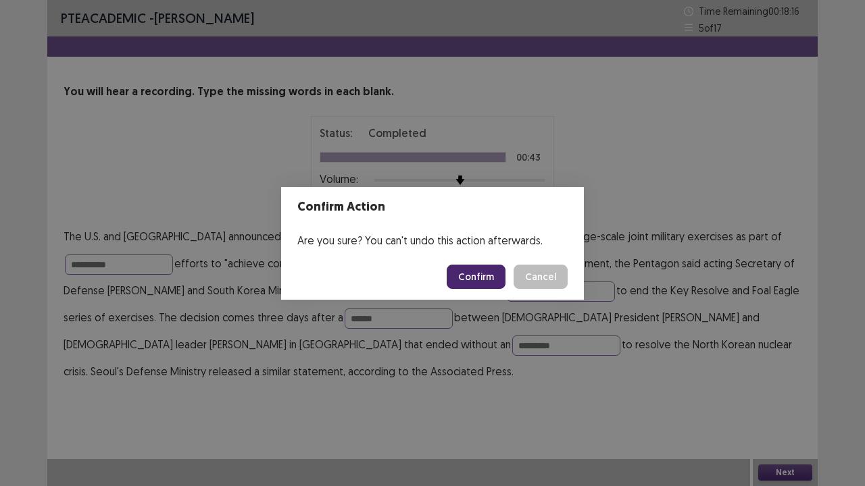
click at [471, 276] on button "Confirm" at bounding box center [476, 277] width 59 height 24
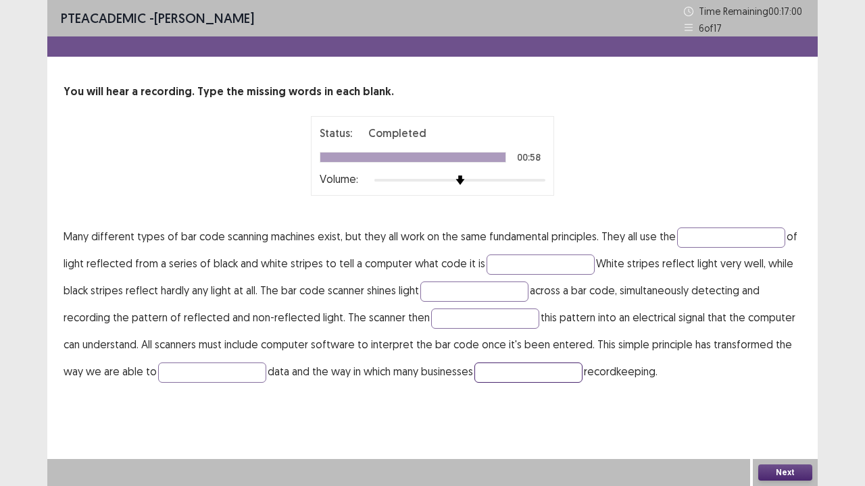
click at [520, 363] on input "text" at bounding box center [528, 373] width 108 height 20
type input "*******"
click at [218, 371] on input "text" at bounding box center [212, 373] width 108 height 20
type input "**********"
click at [462, 309] on input "text" at bounding box center [485, 319] width 108 height 20
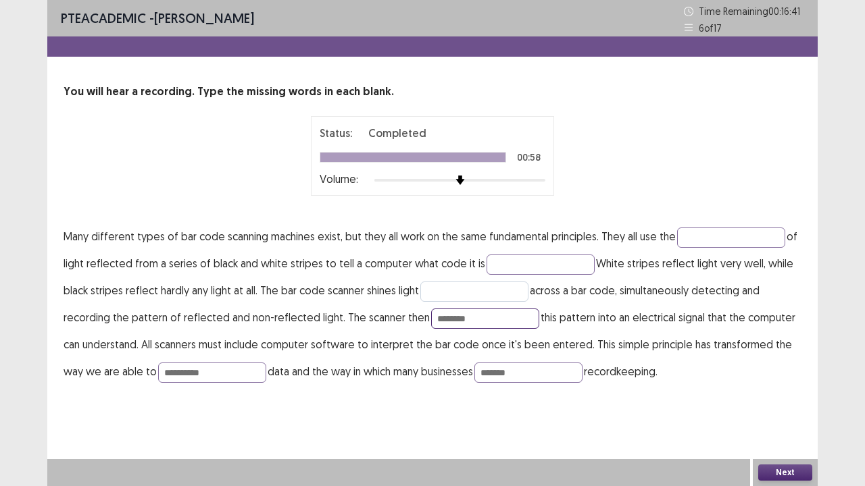
type input "********"
click at [447, 286] on input "text" at bounding box center [474, 292] width 108 height 20
type input "**********"
click at [503, 262] on input "text" at bounding box center [540, 265] width 108 height 20
type input "******"
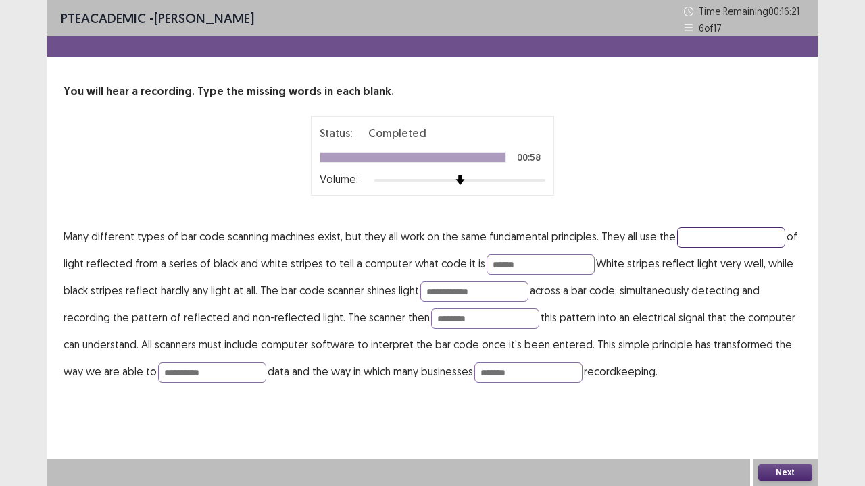
click at [699, 229] on input "text" at bounding box center [731, 238] width 108 height 20
type input "*********"
click at [778, 372] on button "Next" at bounding box center [785, 473] width 54 height 16
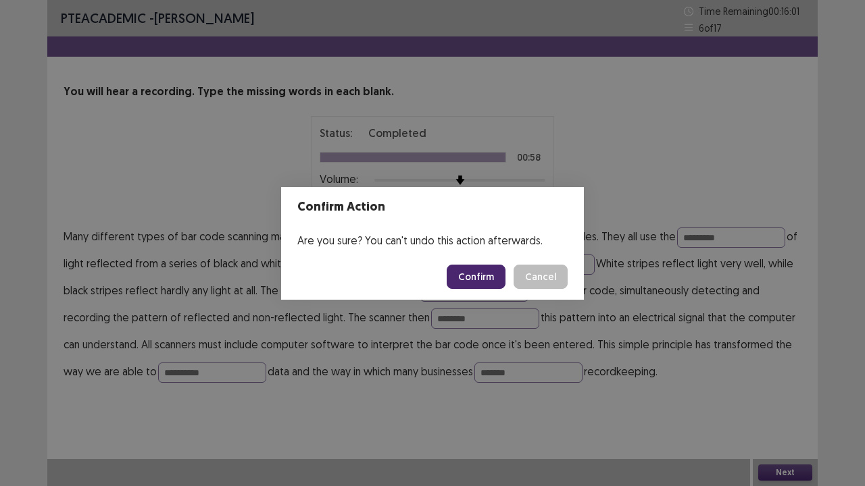
click at [492, 278] on button "Confirm" at bounding box center [476, 277] width 59 height 24
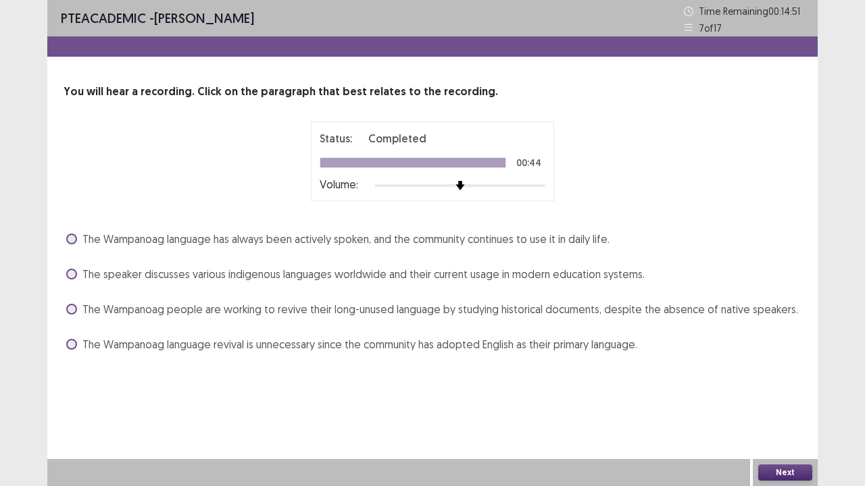
click at [205, 306] on span "The Wampanoag people are working to revive their long-unused language by studyi…" at bounding box center [439, 309] width 715 height 16
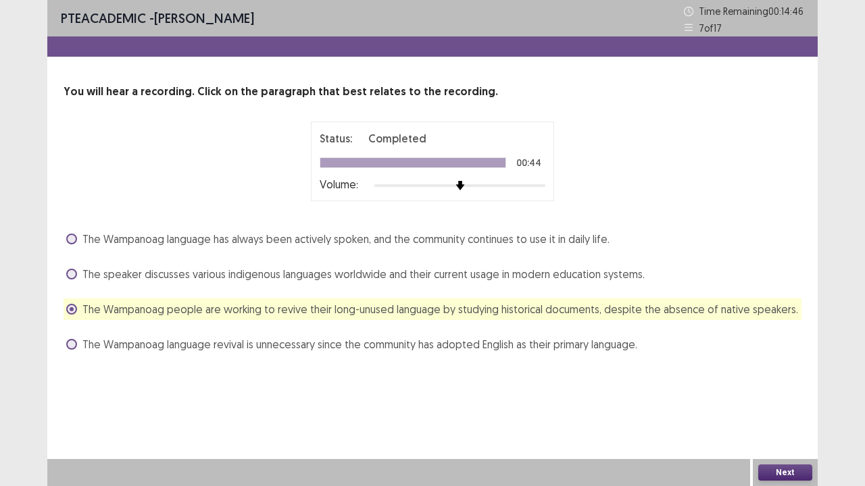
click at [774, 372] on button "Next" at bounding box center [785, 473] width 54 height 16
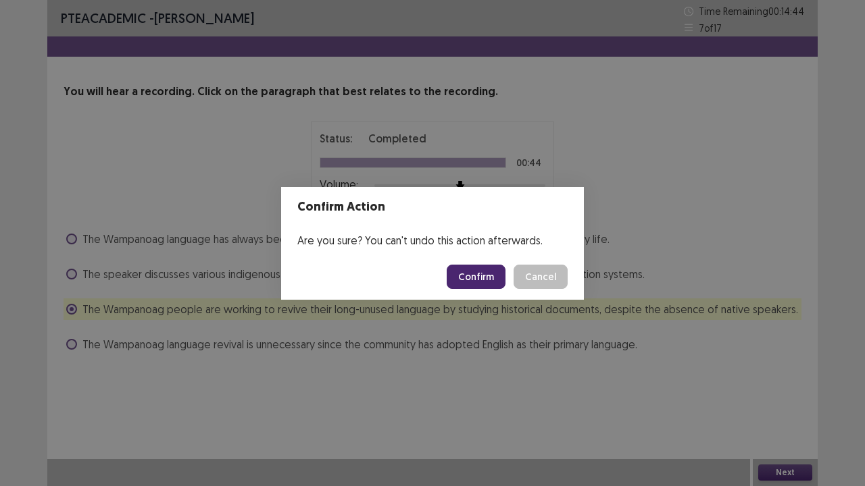
click at [482, 277] on button "Confirm" at bounding box center [476, 277] width 59 height 24
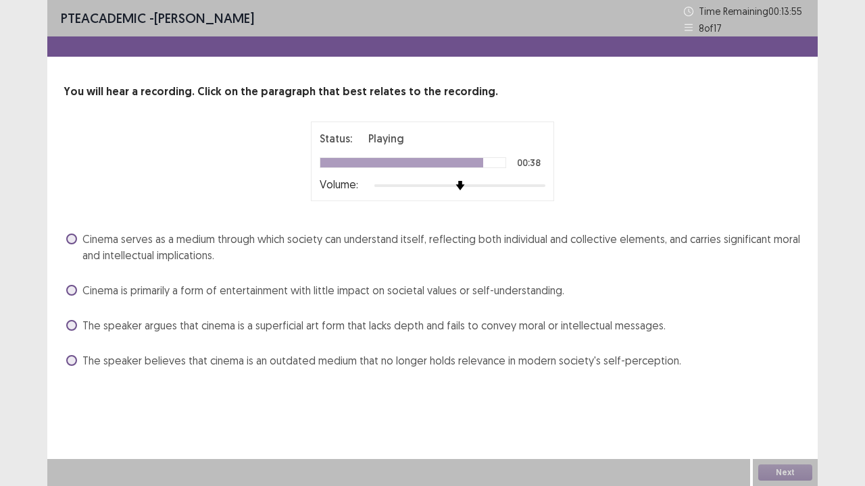
click at [305, 249] on span "Cinema serves as a medium through which society can understand itself, reflecti…" at bounding box center [441, 247] width 719 height 32
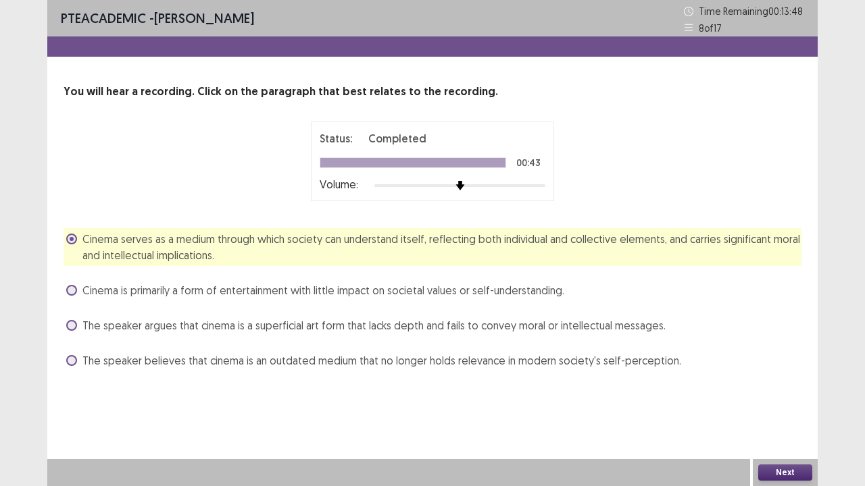
click at [785, 372] on button "Next" at bounding box center [785, 473] width 54 height 16
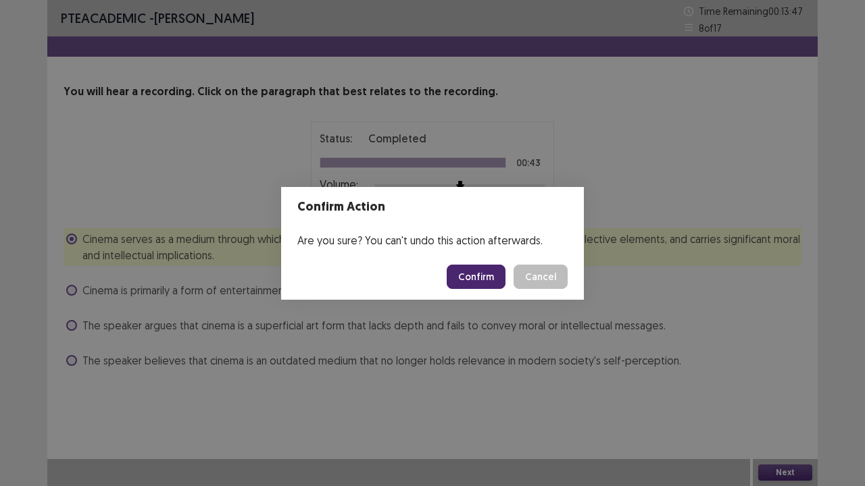
click at [477, 286] on button "Confirm" at bounding box center [476, 277] width 59 height 24
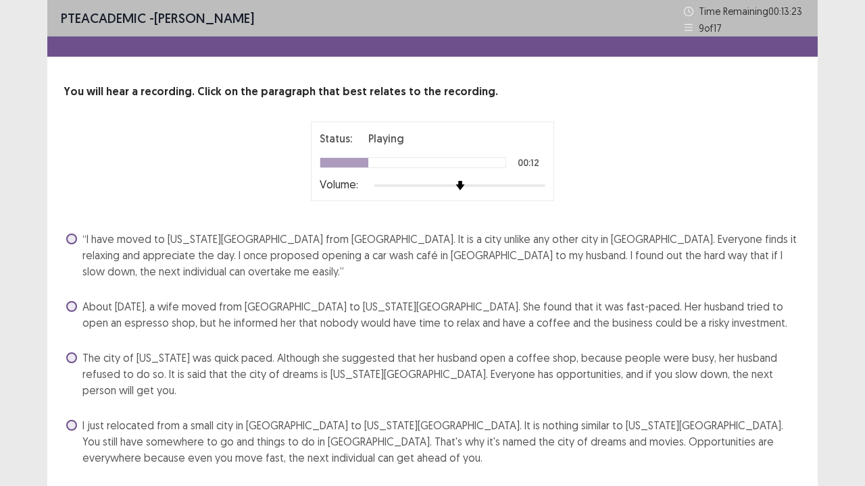
click at [361, 302] on span "About [DATE], a wife moved from [GEOGRAPHIC_DATA] to [US_STATE][GEOGRAPHIC_DATA…" at bounding box center [441, 315] width 719 height 32
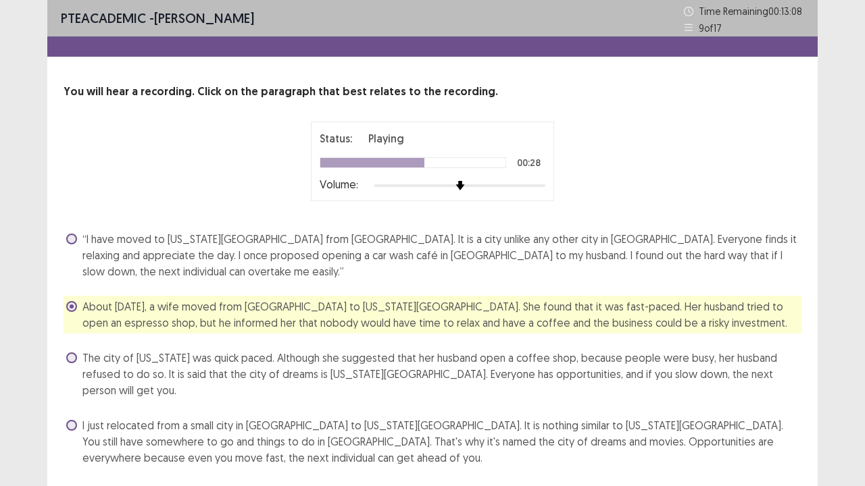
click at [354, 262] on span "“I have moved to [US_STATE][GEOGRAPHIC_DATA] from [GEOGRAPHIC_DATA]. It is a ci…" at bounding box center [441, 255] width 719 height 49
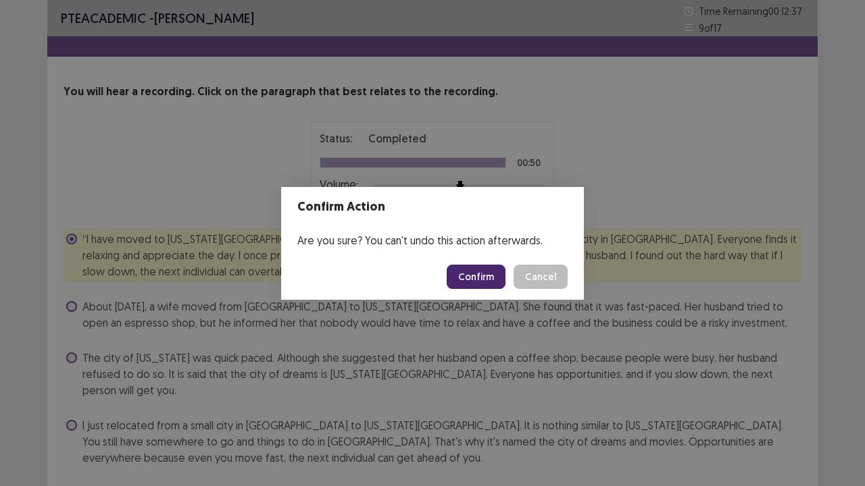
click at [478, 269] on button "Confirm" at bounding box center [476, 277] width 59 height 24
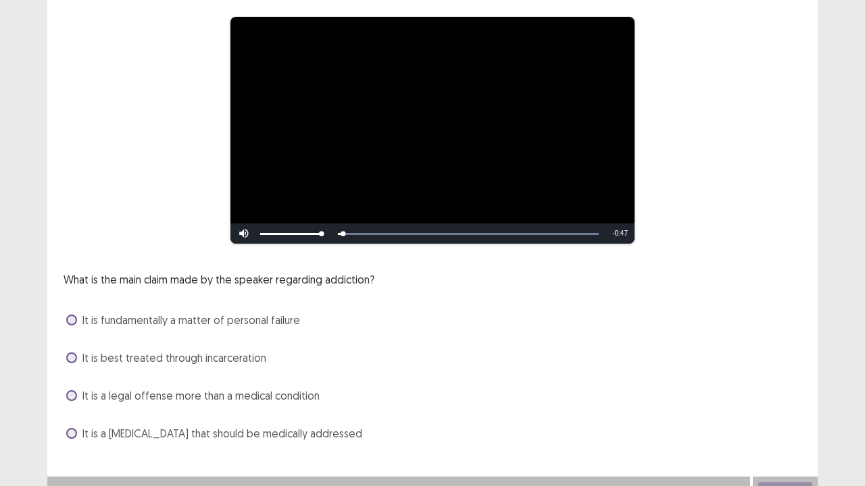
scroll to position [107, 0]
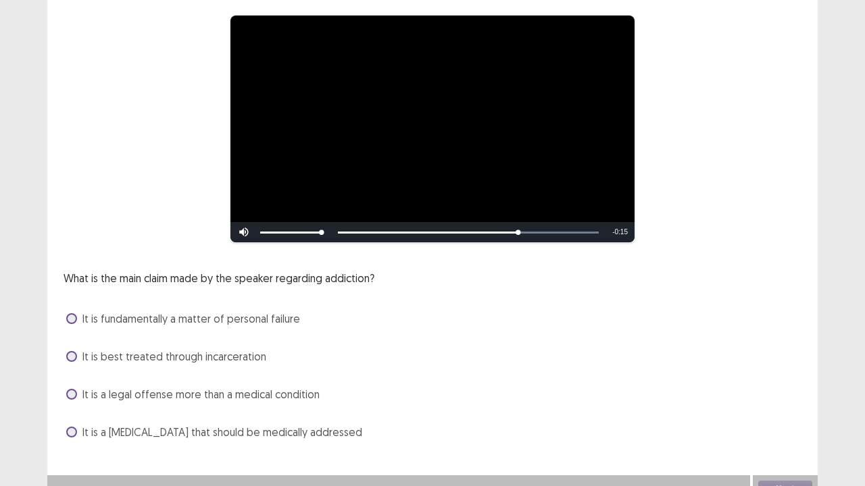
click at [307, 372] on span "It is a [MEDICAL_DATA] that should be medically addressed" at bounding box center [222, 432] width 280 height 16
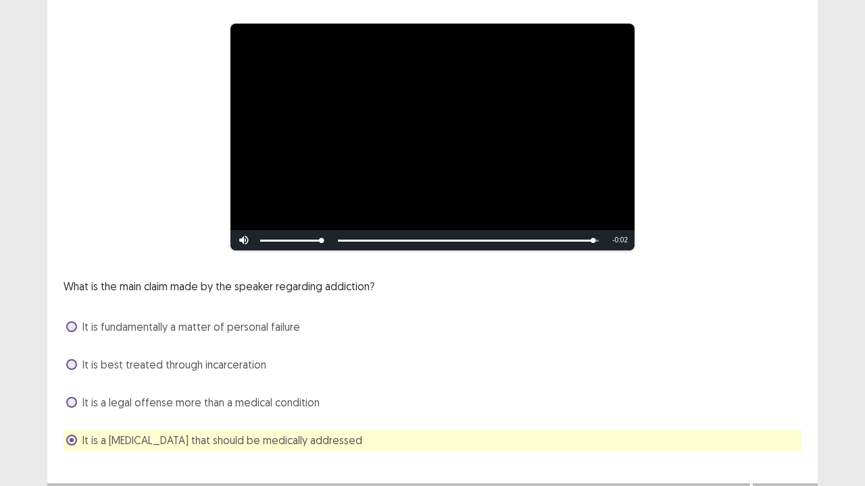
scroll to position [116, 0]
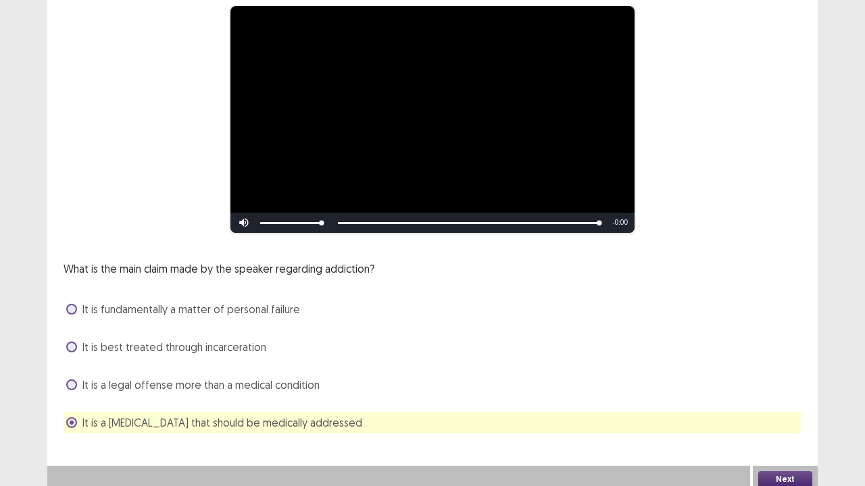
click at [778, 372] on button "Next" at bounding box center [785, 480] width 54 height 16
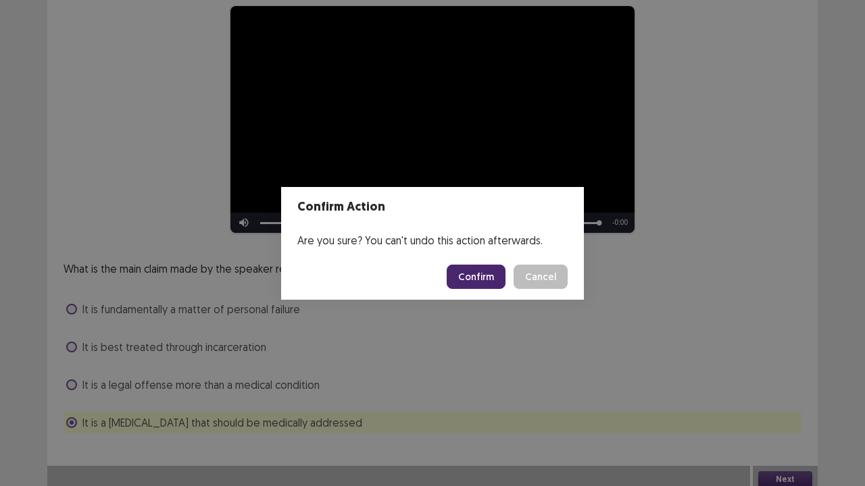
click at [469, 281] on button "Confirm" at bounding box center [476, 277] width 59 height 24
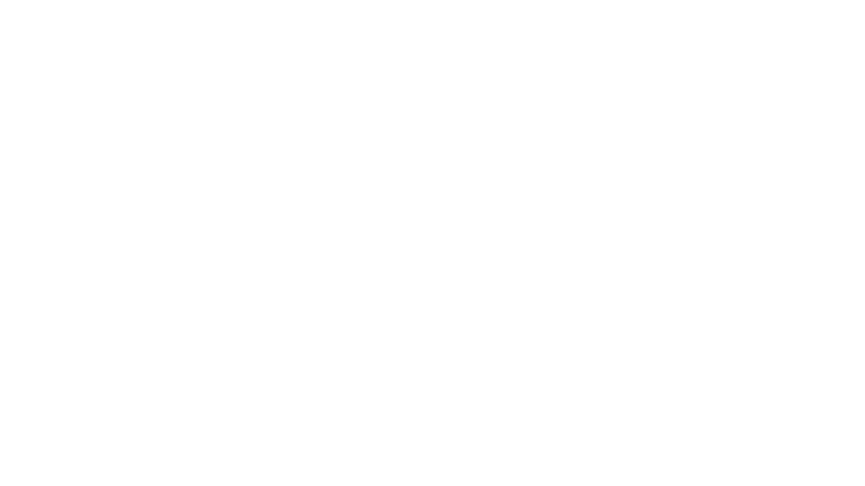
scroll to position [0, 0]
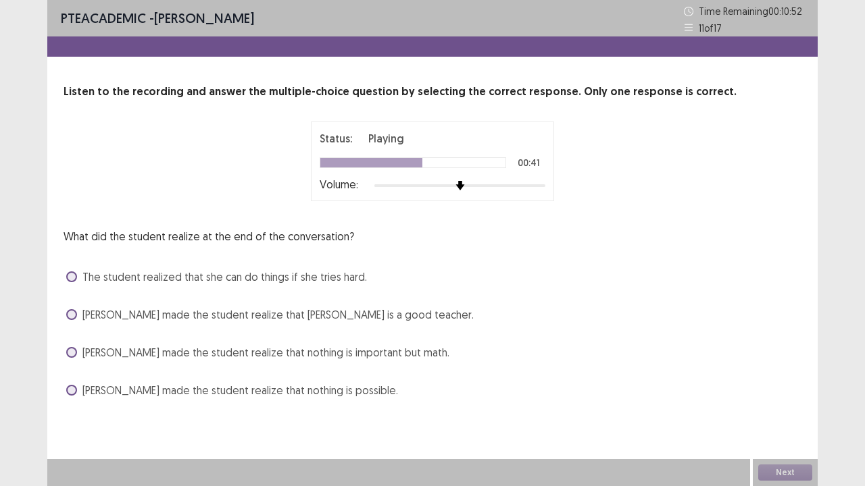
click at [168, 320] on span "[PERSON_NAME] made the student realize that [PERSON_NAME] is a good teacher." at bounding box center [277, 315] width 391 height 16
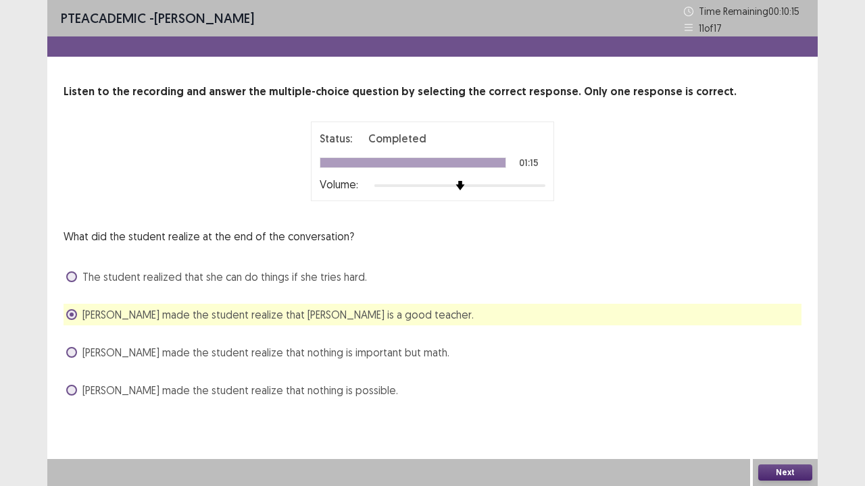
click at [199, 286] on div "The student realized that she can do things if she tries hard." at bounding box center [433, 277] width 738 height 22
click at [205, 274] on span "The student realized that she can do things if she tries hard." at bounding box center [224, 277] width 284 height 16
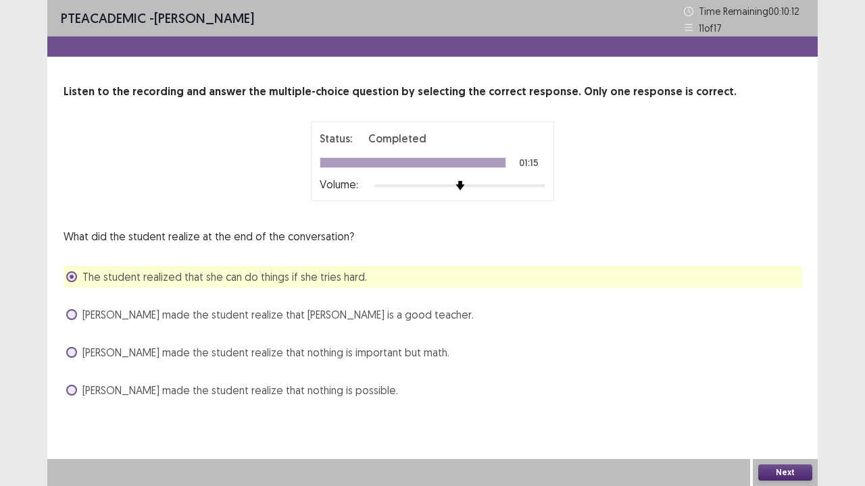
click at [773, 372] on button "Next" at bounding box center [785, 473] width 54 height 16
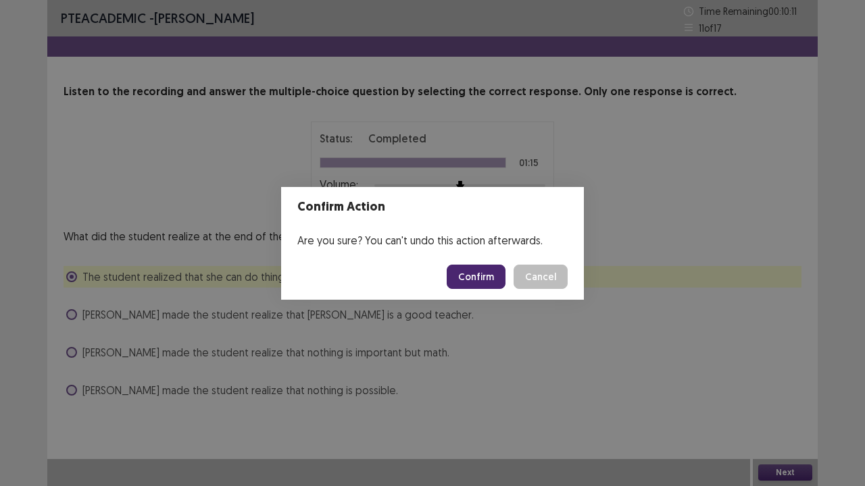
click at [478, 286] on button "Confirm" at bounding box center [476, 277] width 59 height 24
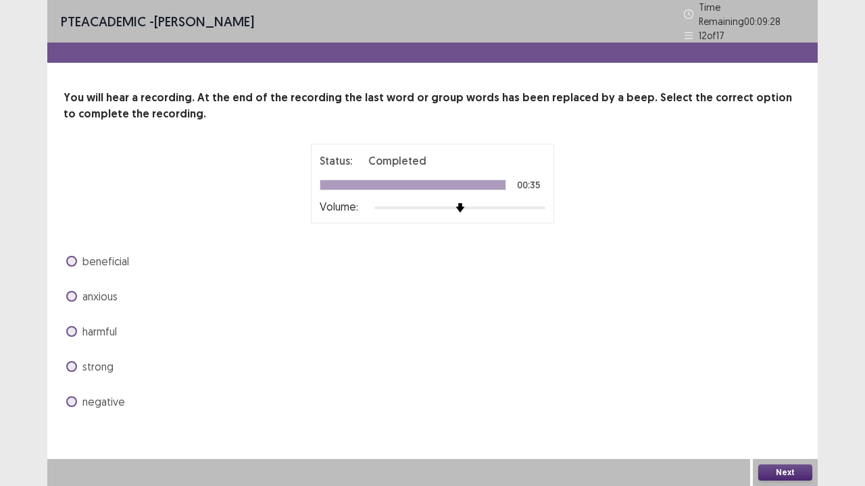
click at [91, 259] on span "beneficial" at bounding box center [105, 261] width 47 height 16
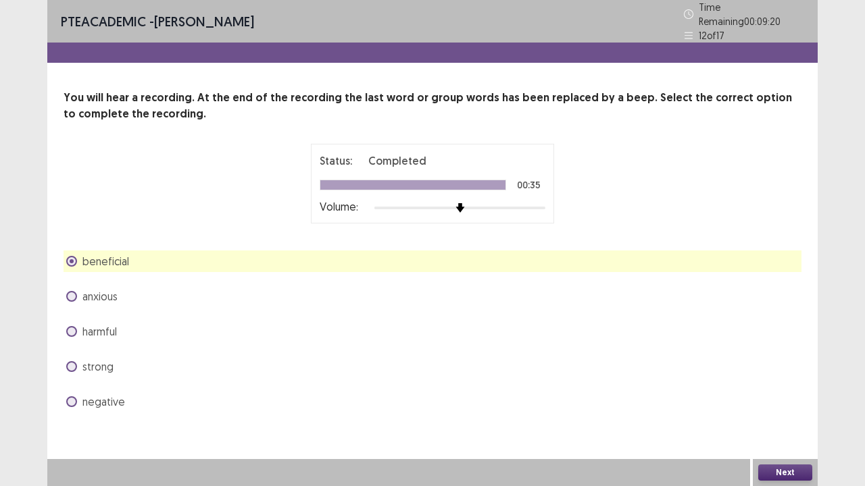
click at [793, 372] on button "Next" at bounding box center [785, 473] width 54 height 16
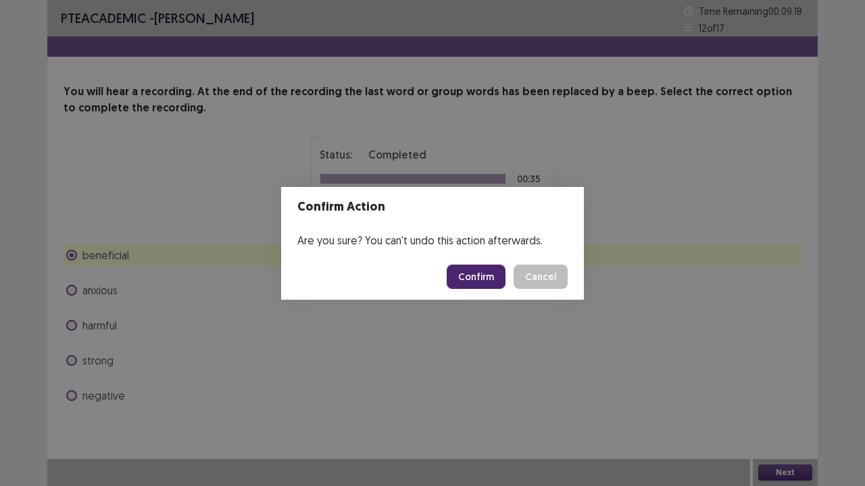
click at [478, 276] on button "Confirm" at bounding box center [476, 277] width 59 height 24
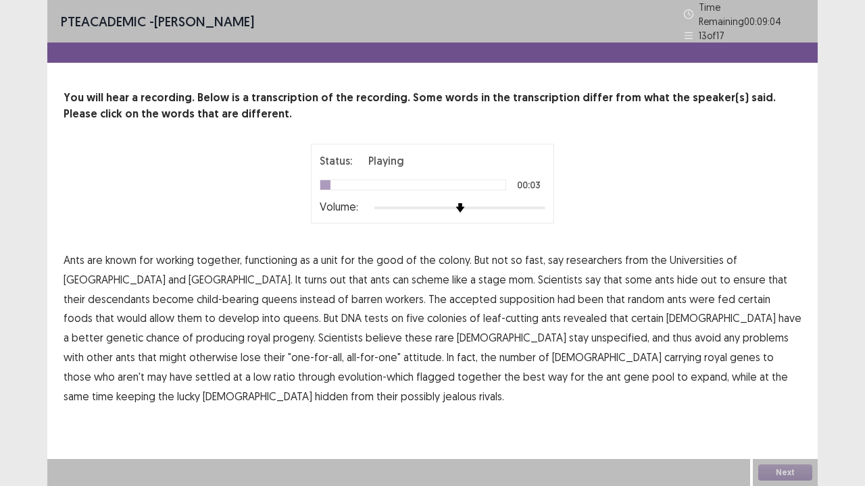
click at [280, 254] on span "functioning" at bounding box center [271, 260] width 53 height 16
click at [150, 291] on span "descendants" at bounding box center [119, 299] width 62 height 16
click at [499, 294] on span "supposition" at bounding box center [526, 299] width 55 height 16
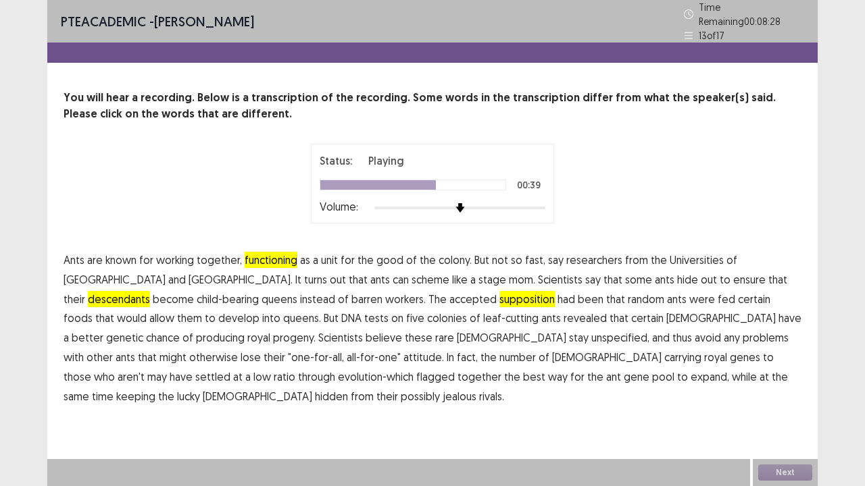
click at [591, 332] on span "unspecified," at bounding box center [620, 338] width 58 height 16
click at [455, 369] on span "flagged" at bounding box center [435, 377] width 39 height 16
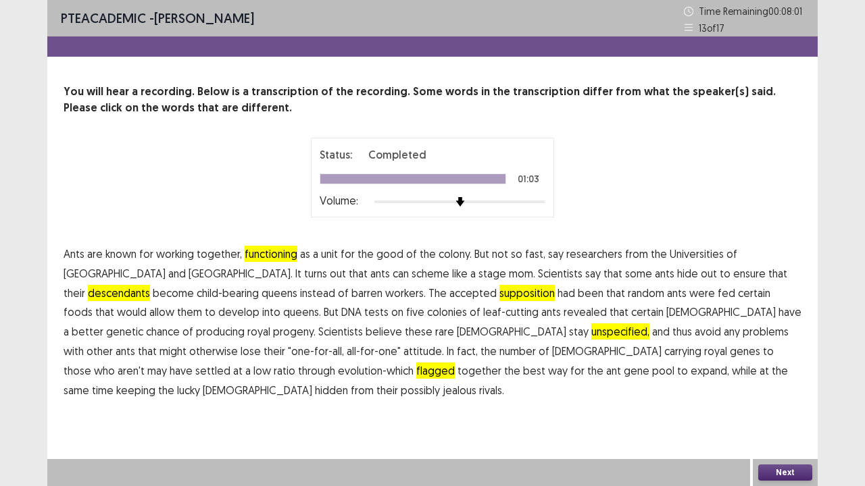
click at [777, 372] on button "Next" at bounding box center [785, 473] width 54 height 16
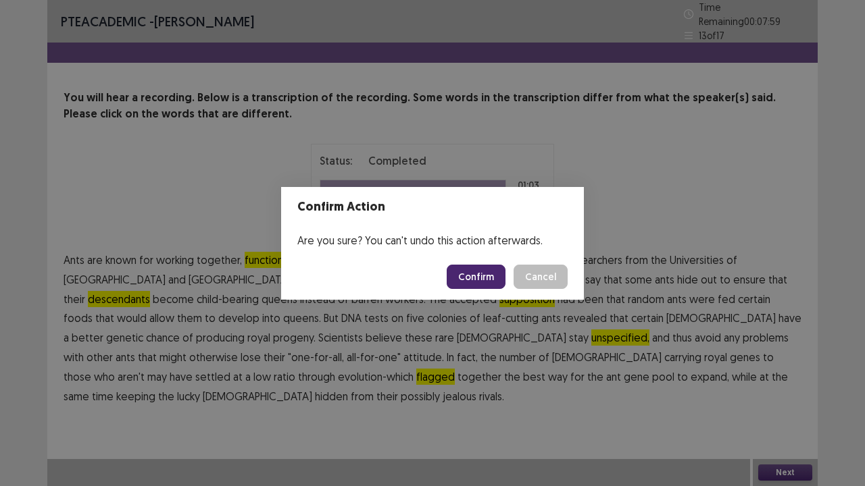
click at [487, 277] on button "Confirm" at bounding box center [476, 277] width 59 height 24
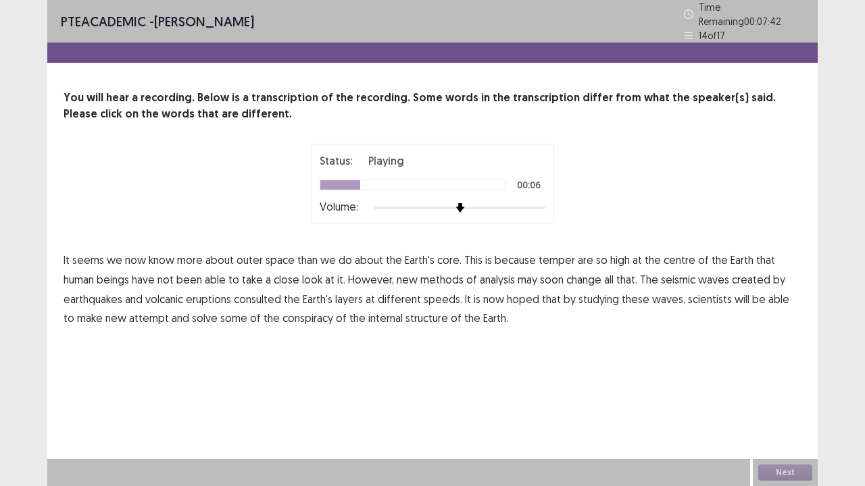
click at [562, 252] on span "temper" at bounding box center [556, 260] width 36 height 16
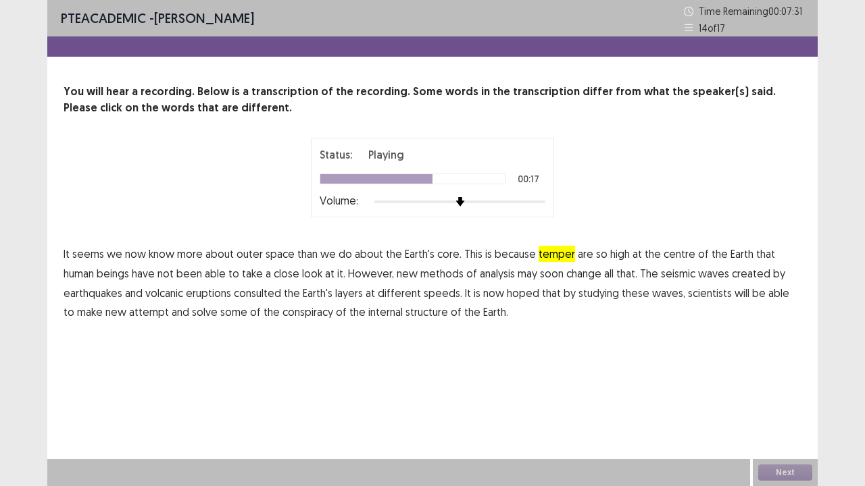
click at [262, 292] on span "consulted" at bounding box center [257, 293] width 47 height 16
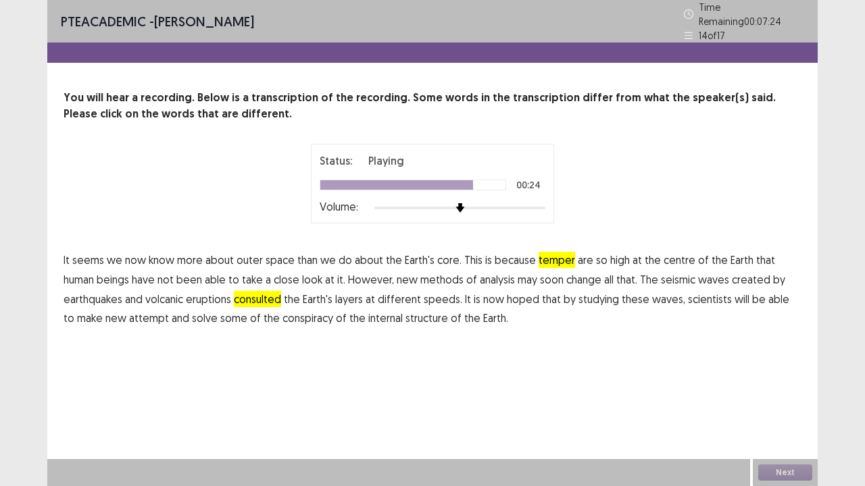
click at [732, 274] on span "created" at bounding box center [751, 280] width 39 height 16
click at [141, 313] on span "attempt" at bounding box center [149, 318] width 40 height 16
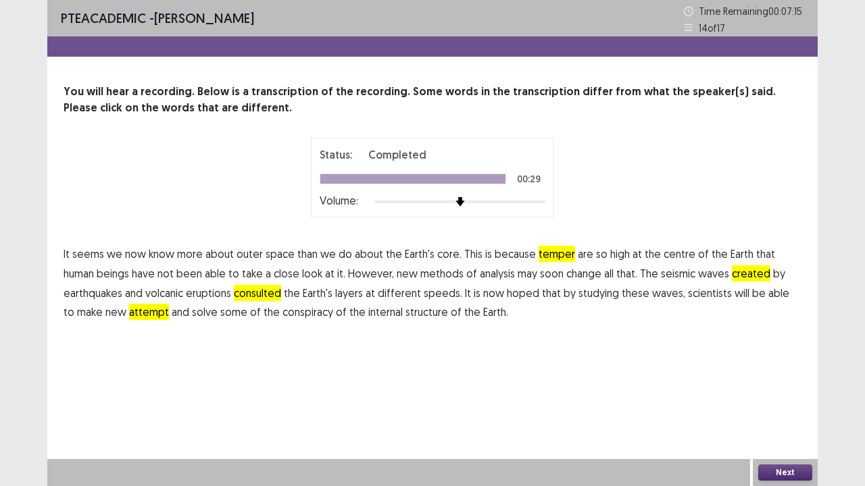
click at [316, 311] on span "conspiracy" at bounding box center [307, 312] width 51 height 16
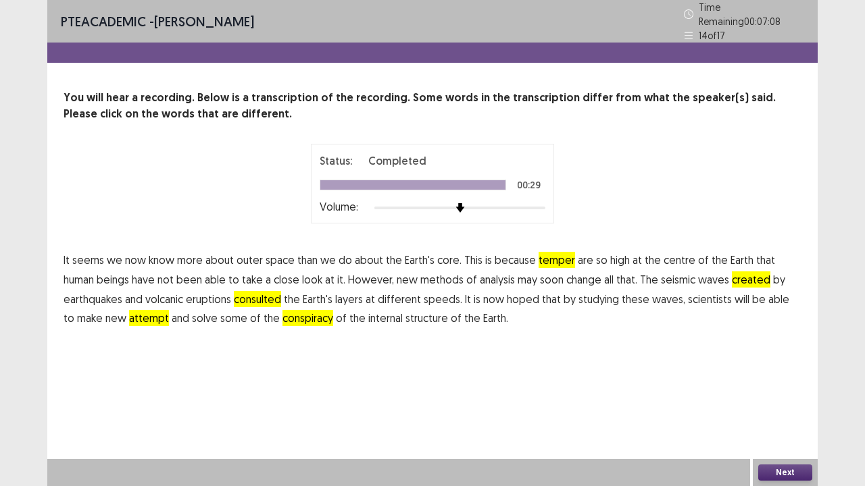
click at [779, 372] on button "Next" at bounding box center [785, 473] width 54 height 16
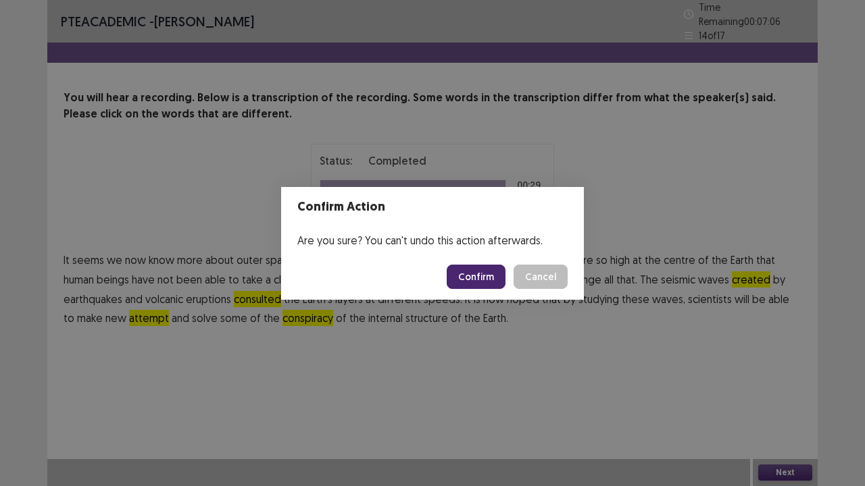
click at [478, 282] on button "Confirm" at bounding box center [476, 277] width 59 height 24
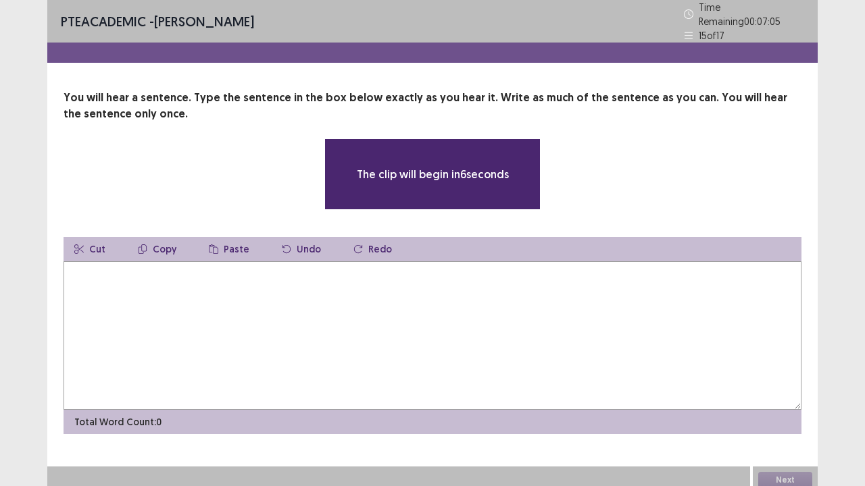
click at [342, 297] on textarea at bounding box center [433, 335] width 738 height 149
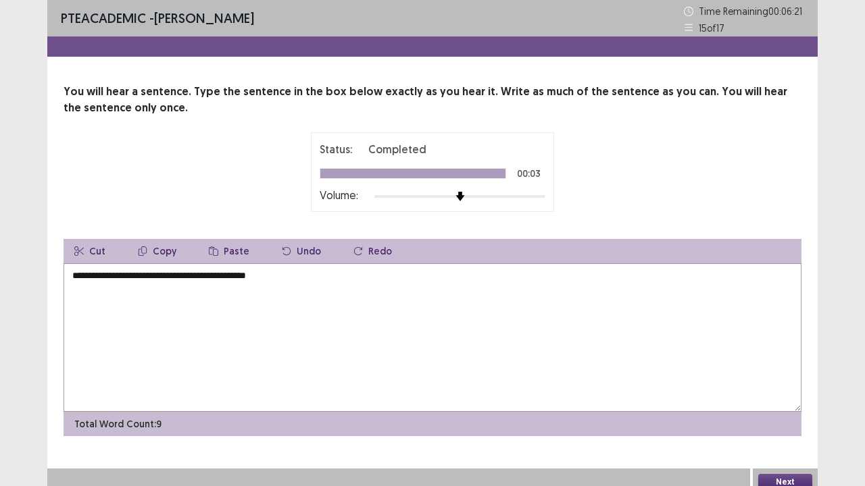
click at [232, 277] on textarea "**********" at bounding box center [433, 337] width 738 height 149
click at [236, 276] on textarea "**********" at bounding box center [433, 337] width 738 height 149
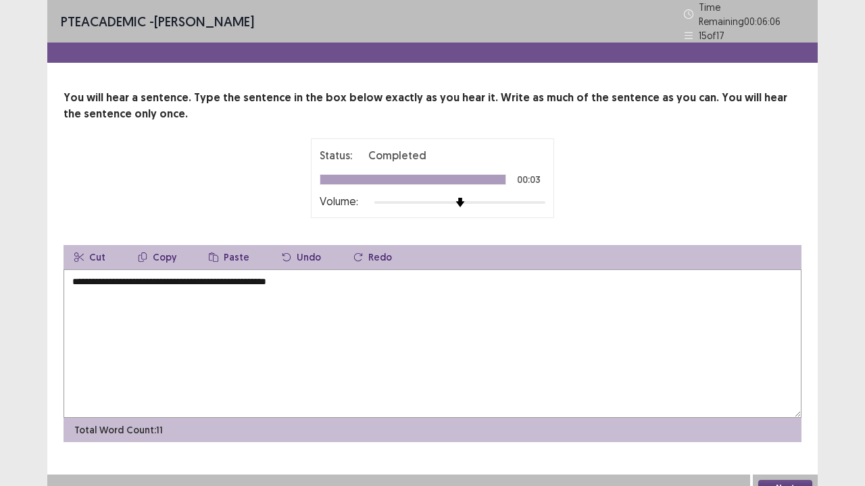
type textarea "**********"
click at [774, 372] on button "Next" at bounding box center [785, 488] width 54 height 16
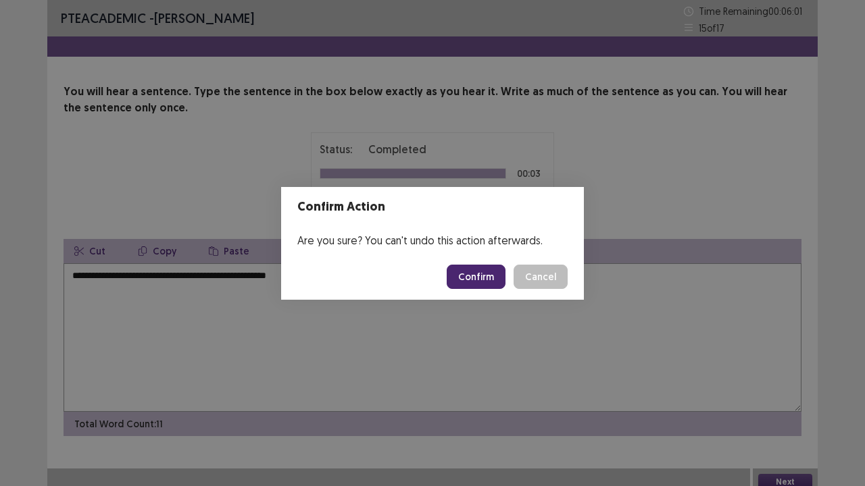
click at [476, 273] on button "Confirm" at bounding box center [476, 277] width 59 height 24
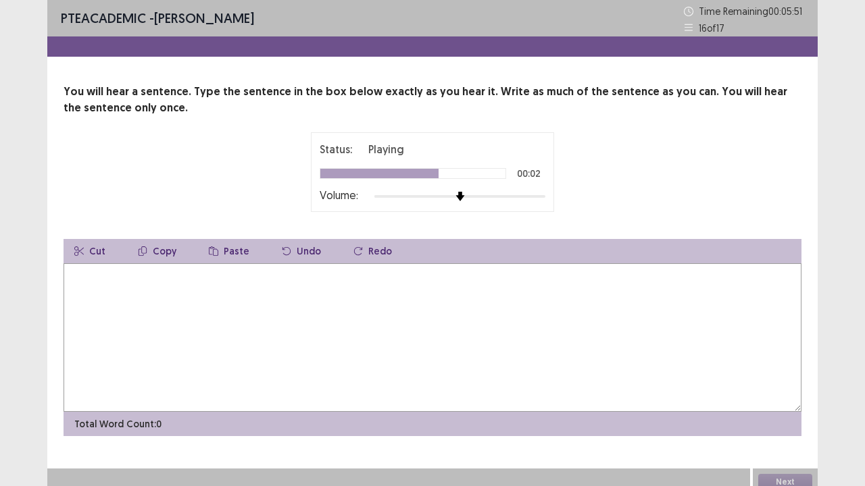
click at [201, 306] on textarea at bounding box center [433, 337] width 738 height 149
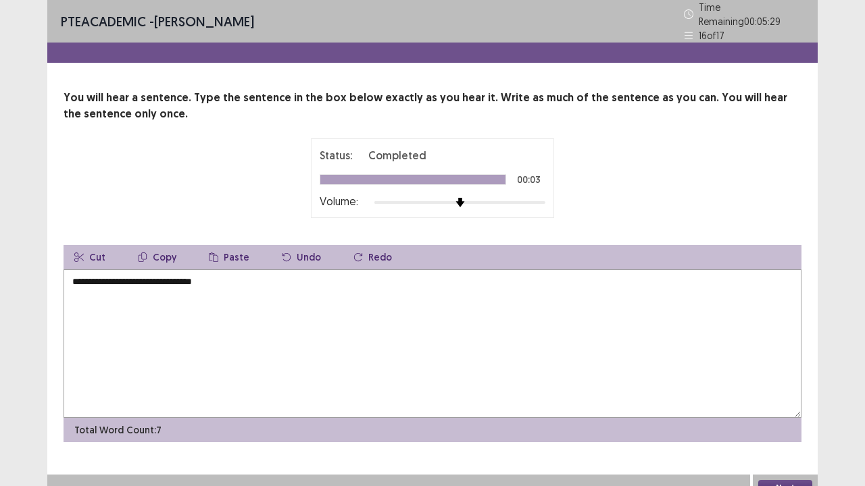
type textarea "**********"
click at [785, 372] on button "Next" at bounding box center [785, 488] width 54 height 16
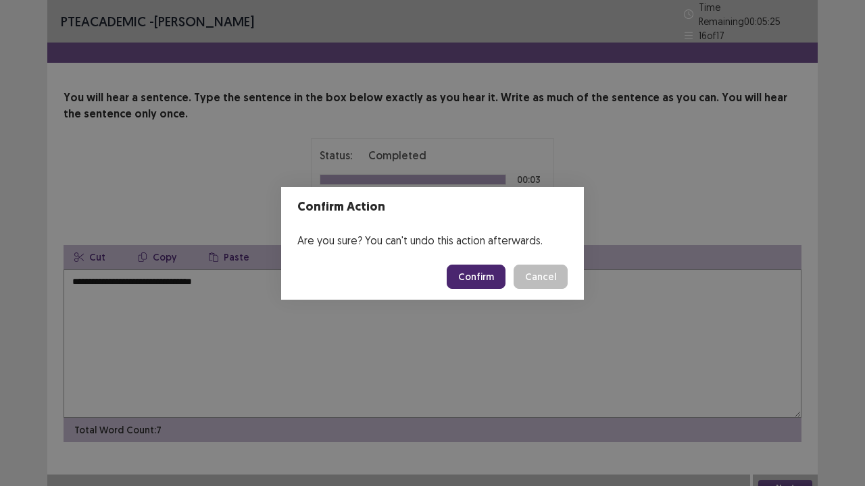
click at [480, 276] on button "Confirm" at bounding box center [476, 277] width 59 height 24
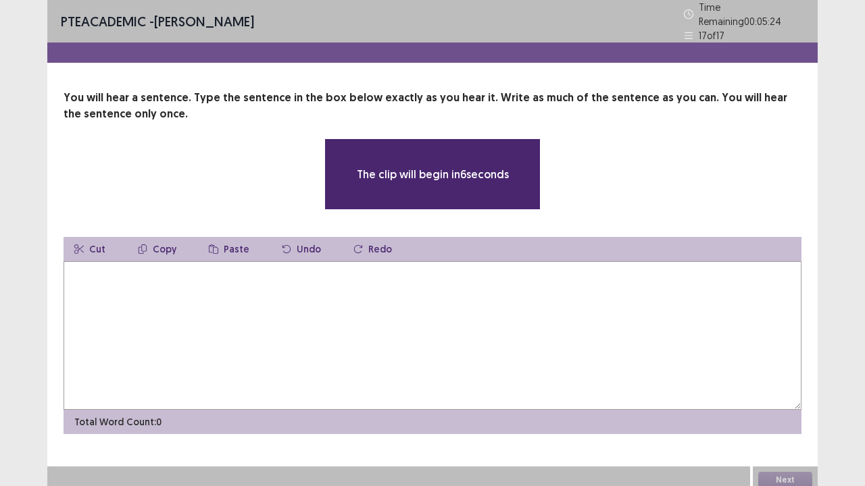
click at [330, 293] on textarea at bounding box center [433, 335] width 738 height 149
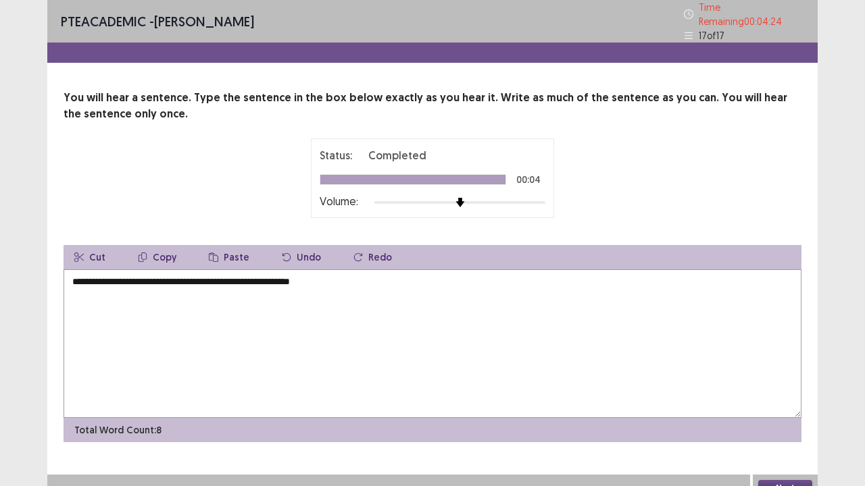
type textarea "**********"
click at [786, 372] on button "Next" at bounding box center [785, 488] width 54 height 16
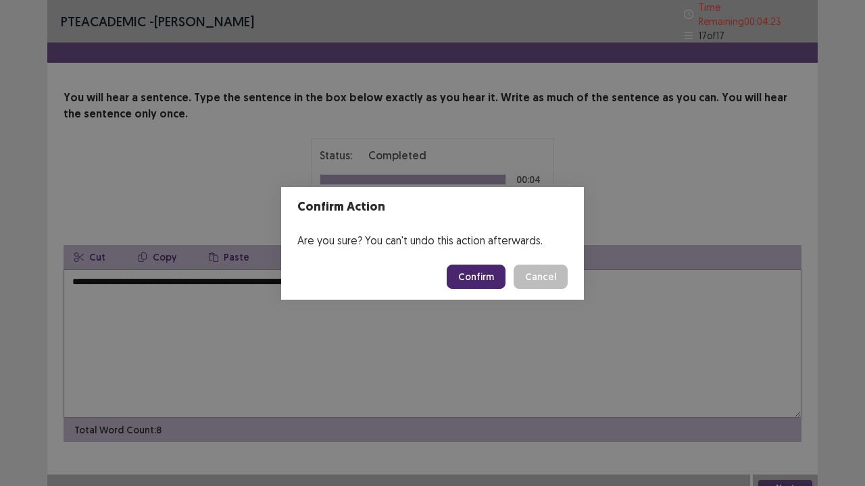
click at [465, 273] on button "Confirm" at bounding box center [476, 277] width 59 height 24
